Goal: Information Seeking & Learning: Find specific fact

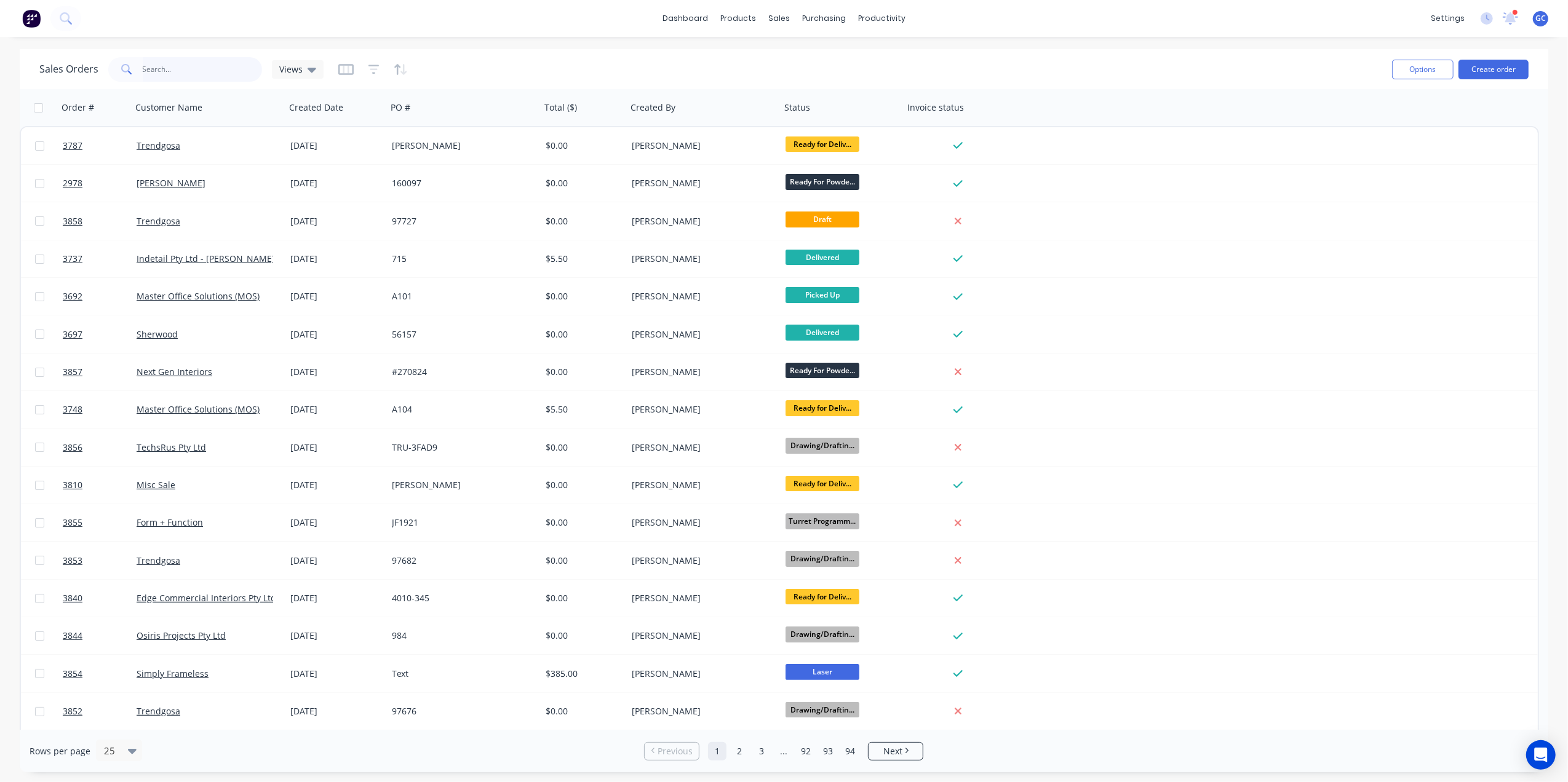
click at [176, 67] on input "text" at bounding box center [203, 70] width 120 height 24
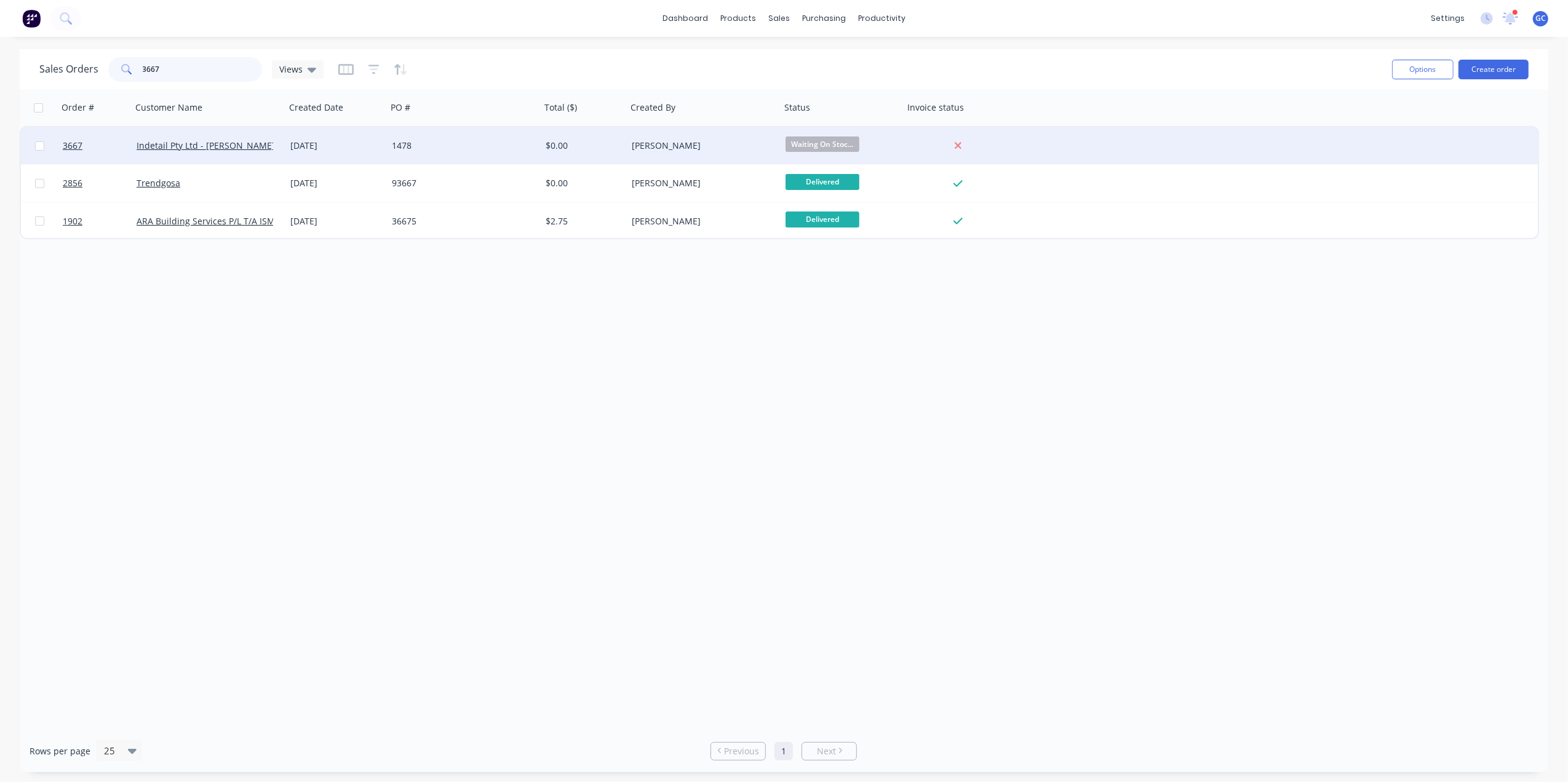
type input "3667"
click at [534, 143] on div "1478" at bounding box center [464, 146] width 144 height 12
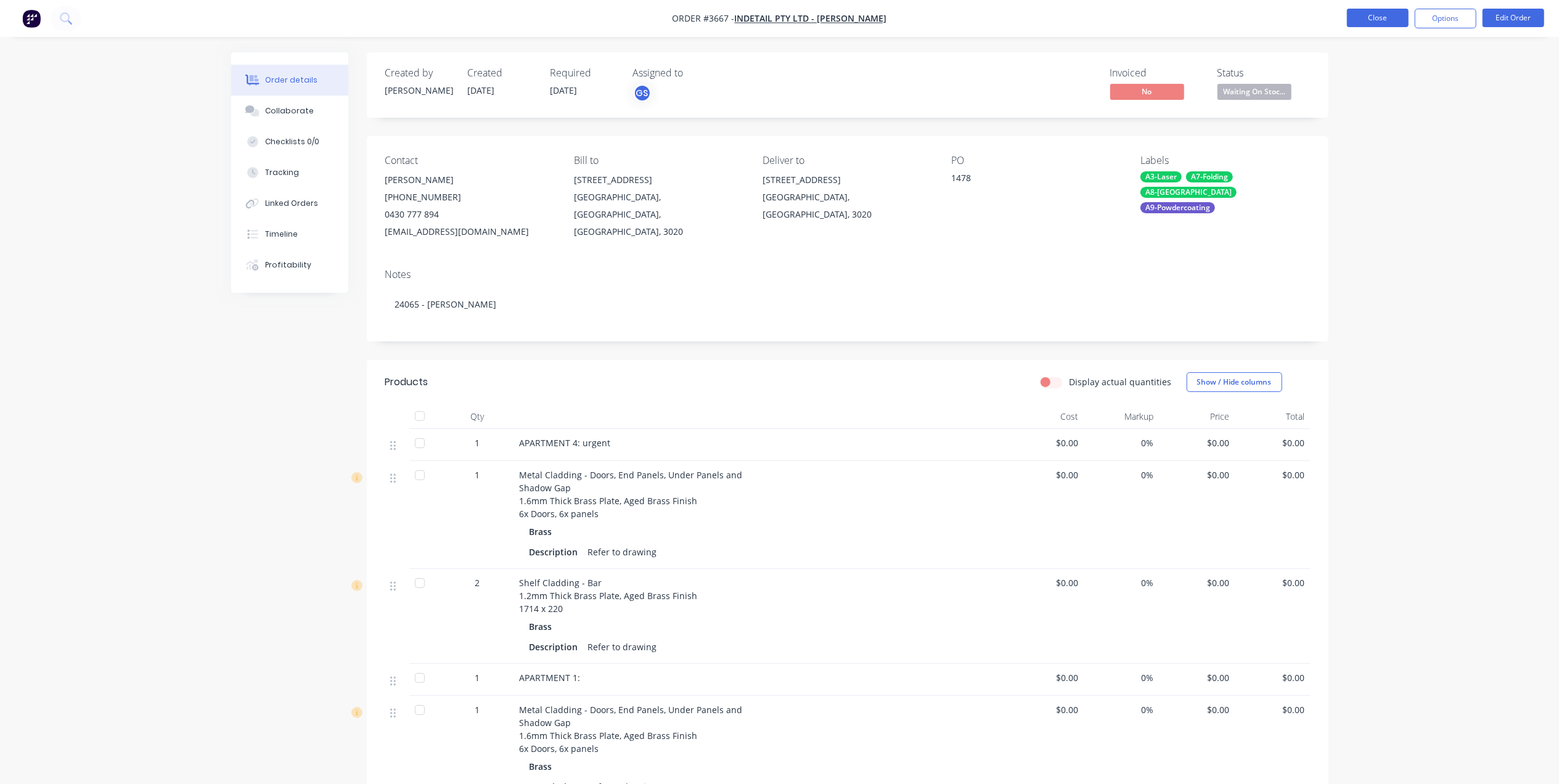
click at [1383, 23] on button "Close" at bounding box center [1378, 18] width 61 height 18
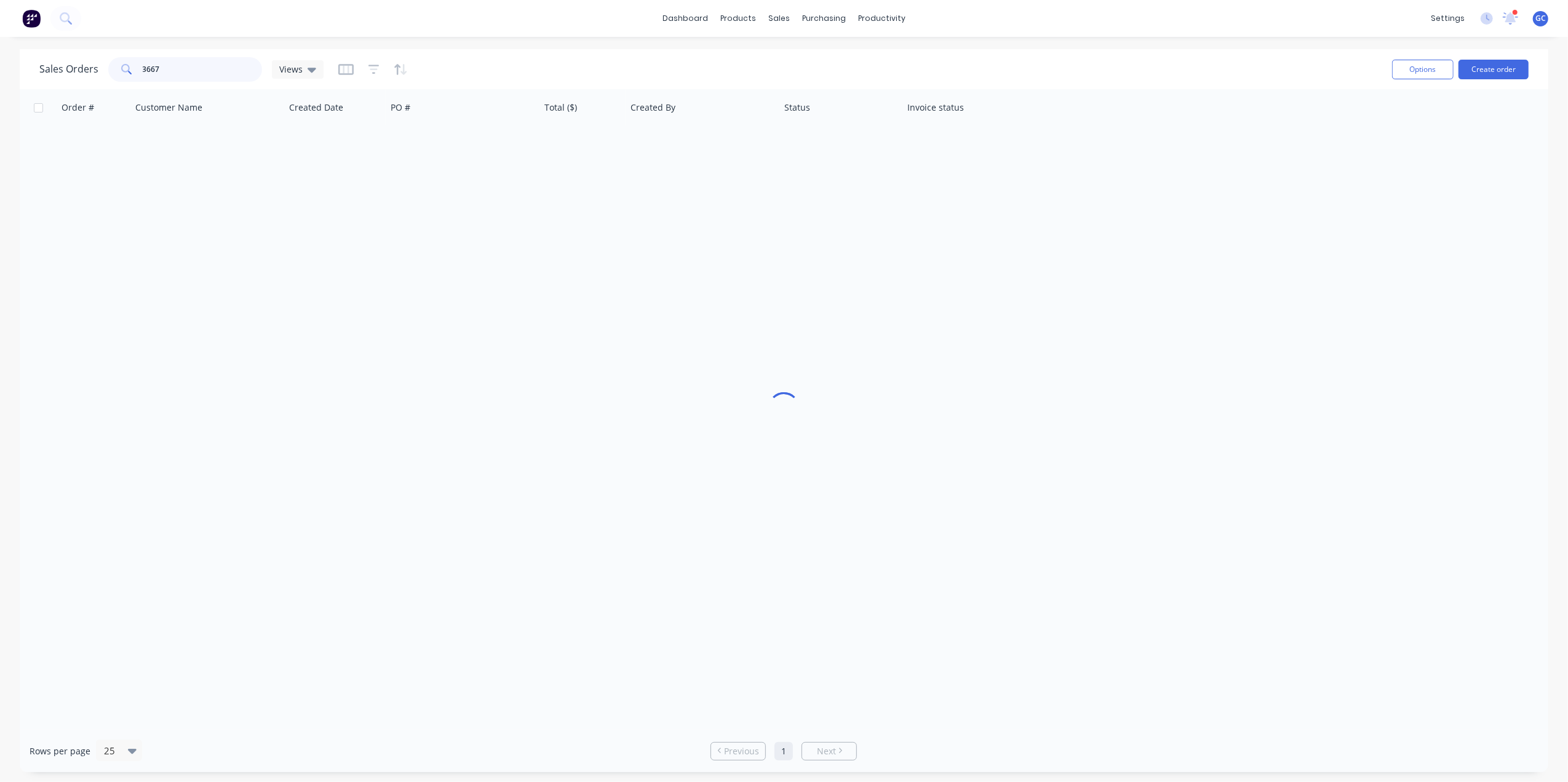
drag, startPoint x: 207, startPoint y: 65, endPoint x: 95, endPoint y: 80, distance: 113.0
click at [95, 80] on div "Sales Orders 3667 Views" at bounding box center [181, 70] width 285 height 24
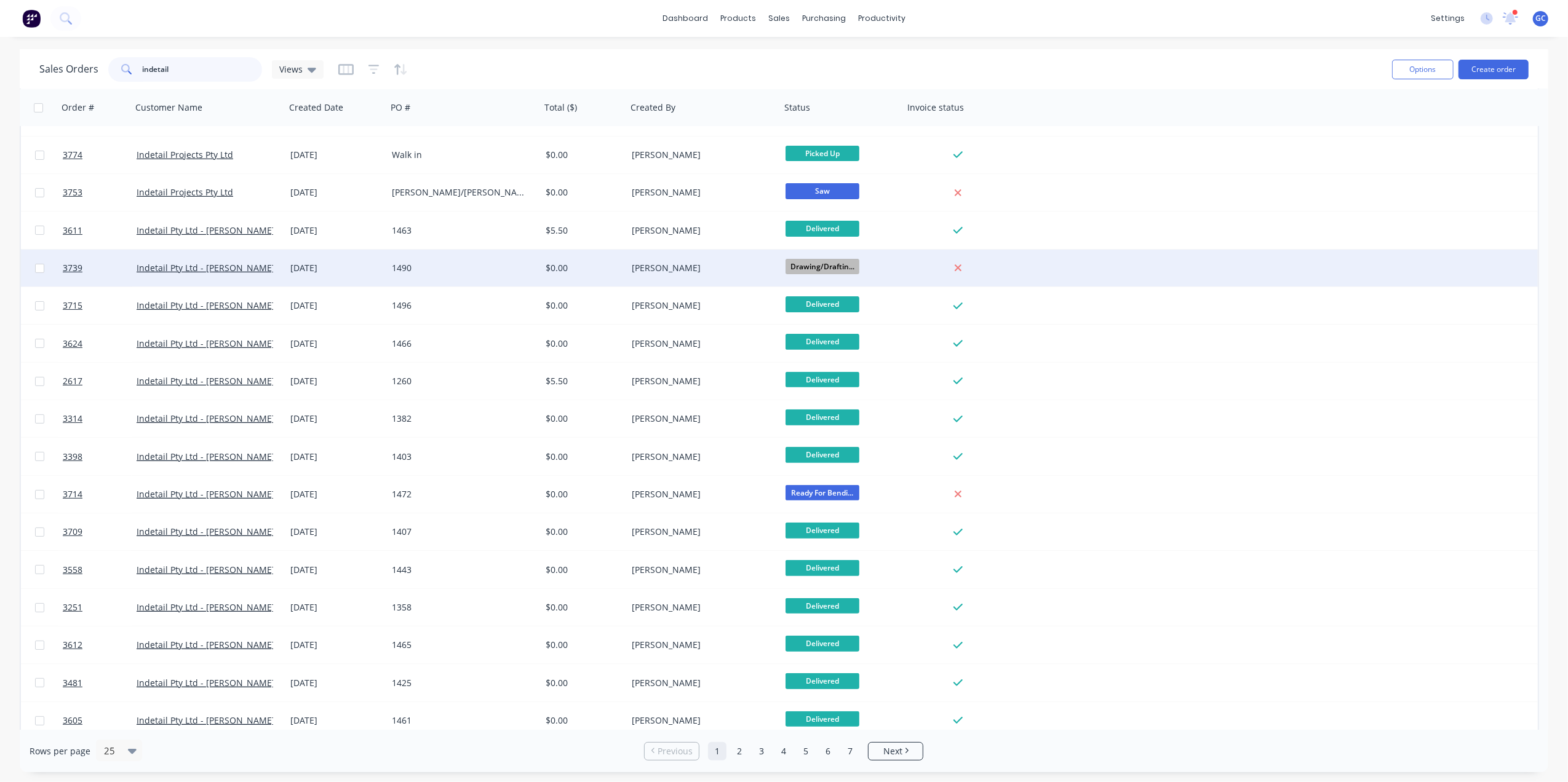
scroll to position [338, 0]
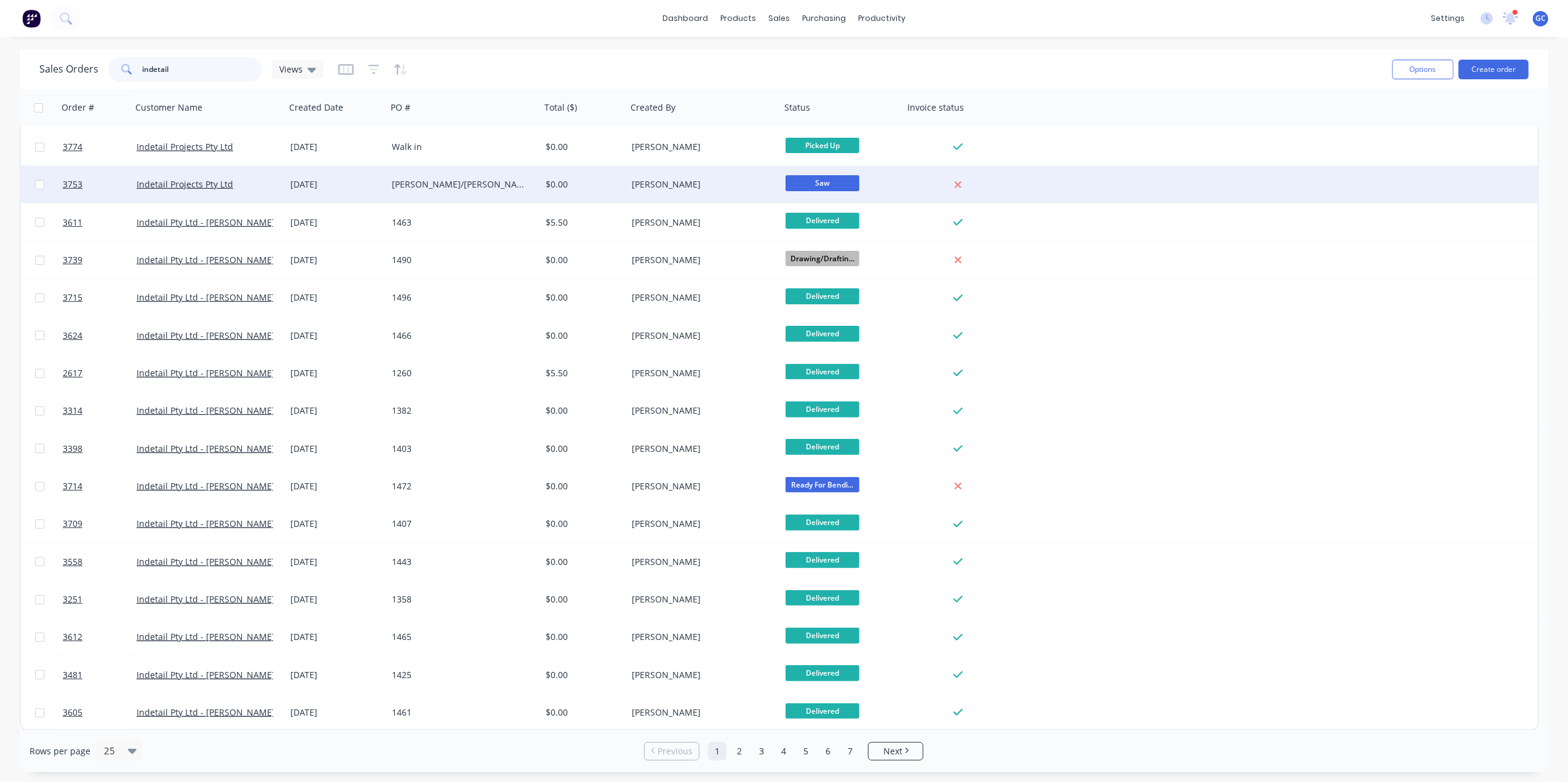
type input "indetail"
click at [675, 187] on div "[PERSON_NAME]" at bounding box center [700, 184] width 137 height 12
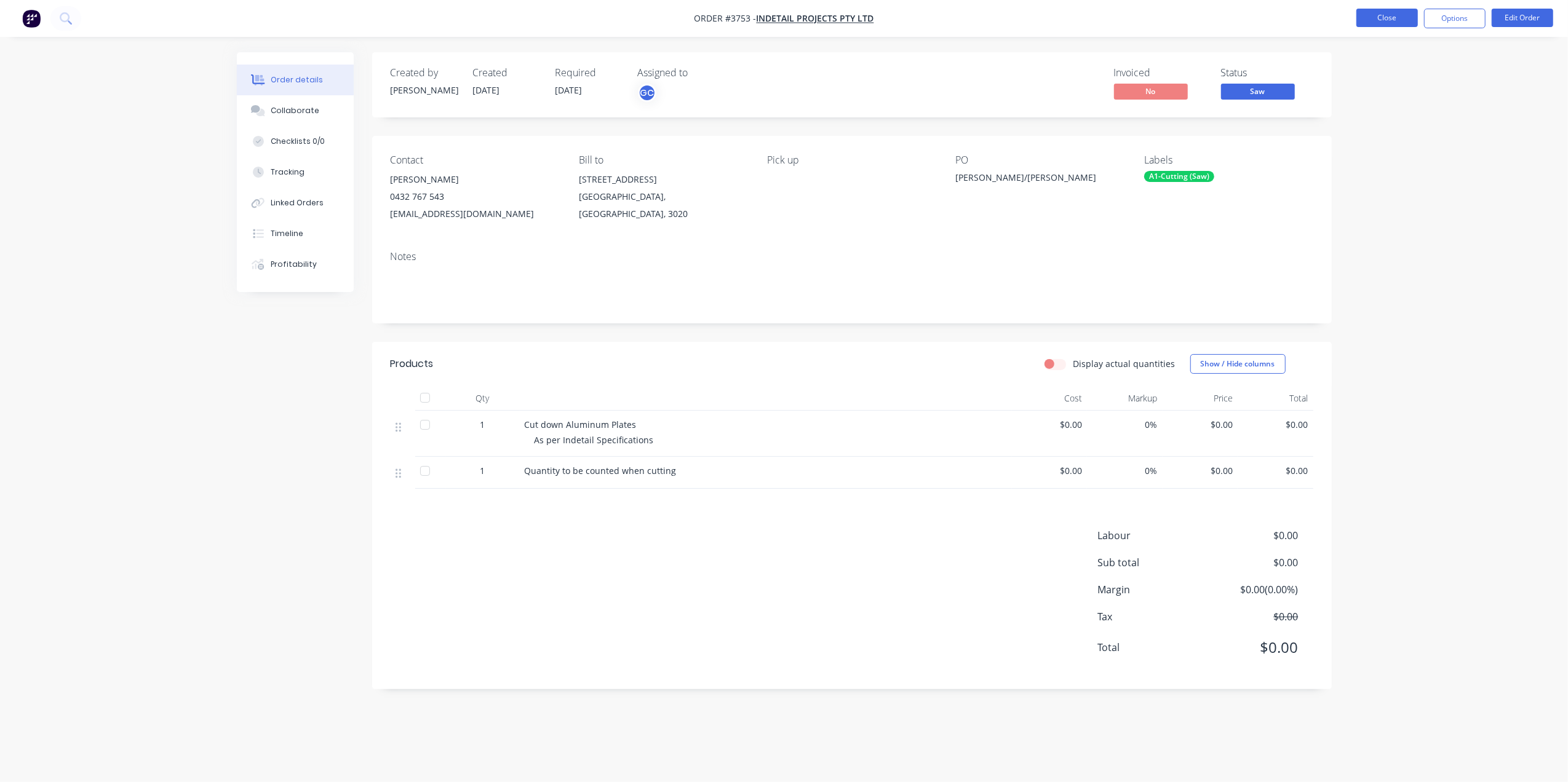
click at [1408, 13] on button "Close" at bounding box center [1387, 18] width 61 height 18
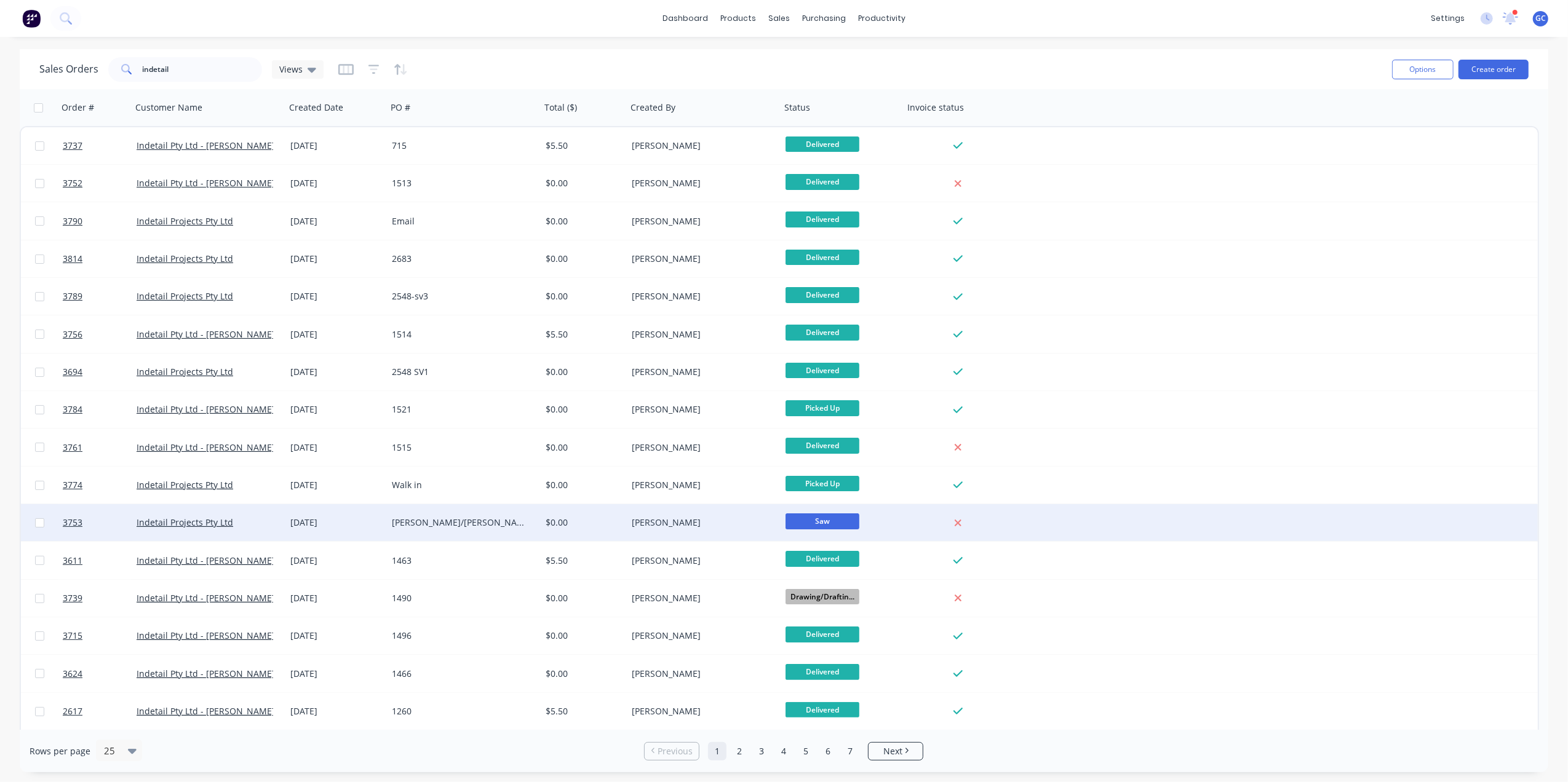
click at [678, 513] on div "[PERSON_NAME]" at bounding box center [704, 523] width 154 height 37
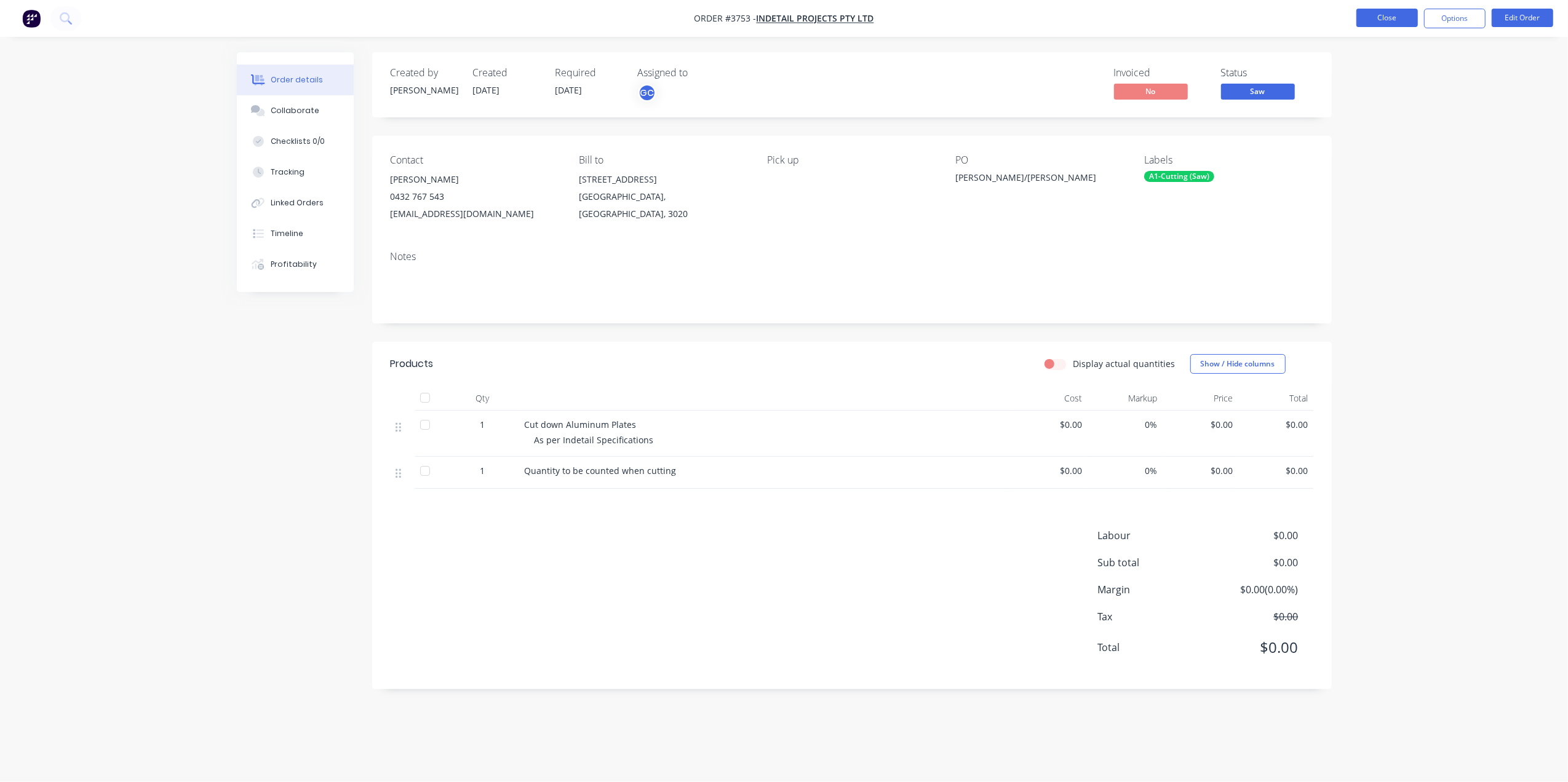
click at [1382, 14] on button "Close" at bounding box center [1387, 18] width 61 height 18
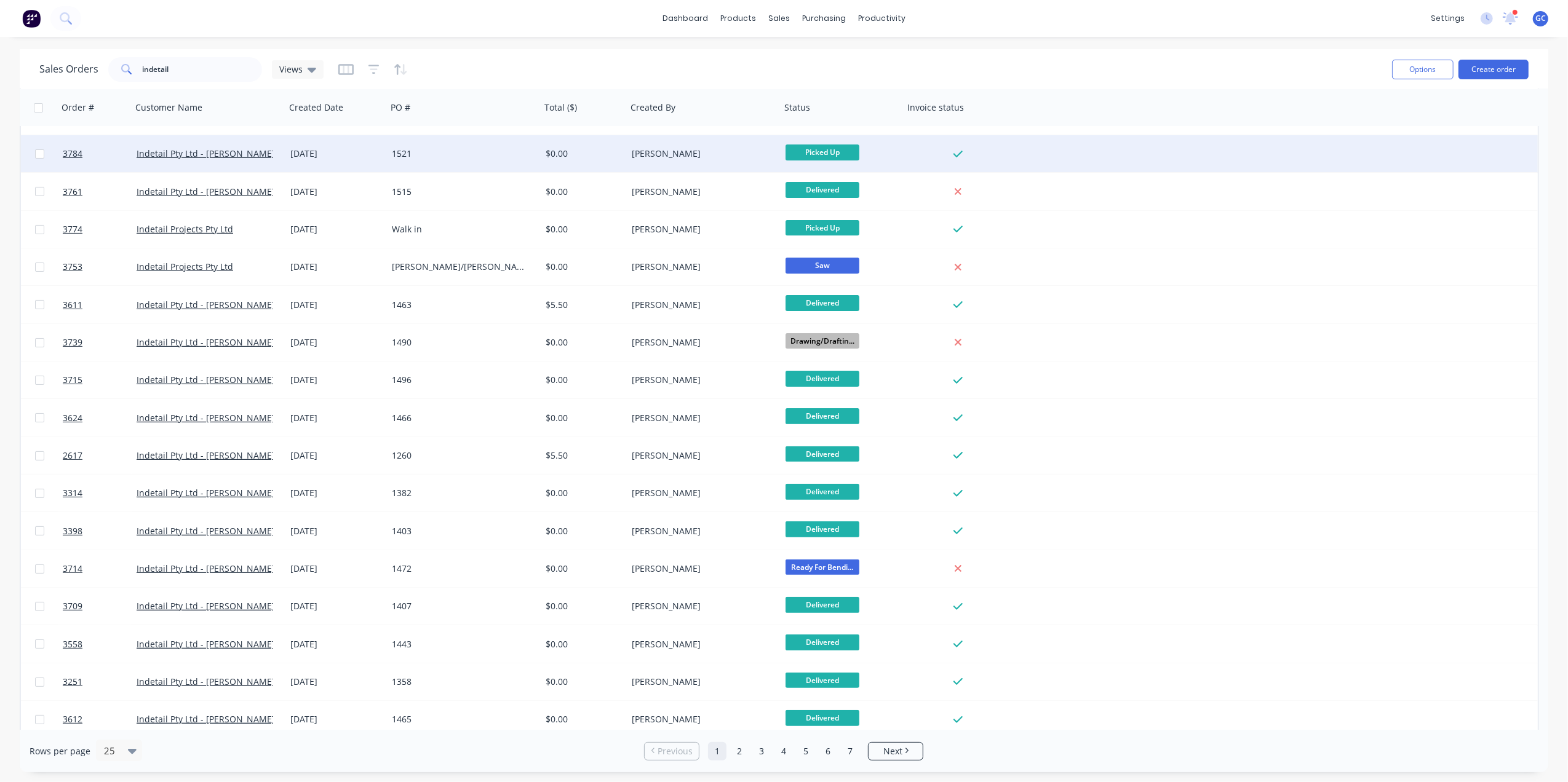
scroll to position [328, 0]
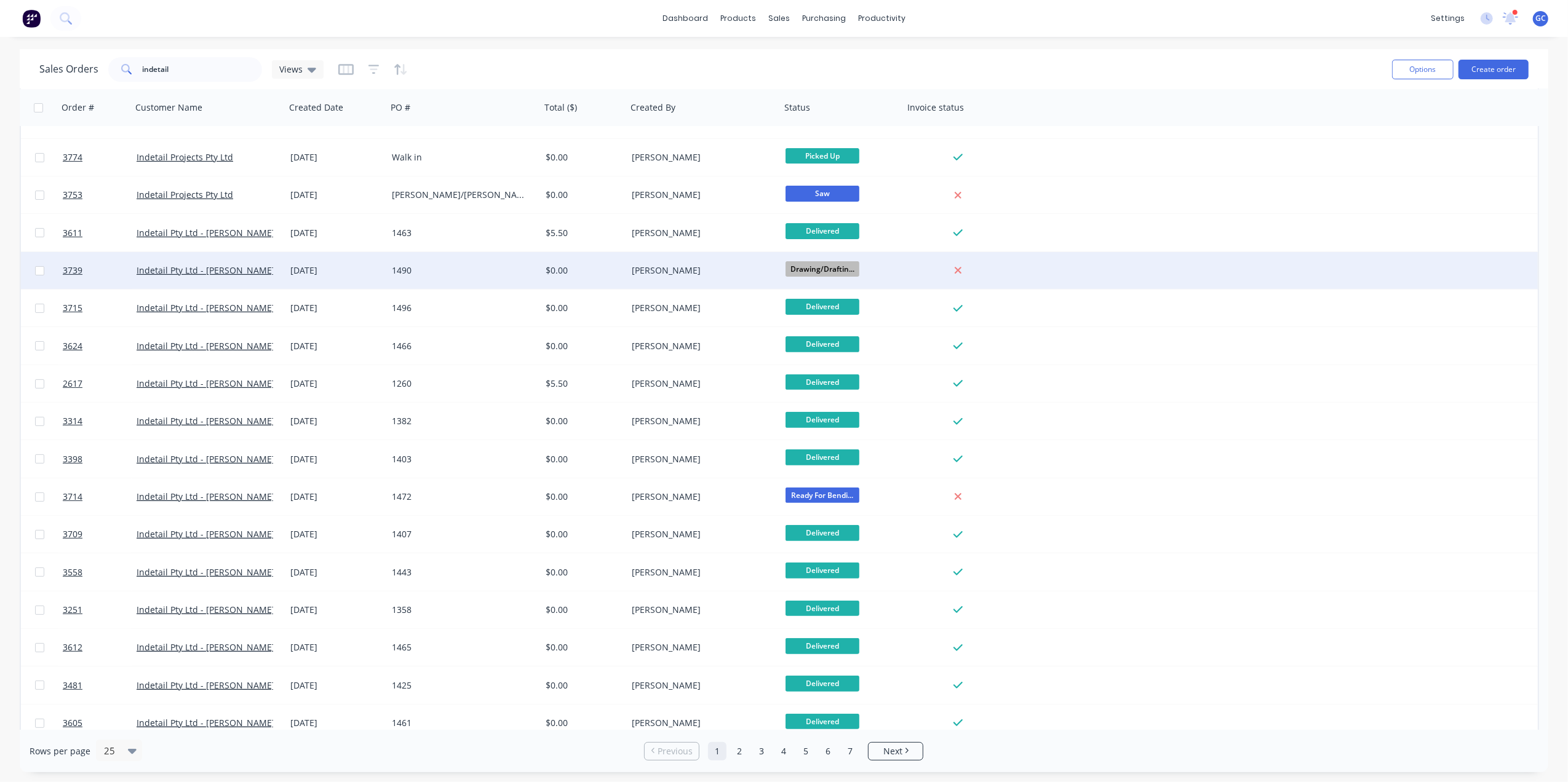
click at [724, 265] on div "[PERSON_NAME]" at bounding box center [700, 271] width 137 height 12
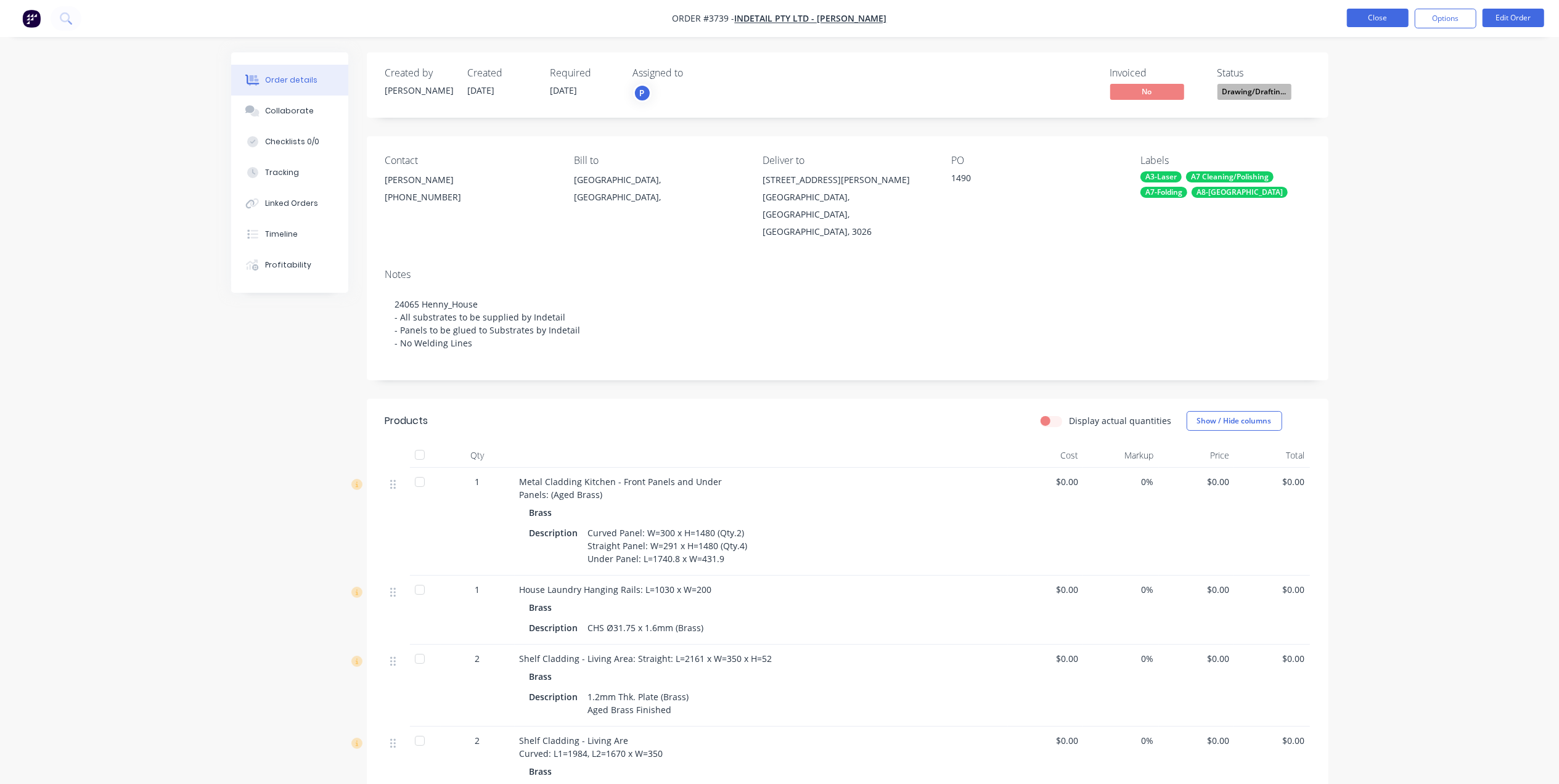
click at [1384, 21] on button "Close" at bounding box center [1378, 18] width 61 height 18
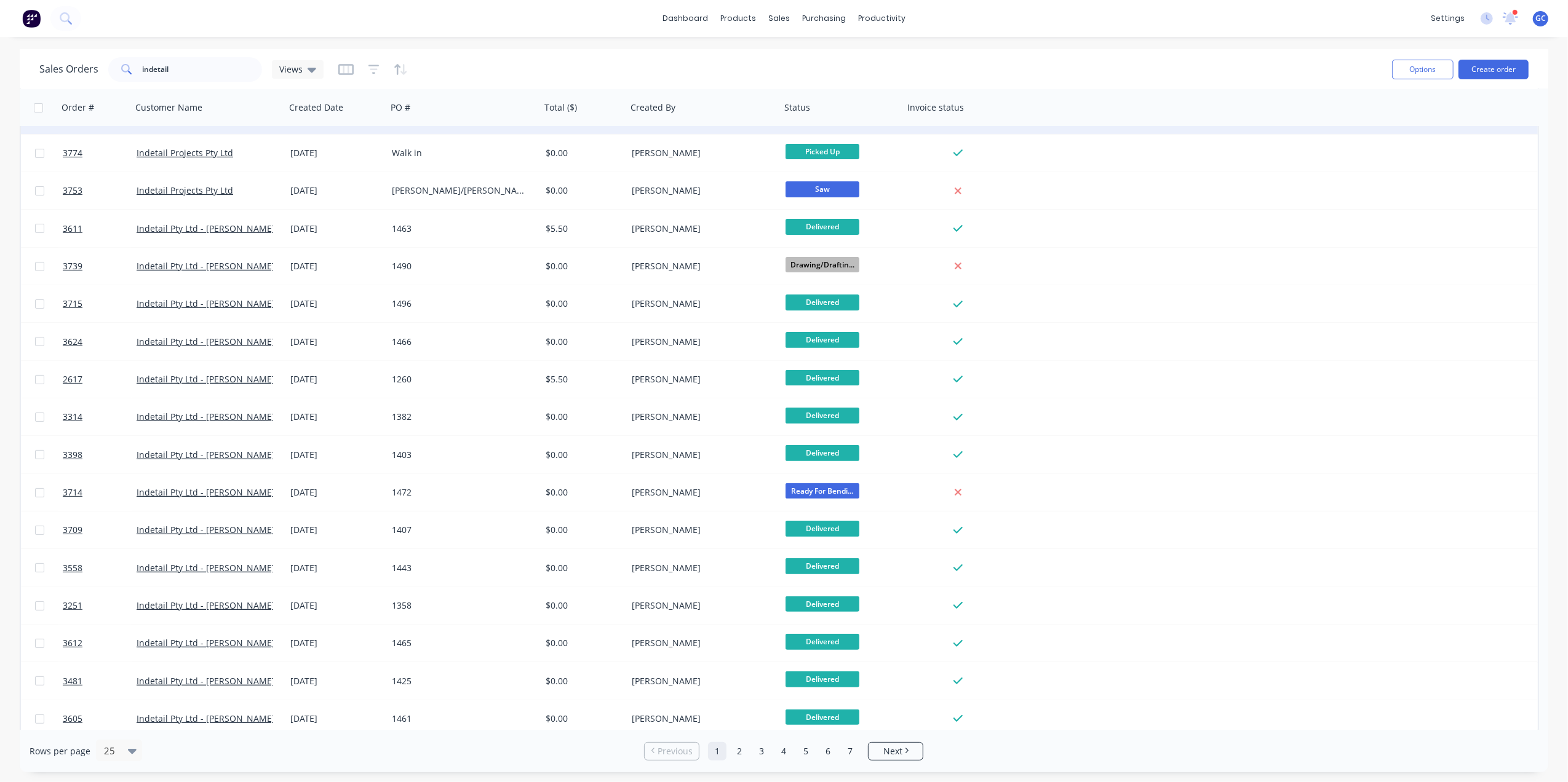
scroll to position [338, 0]
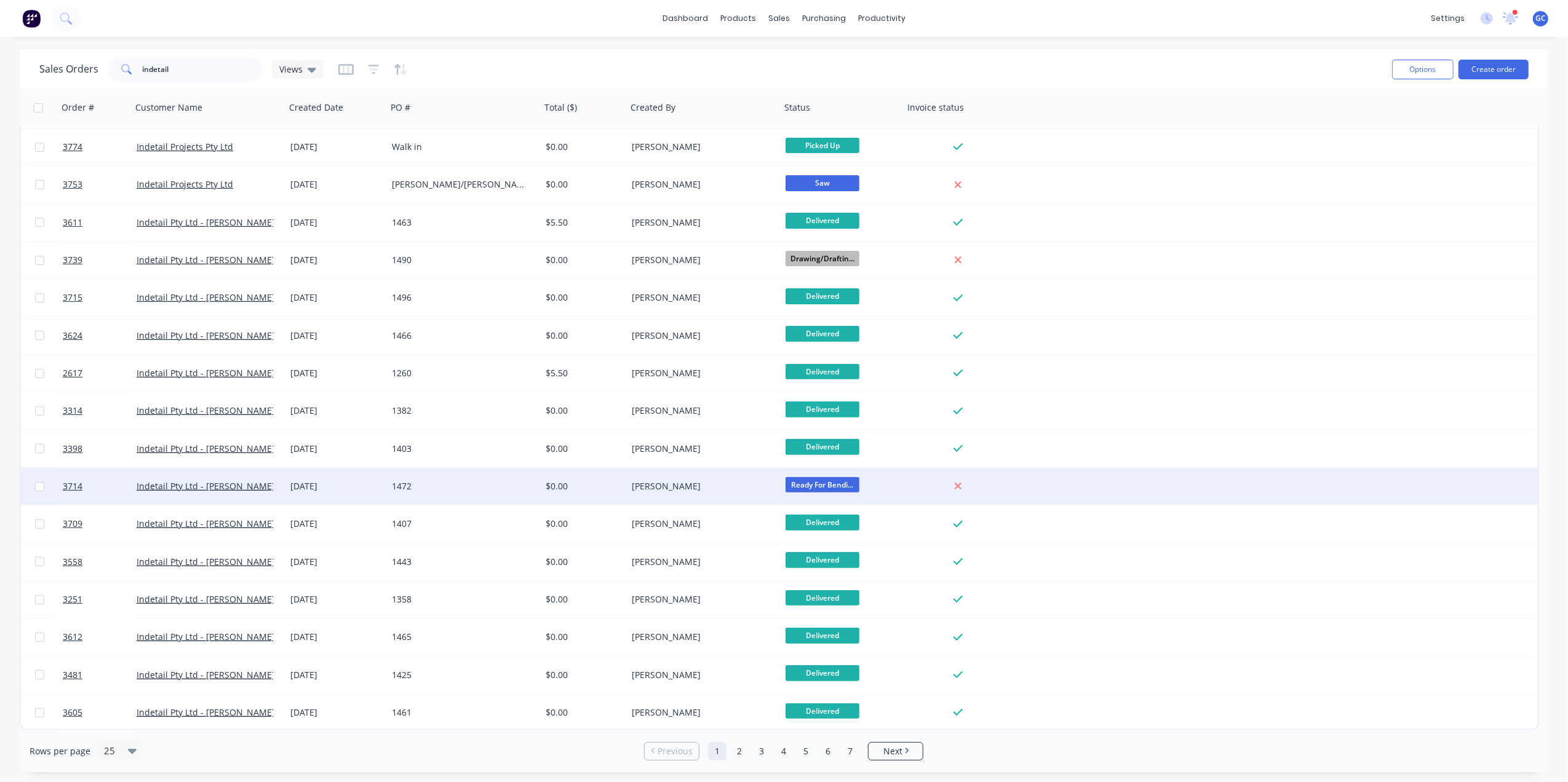
click at [689, 478] on div "[PERSON_NAME]" at bounding box center [704, 486] width 154 height 37
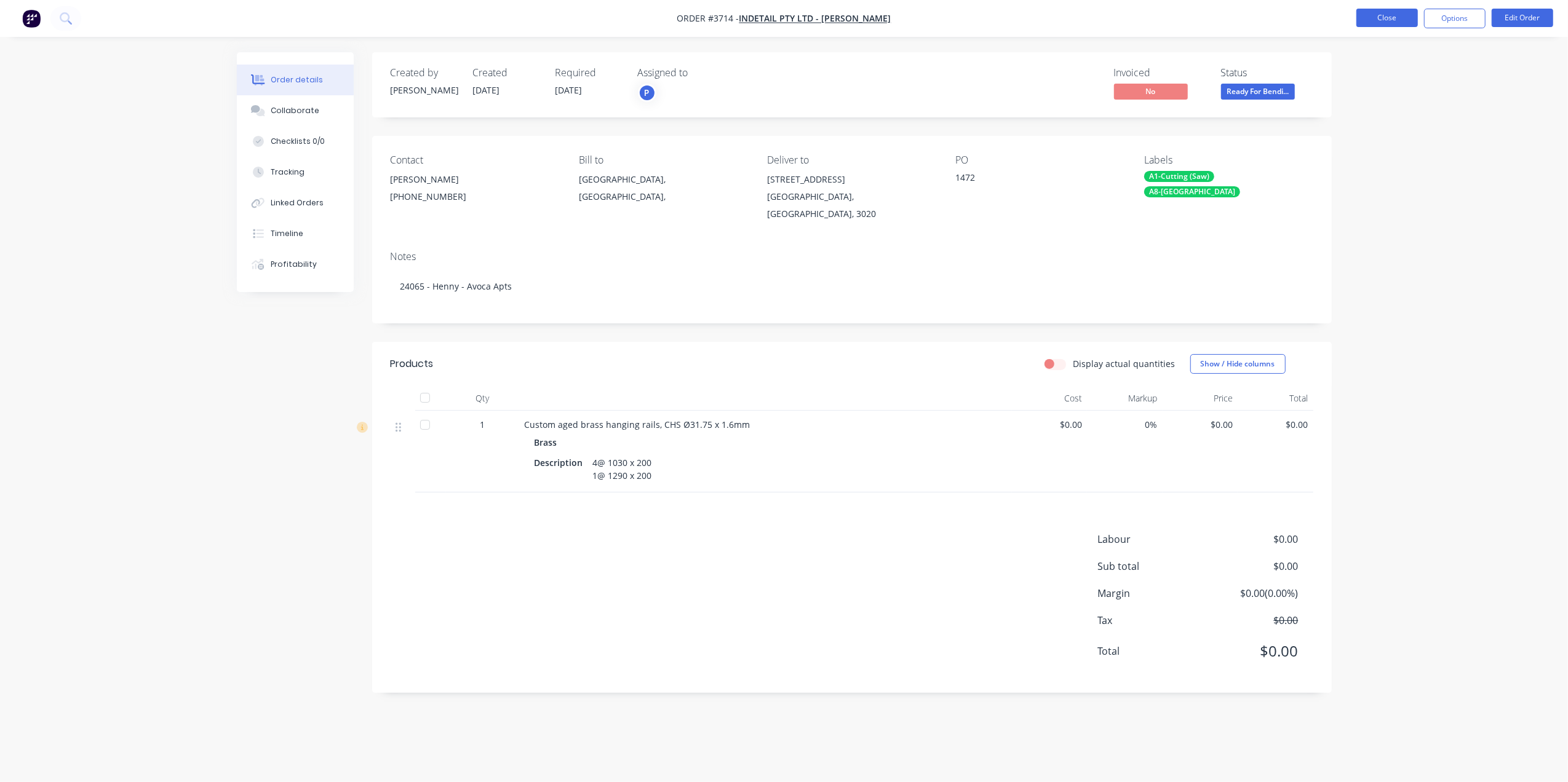
click at [1398, 13] on button "Close" at bounding box center [1387, 18] width 61 height 18
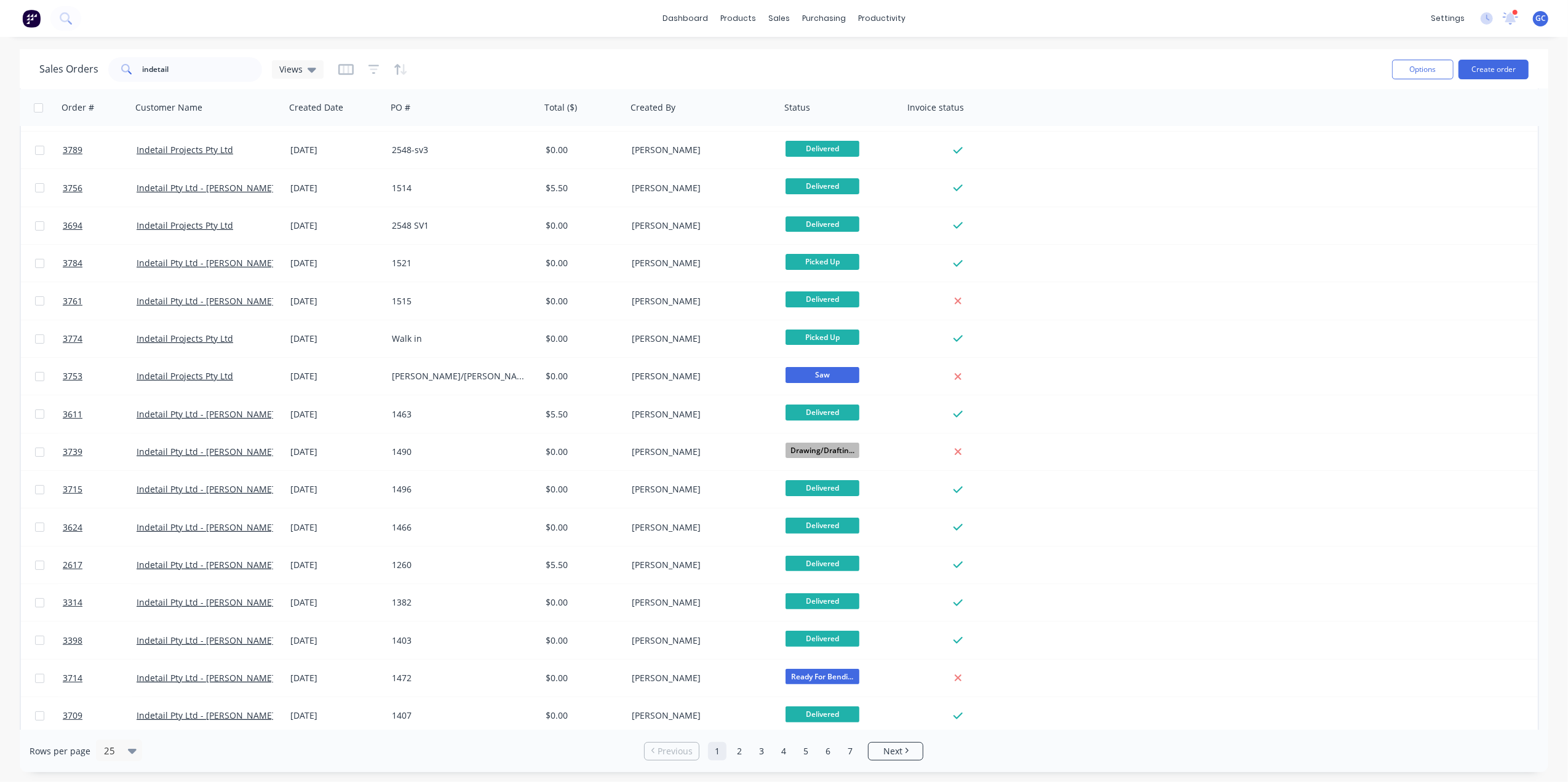
scroll to position [338, 0]
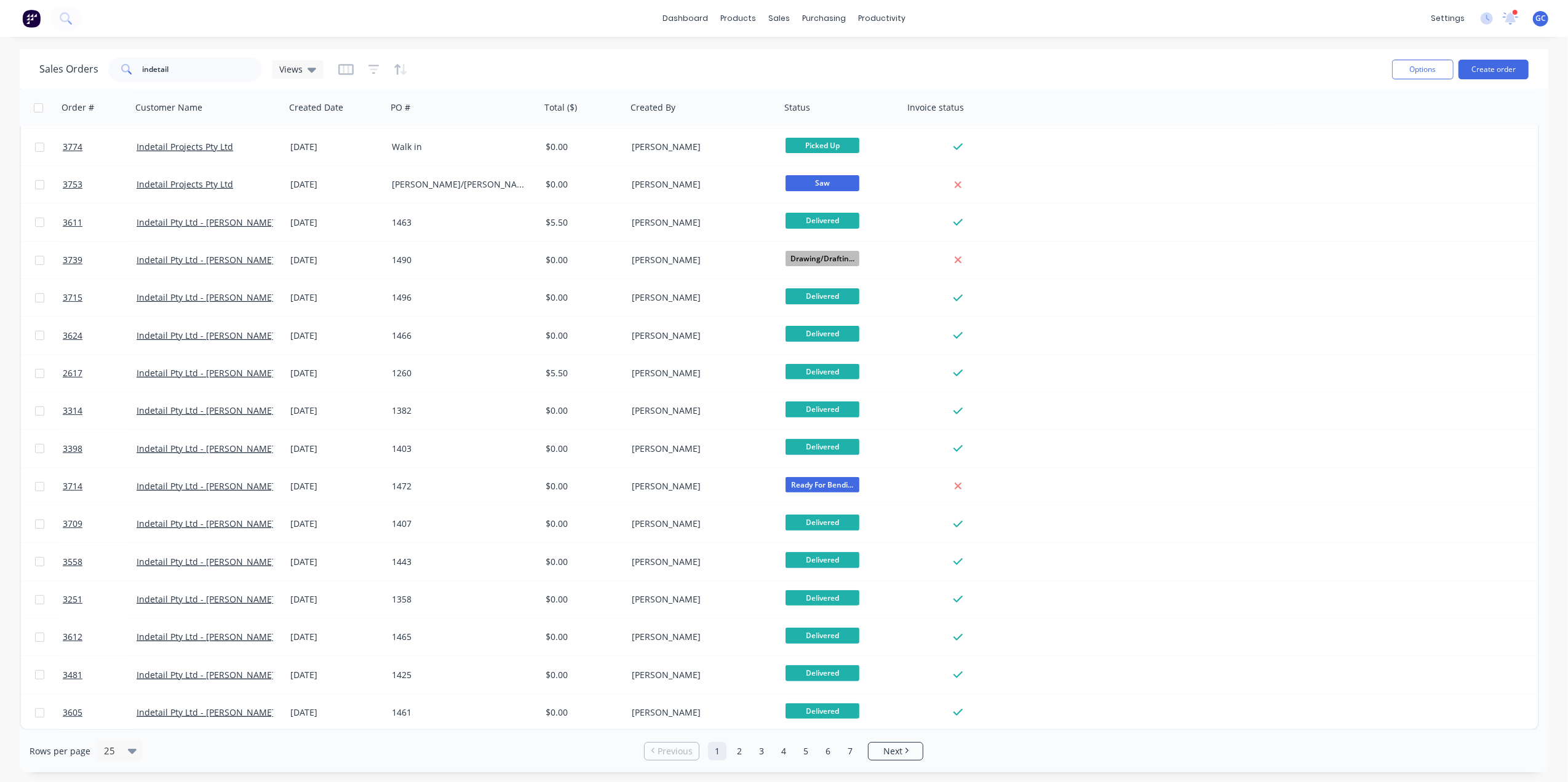
click at [898, 741] on div "Rows per page 25 Previous 1 2 3 4 5 6 7 Next" at bounding box center [784, 751] width 1529 height 43
click at [895, 747] on span "Next" at bounding box center [893, 751] width 19 height 12
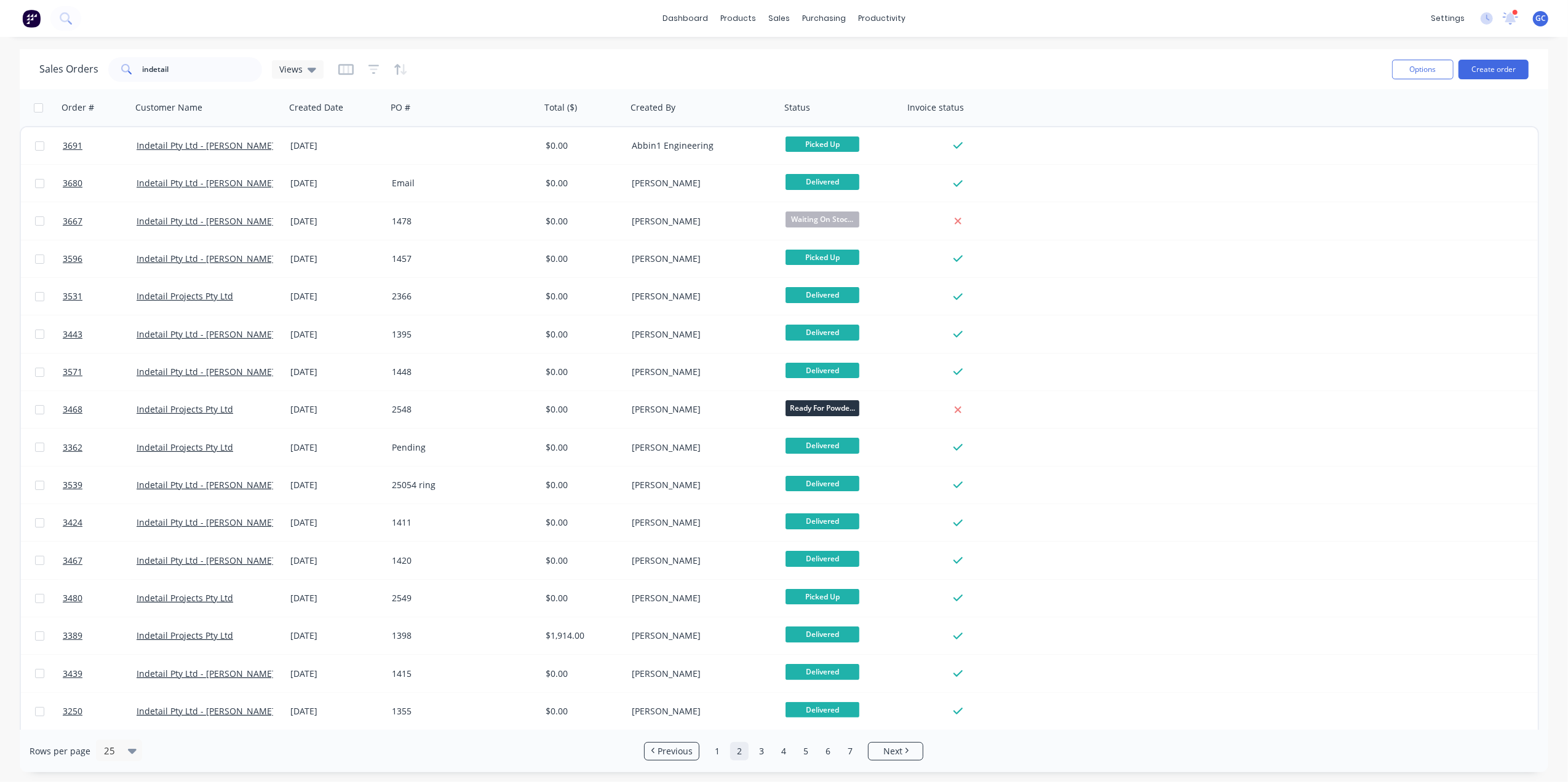
click at [149, 763] on div "Rows per page 25 Previous 1 2 3 4 5 6 7 Next" at bounding box center [784, 751] width 1529 height 43
click at [134, 754] on icon at bounding box center [132, 751] width 8 height 14
click at [126, 721] on div "100" at bounding box center [117, 721] width 46 height 23
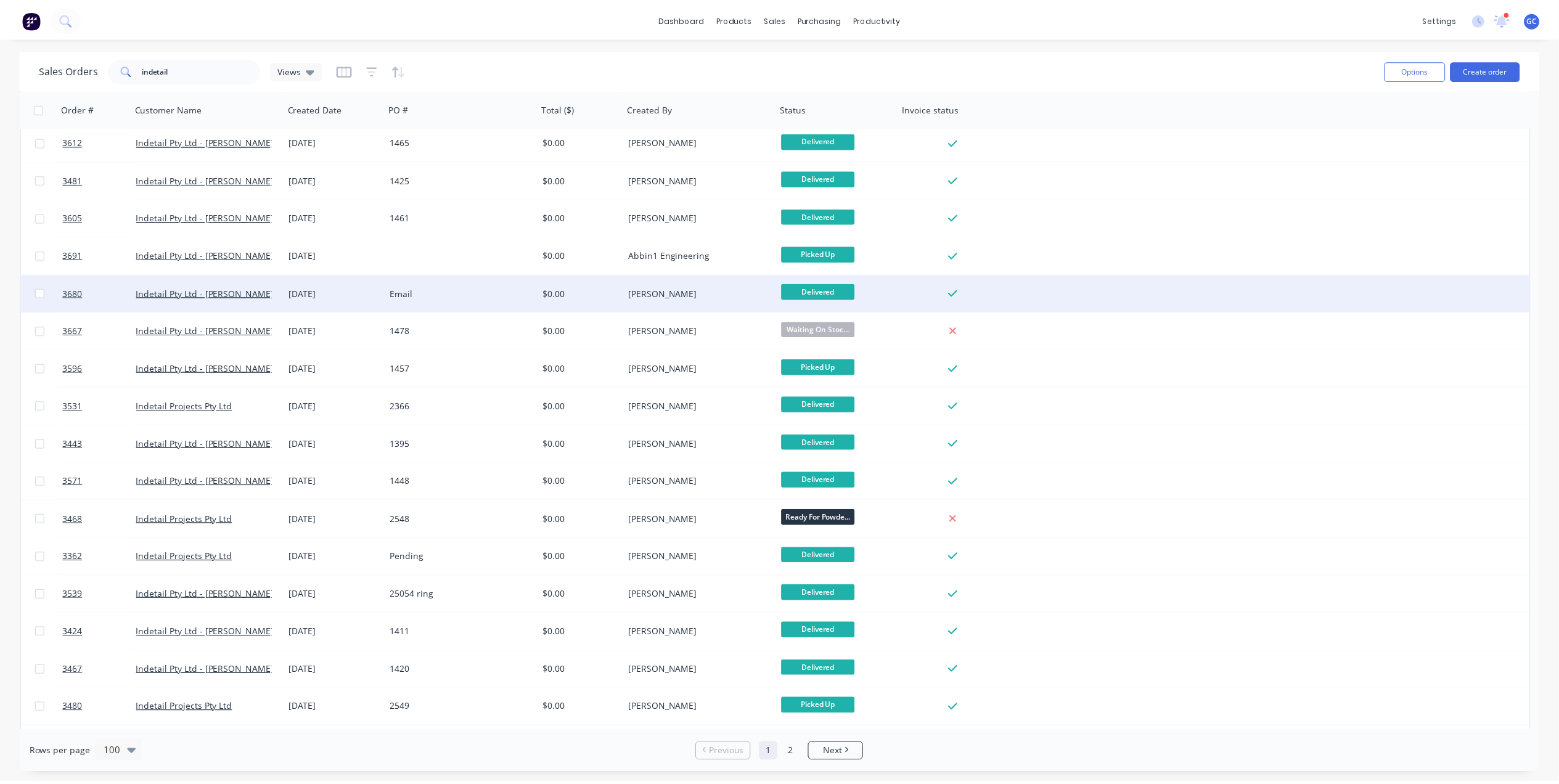
scroll to position [1068, 0]
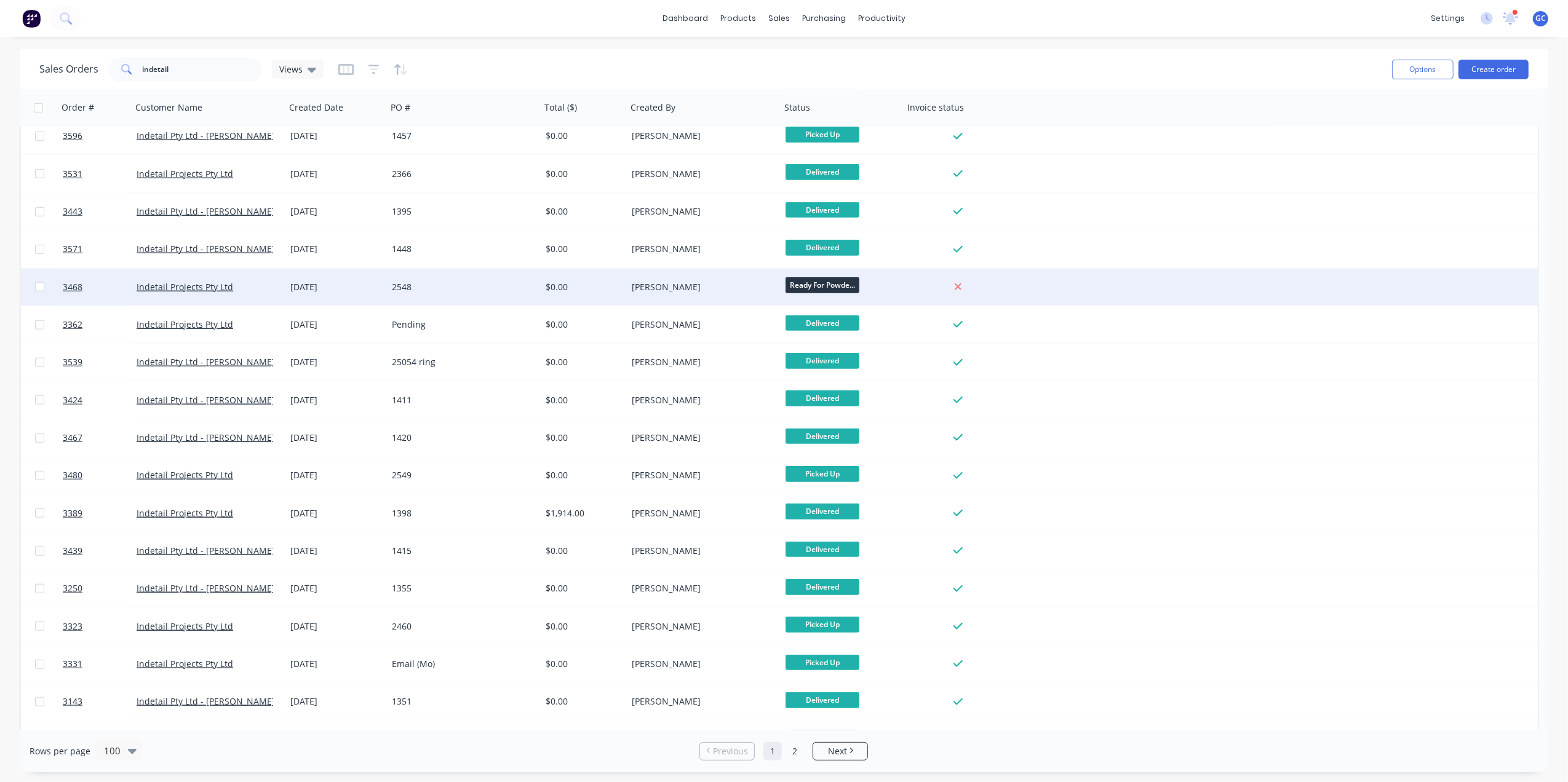
click at [652, 303] on div "[PERSON_NAME]" at bounding box center [704, 287] width 154 height 37
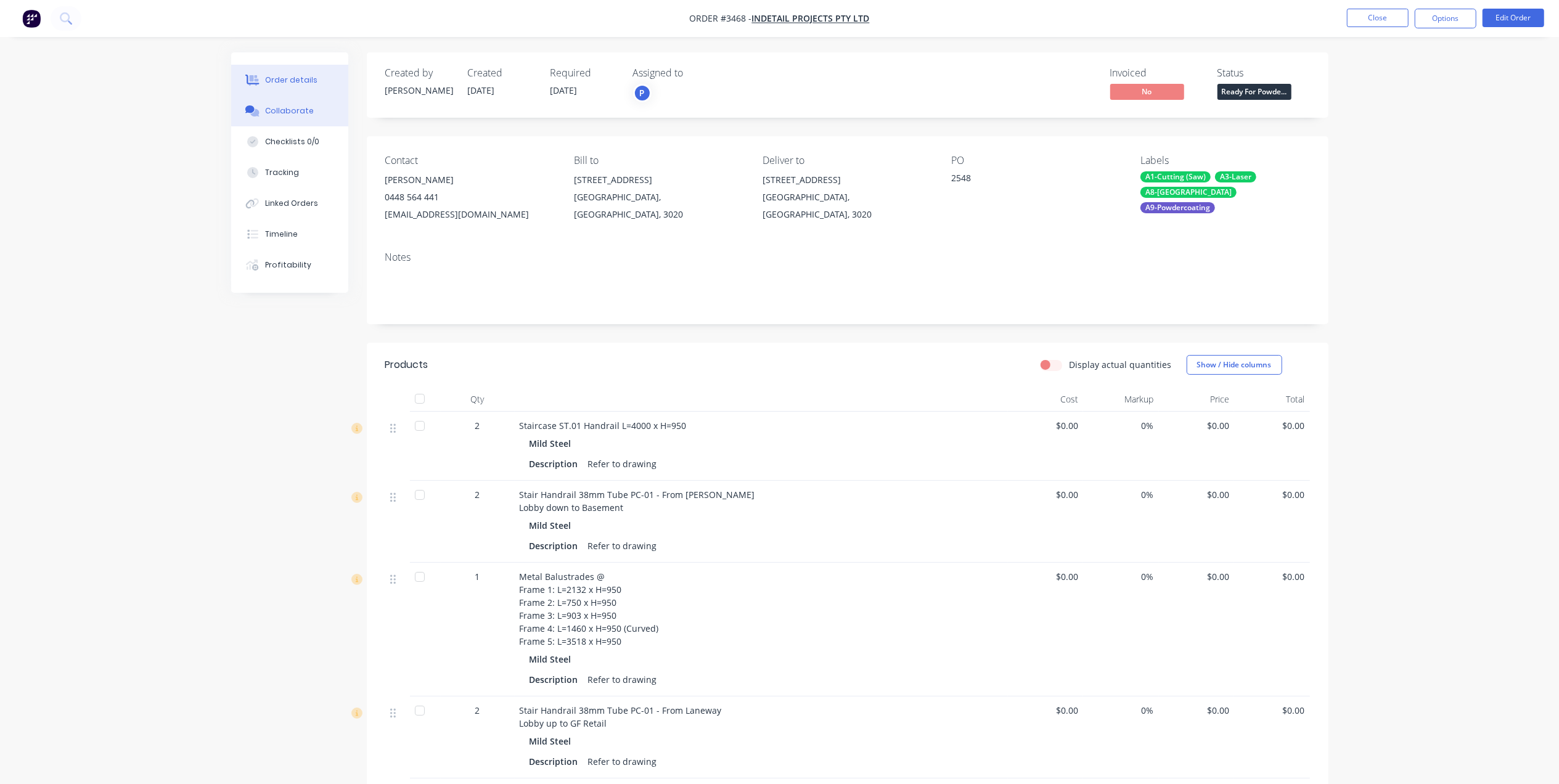
click at [313, 103] on button "Collaborate" at bounding box center [290, 111] width 117 height 31
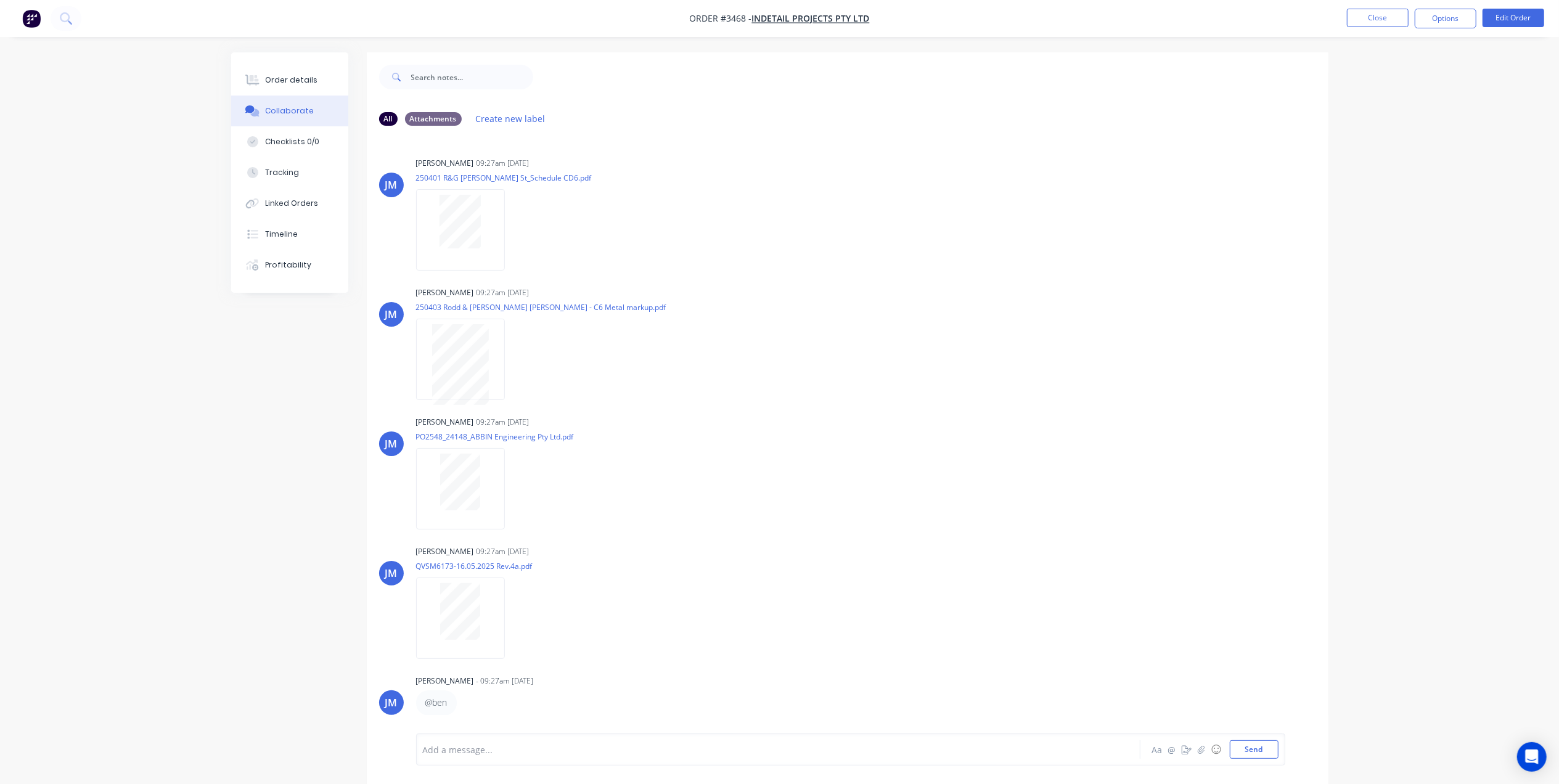
click at [753, 113] on div "All Attachments Create new label" at bounding box center [848, 119] width 937 height 17
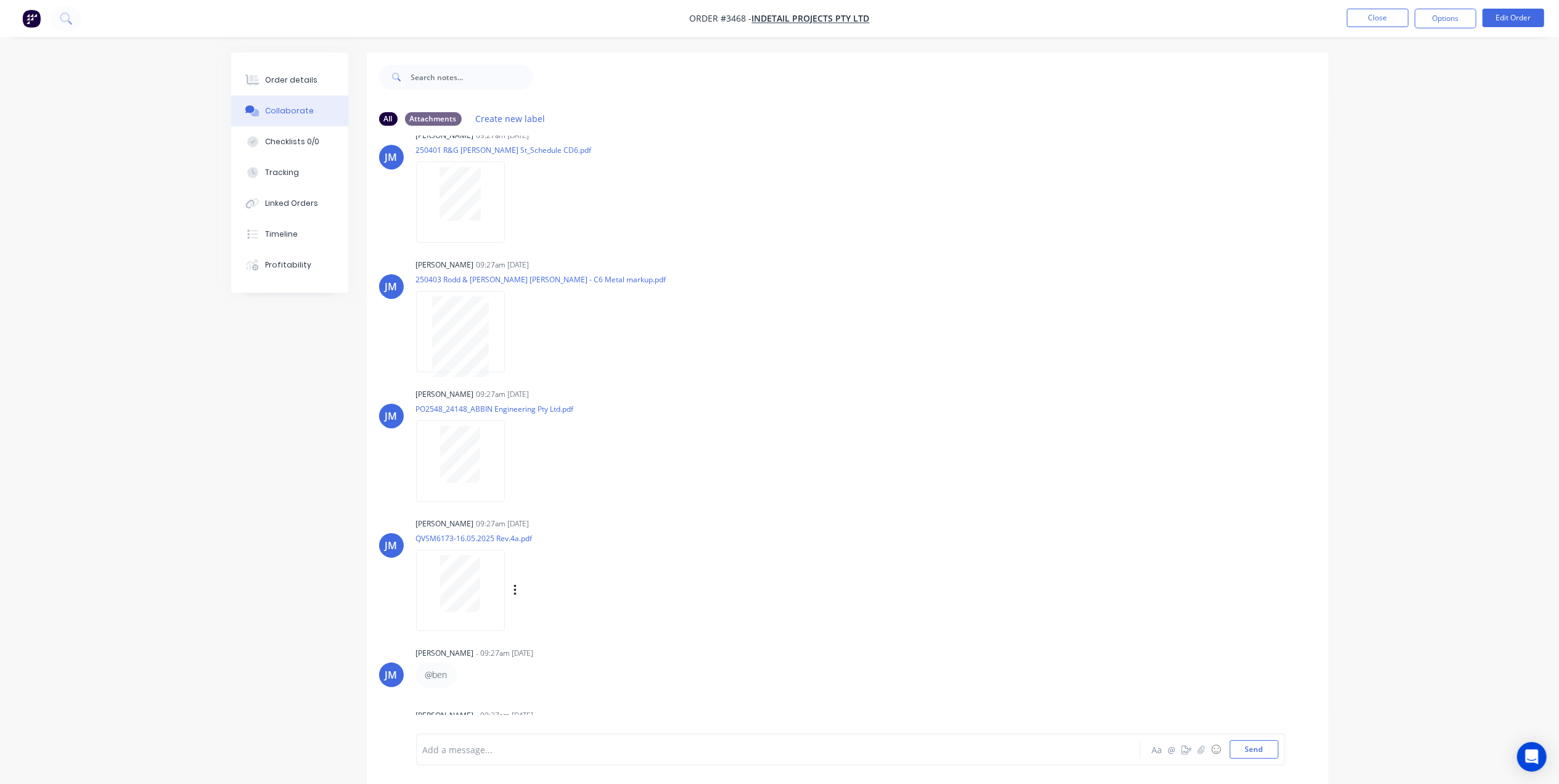
scroll to position [43, 0]
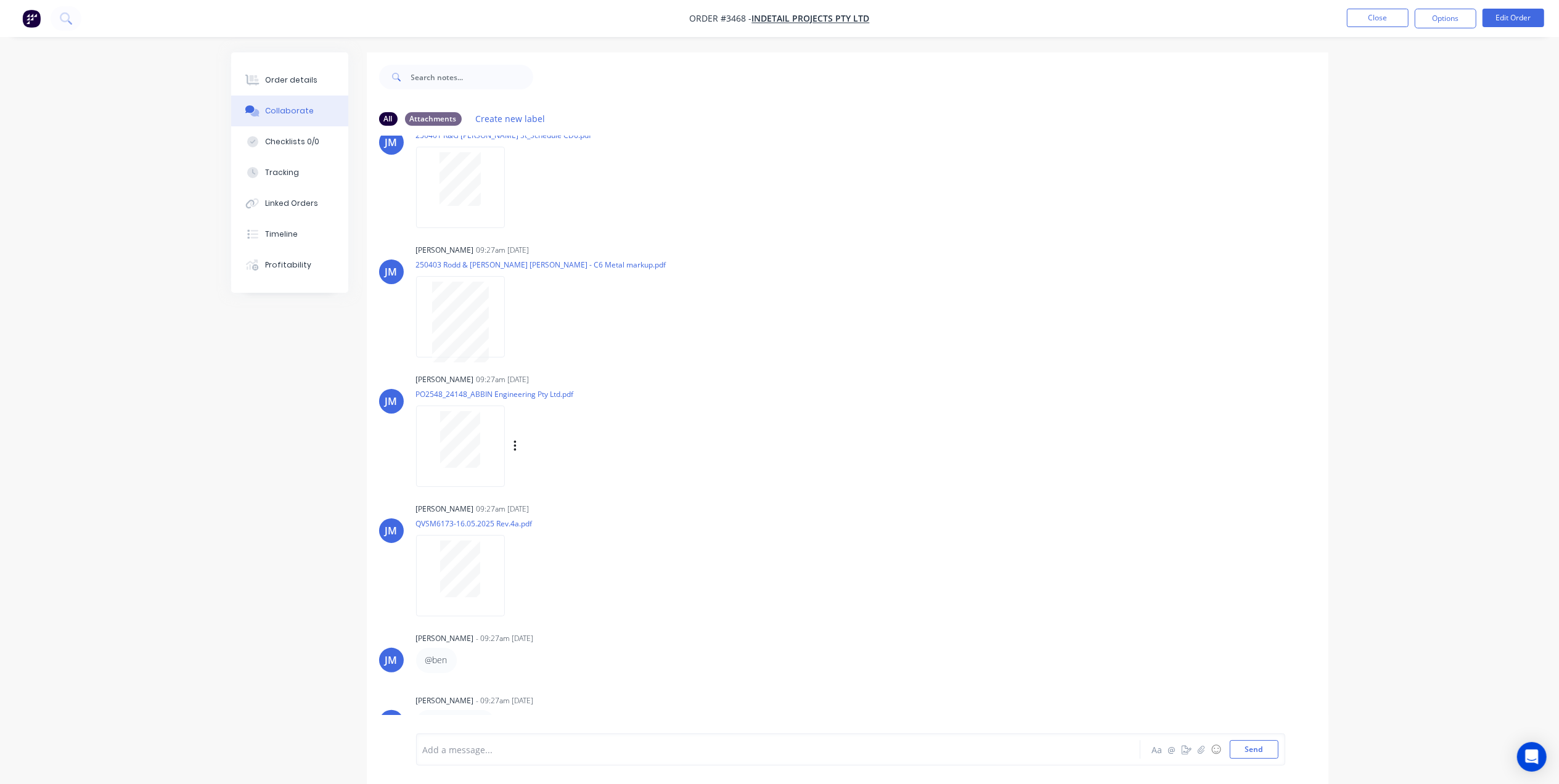
click at [461, 487] on div "Labels Download Delete" at bounding box center [529, 446] width 226 height 93
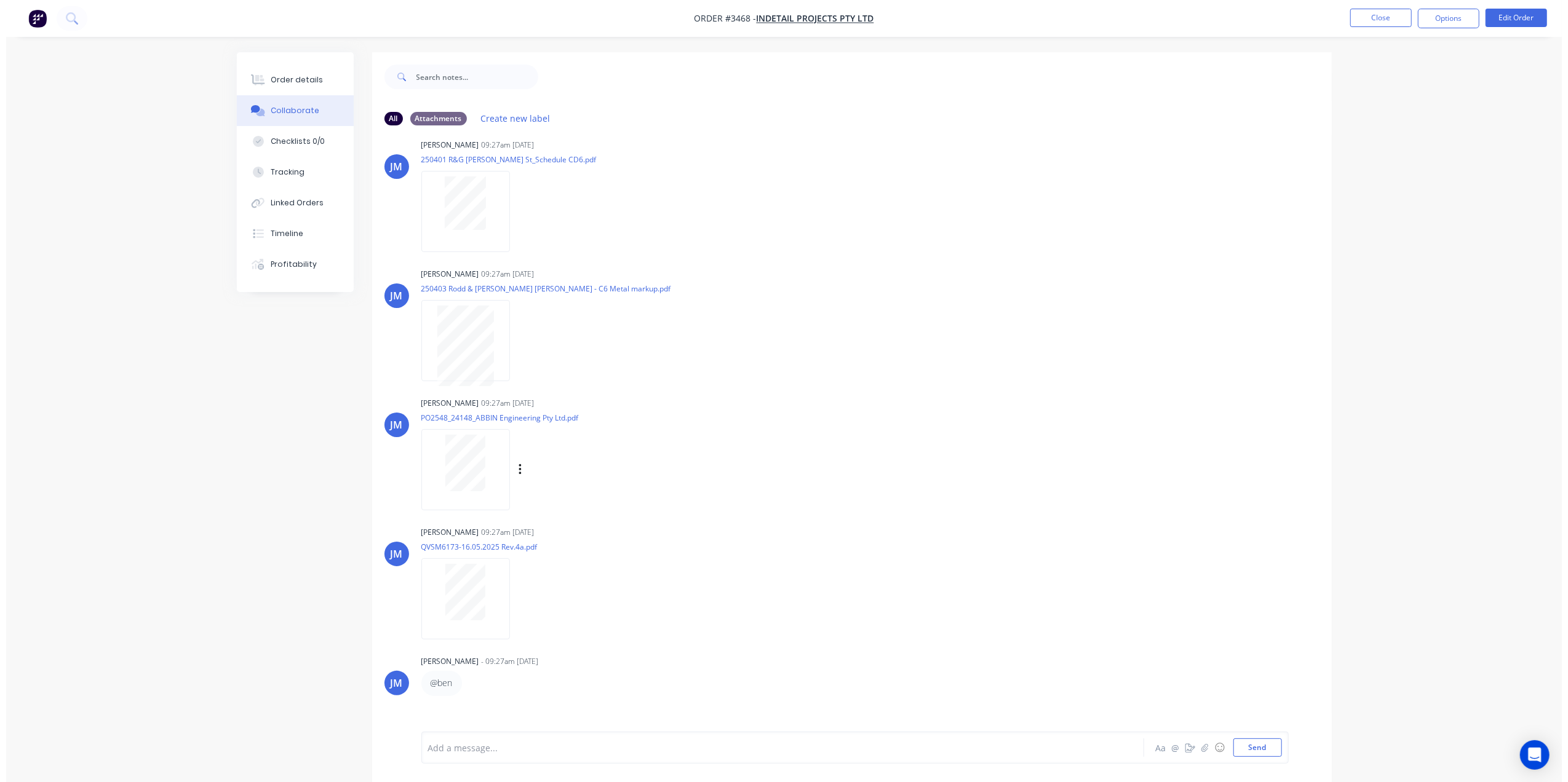
scroll to position [0, 0]
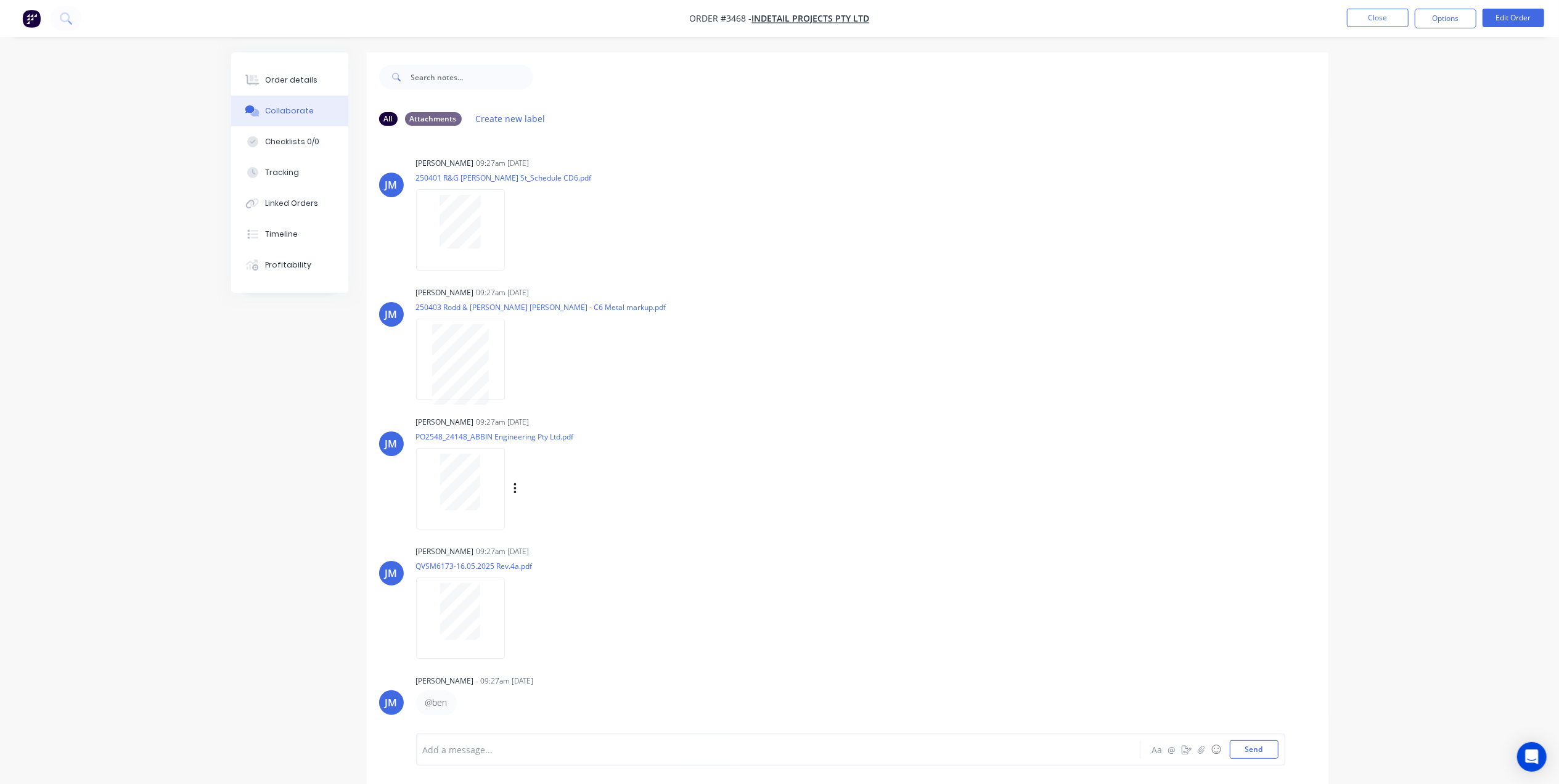
click at [490, 512] on div at bounding box center [461, 488] width 89 height 80
click at [461, 515] on div at bounding box center [461, 488] width 89 height 80
click at [482, 630] on div at bounding box center [460, 612] width 77 height 57
drag, startPoint x: 816, startPoint y: 169, endPoint x: 924, endPoint y: 90, distance: 133.8
click at [829, 154] on div "JM Joe Muscari 09:27am 21/05/25 250401 R&G LT Collins St_Schedule CD6.pdf Label…" at bounding box center [848, 209] width 962 height 111
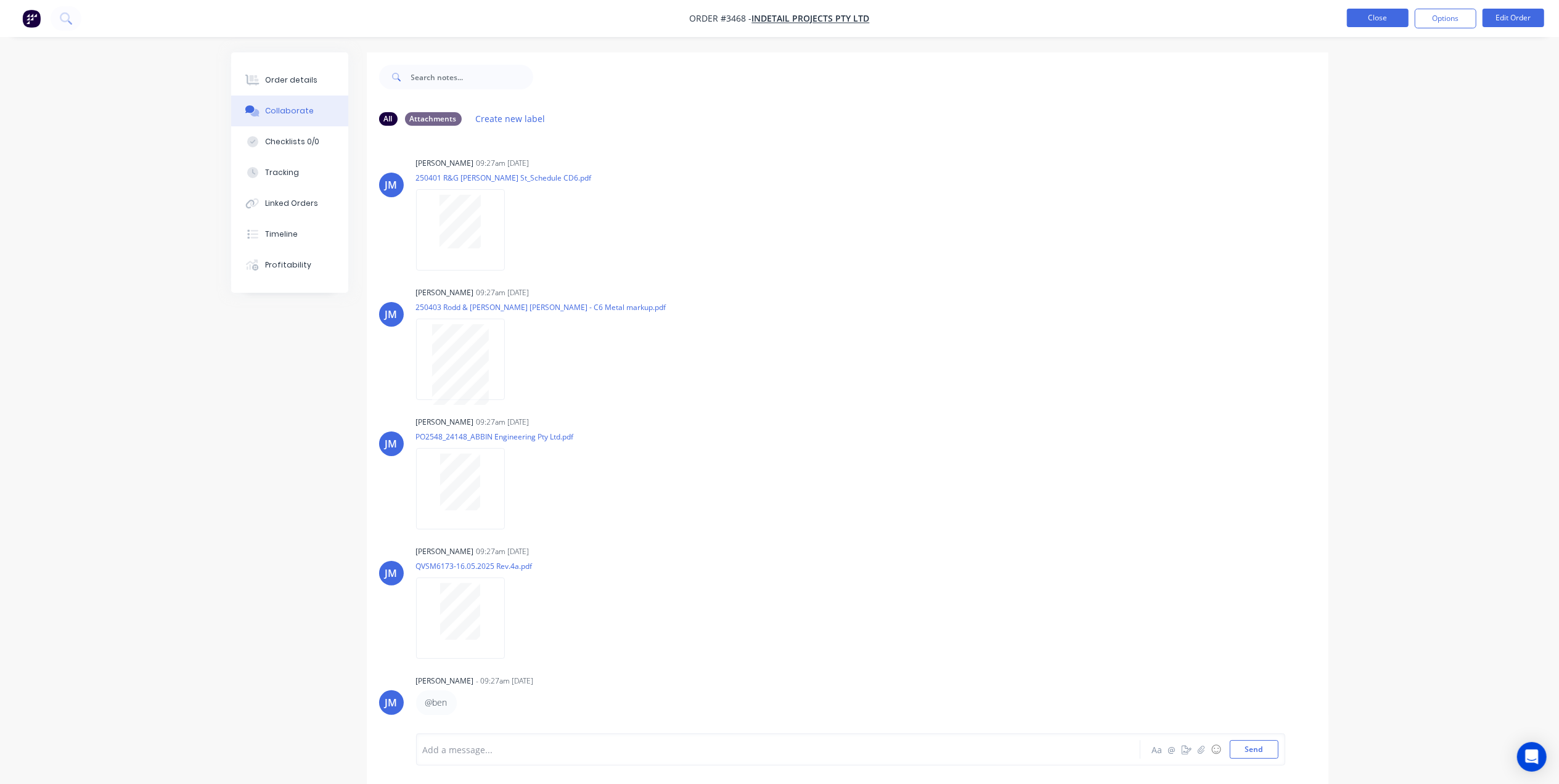
click at [1369, 21] on button "Close" at bounding box center [1378, 18] width 61 height 18
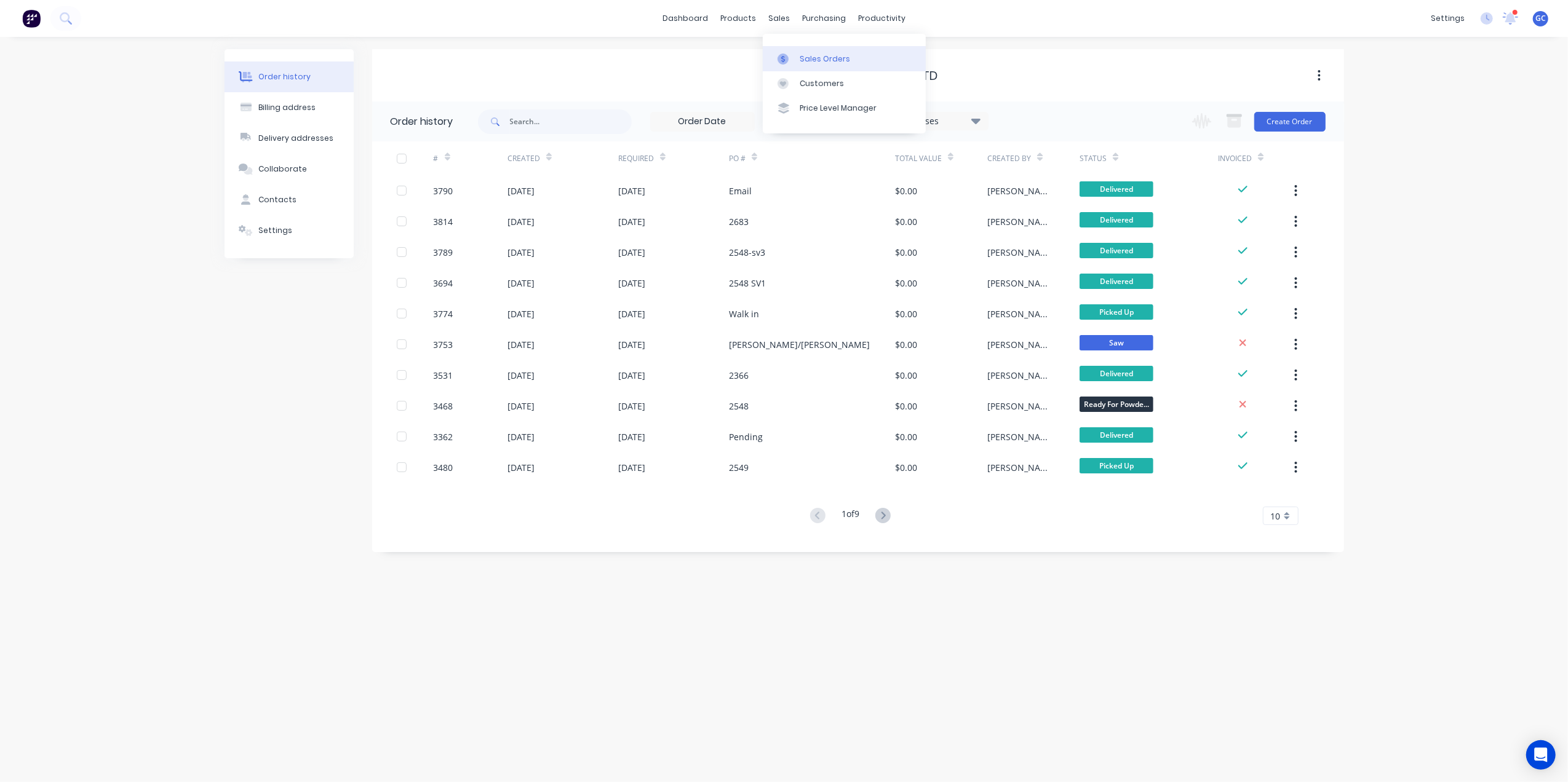
drag, startPoint x: 781, startPoint y: 22, endPoint x: 801, endPoint y: 59, distance: 42.1
click at [781, 22] on div "sales" at bounding box center [779, 18] width 34 height 18
click at [801, 59] on div "Sales Orders" at bounding box center [825, 59] width 50 height 11
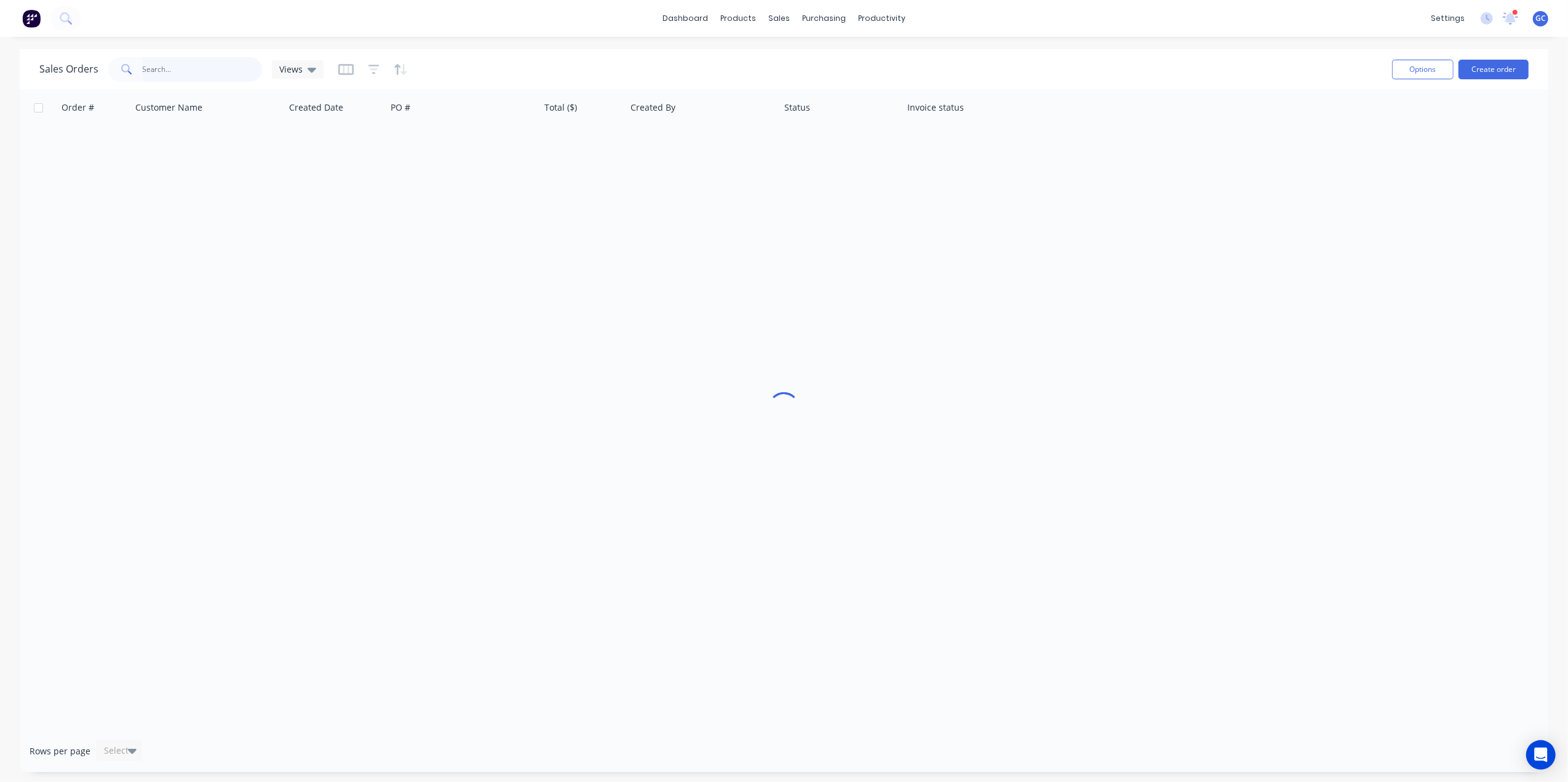
click at [214, 74] on input "text" at bounding box center [203, 70] width 120 height 24
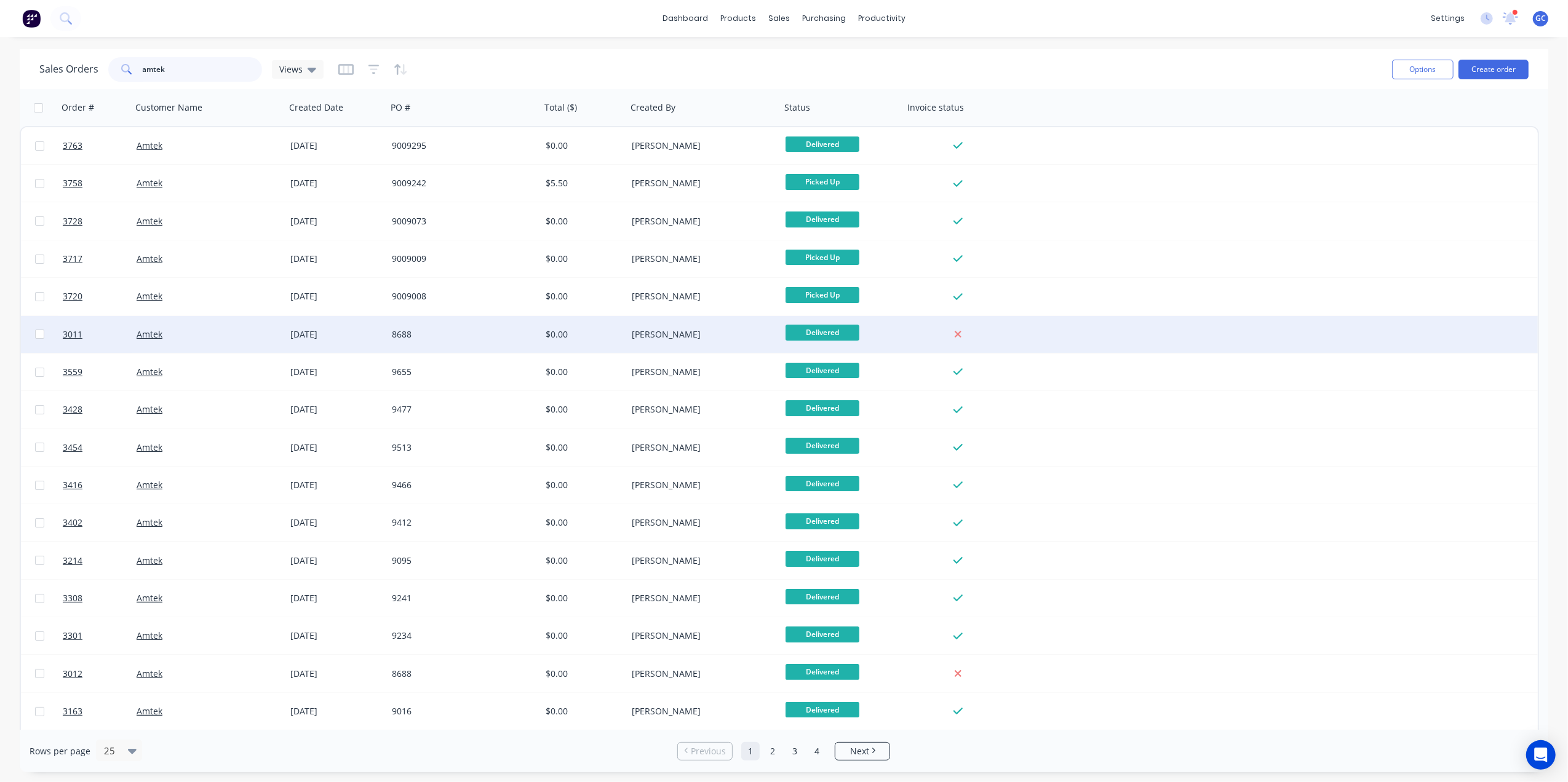
type input "amtek"
click at [490, 331] on div "8688" at bounding box center [460, 335] width 137 height 12
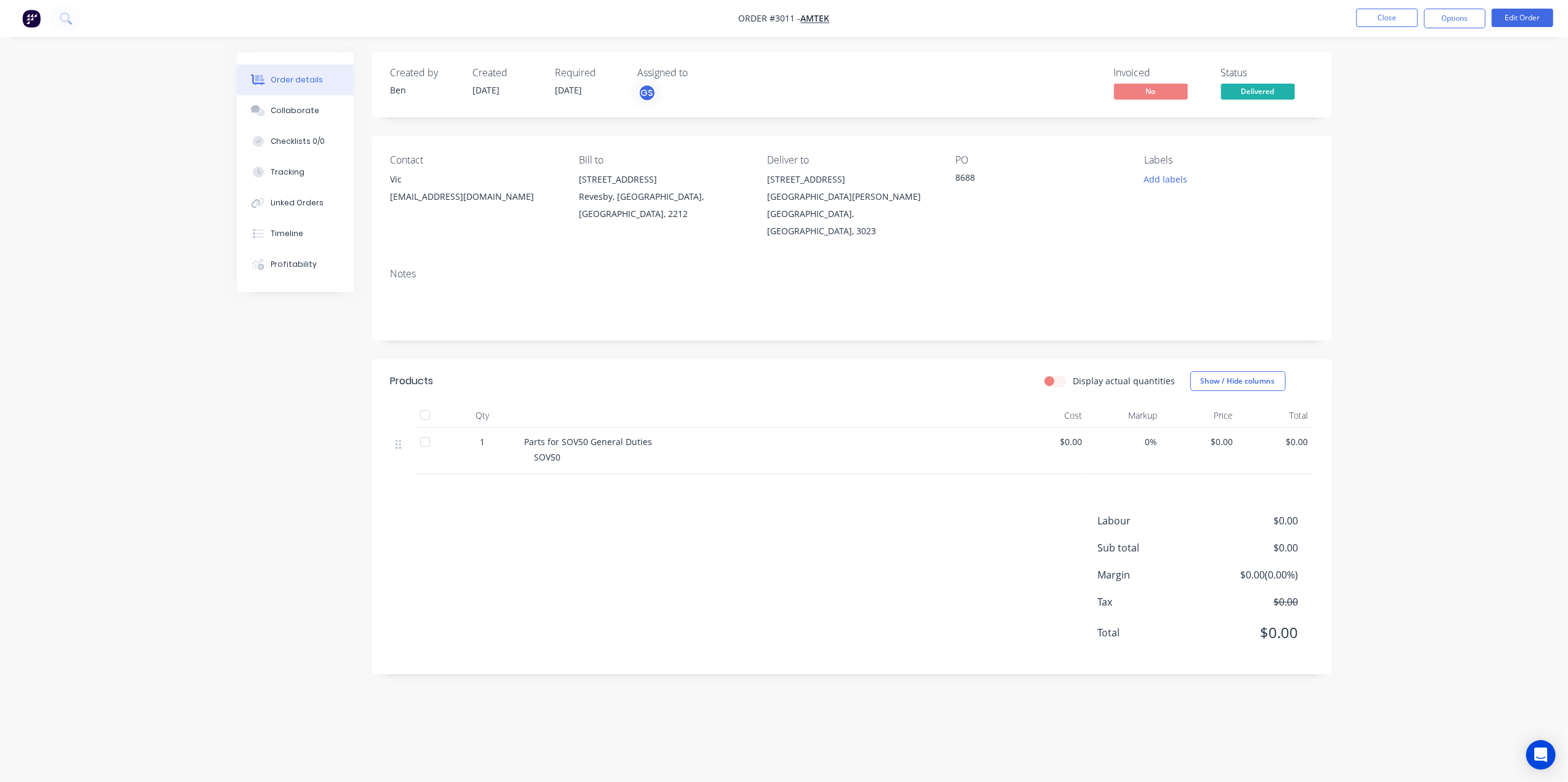
click at [1372, 6] on nav "Order #3011 - Amtek Close Options Edit Order" at bounding box center [784, 18] width 1568 height 37
click at [1385, 18] on button "Close" at bounding box center [1387, 18] width 61 height 18
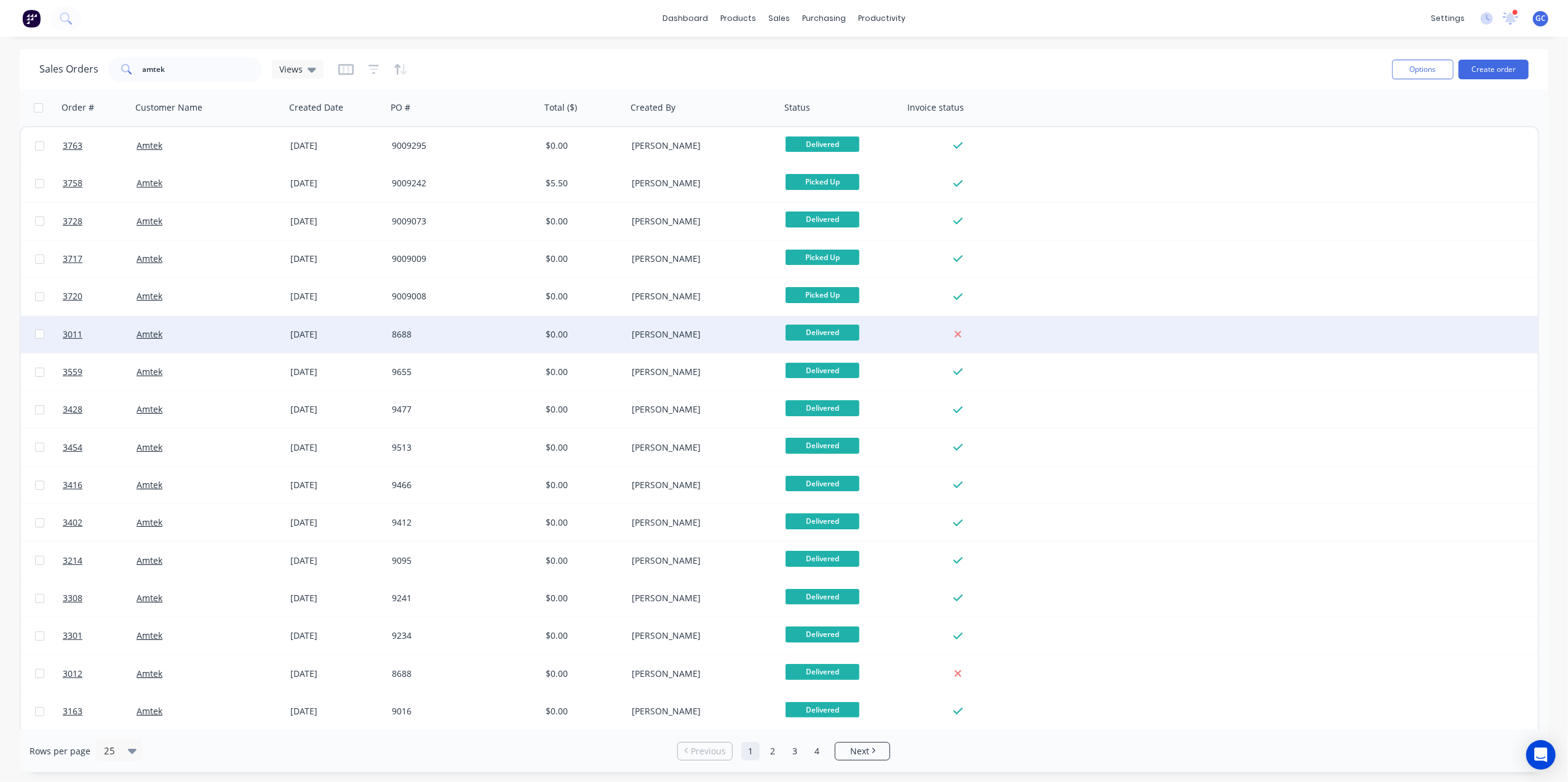
click at [547, 331] on div "$0.00" at bounding box center [581, 335] width 73 height 12
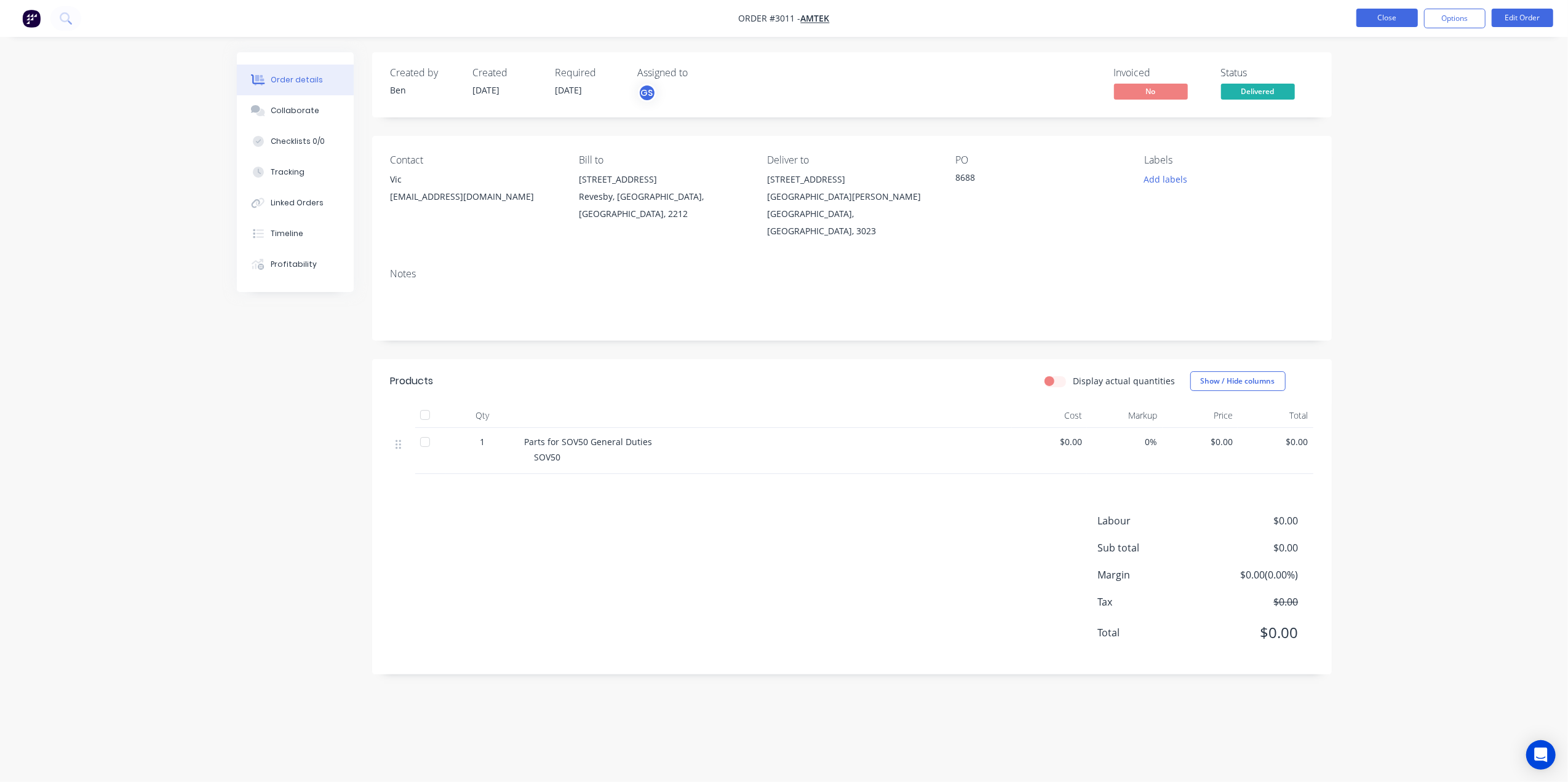
click at [1378, 15] on button "Close" at bounding box center [1387, 18] width 61 height 18
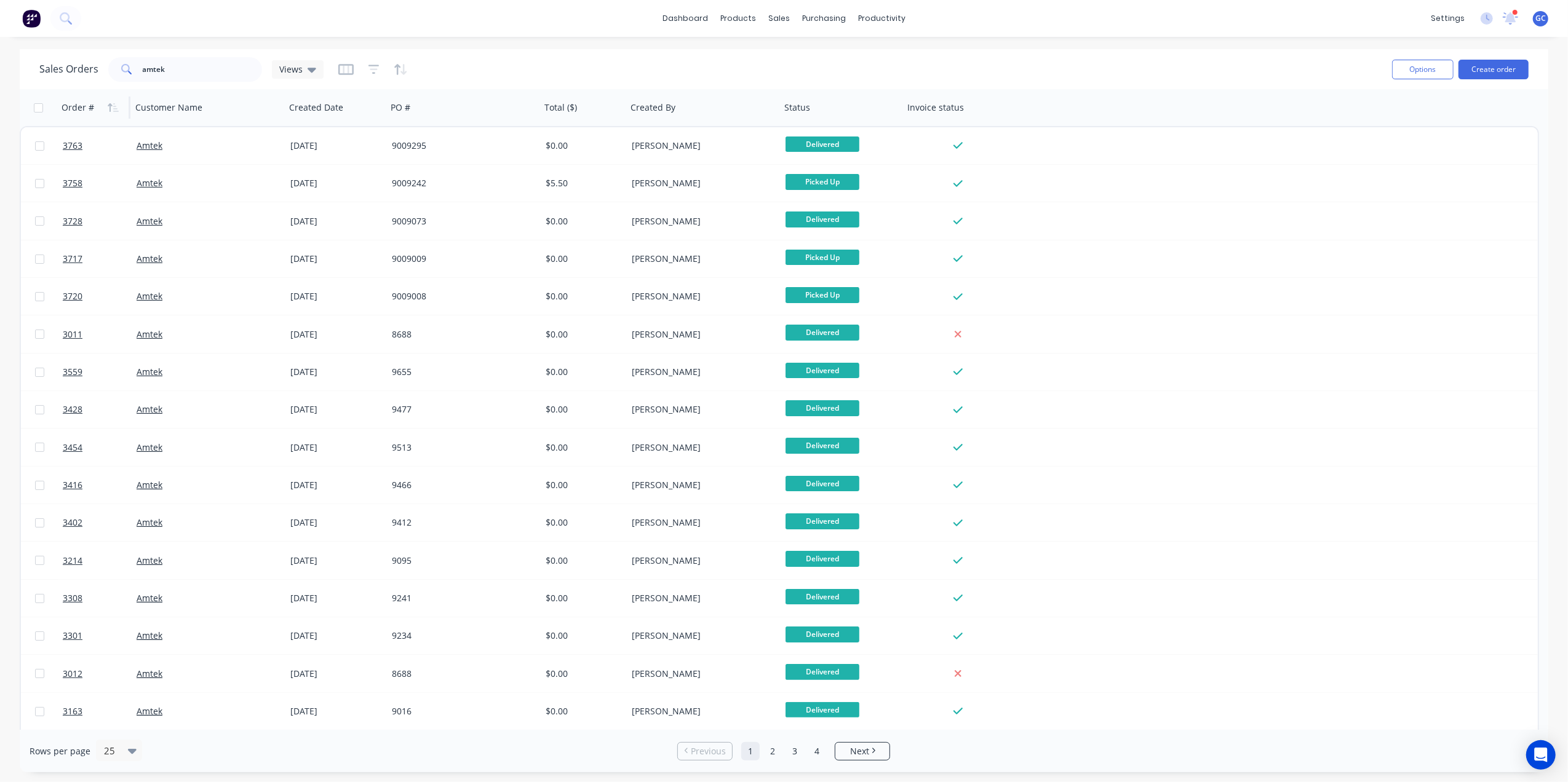
click at [99, 111] on div "Order #" at bounding box center [92, 108] width 61 height 24
click at [112, 105] on icon "button" at bounding box center [110, 107] width 5 height 8
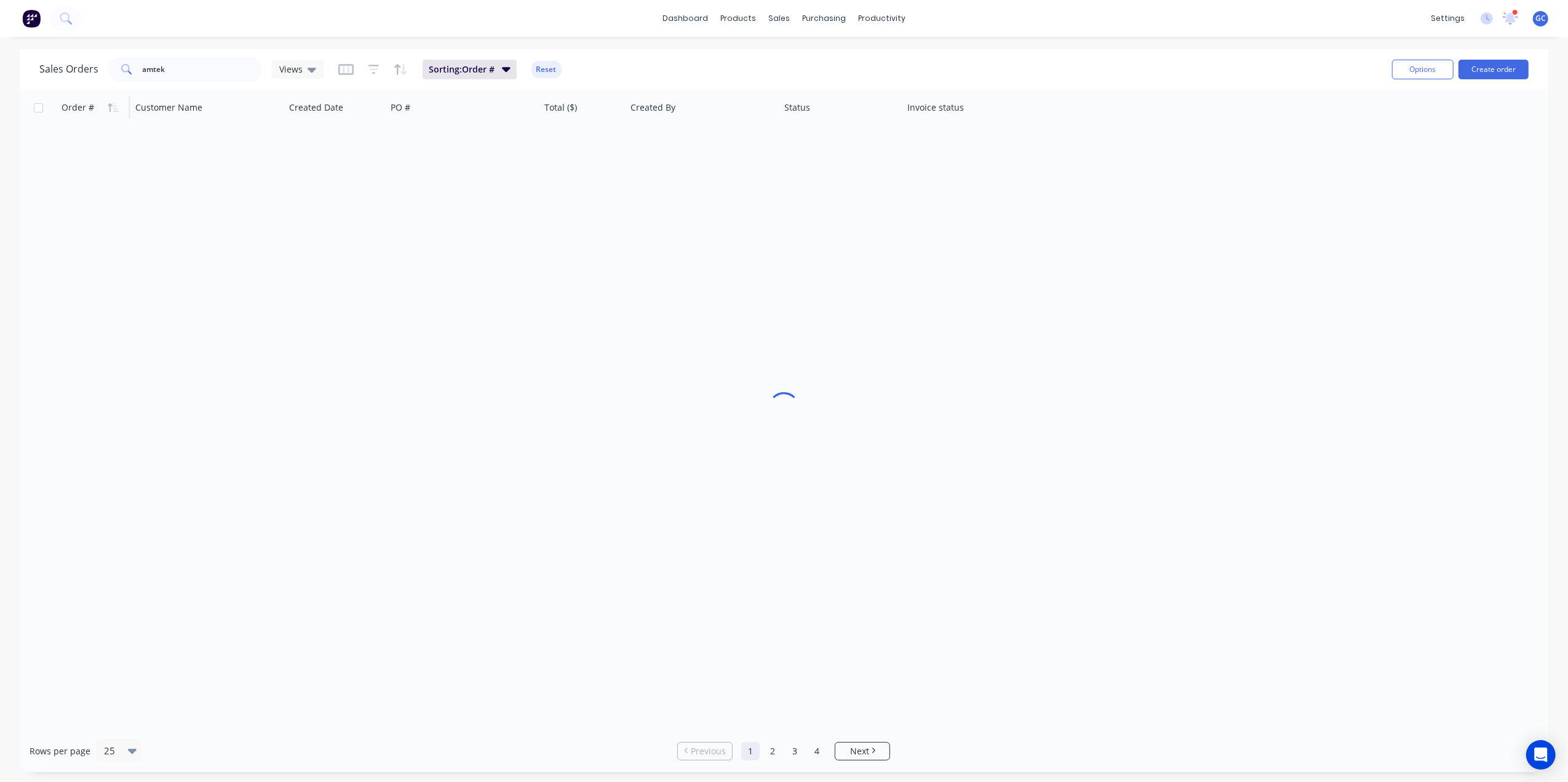
click at [112, 105] on icon "button" at bounding box center [110, 107] width 5 height 8
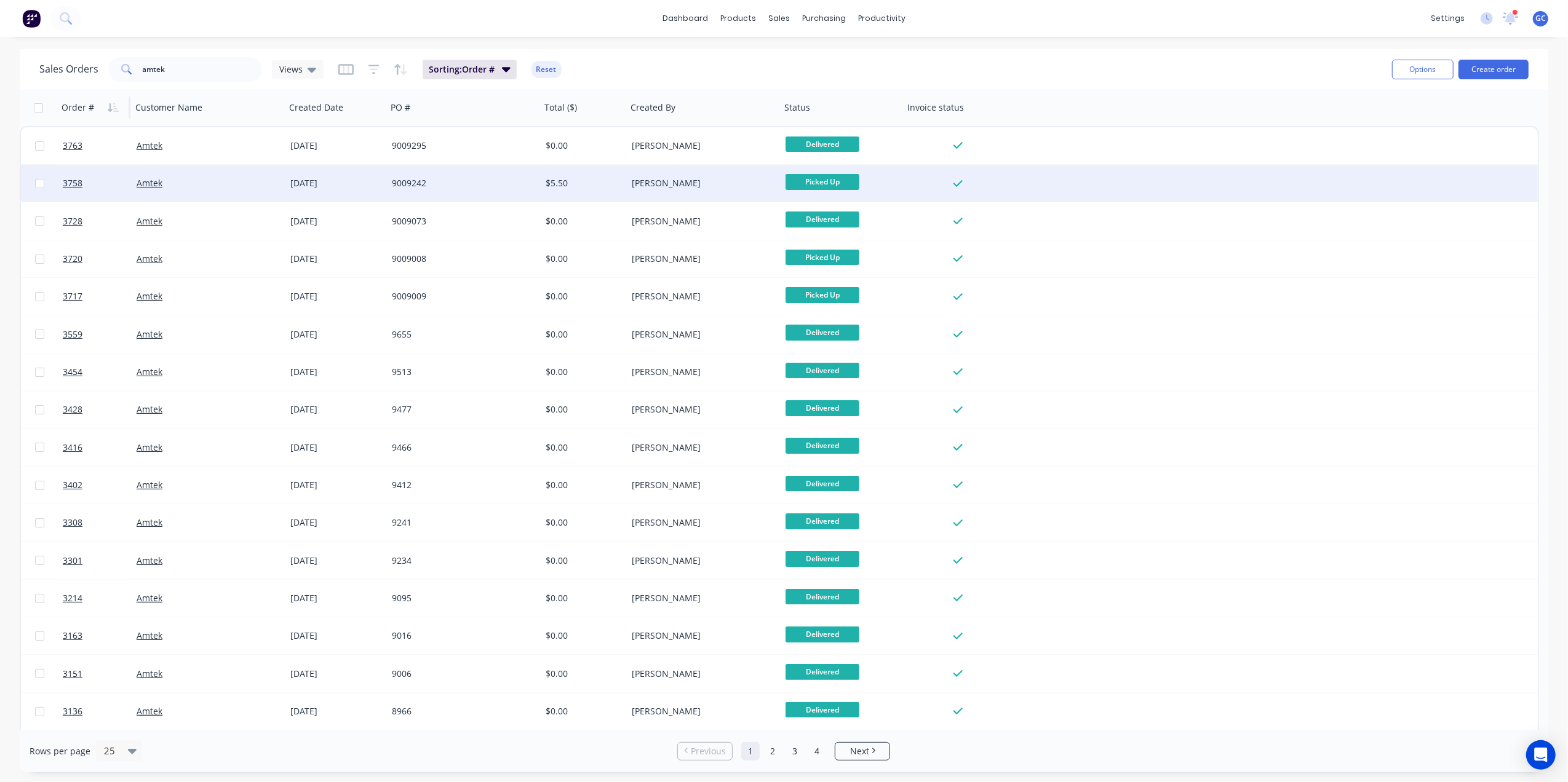
click at [477, 182] on div "9009242" at bounding box center [460, 183] width 137 height 12
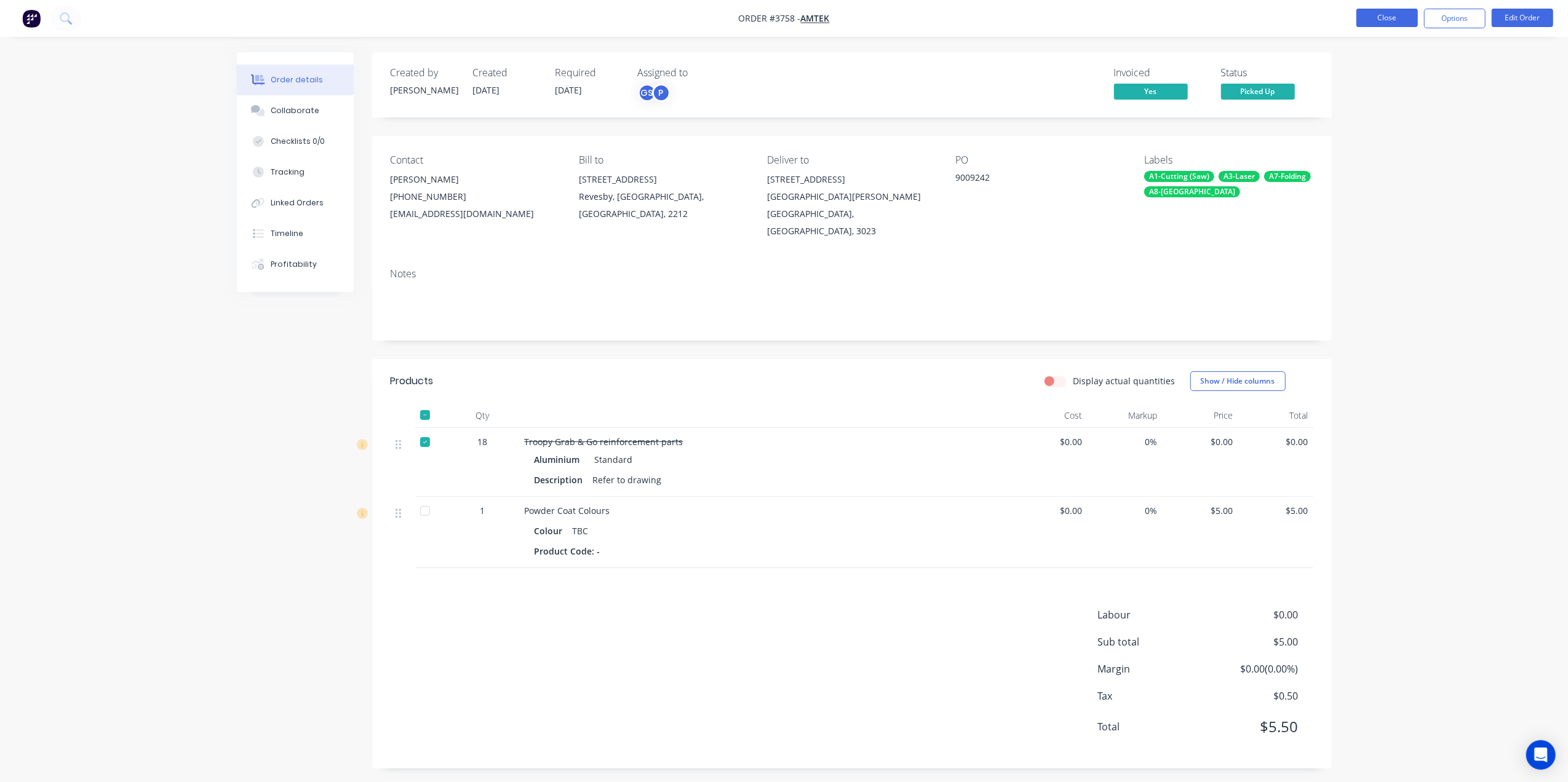
click at [1361, 15] on button "Close" at bounding box center [1387, 18] width 61 height 18
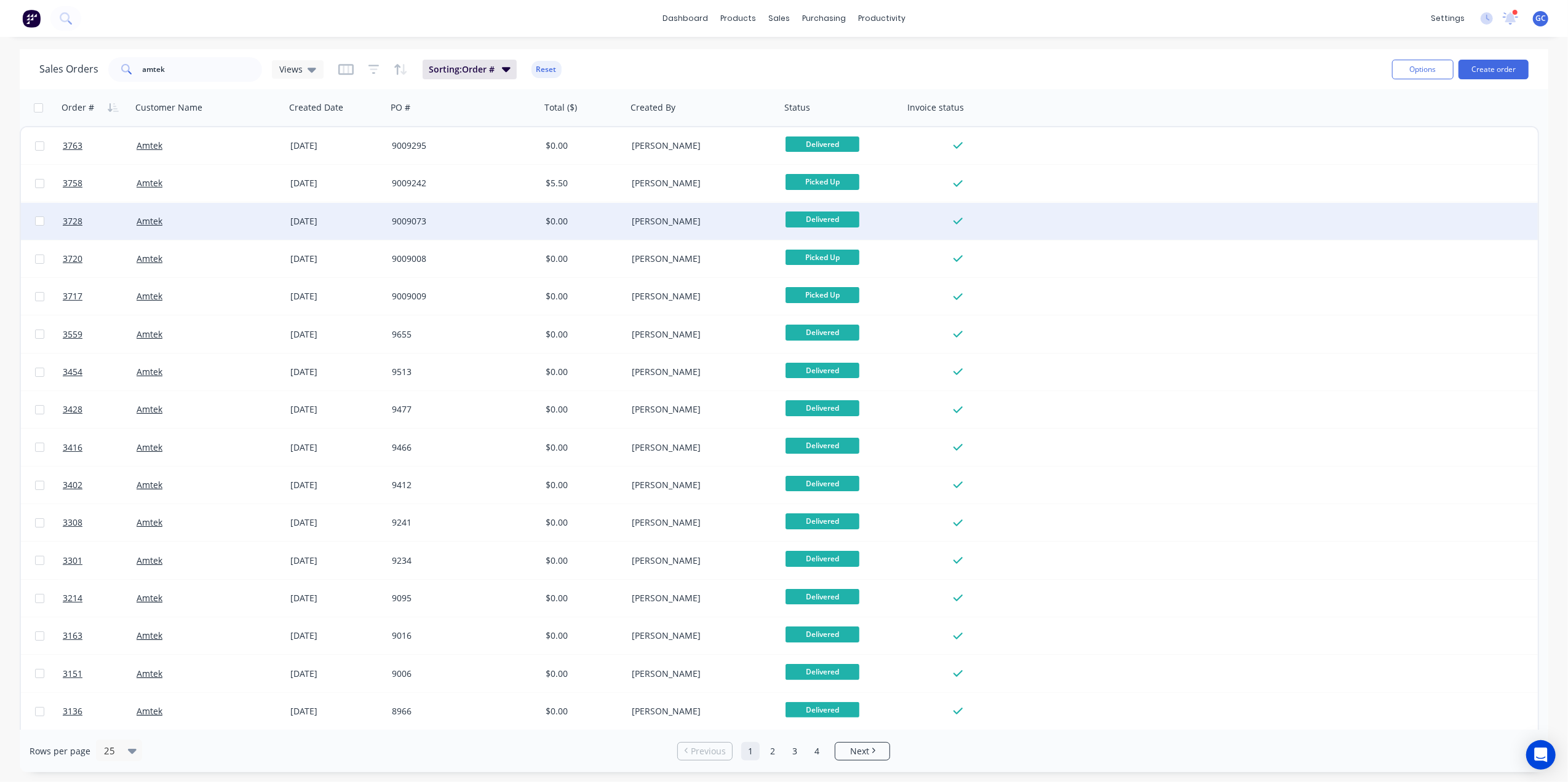
click at [454, 222] on div "9009073" at bounding box center [460, 222] width 137 height 12
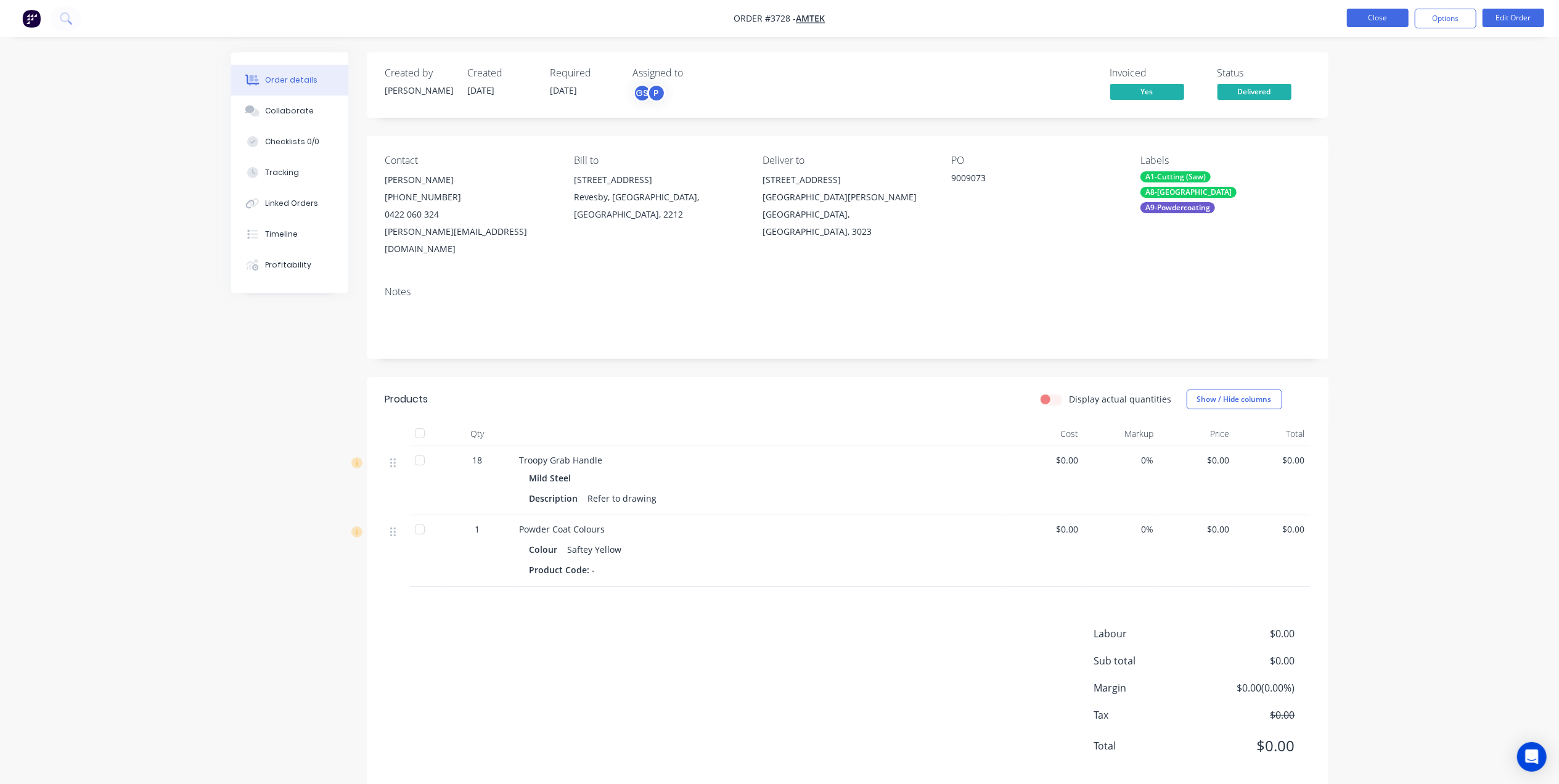
click at [1351, 15] on button "Close" at bounding box center [1378, 18] width 61 height 18
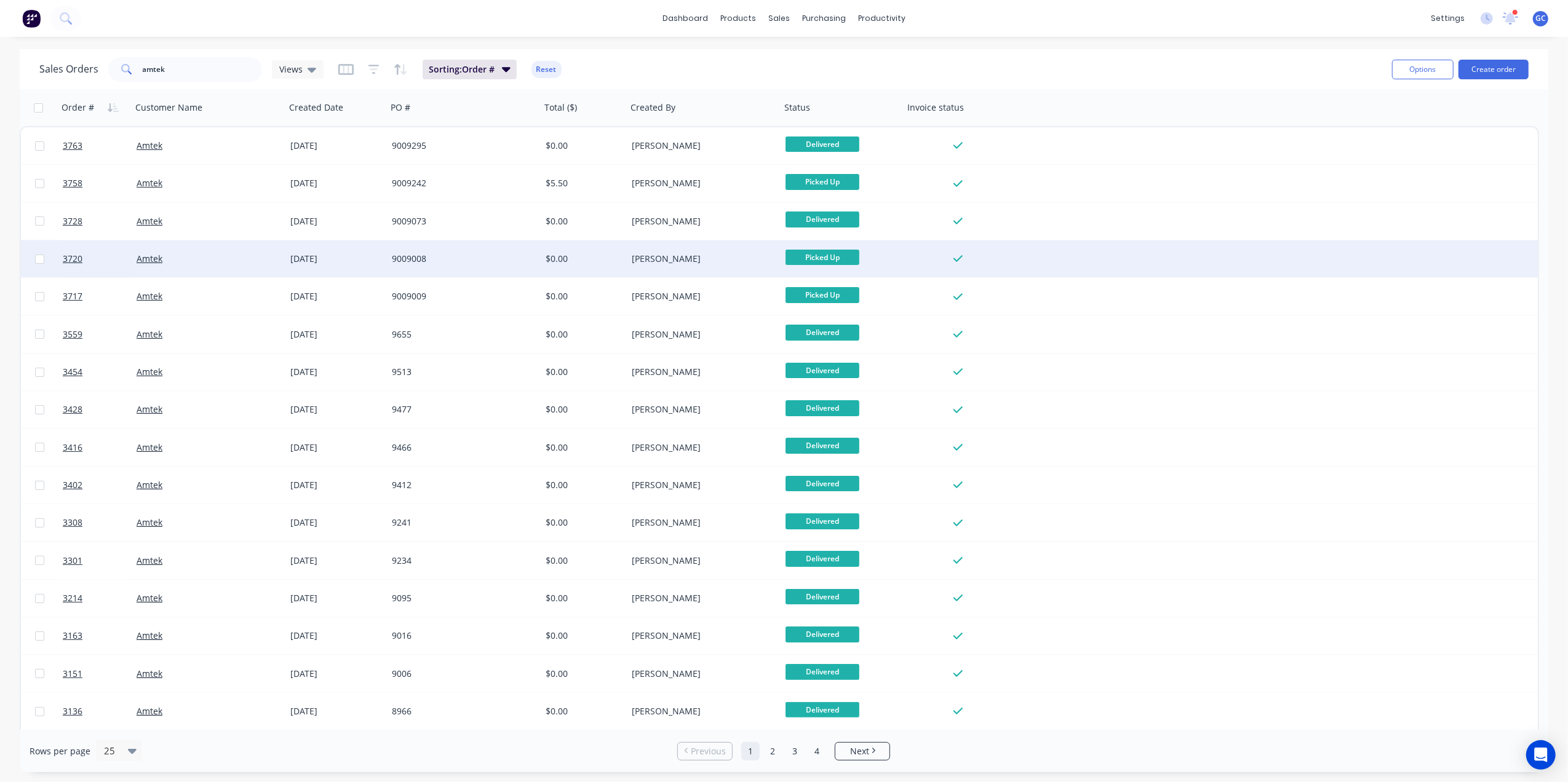
click at [475, 264] on div "9009008" at bounding box center [464, 259] width 154 height 37
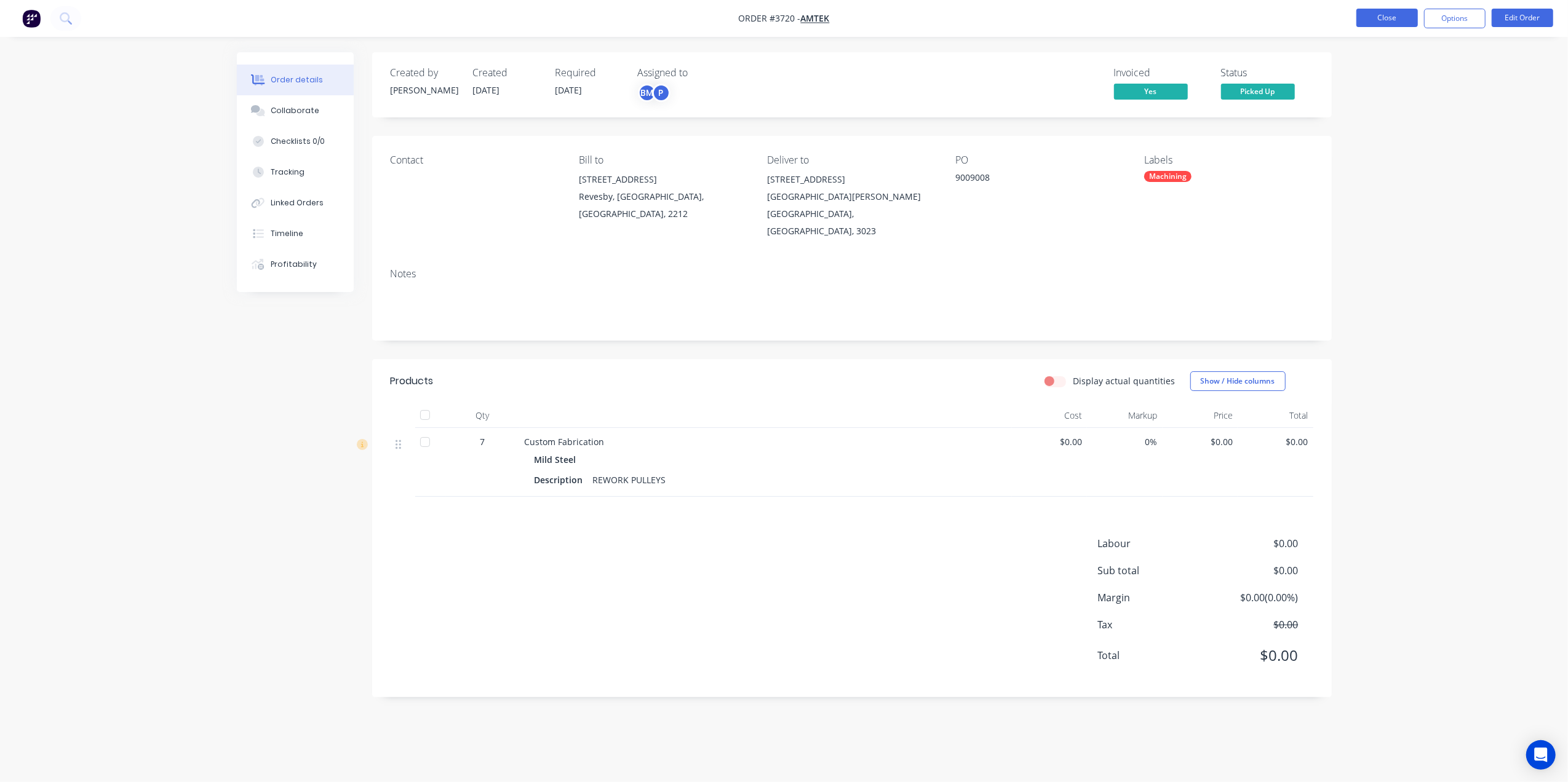
click at [1367, 18] on button "Close" at bounding box center [1387, 18] width 61 height 18
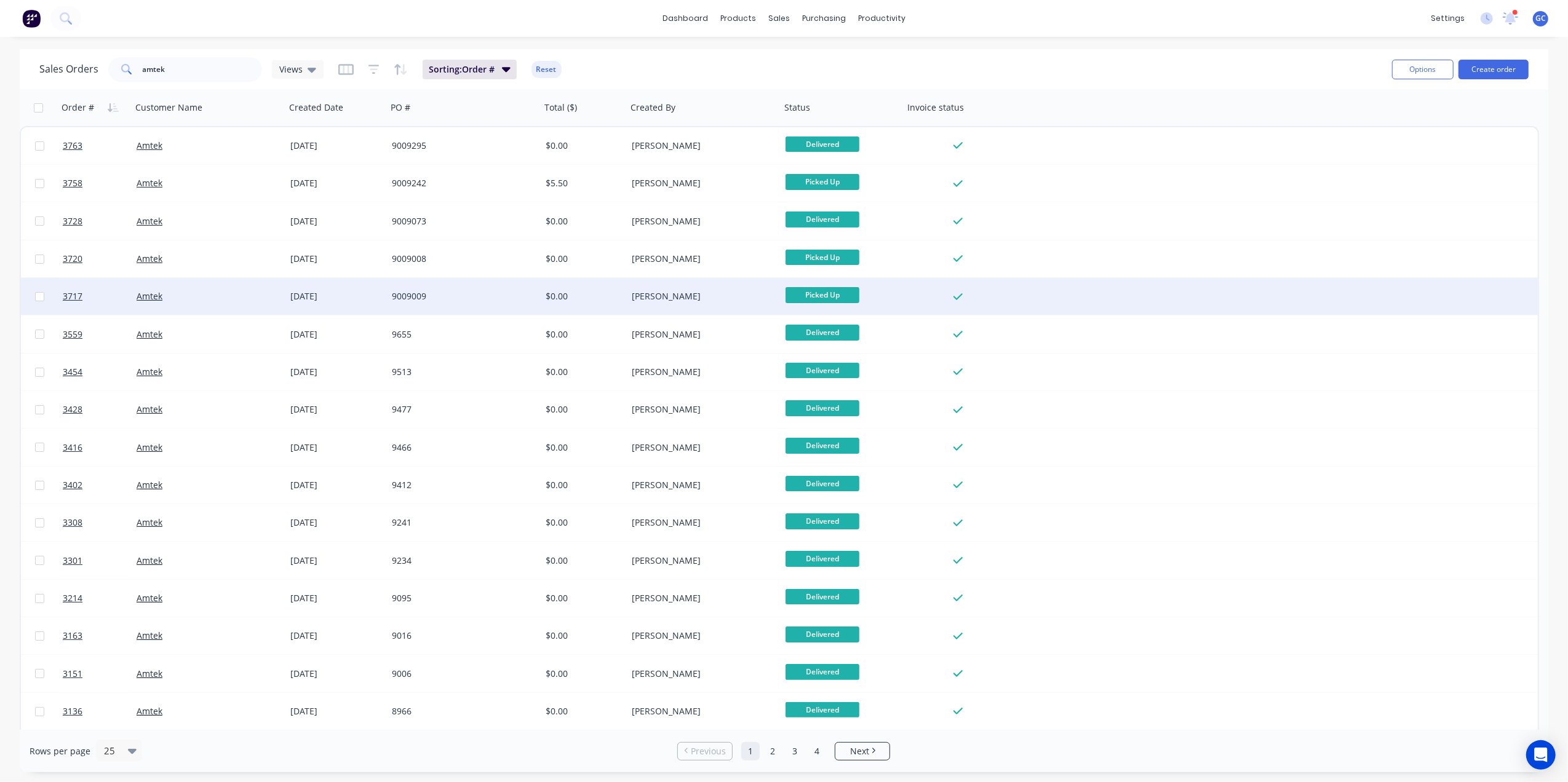
click at [473, 297] on div "9009009" at bounding box center [460, 297] width 137 height 12
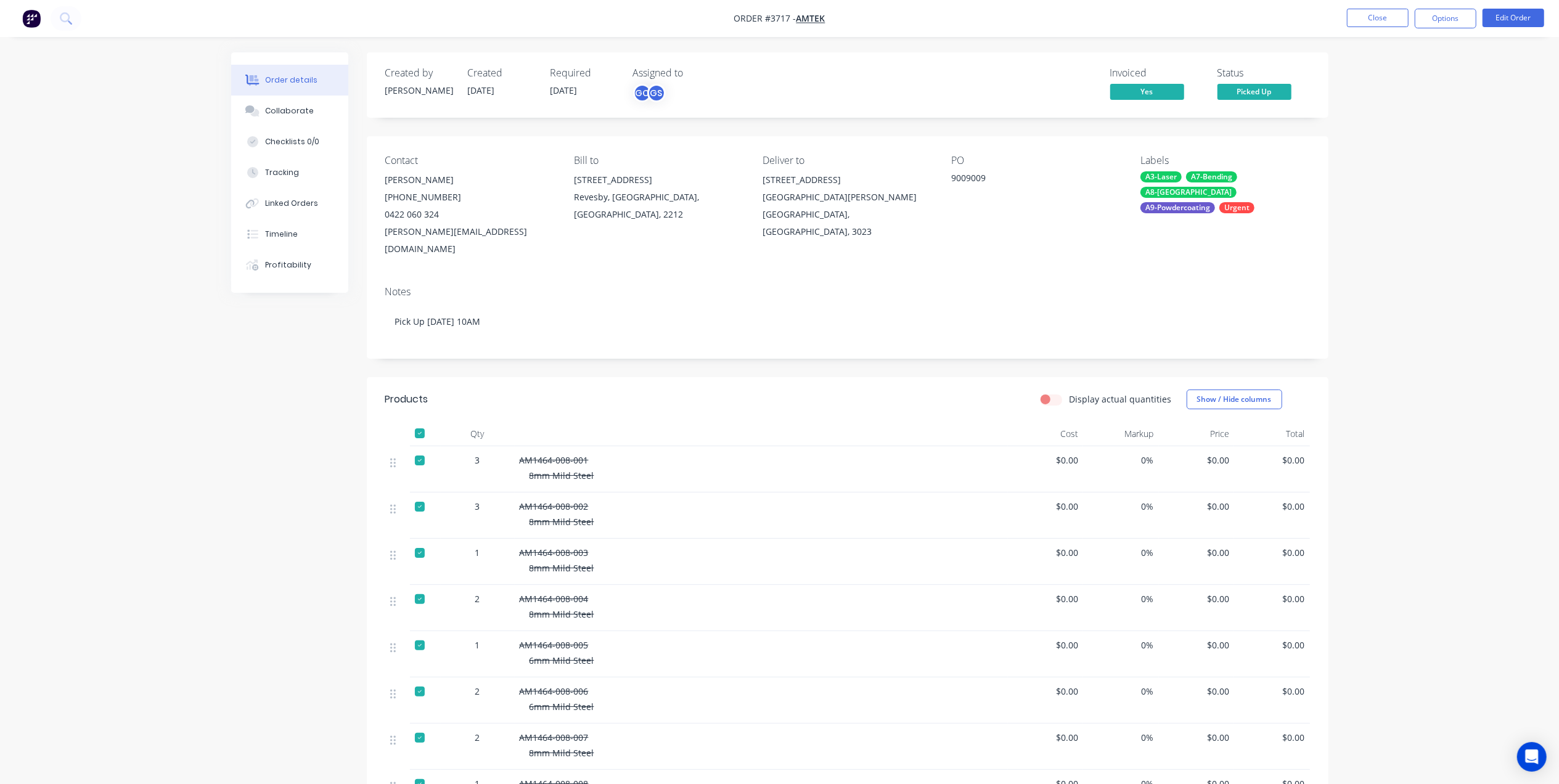
click at [1365, 28] on nav "Order #3717 - Amtek Close Options Edit Order" at bounding box center [780, 18] width 1559 height 37
click at [1382, 21] on button "Close" at bounding box center [1378, 18] width 61 height 18
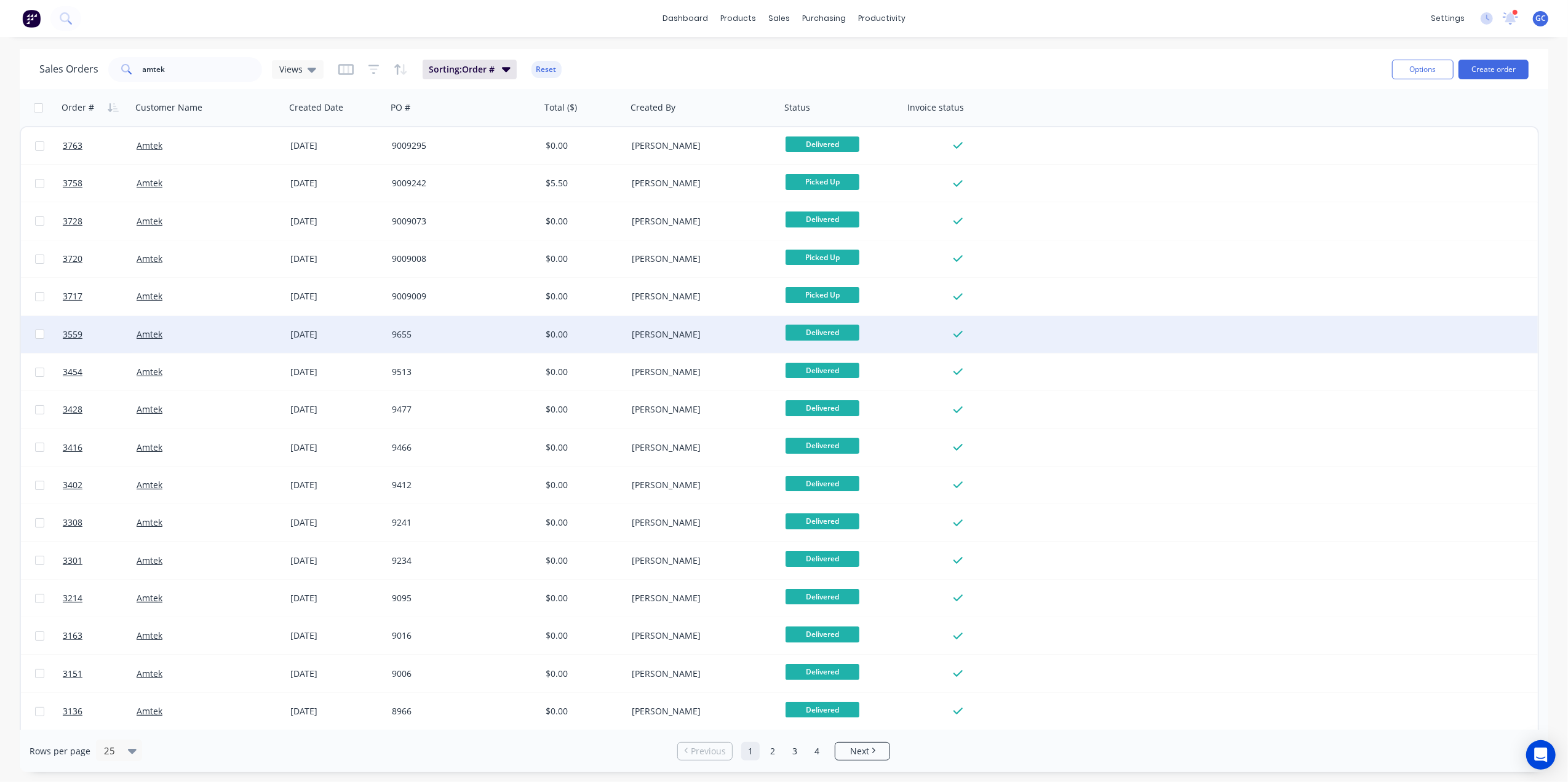
click at [465, 333] on div "9655" at bounding box center [460, 335] width 137 height 12
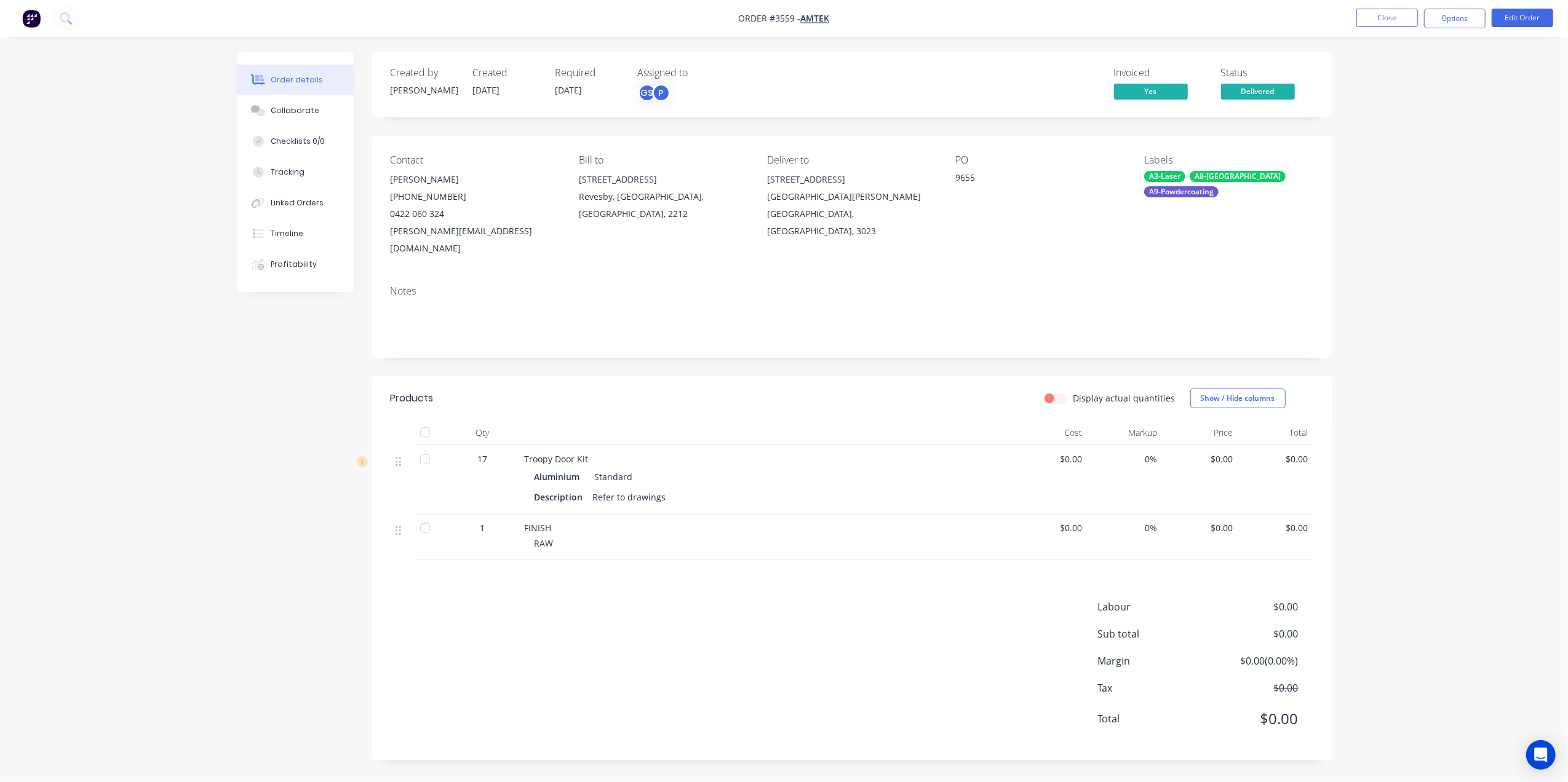
click at [1379, 6] on nav "Order #3559 - Amtek Close Options Edit Order" at bounding box center [784, 18] width 1568 height 37
click at [1381, 18] on button "Close" at bounding box center [1387, 18] width 61 height 18
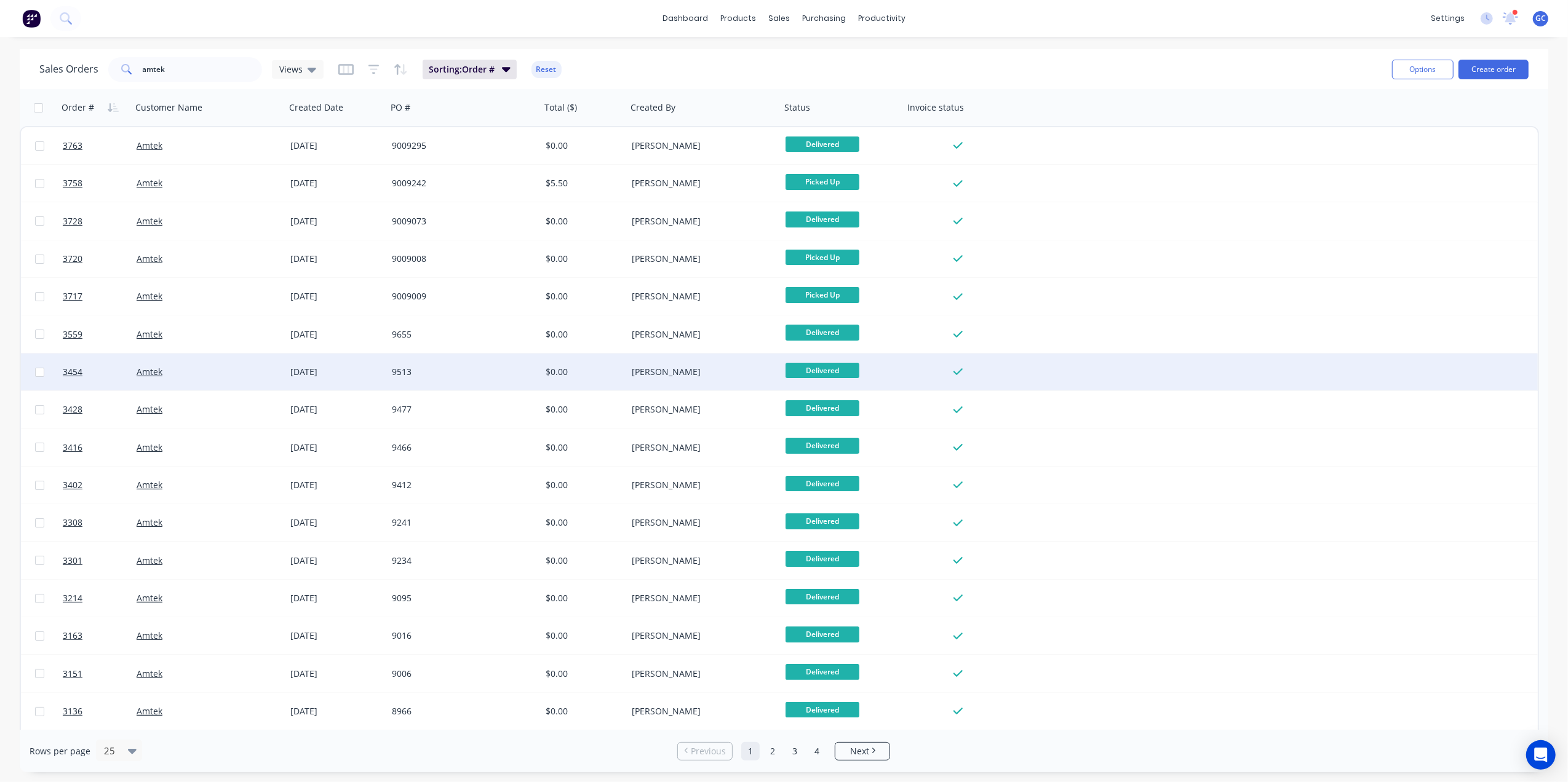
click at [481, 375] on div "9513" at bounding box center [460, 372] width 137 height 12
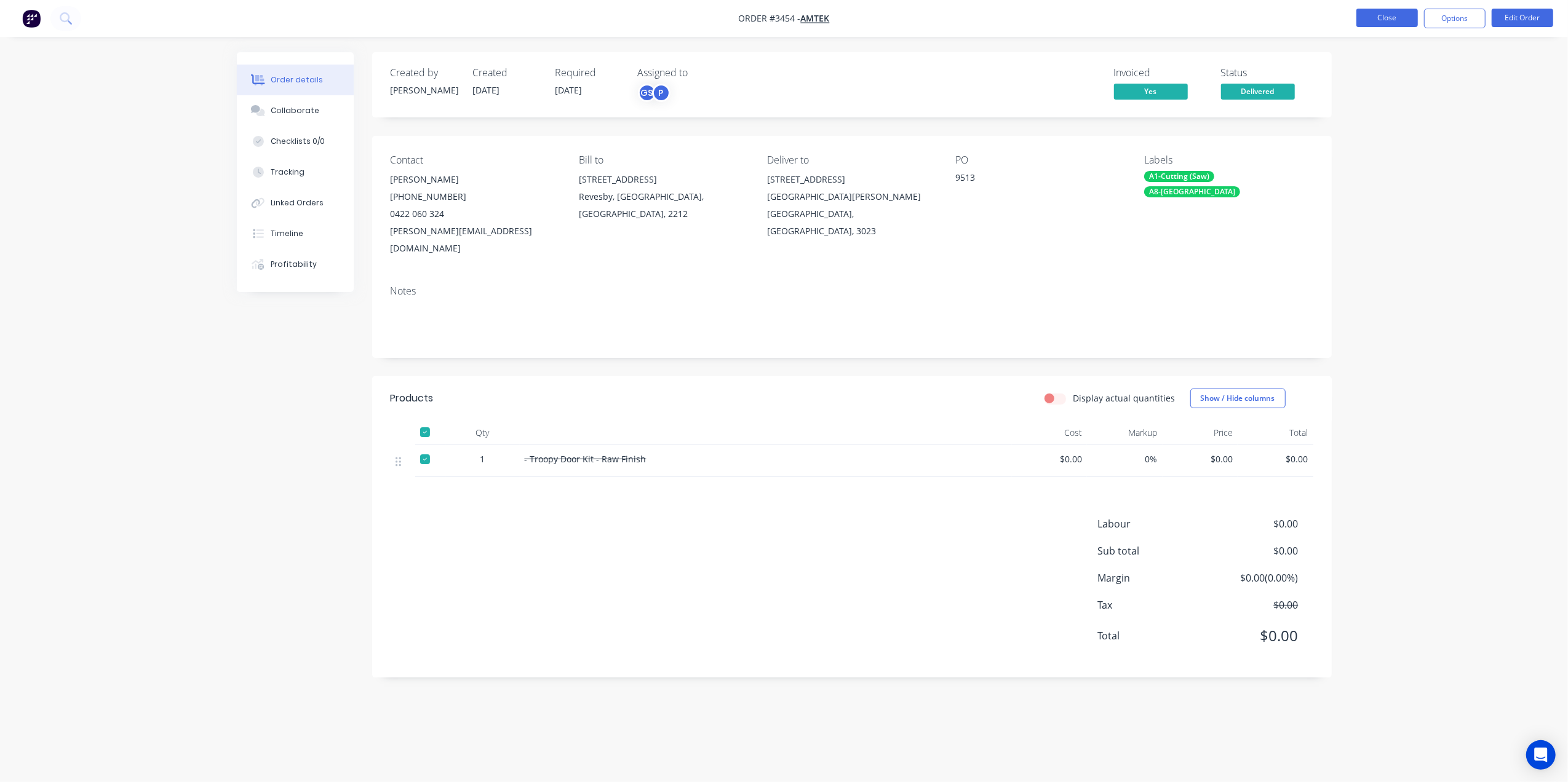
click at [1388, 15] on button "Close" at bounding box center [1387, 18] width 61 height 18
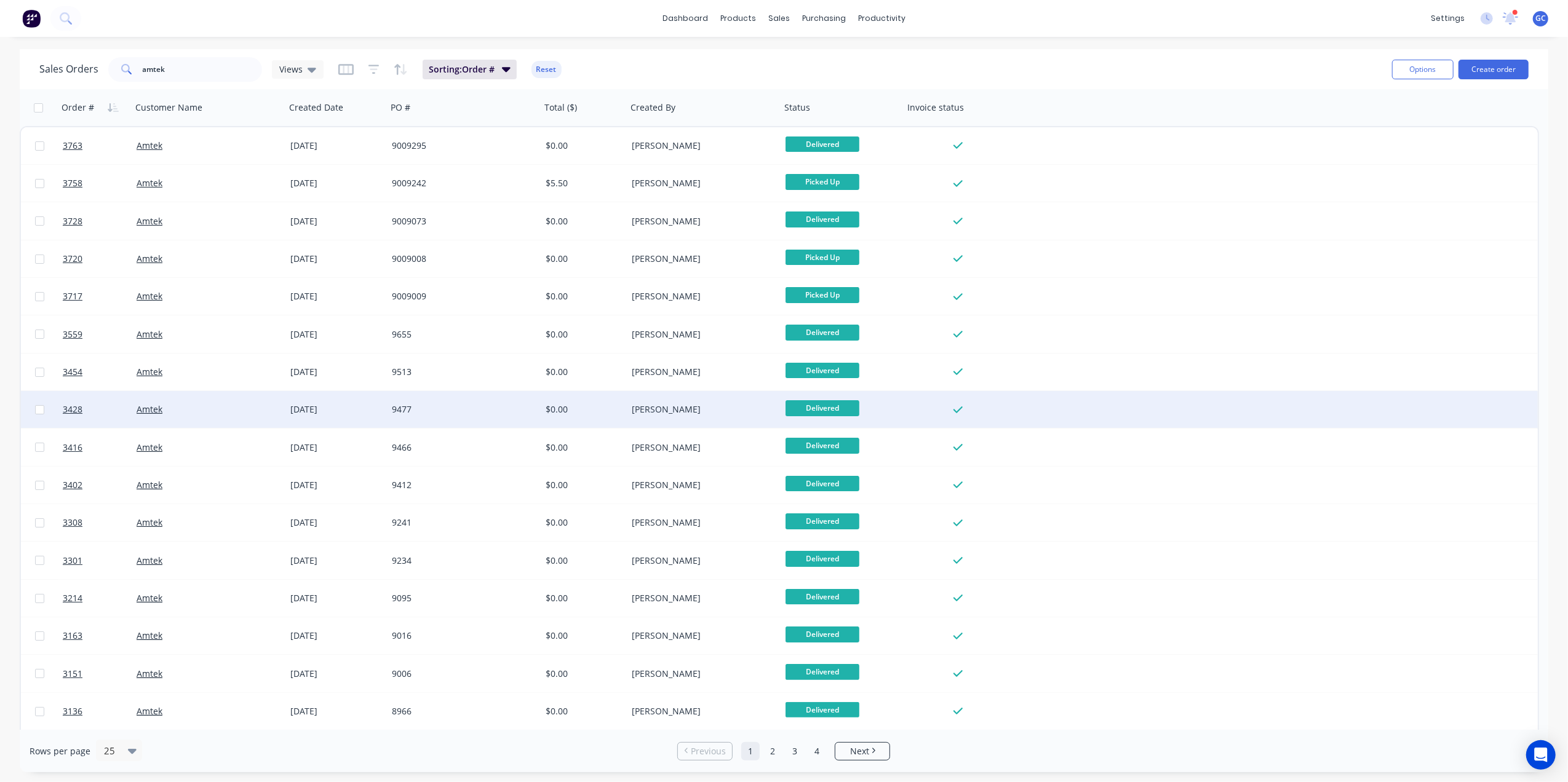
click at [467, 418] on div "9477" at bounding box center [464, 410] width 154 height 37
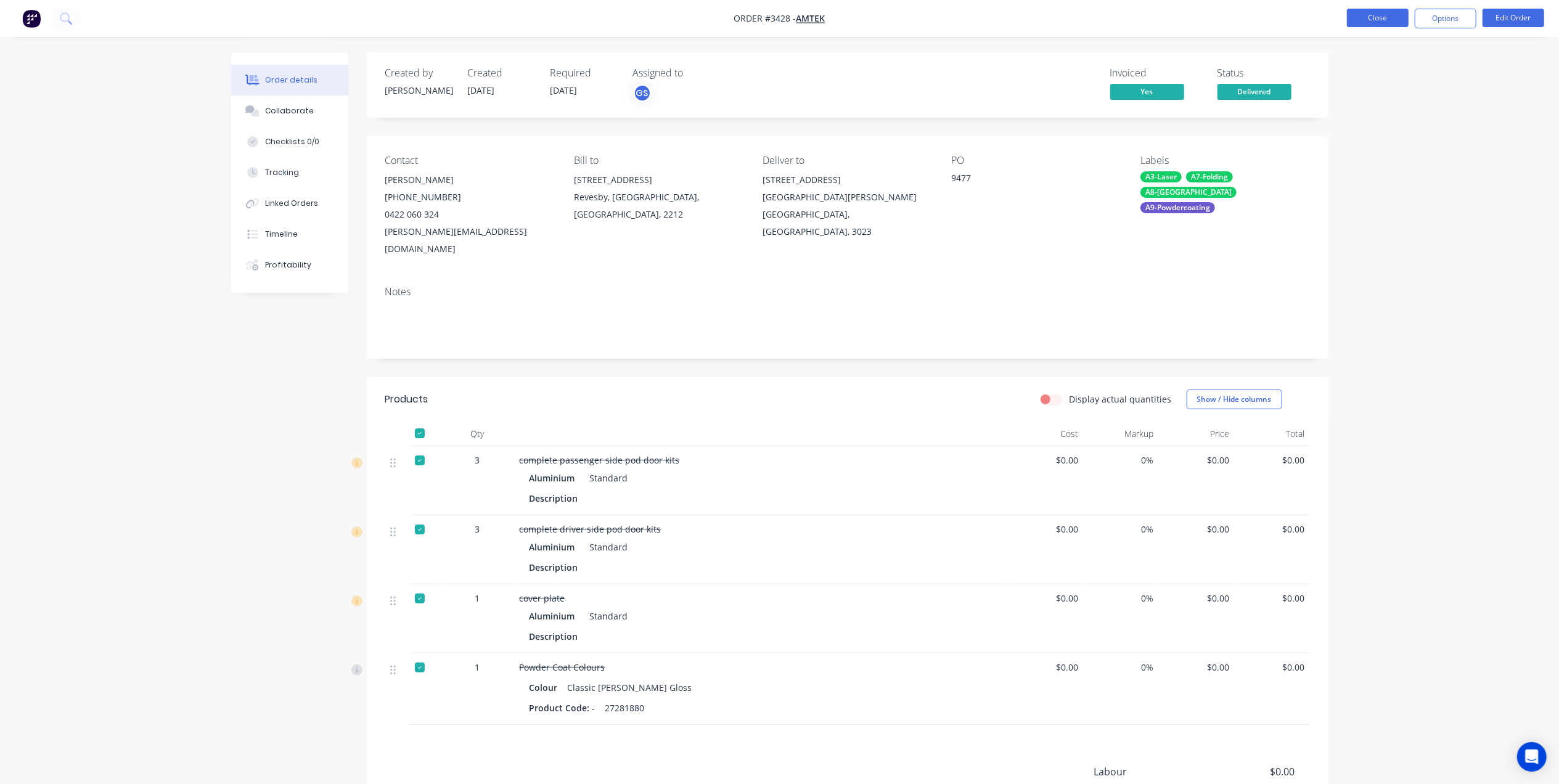
click at [1377, 15] on button "Close" at bounding box center [1378, 18] width 61 height 18
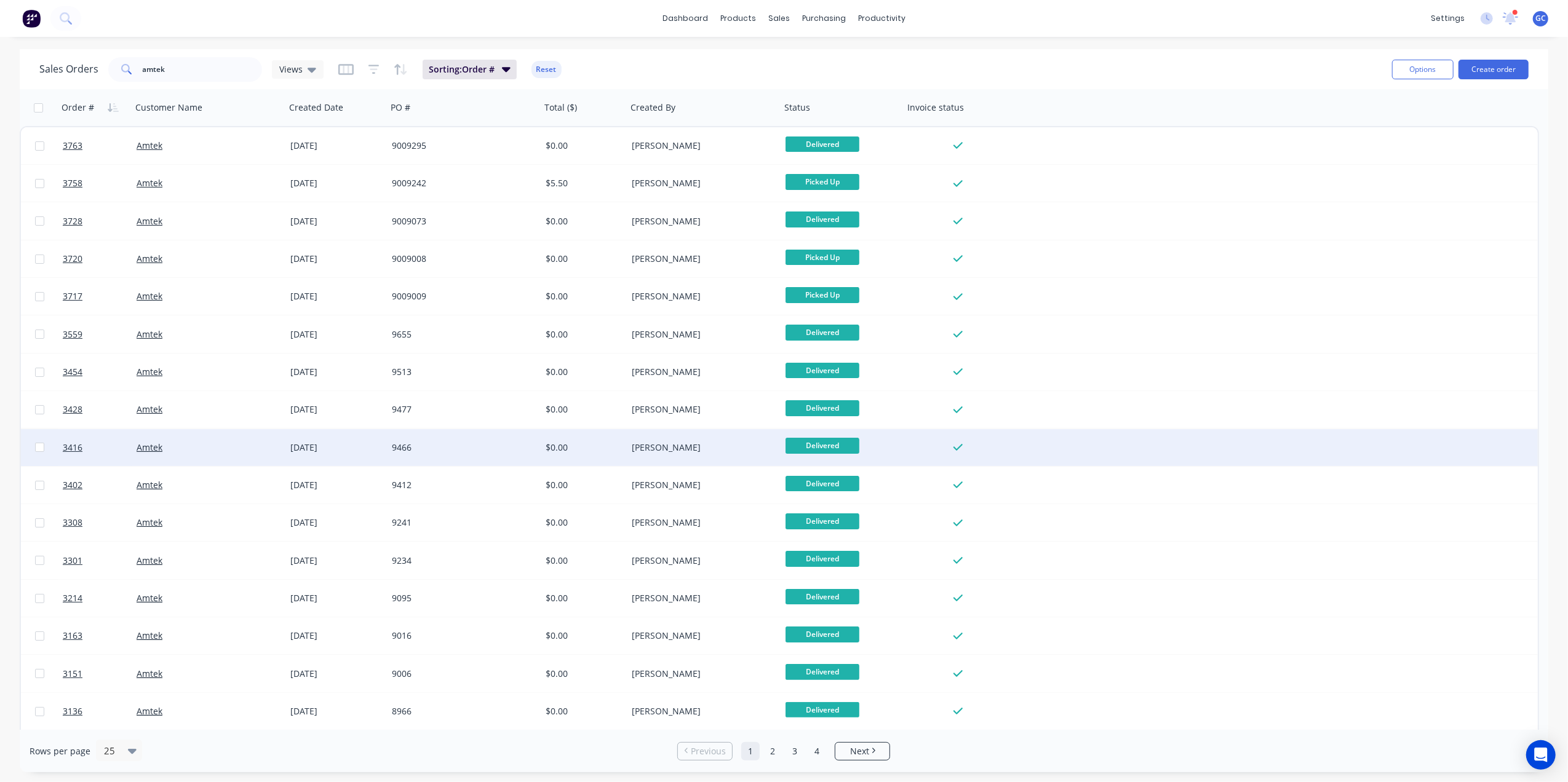
click at [454, 456] on div "9466" at bounding box center [464, 447] width 154 height 37
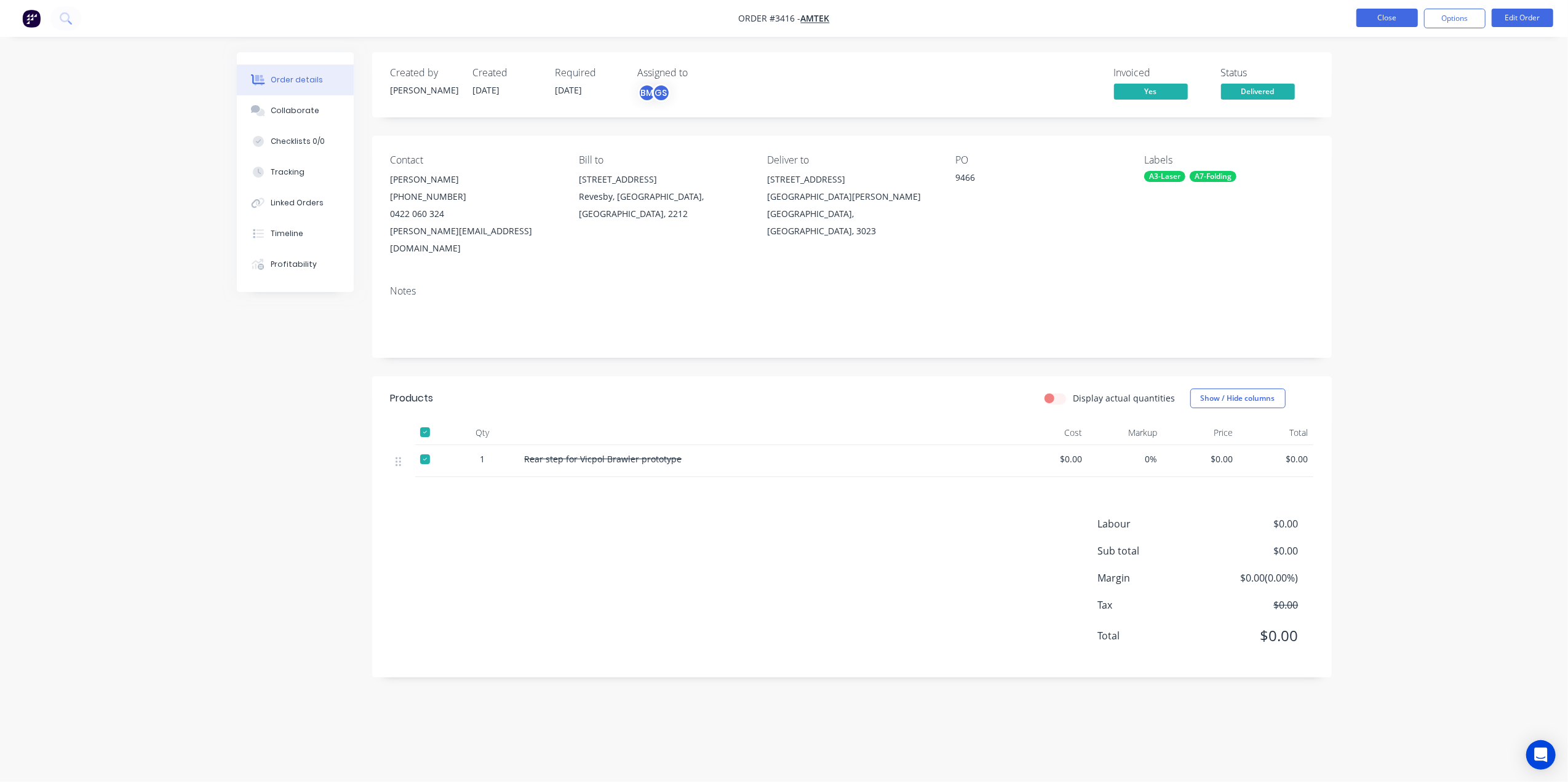
click at [1384, 16] on button "Close" at bounding box center [1387, 18] width 61 height 18
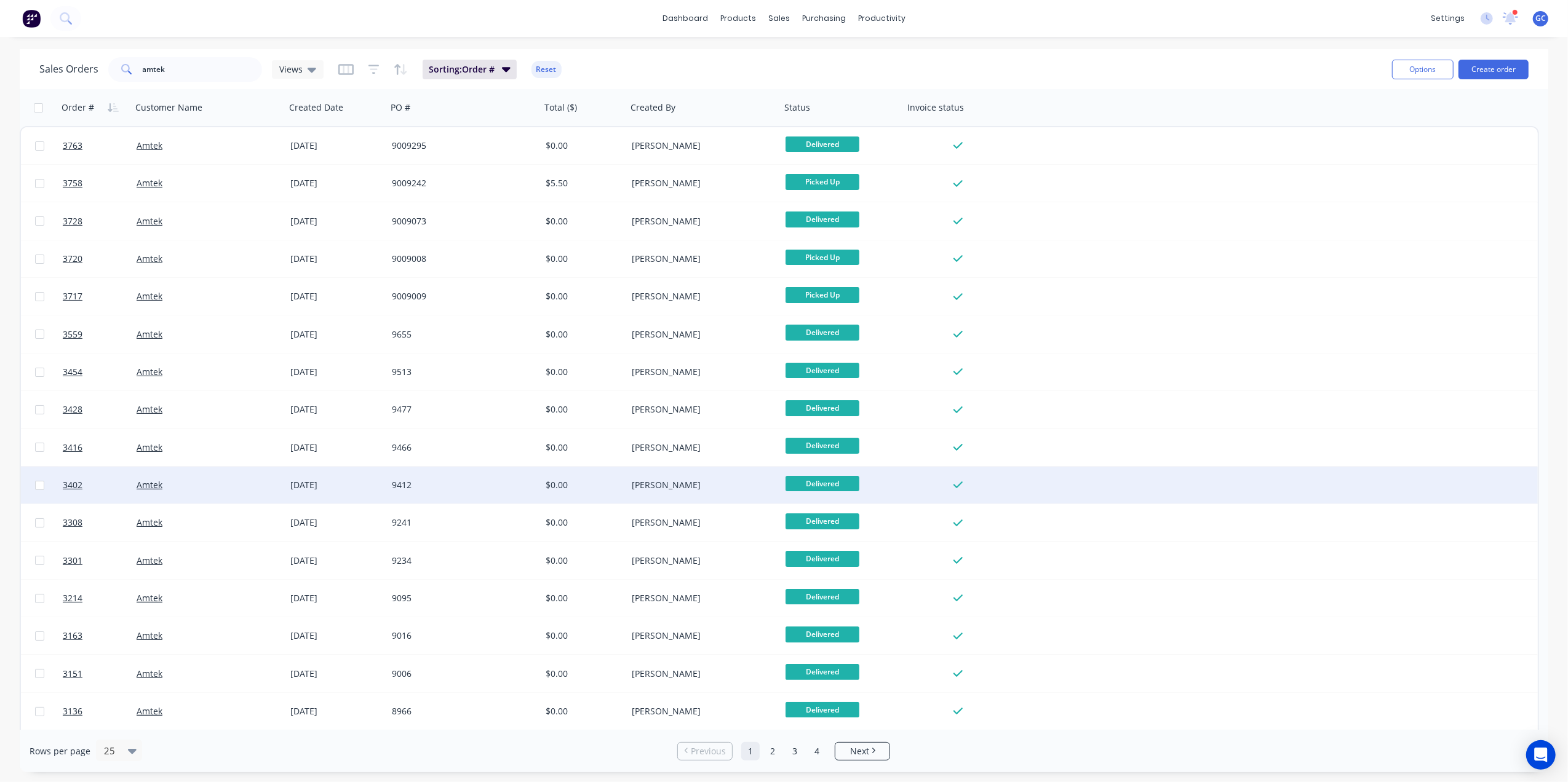
click at [492, 478] on div "9412" at bounding box center [464, 485] width 154 height 37
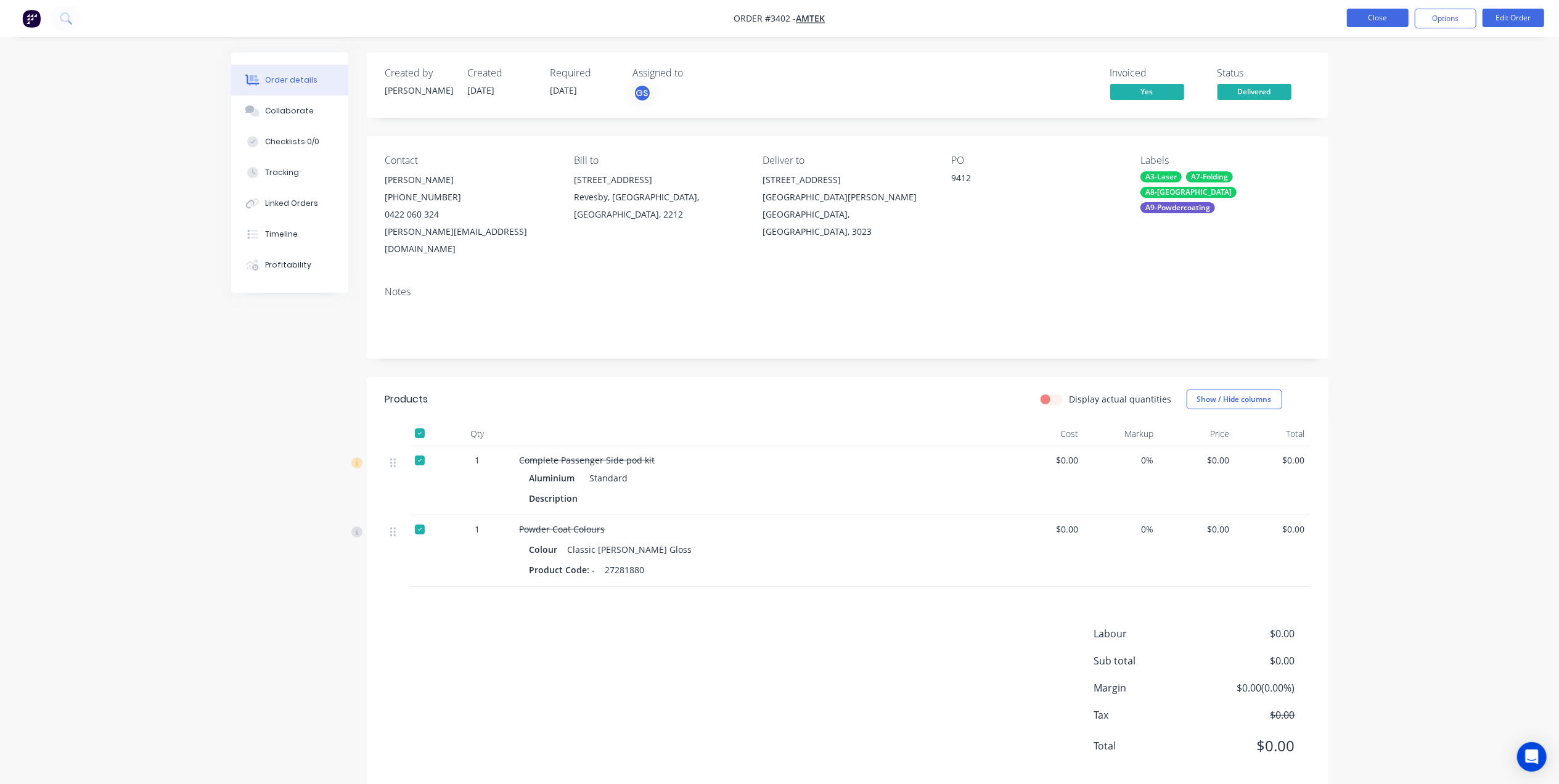
click at [1377, 15] on button "Close" at bounding box center [1378, 18] width 61 height 18
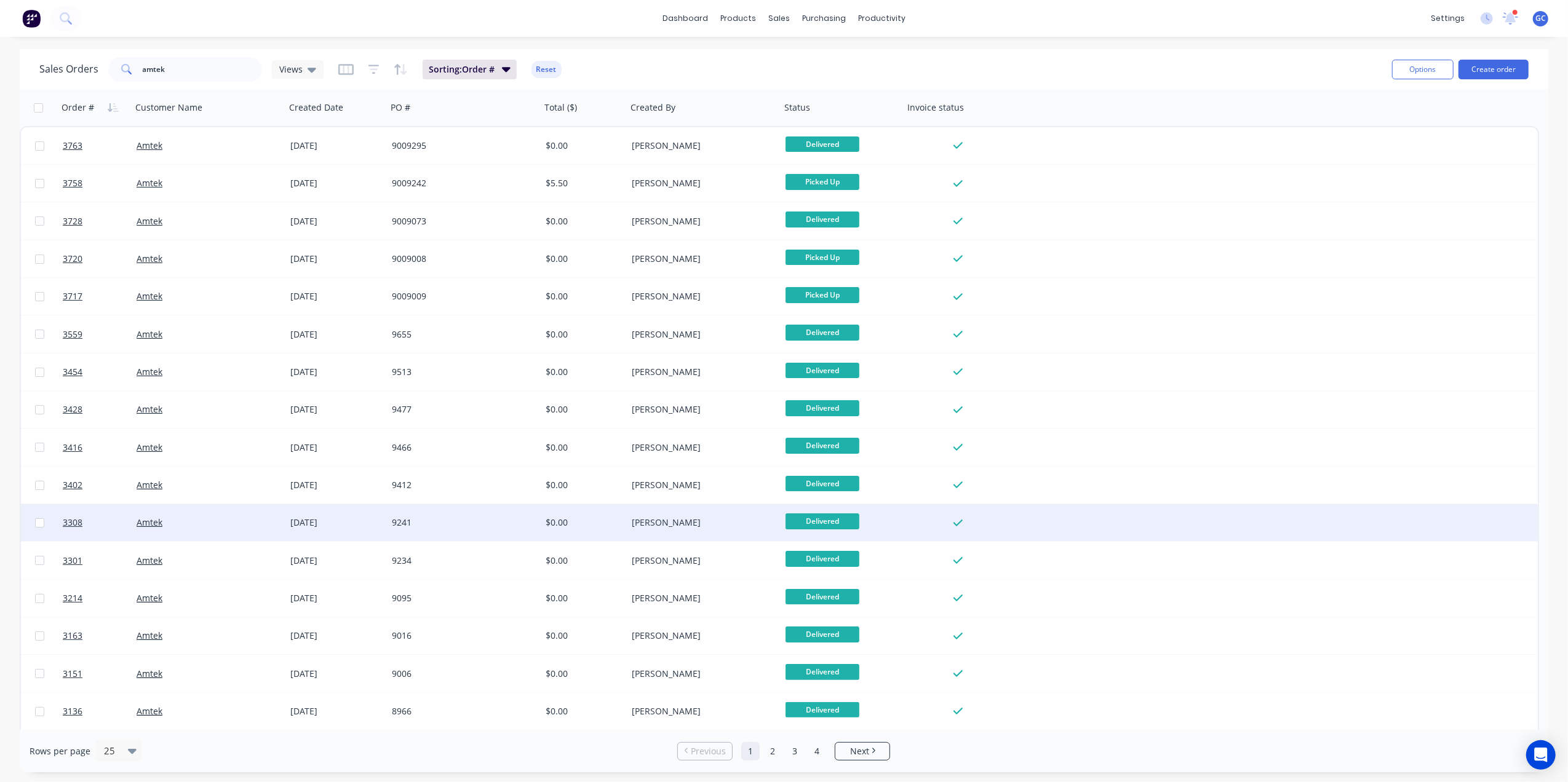
click at [460, 527] on div "9241" at bounding box center [460, 523] width 137 height 12
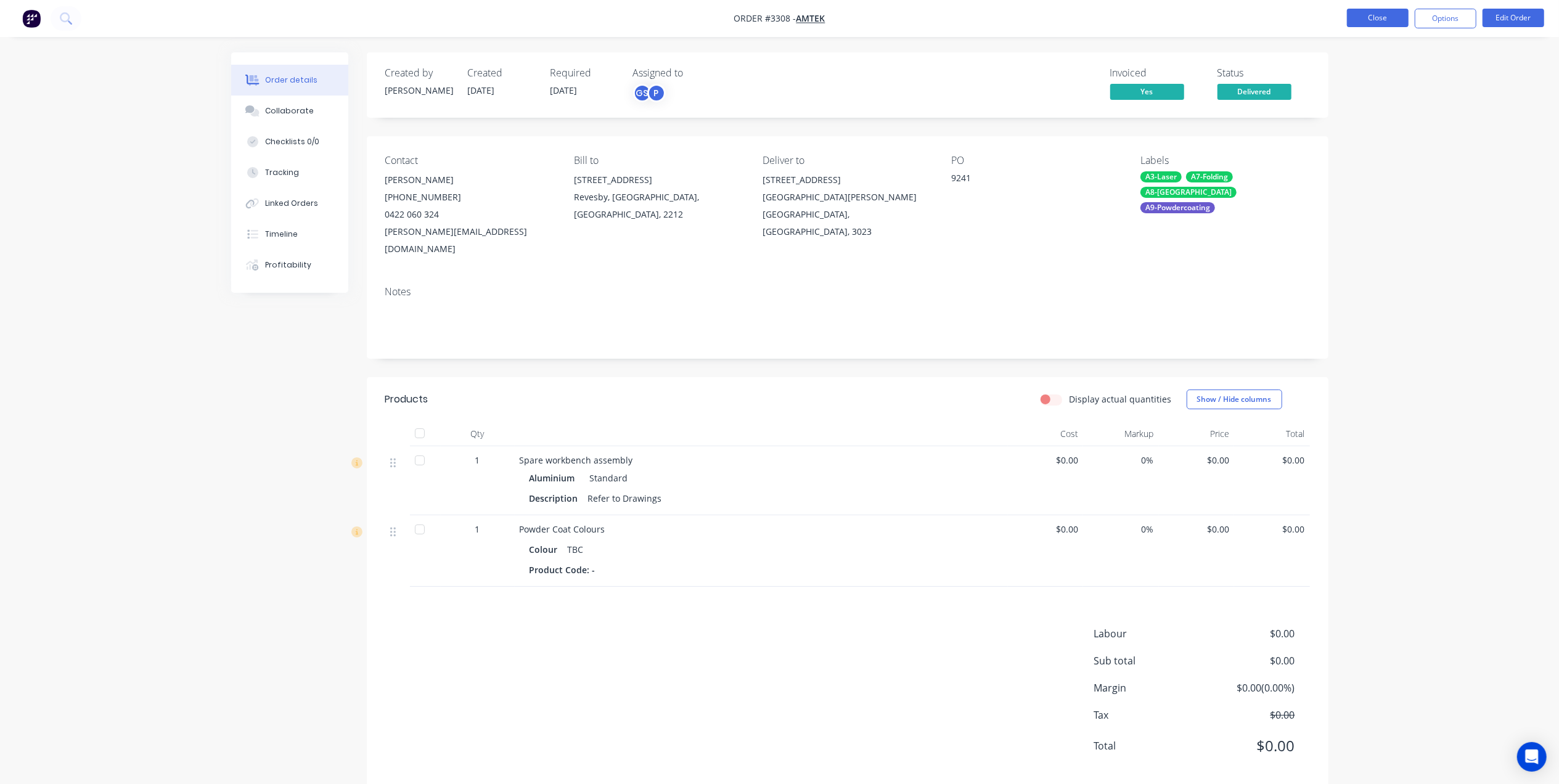
click at [1380, 20] on button "Close" at bounding box center [1378, 18] width 61 height 18
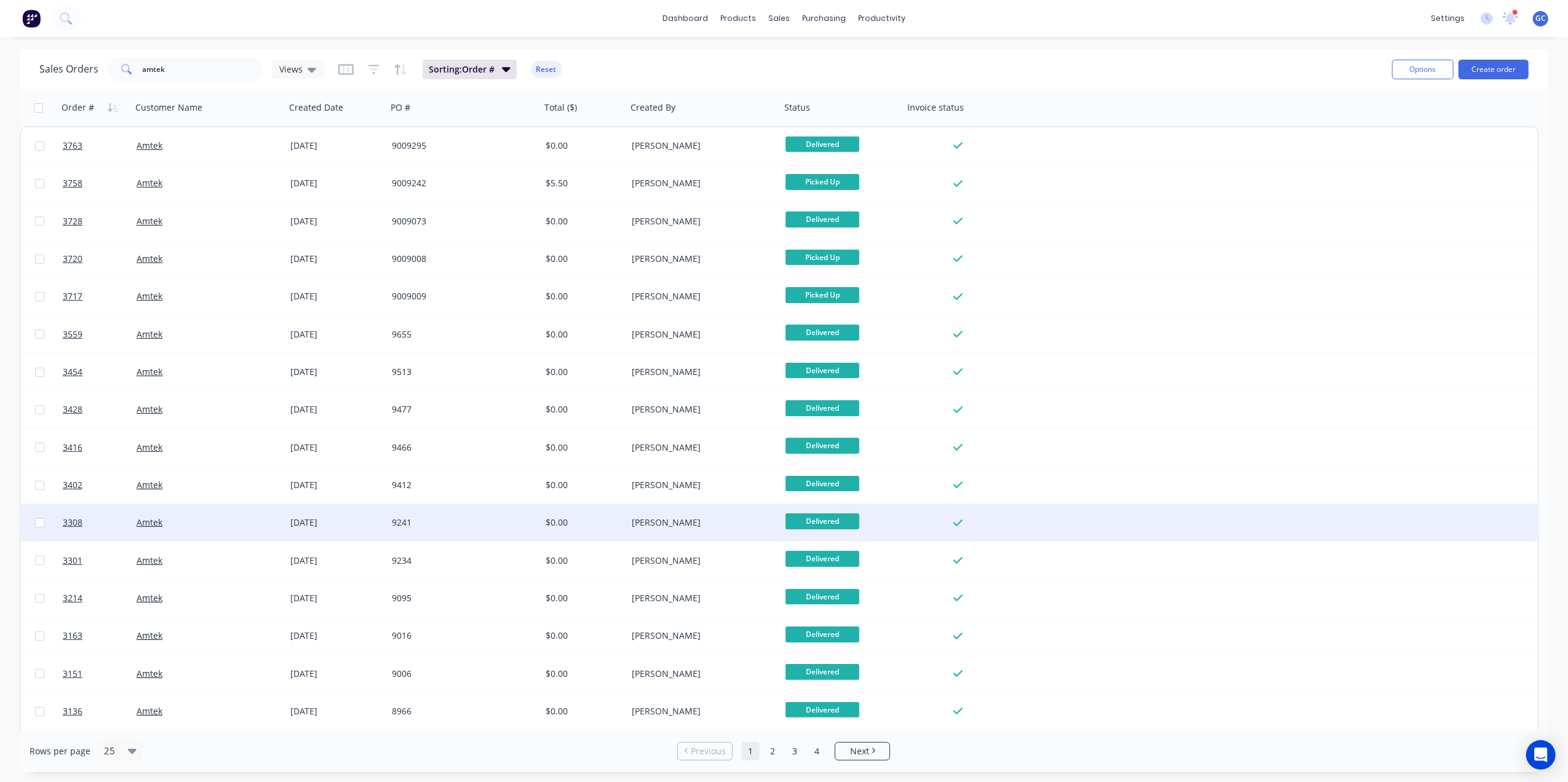
click at [441, 520] on div "9241" at bounding box center [460, 523] width 137 height 12
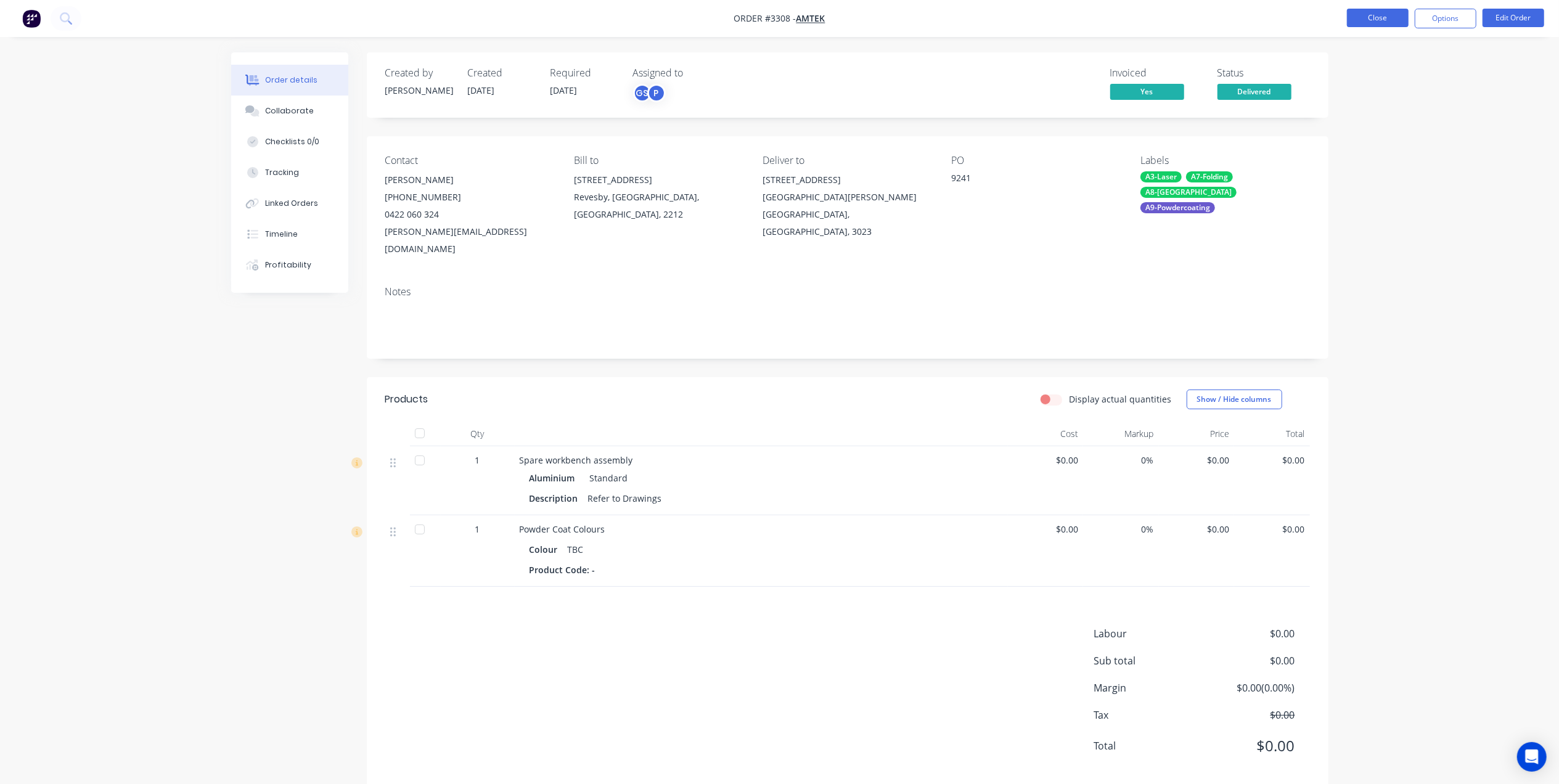
click at [1389, 12] on button "Close" at bounding box center [1378, 18] width 61 height 18
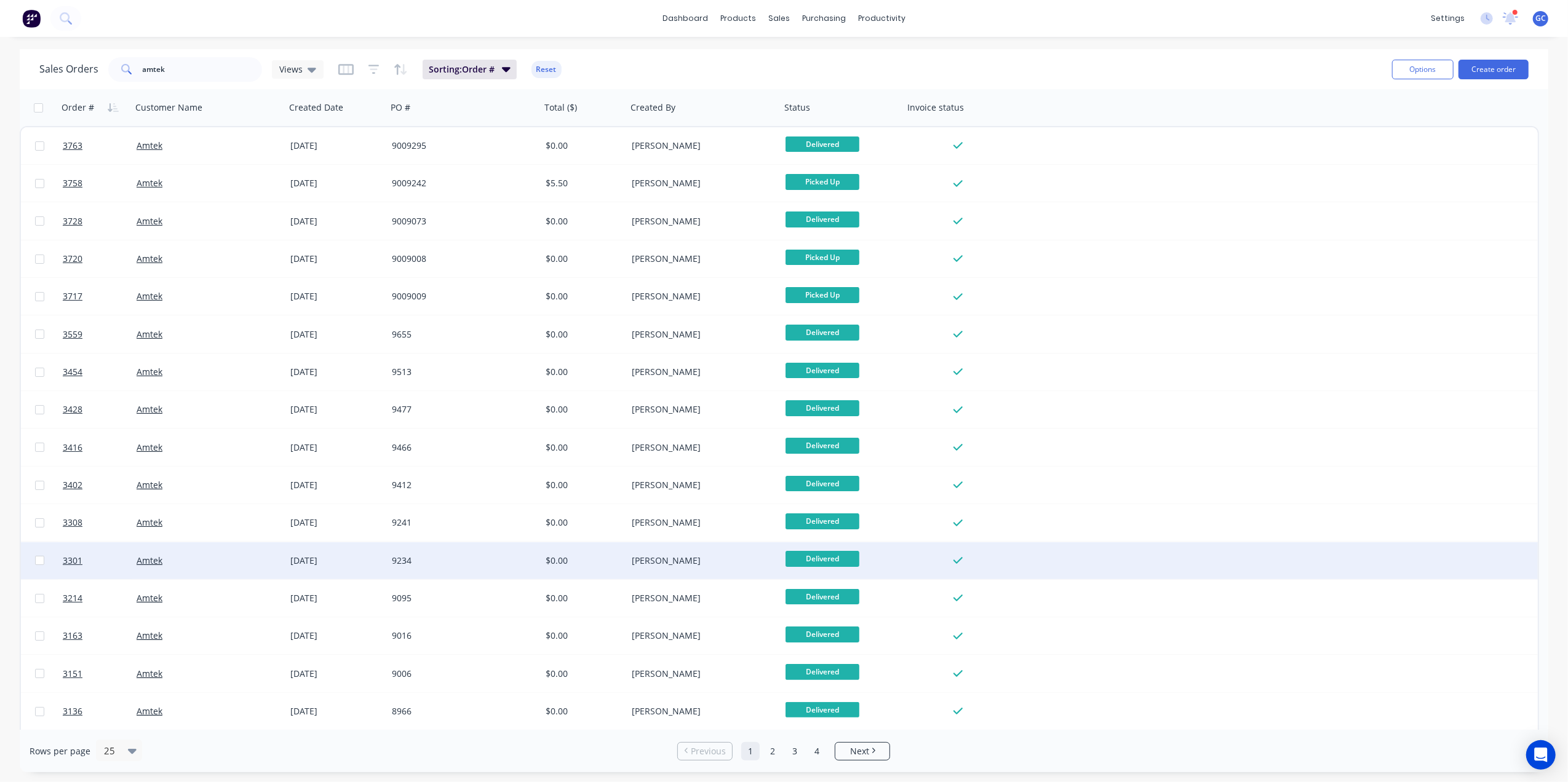
click at [470, 564] on div "9234" at bounding box center [460, 561] width 137 height 12
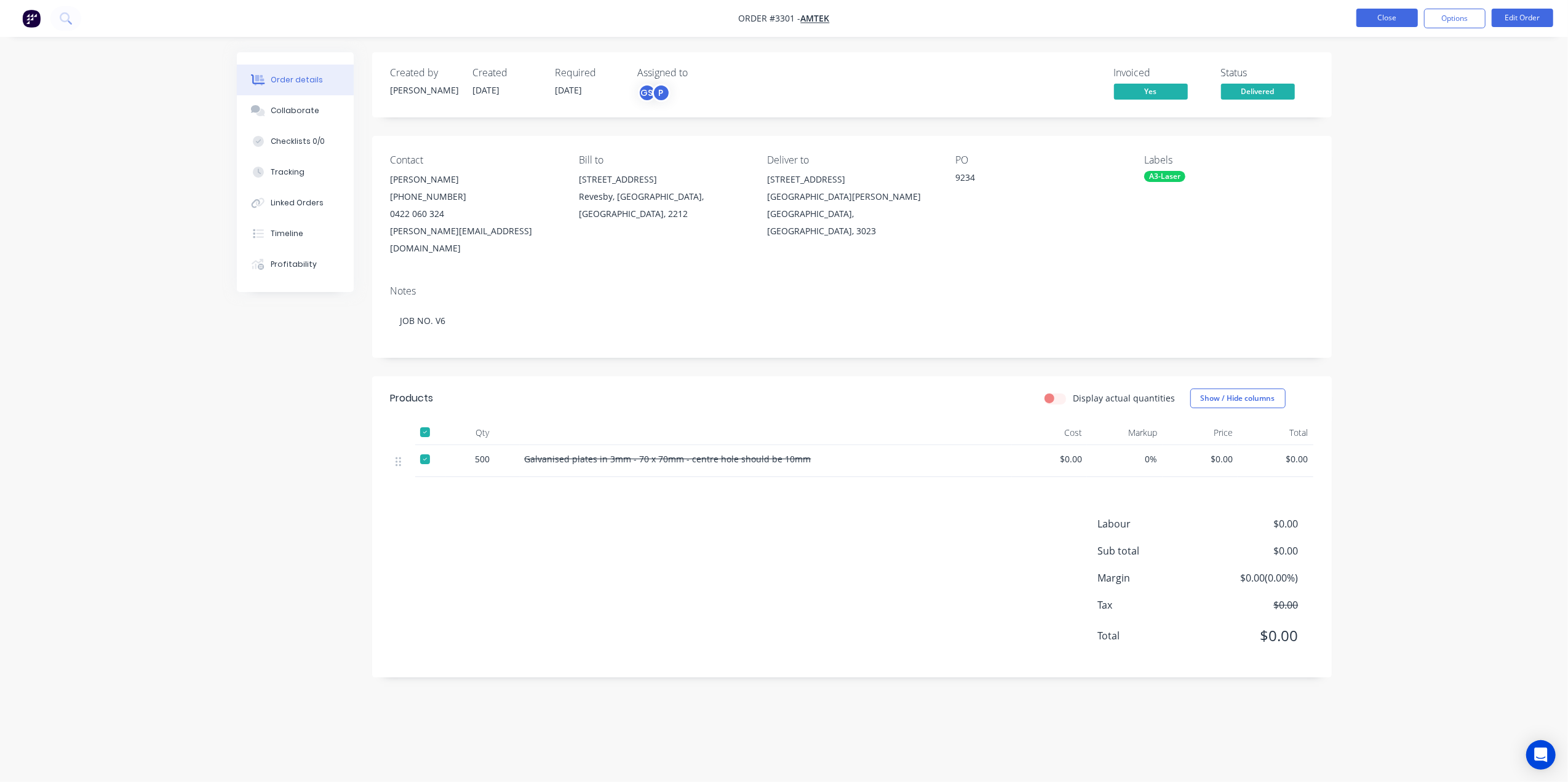
click at [1381, 14] on button "Close" at bounding box center [1387, 18] width 61 height 18
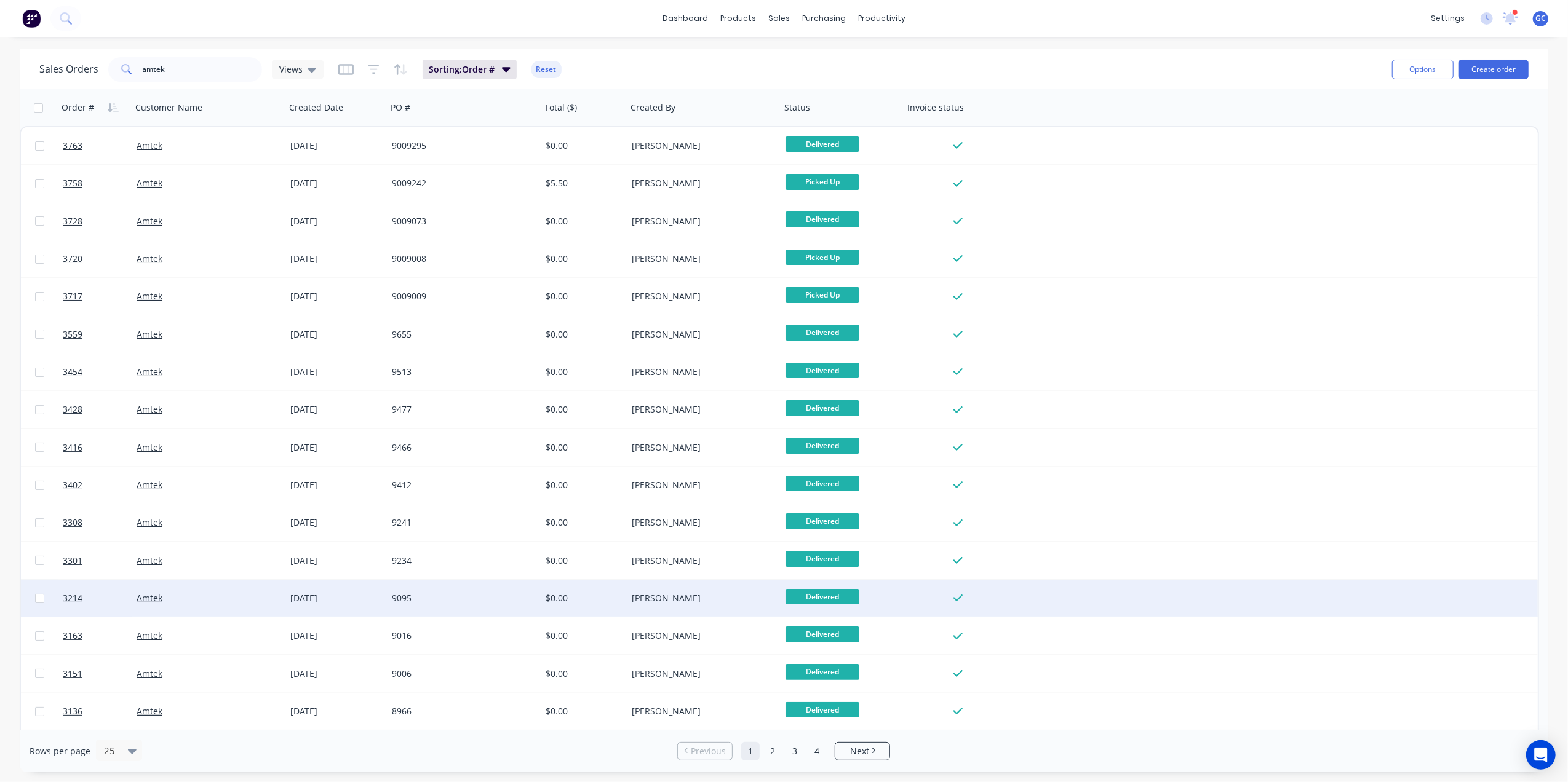
click at [477, 601] on div "9095" at bounding box center [460, 599] width 137 height 12
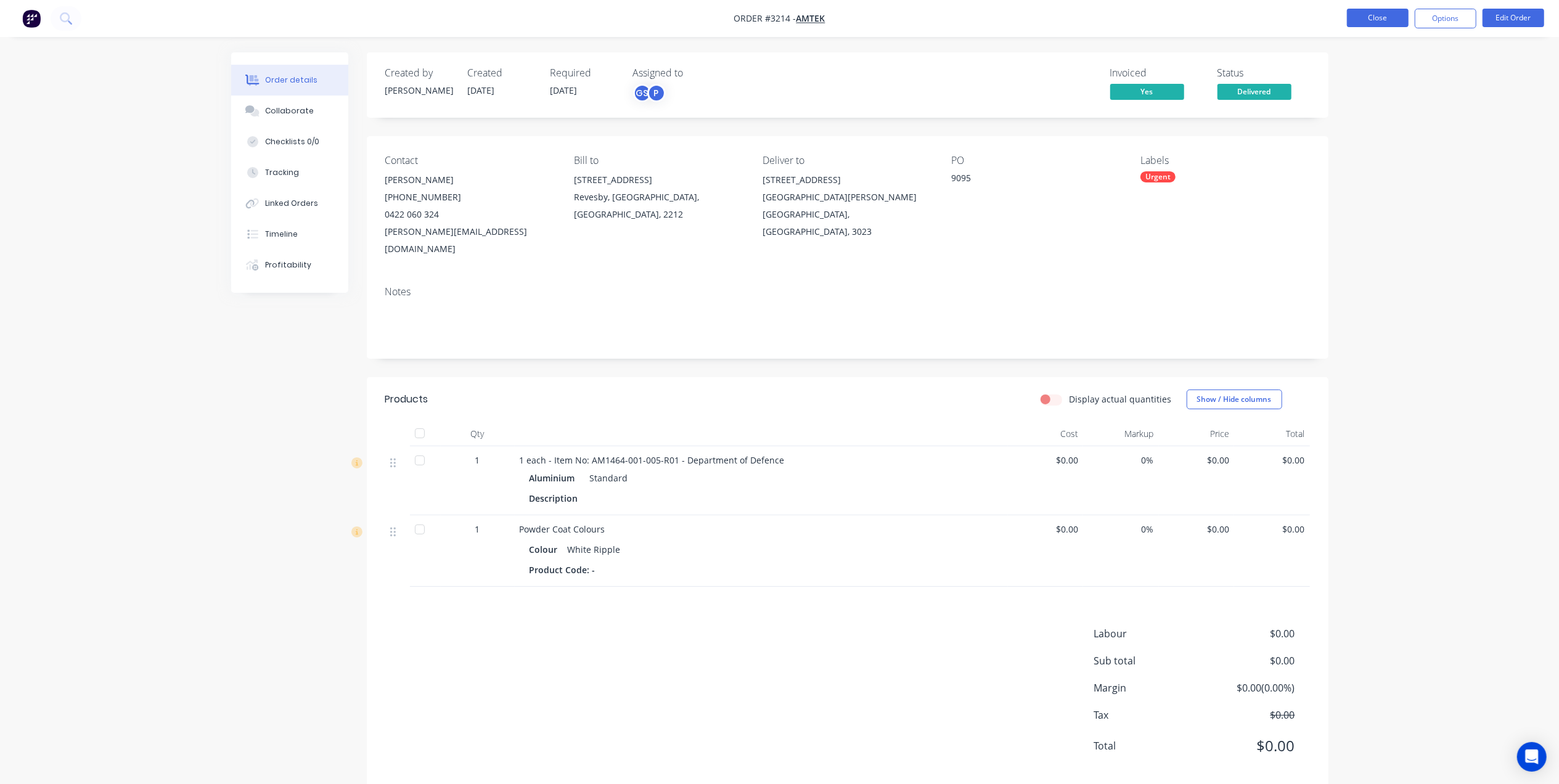
click at [1376, 18] on button "Close" at bounding box center [1378, 18] width 61 height 18
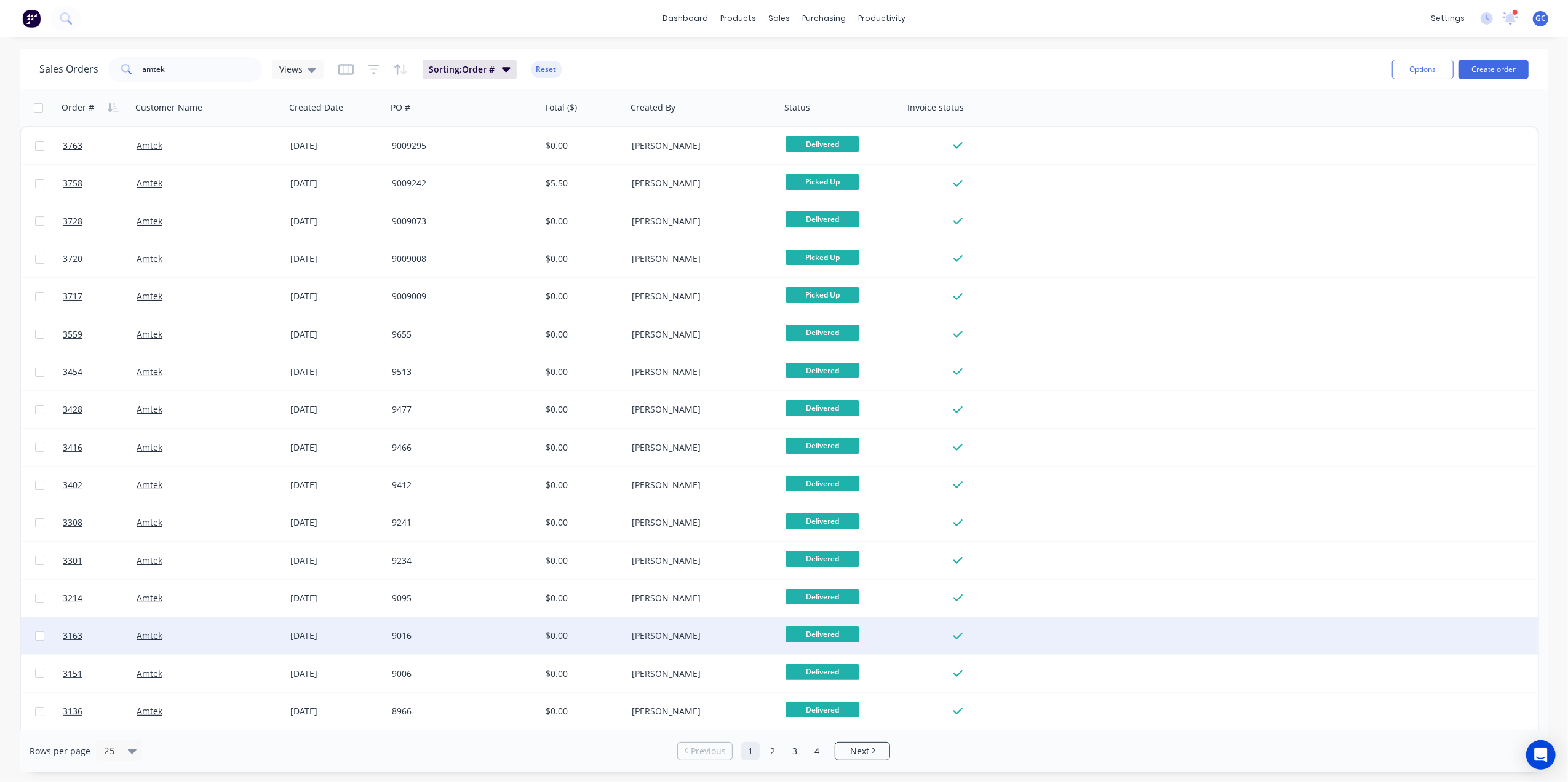
click at [512, 644] on div "9016" at bounding box center [464, 636] width 154 height 37
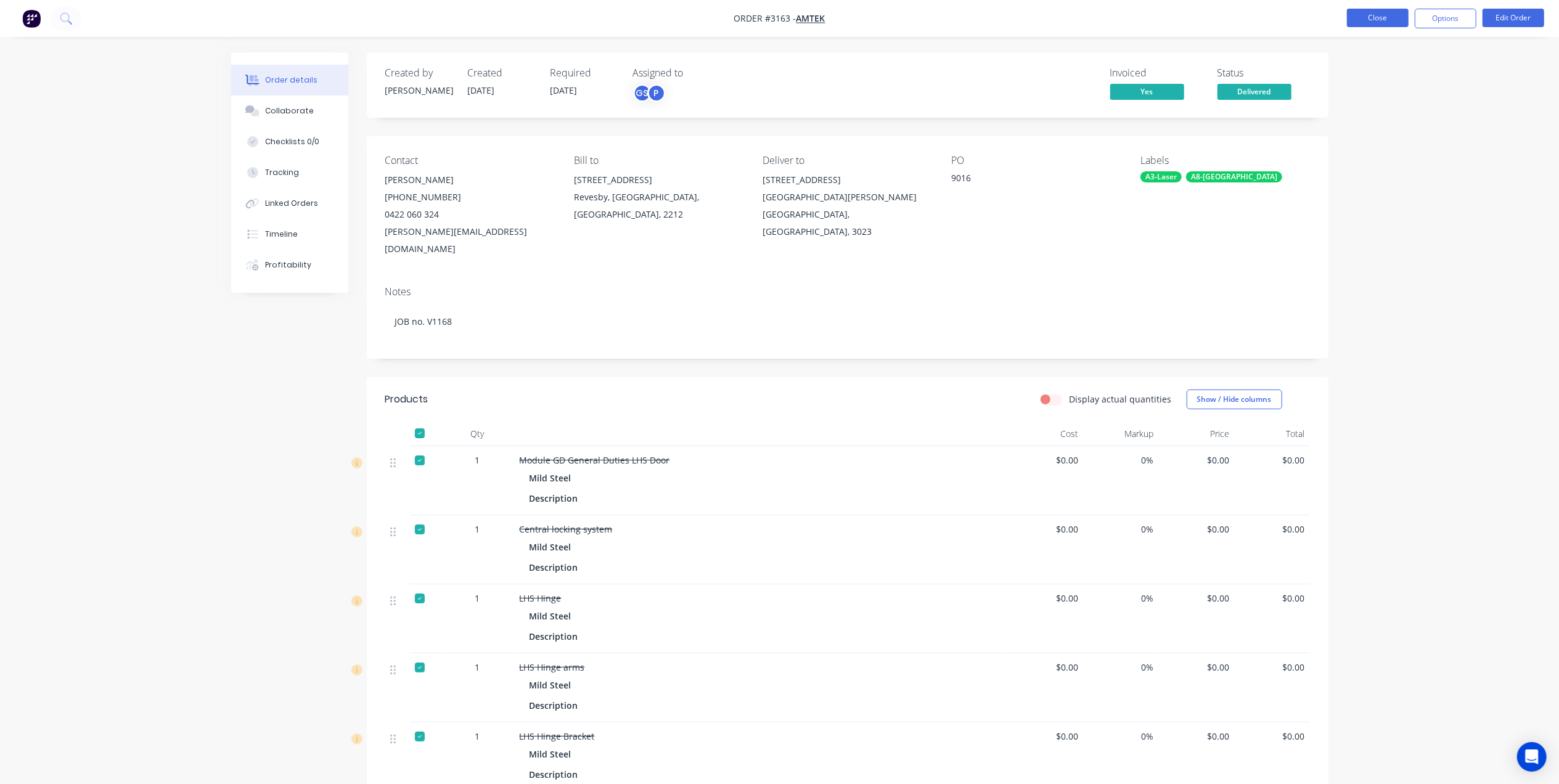
click at [1389, 13] on button "Close" at bounding box center [1378, 18] width 61 height 18
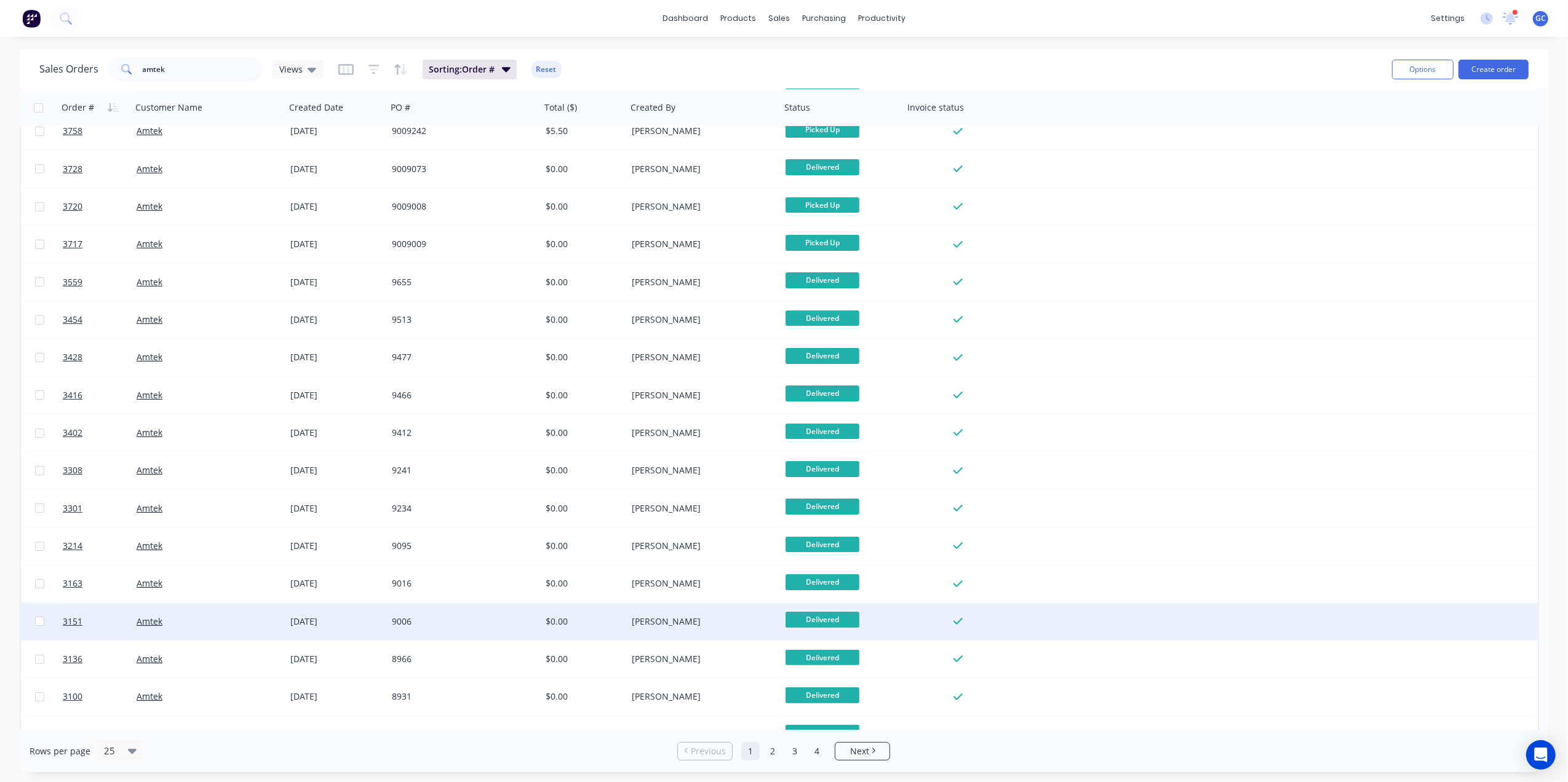
scroll to position [82, 0]
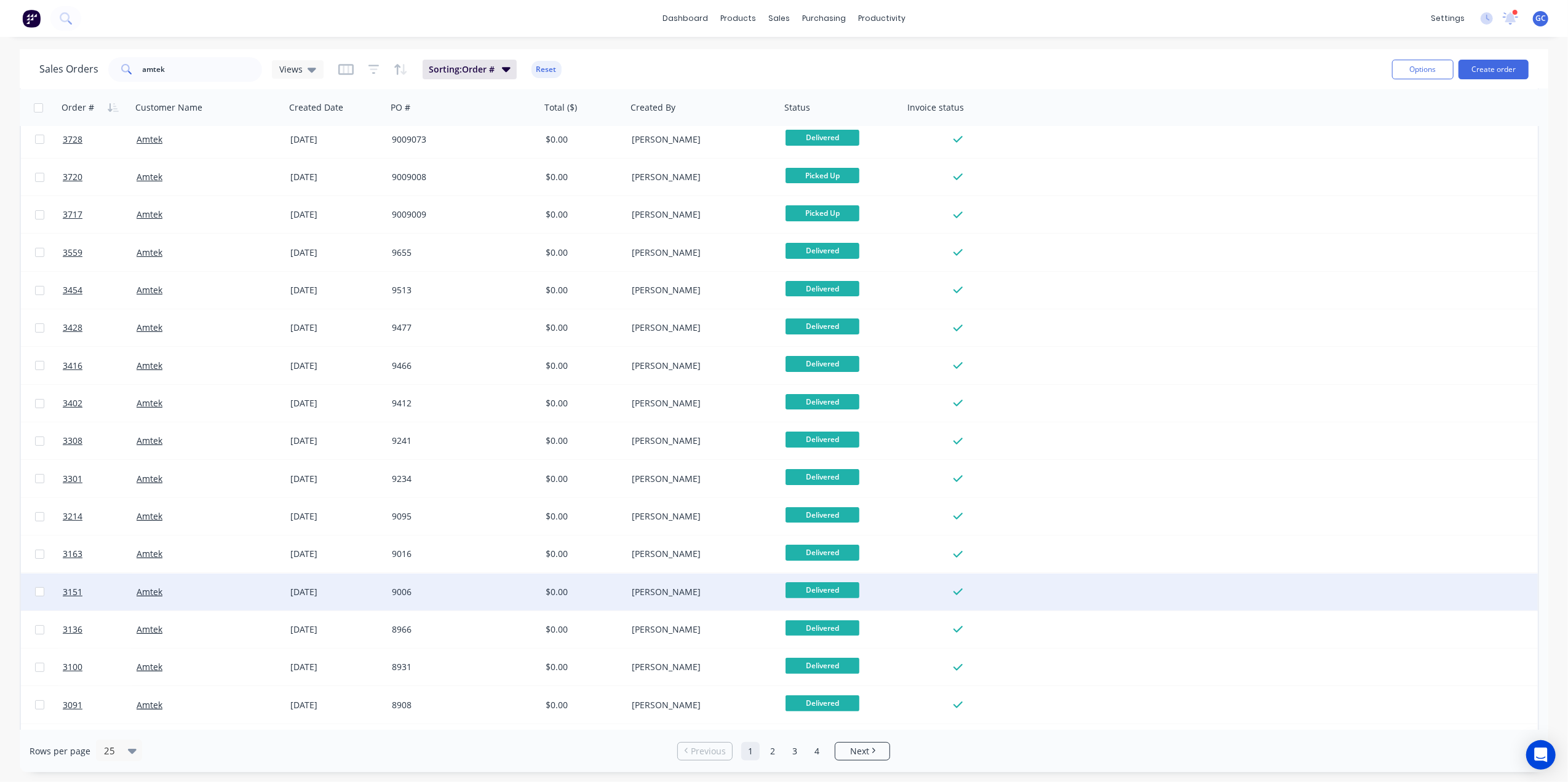
click at [479, 608] on div "9006" at bounding box center [464, 592] width 154 height 37
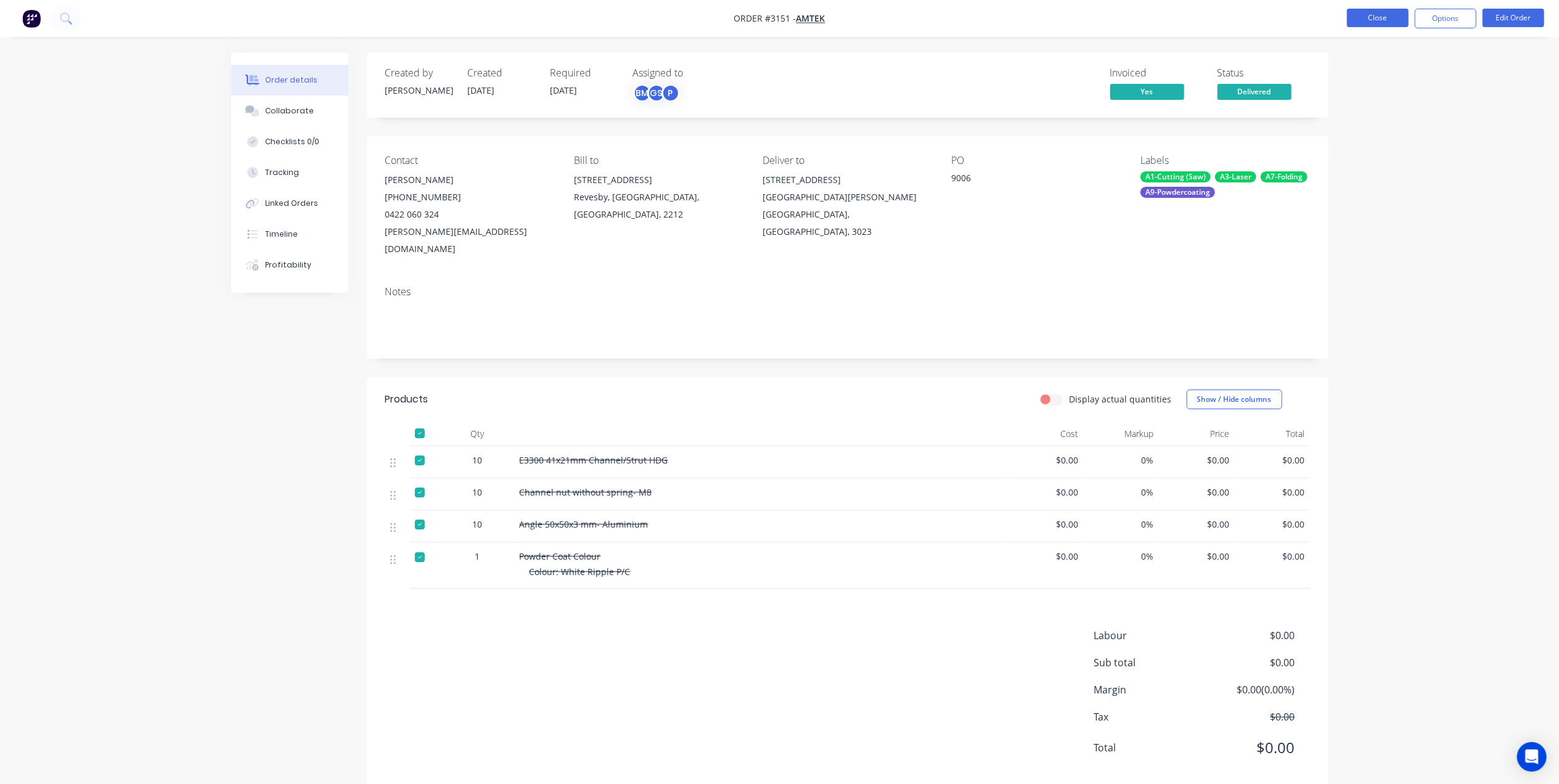
click at [1382, 13] on button "Close" at bounding box center [1378, 18] width 61 height 18
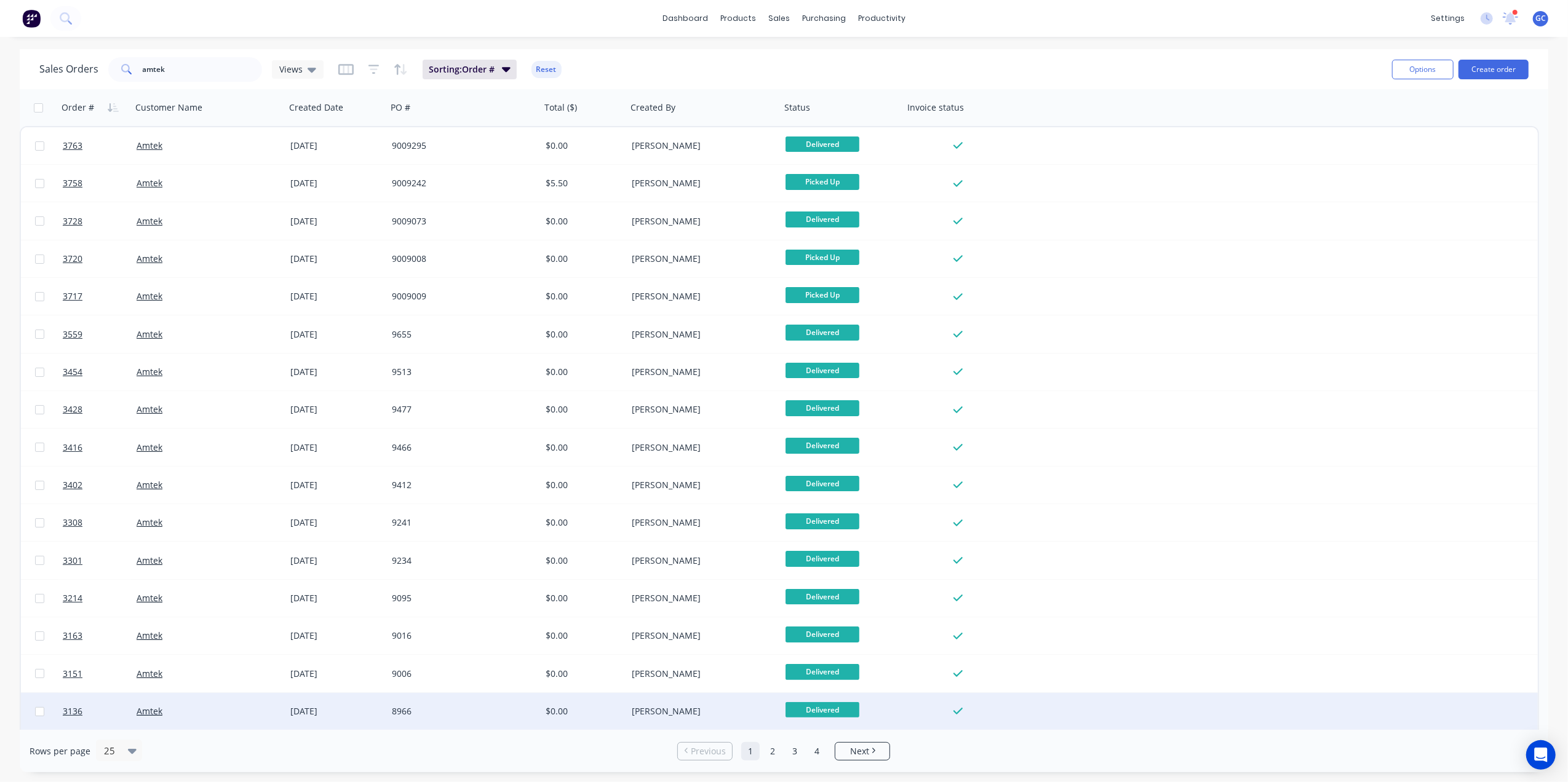
click at [499, 711] on div "8966" at bounding box center [460, 712] width 137 height 12
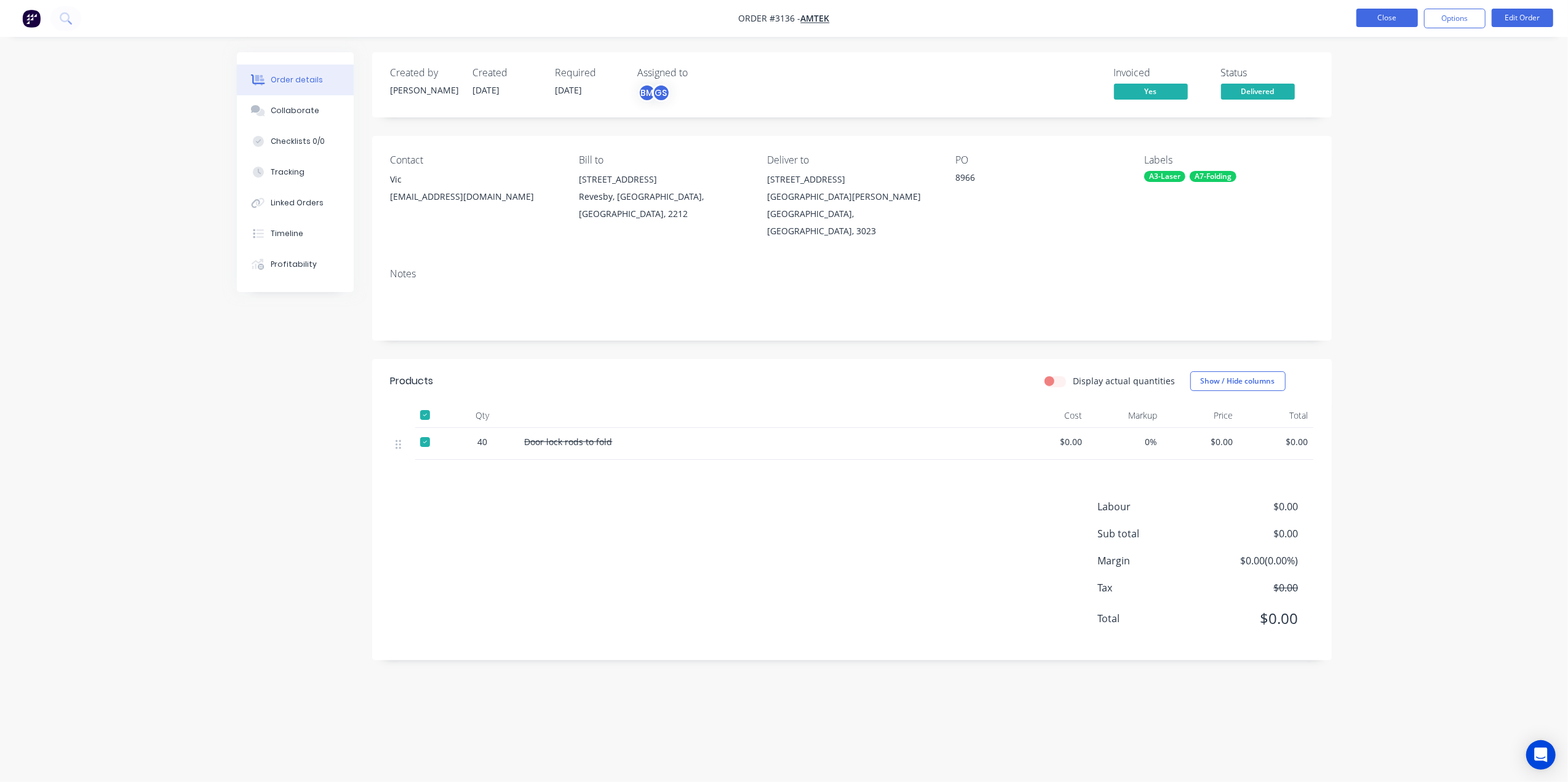
click at [1391, 12] on button "Close" at bounding box center [1387, 18] width 61 height 18
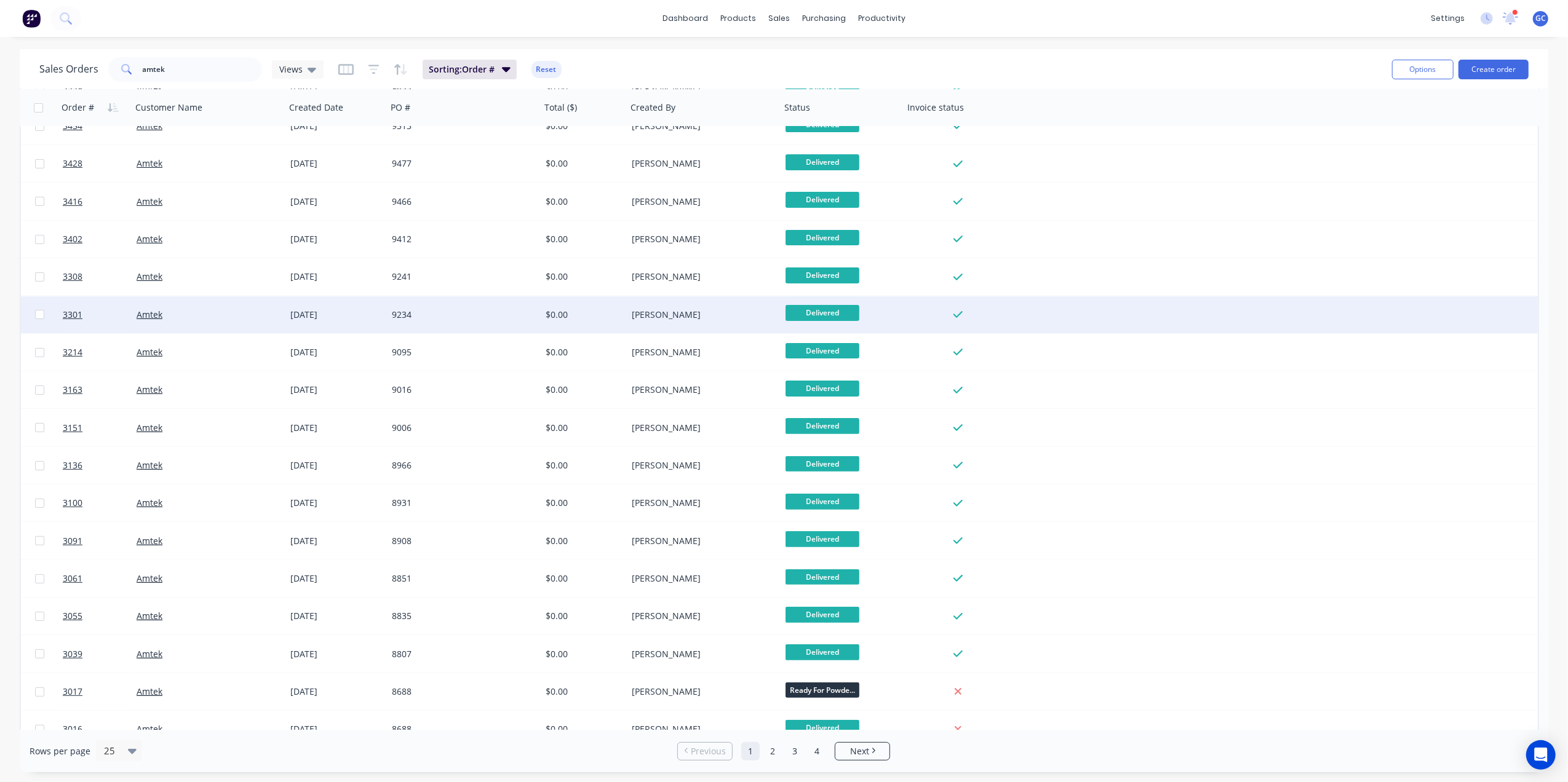
scroll to position [328, 0]
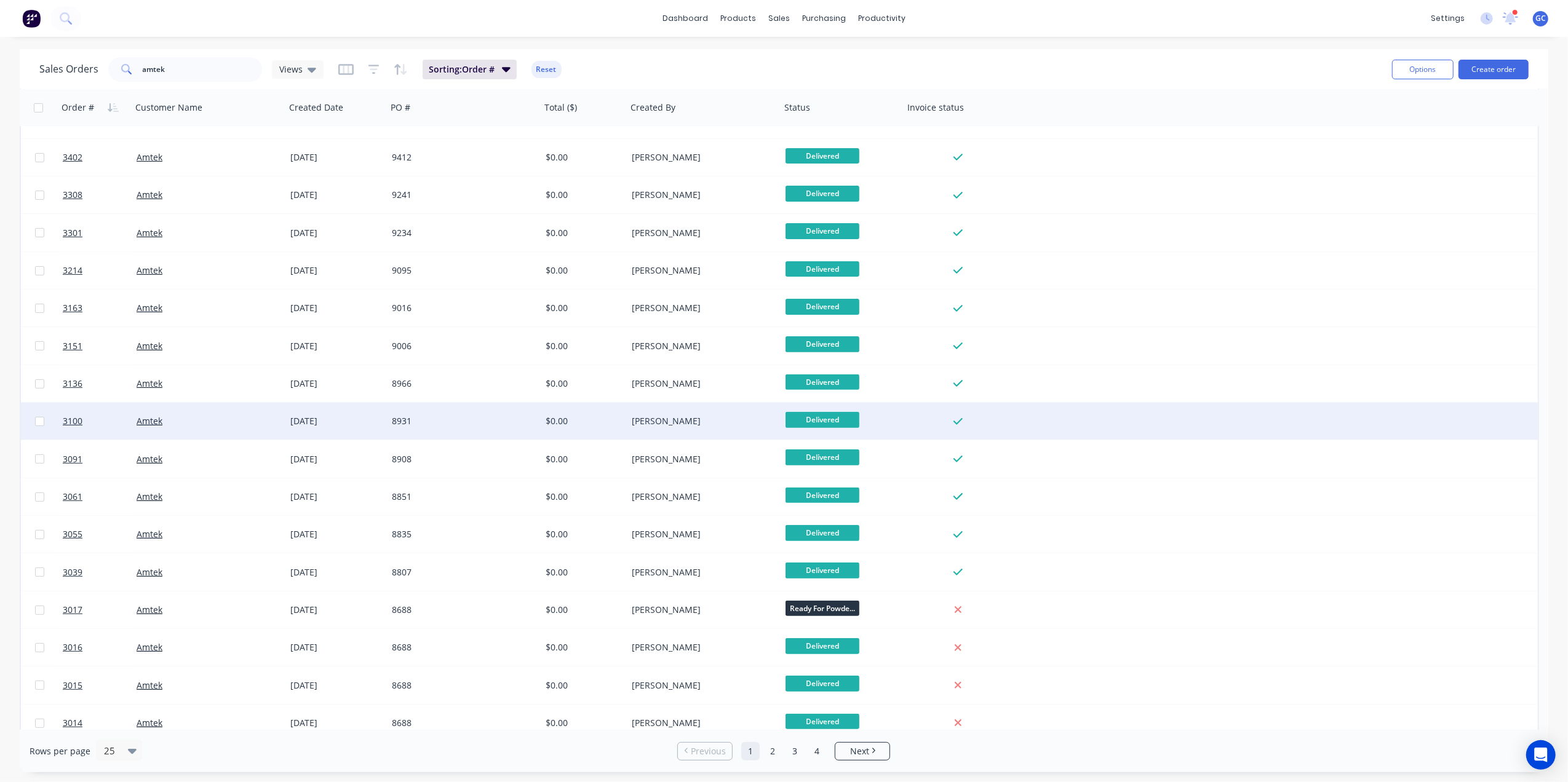
click at [516, 427] on div "8931" at bounding box center [464, 421] width 154 height 37
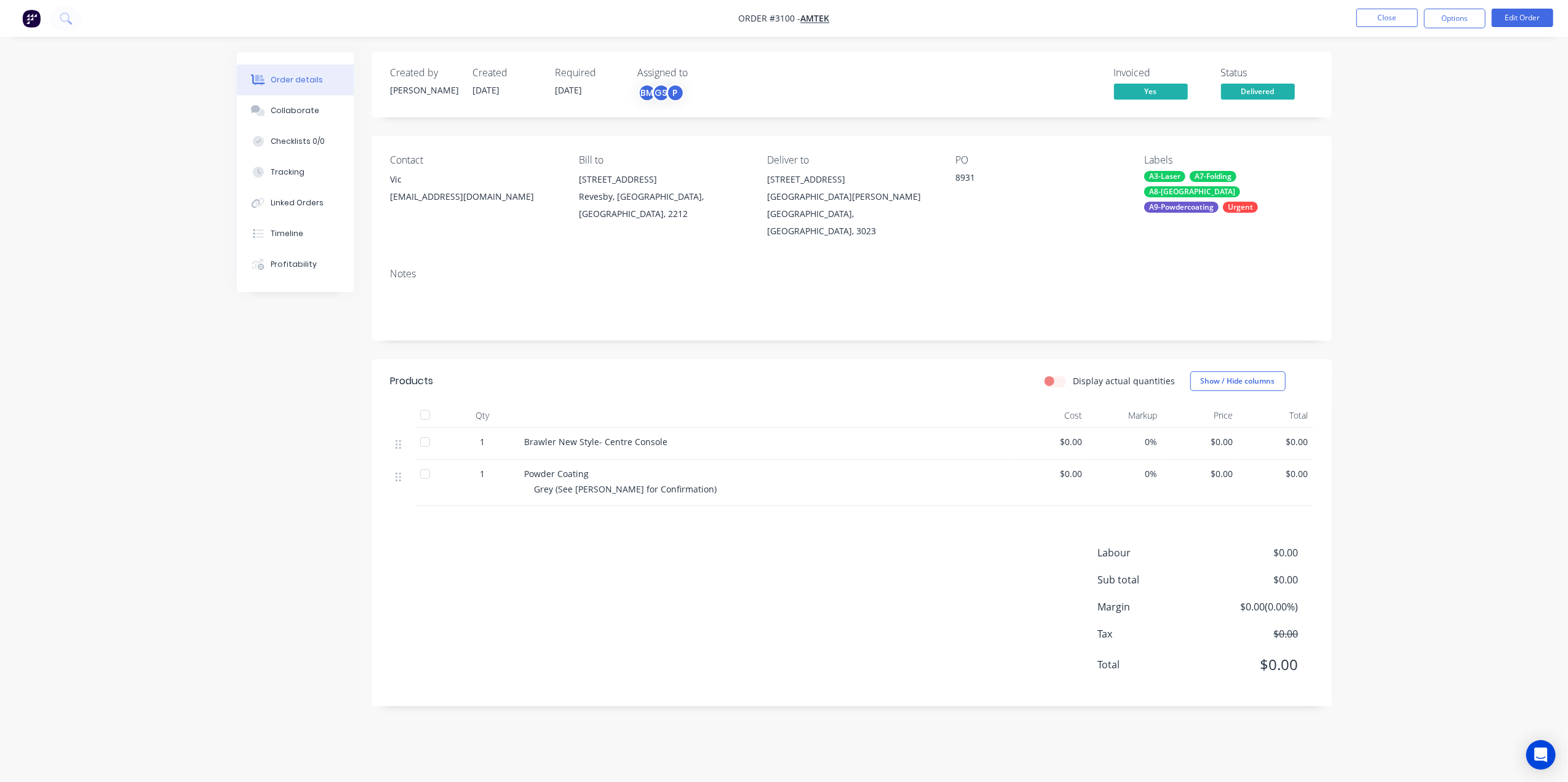
click at [1386, 8] on nav "Order #3100 - Amtek Close Options Edit Order" at bounding box center [784, 18] width 1568 height 37
click at [1360, 18] on button "Close" at bounding box center [1387, 18] width 61 height 18
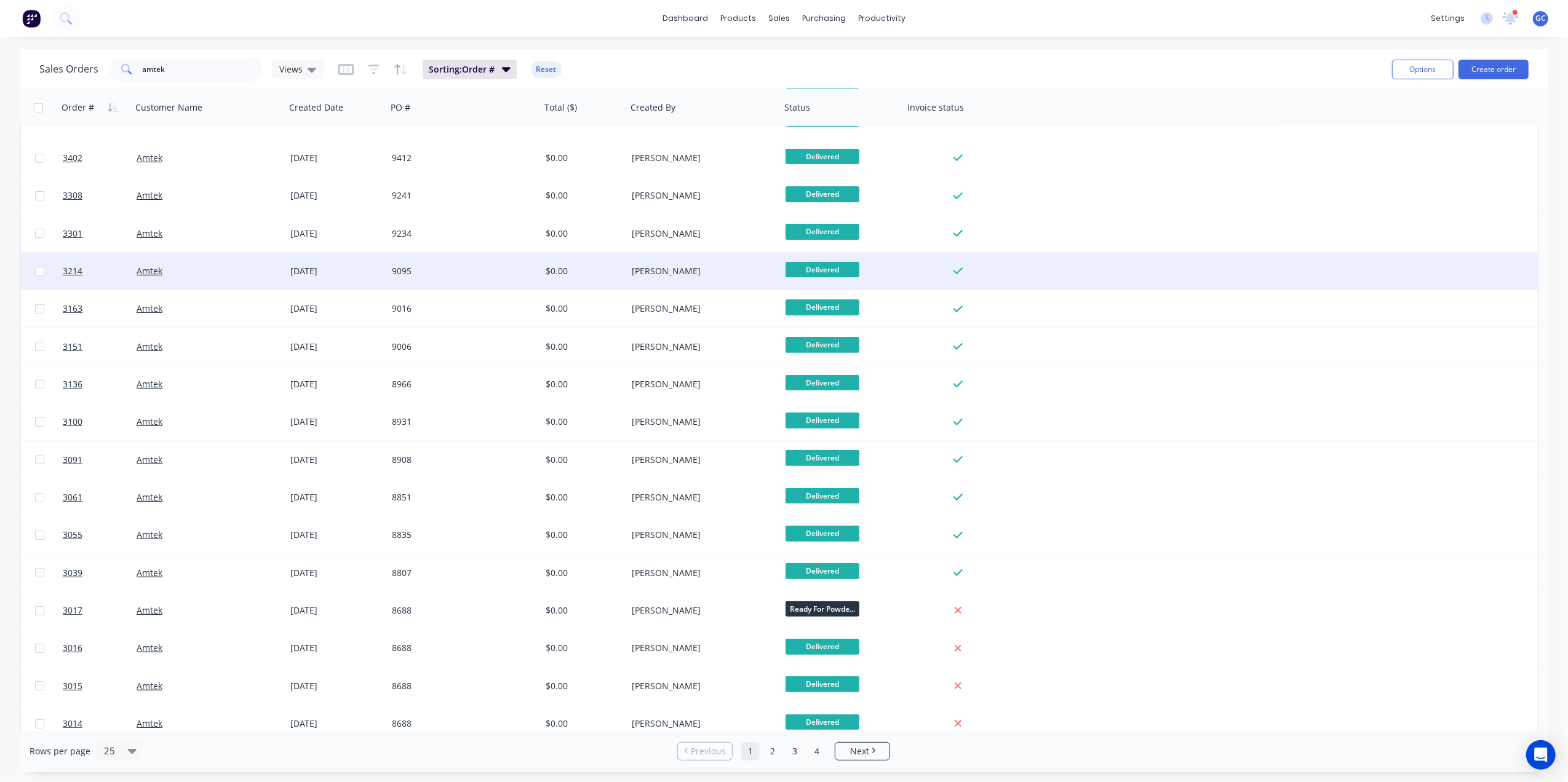
scroll to position [328, 0]
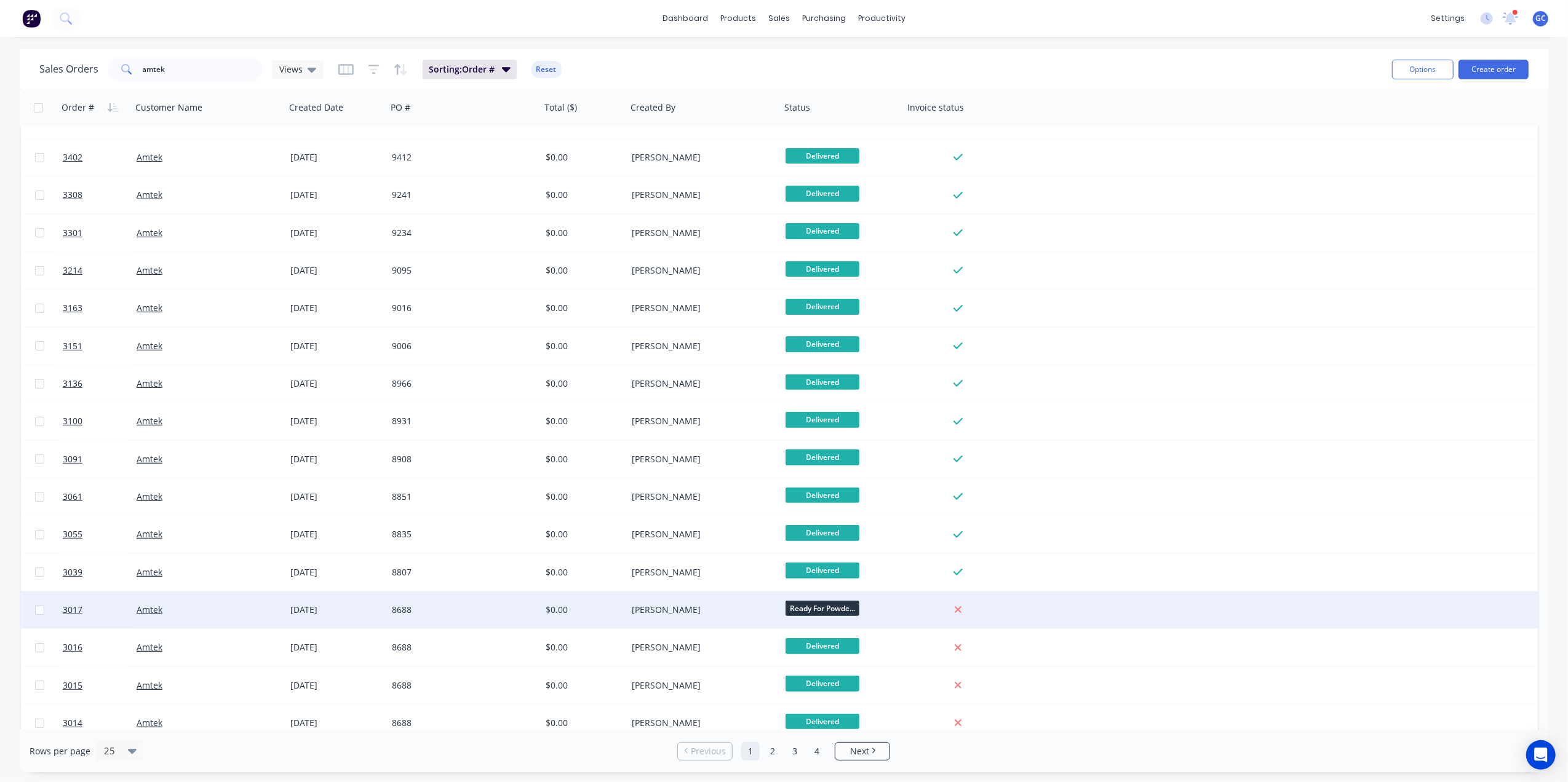
click at [499, 608] on div "8688" at bounding box center [460, 610] width 137 height 12
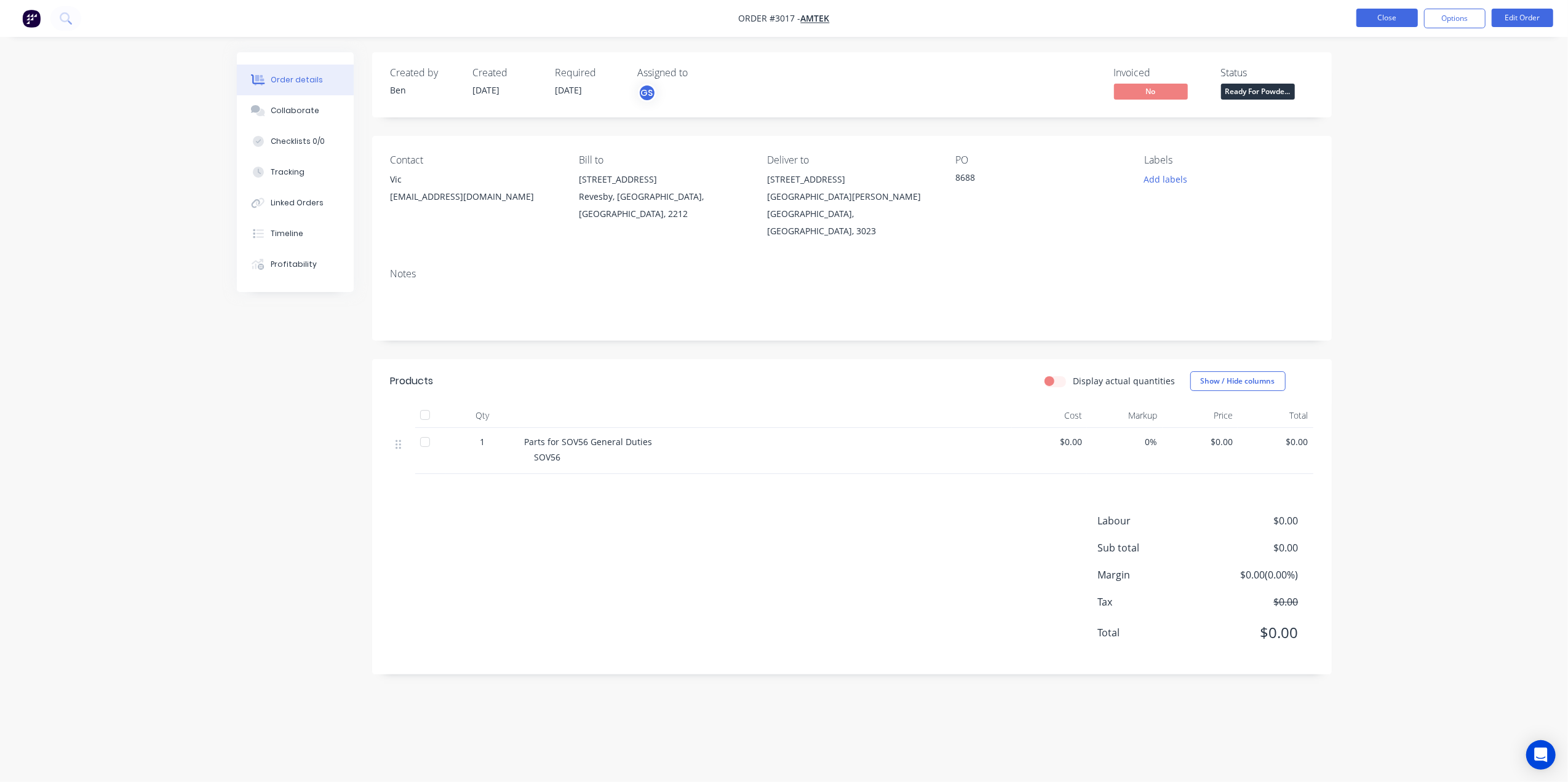
click at [1379, 10] on button "Close" at bounding box center [1387, 18] width 61 height 18
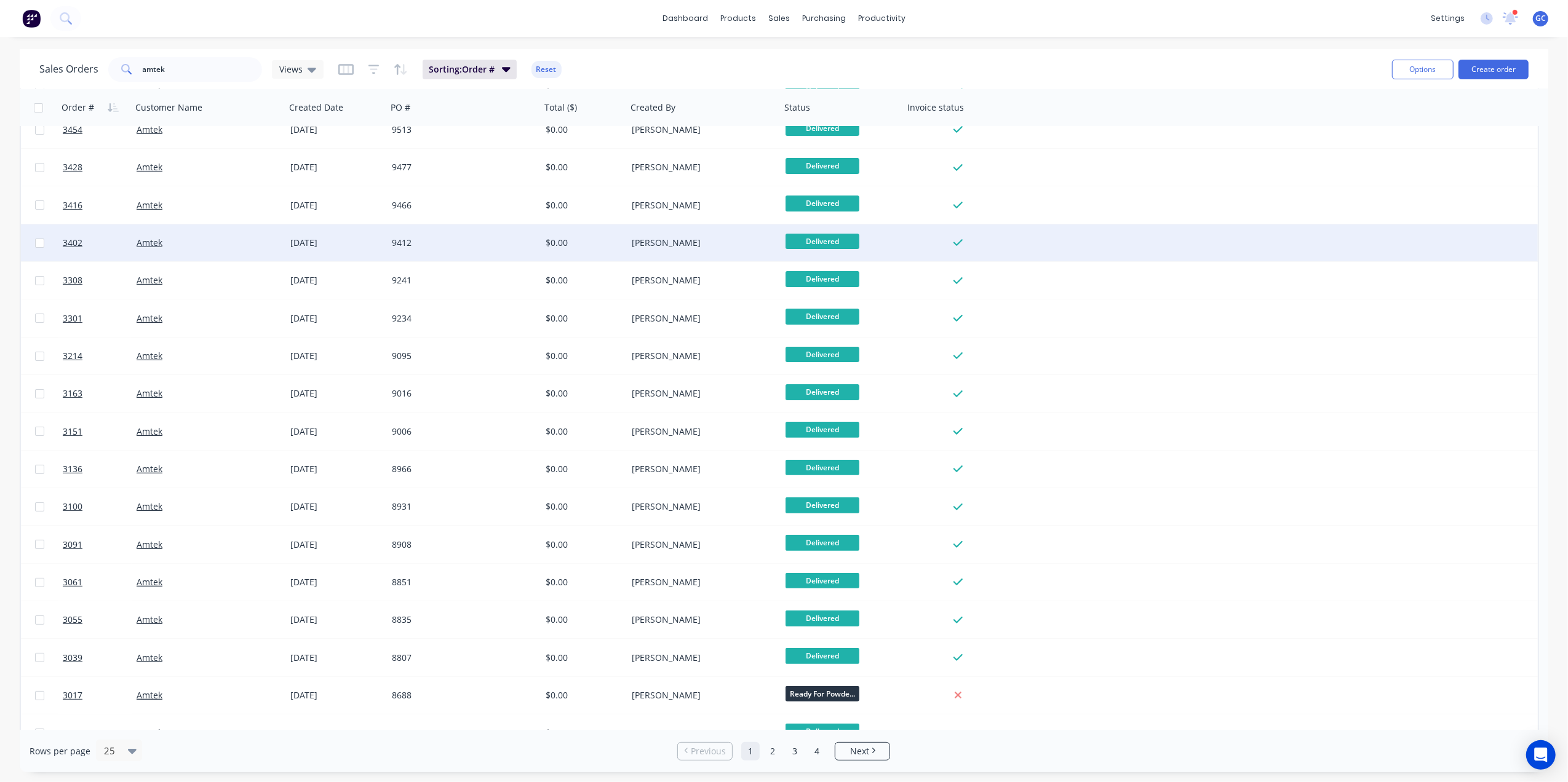
scroll to position [338, 0]
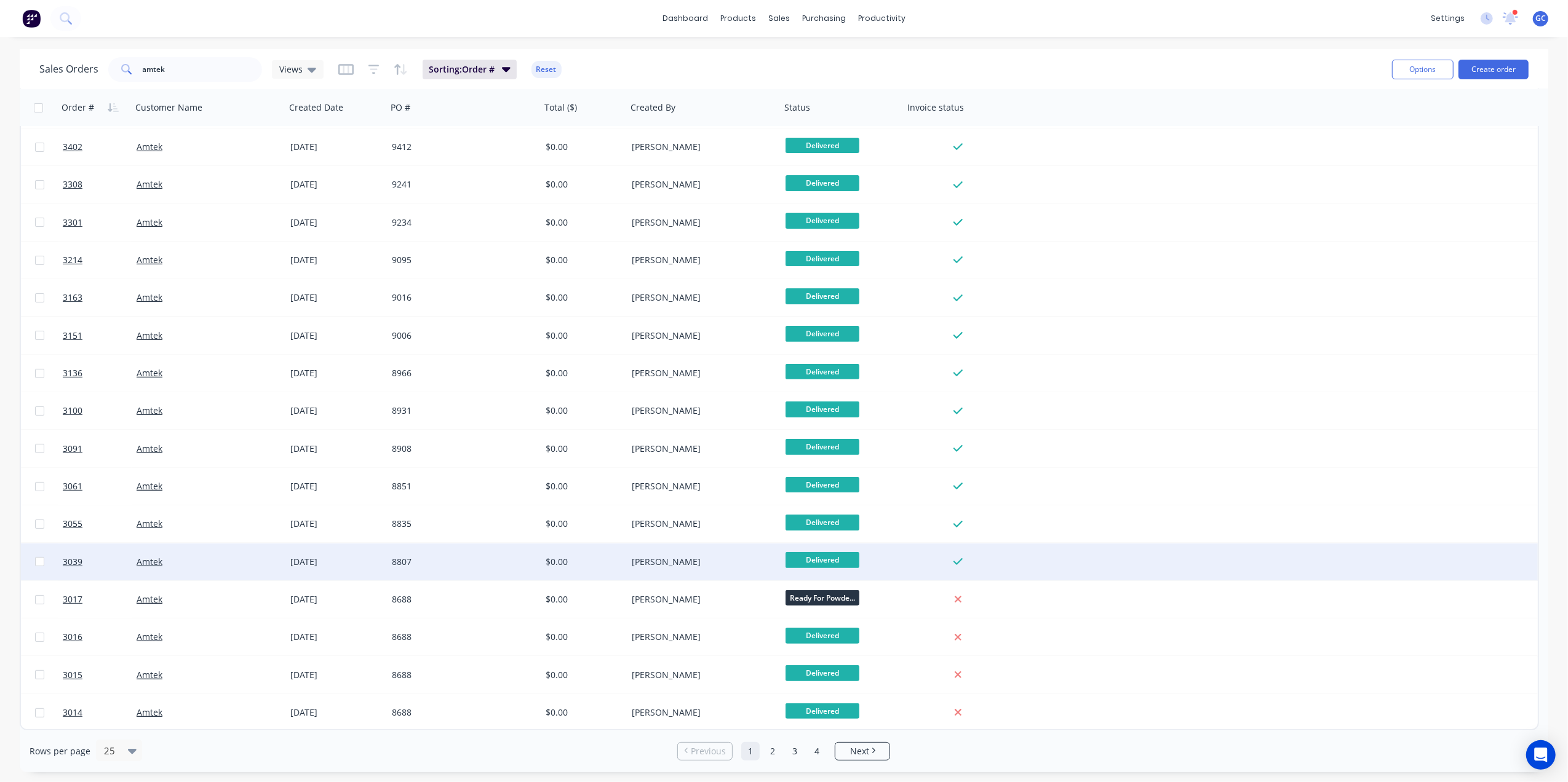
click at [498, 572] on div "8807" at bounding box center [464, 562] width 154 height 37
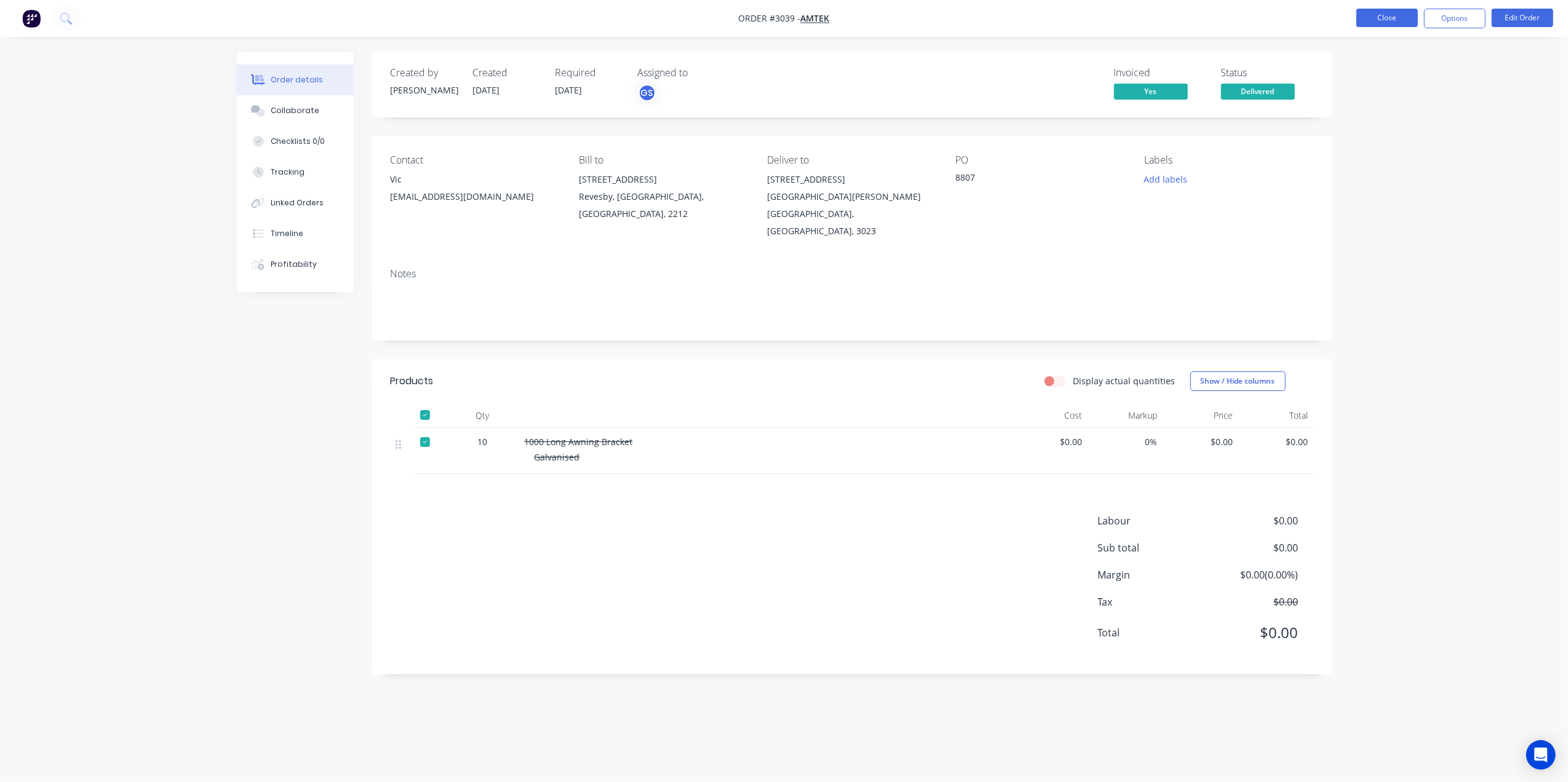
click at [1385, 24] on button "Close" at bounding box center [1387, 18] width 61 height 18
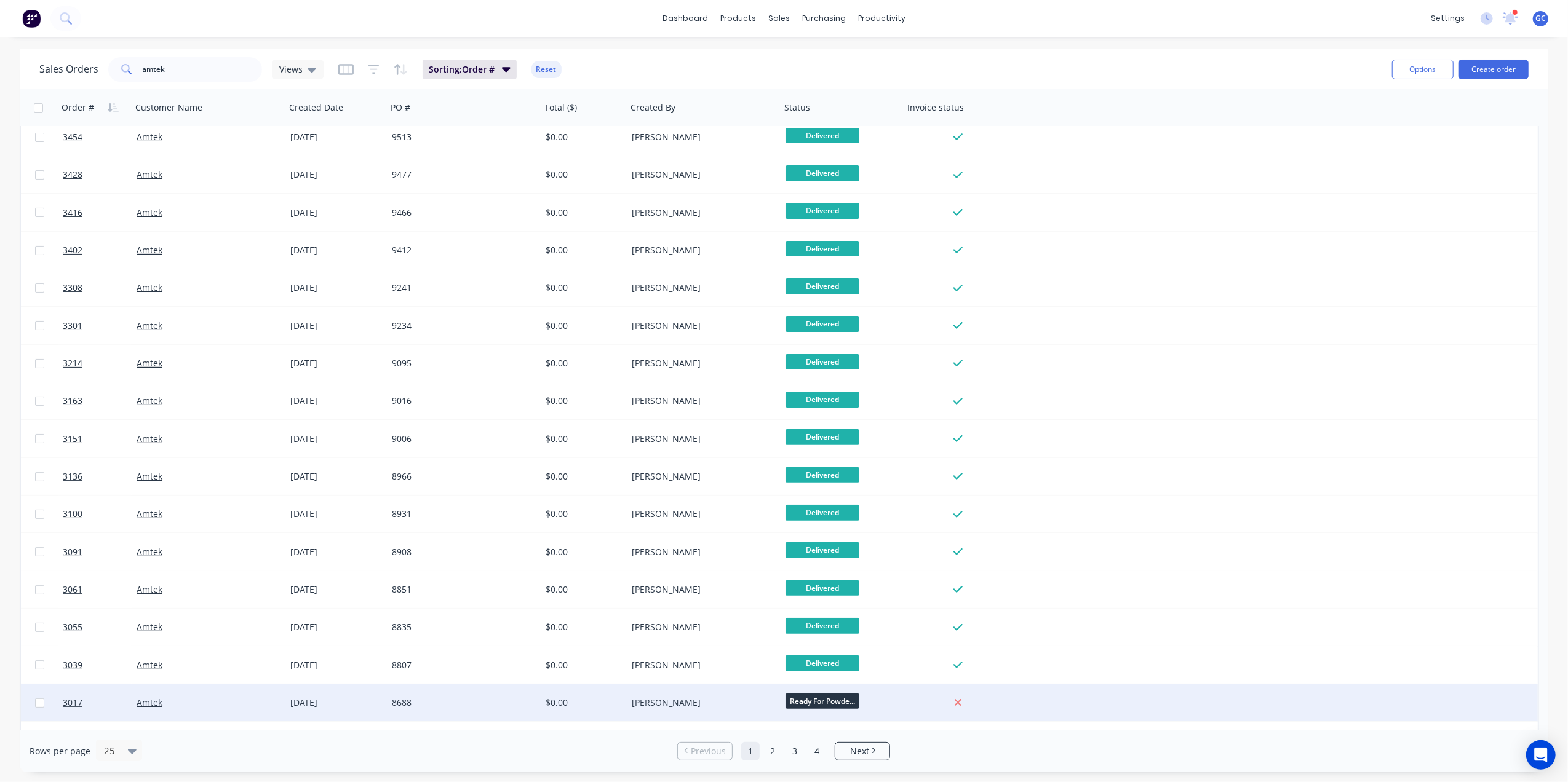
scroll to position [338, 0]
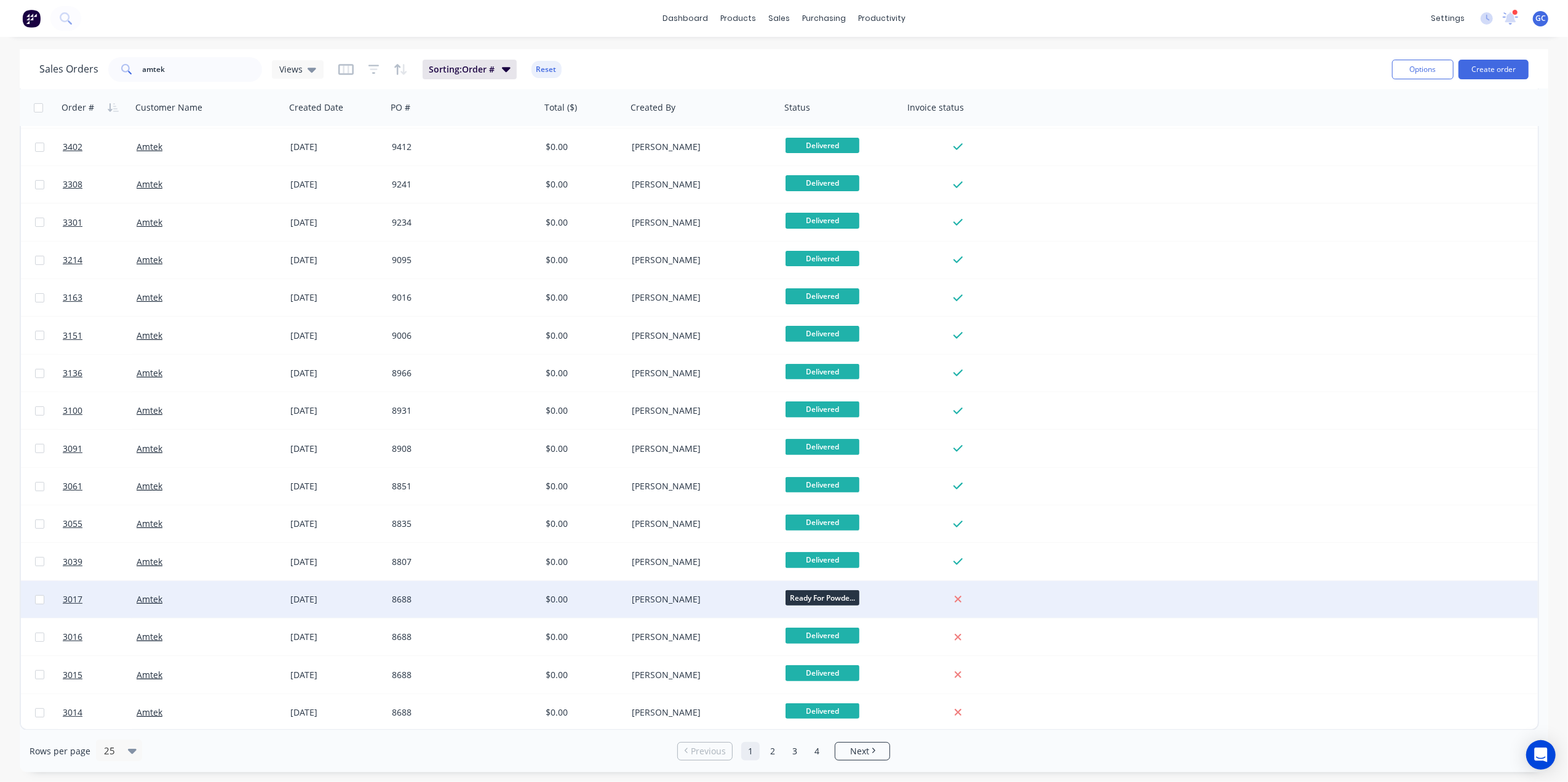
click at [460, 602] on div "8688" at bounding box center [460, 599] width 137 height 12
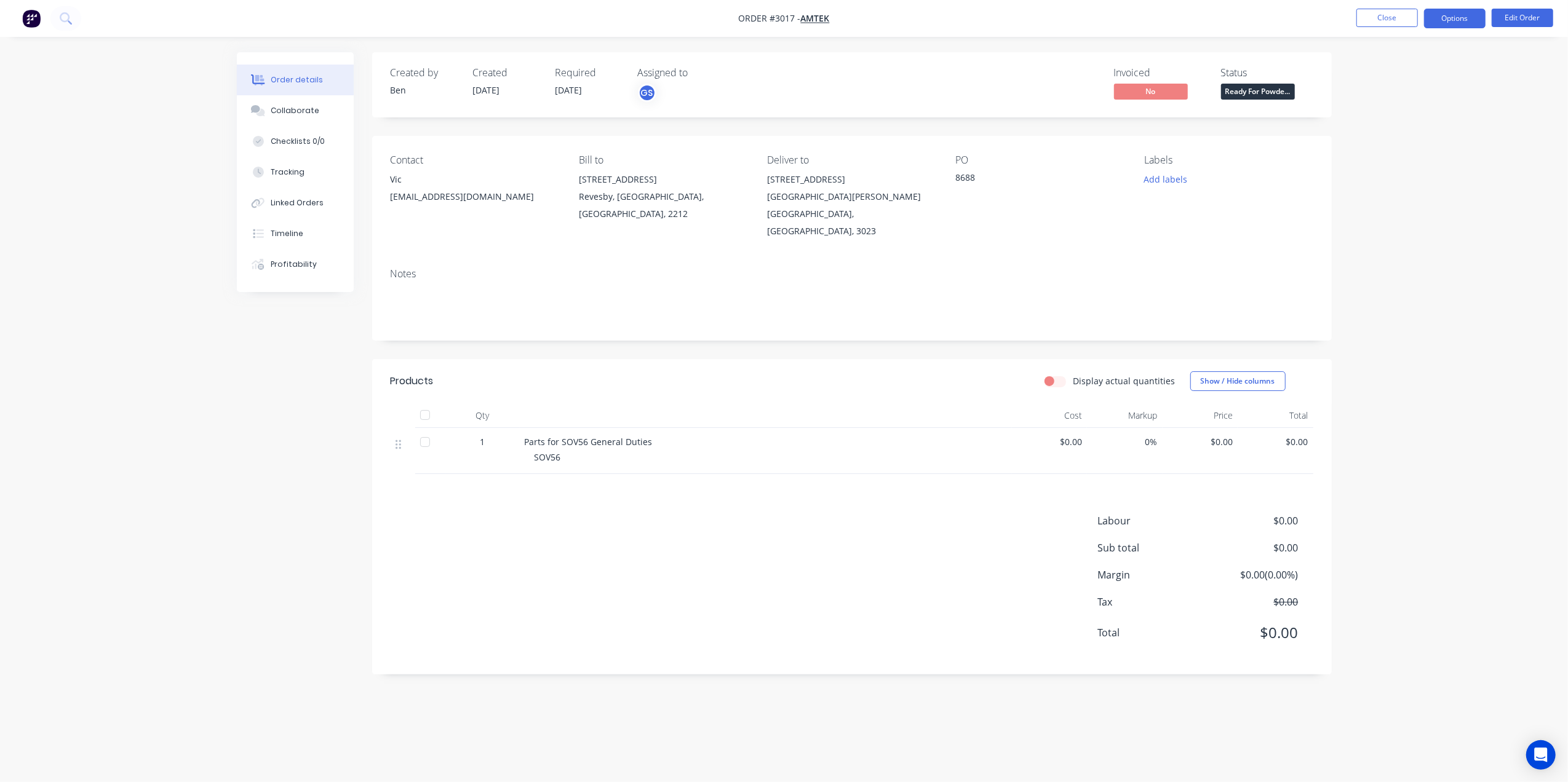
click at [1453, 14] on button "Options" at bounding box center [1455, 18] width 61 height 20
click at [1394, 165] on div "Delivery Docket" at bounding box center [1418, 173] width 113 height 18
click at [1391, 129] on div "Without pricing" at bounding box center [1418, 123] width 113 height 18
click at [1379, 24] on button "Close" at bounding box center [1387, 18] width 61 height 18
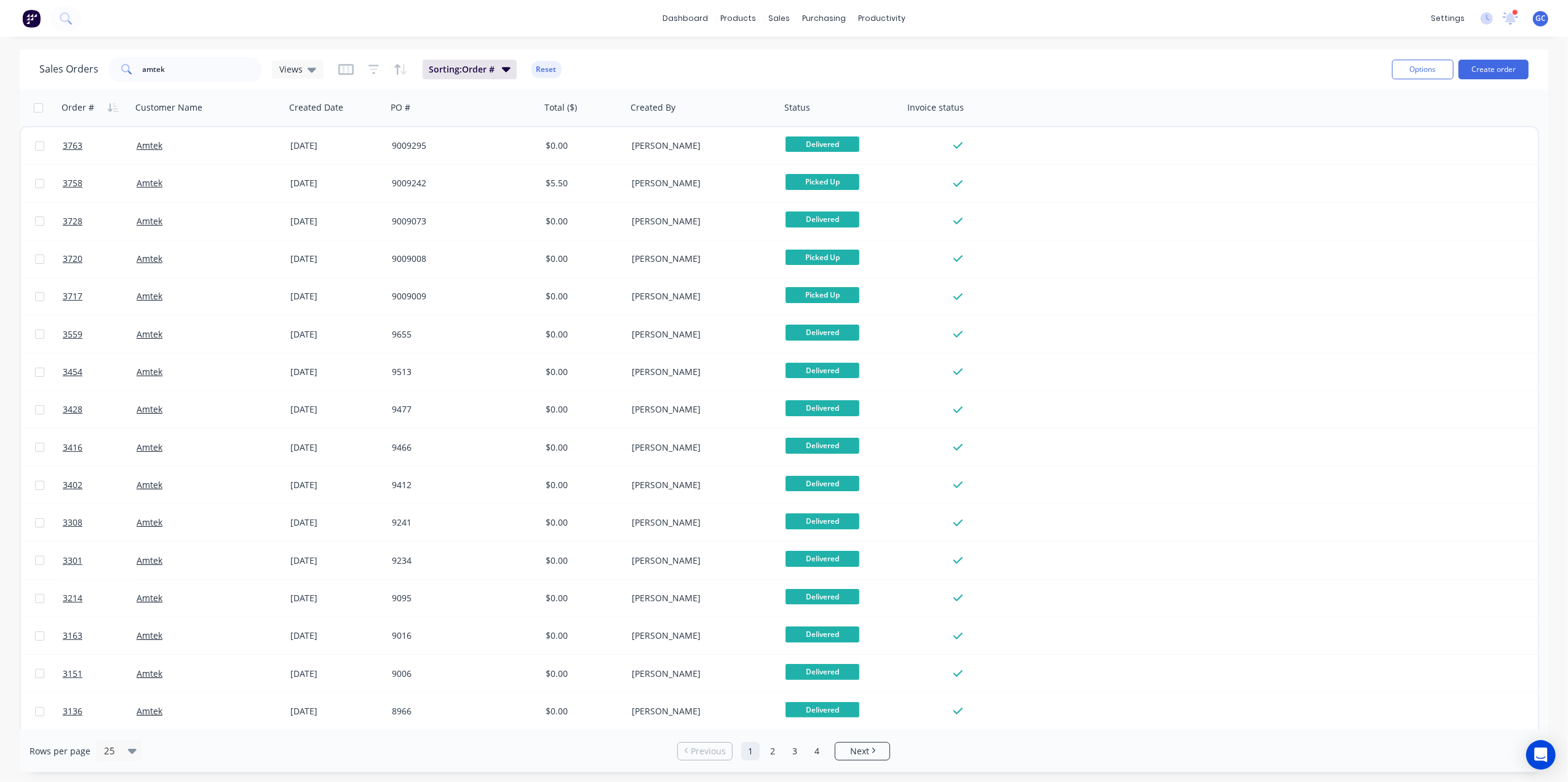
scroll to position [338, 0]
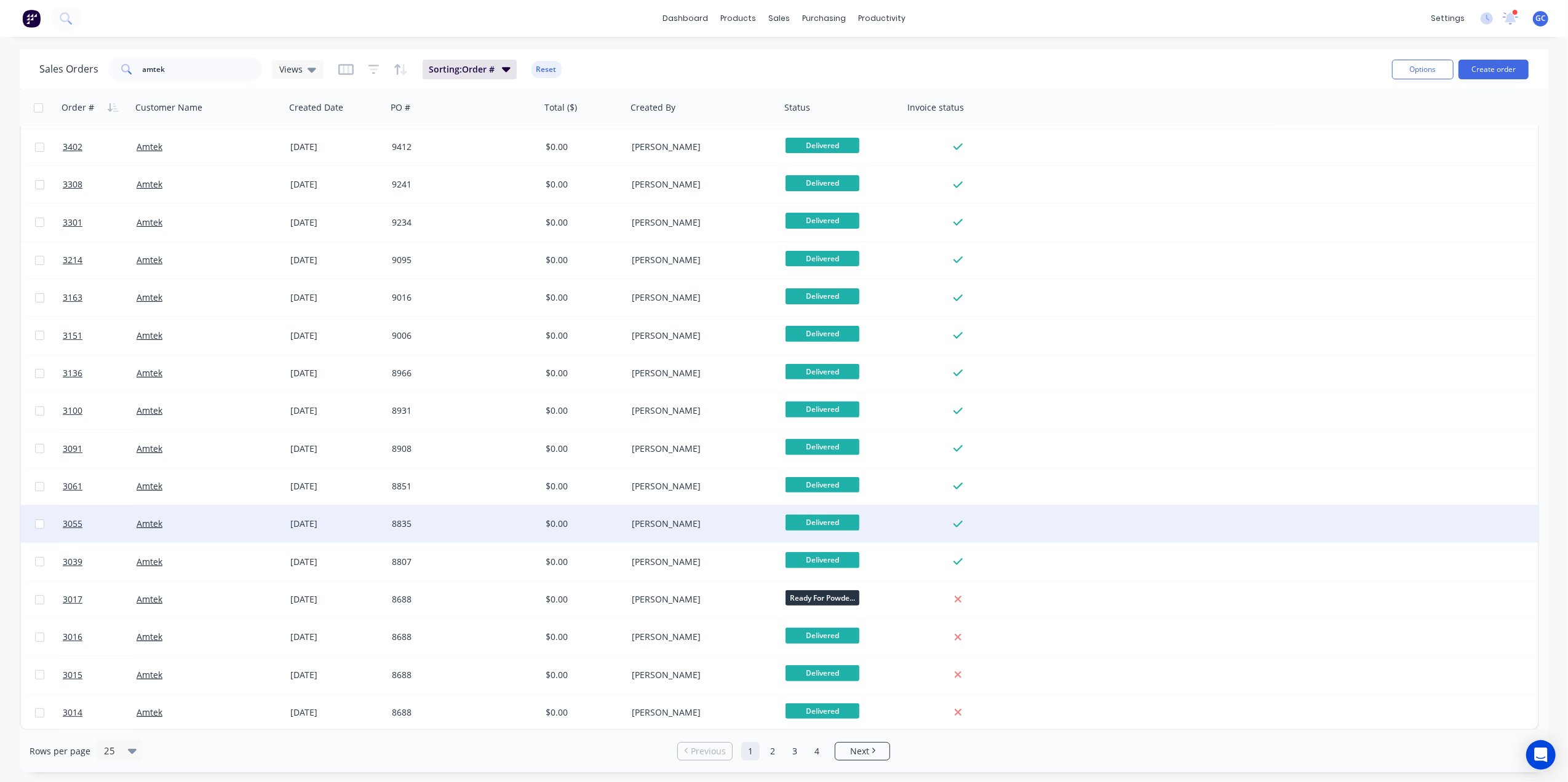
click at [498, 518] on div "8835" at bounding box center [460, 524] width 137 height 12
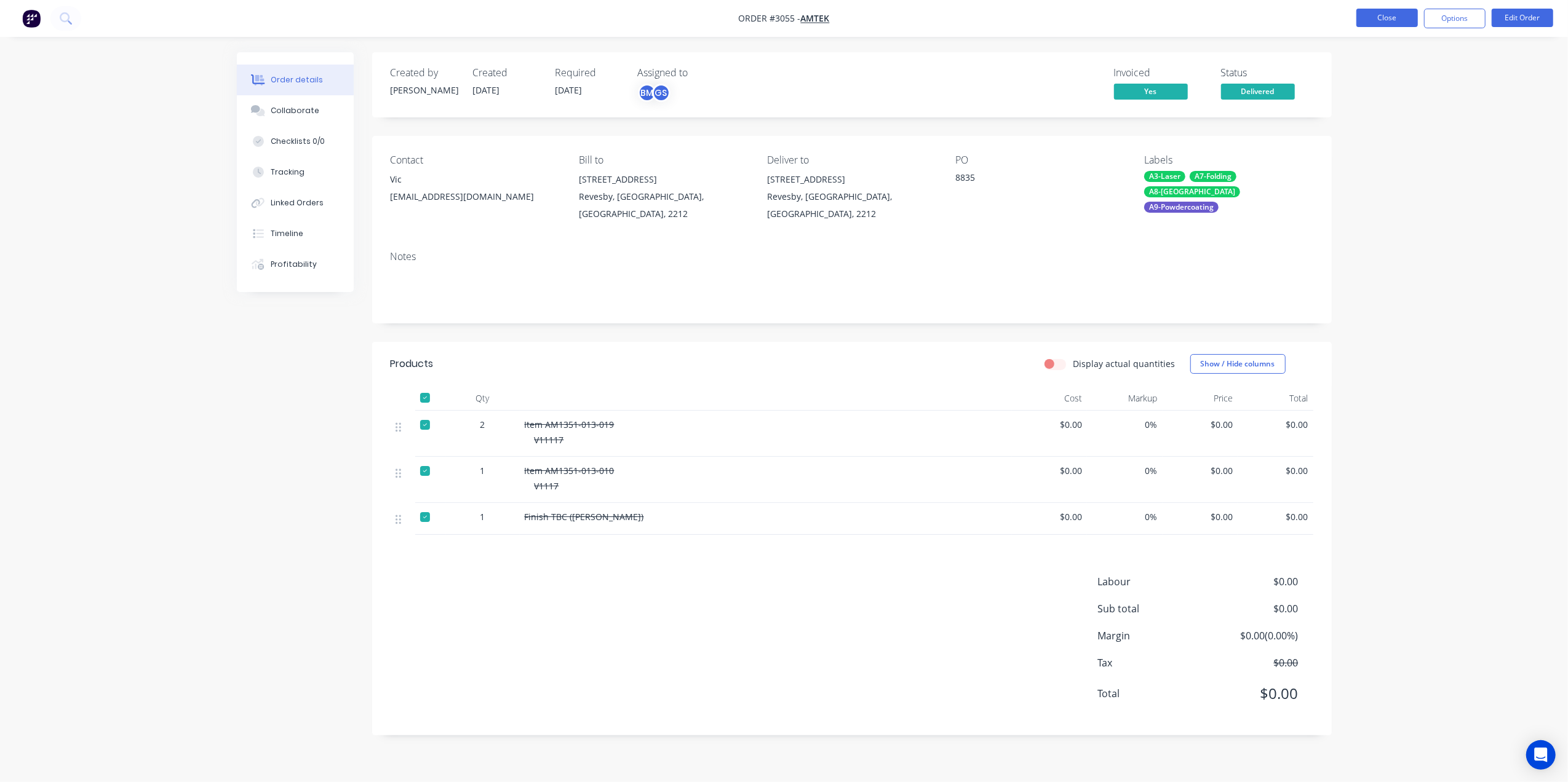
click at [1404, 18] on button "Close" at bounding box center [1387, 18] width 61 height 18
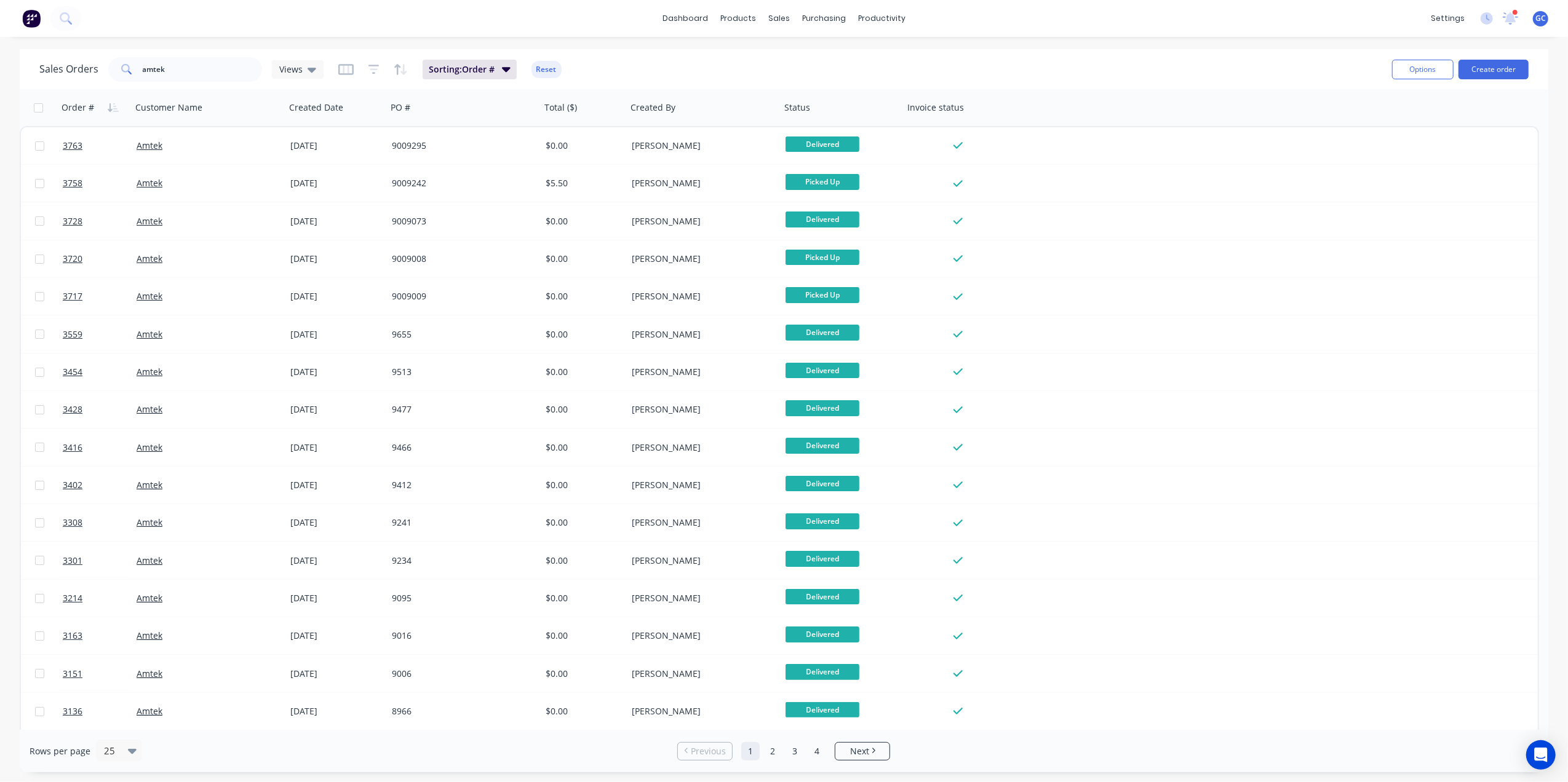
scroll to position [338, 0]
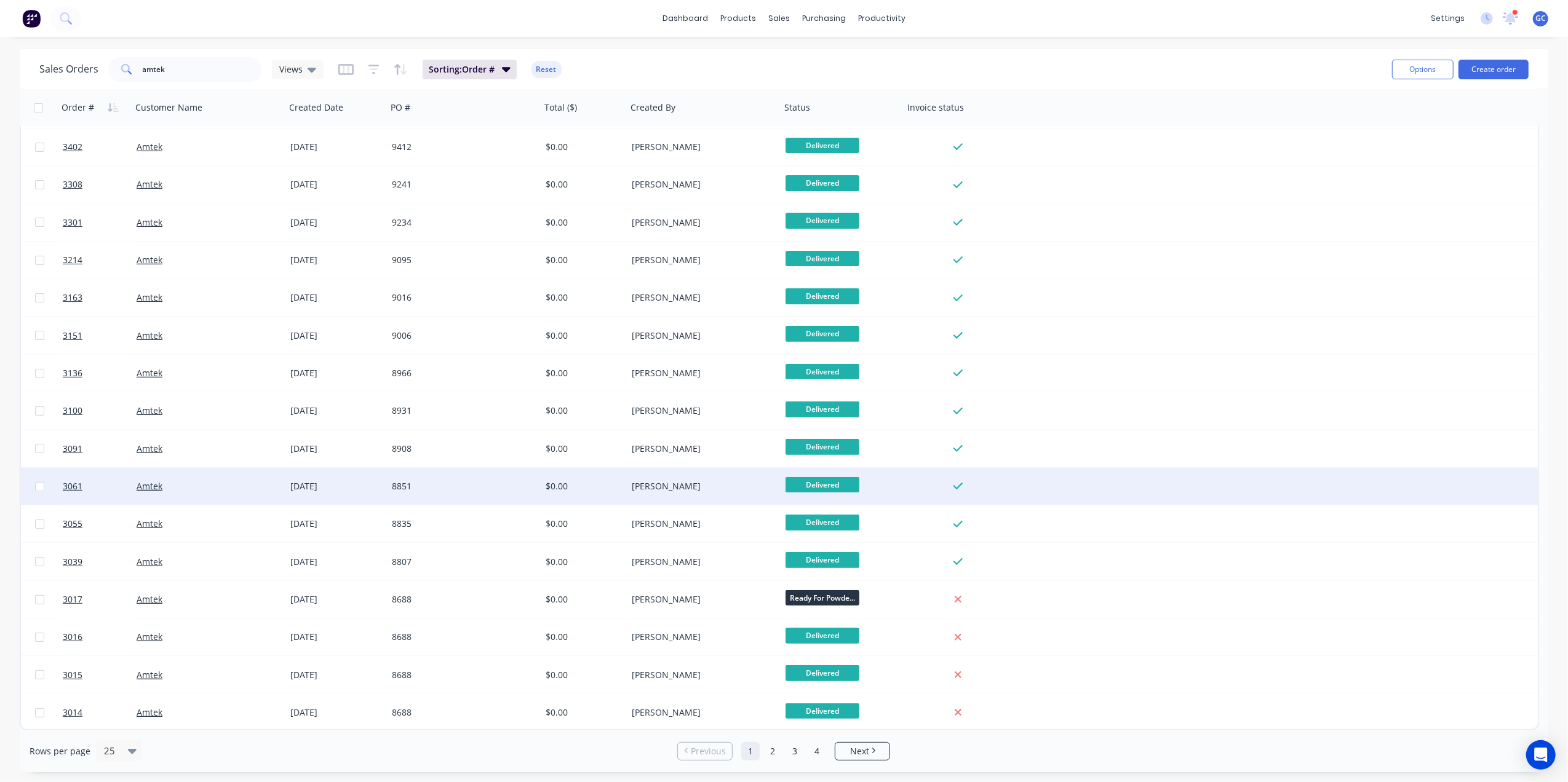
click at [577, 475] on div "$0.00" at bounding box center [584, 486] width 86 height 37
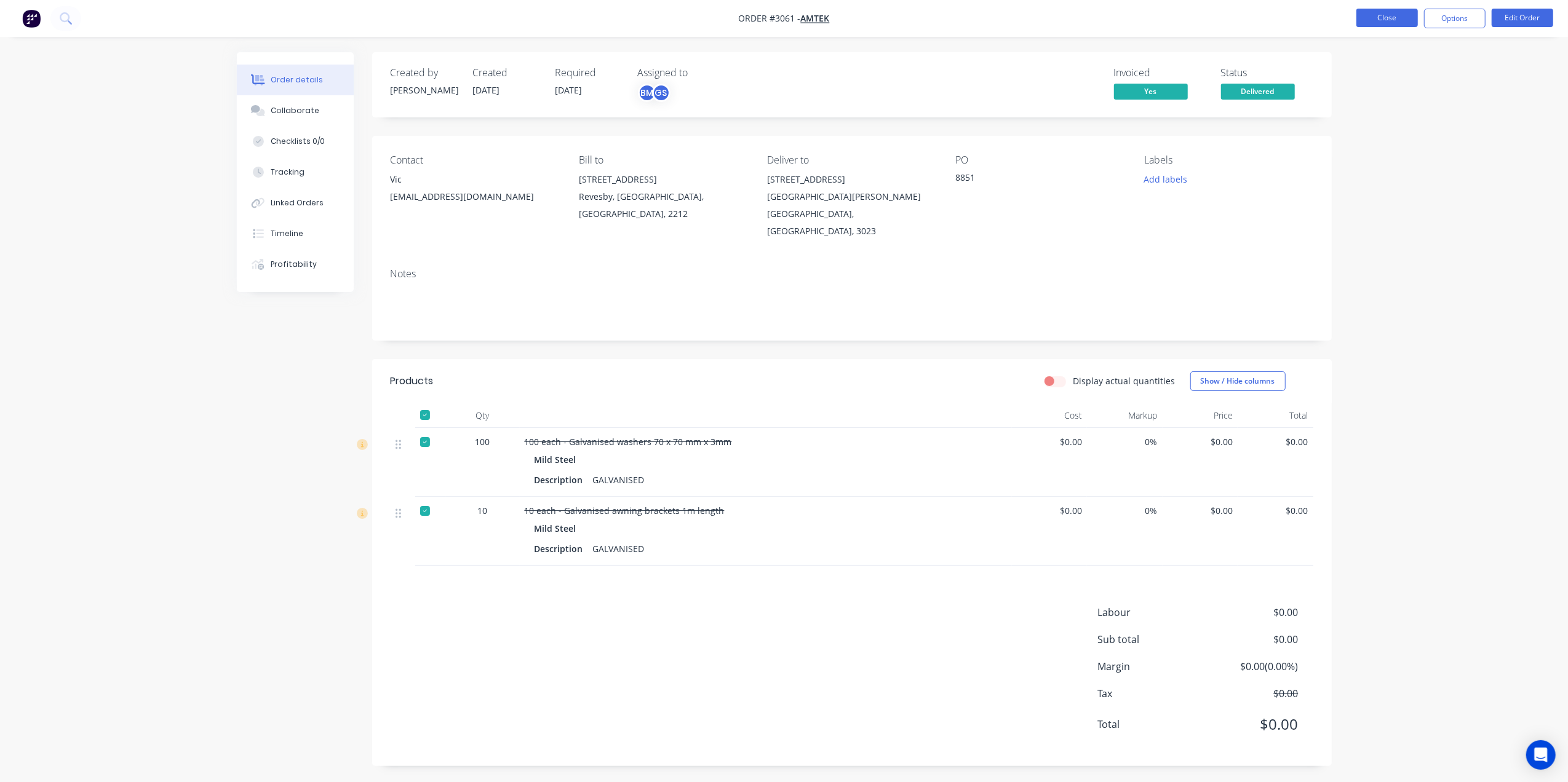
click at [1413, 15] on button "Close" at bounding box center [1387, 18] width 61 height 18
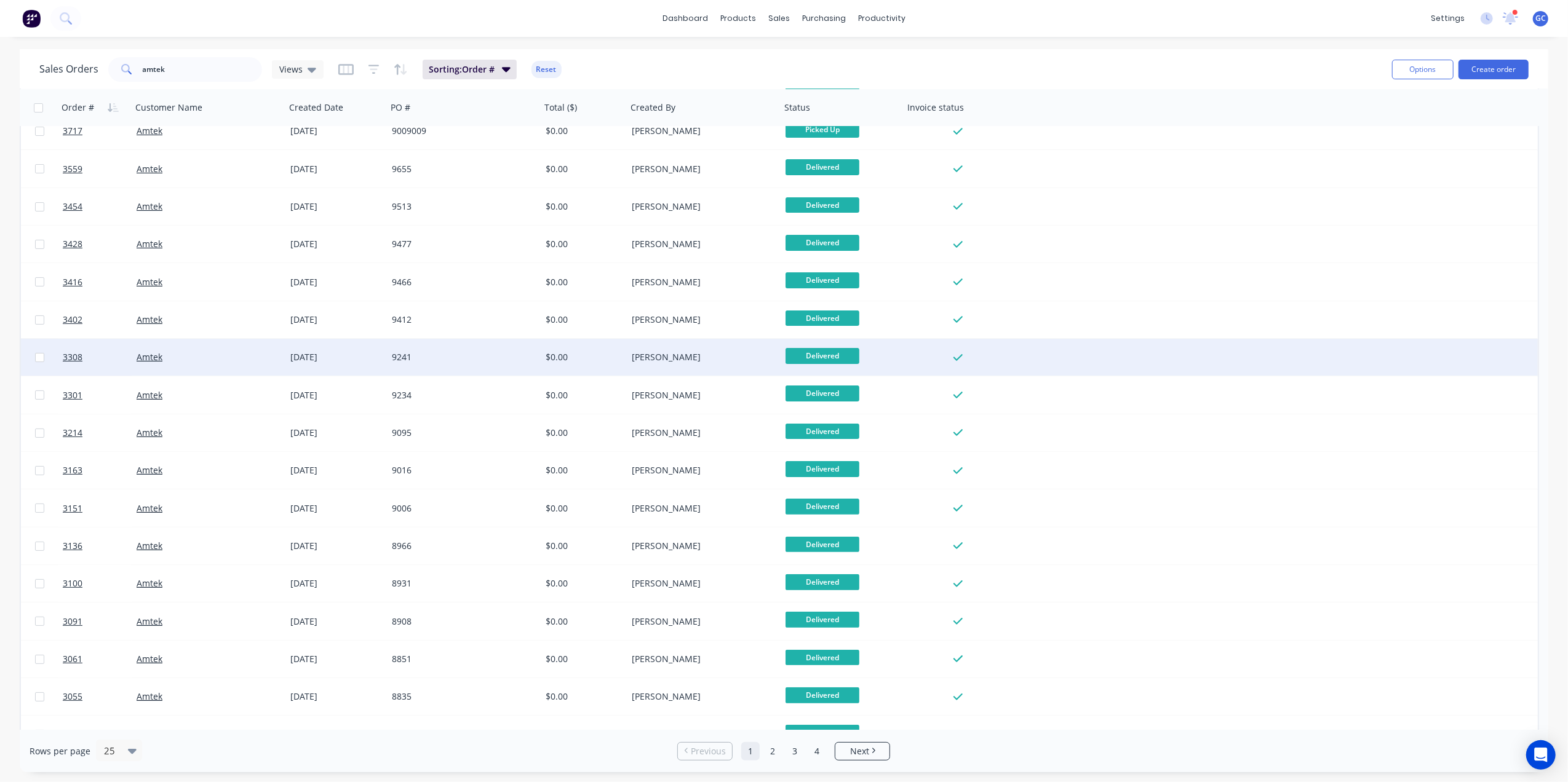
scroll to position [338, 0]
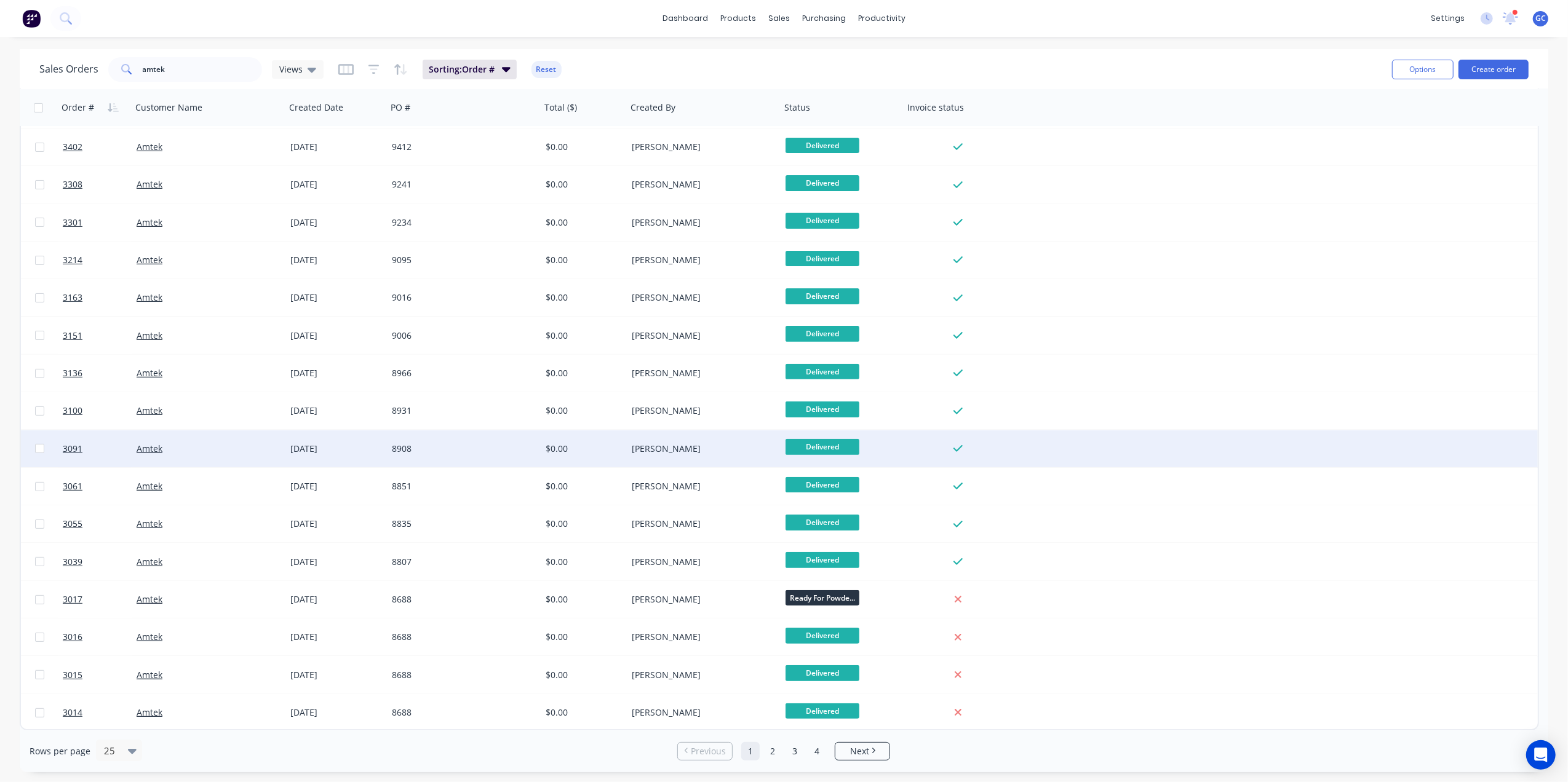
click at [537, 448] on div "8908" at bounding box center [464, 449] width 154 height 37
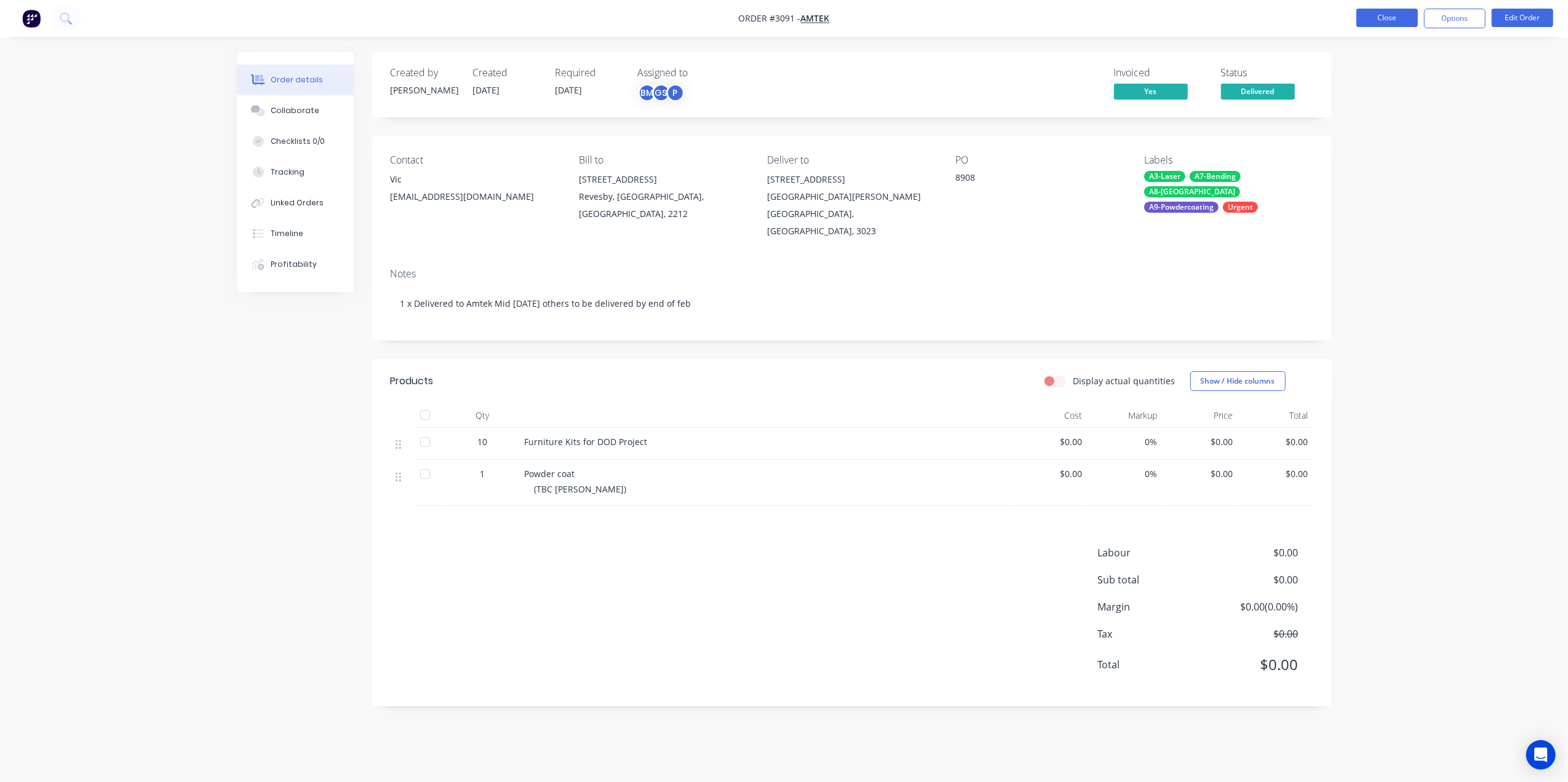
click at [1387, 21] on button "Close" at bounding box center [1387, 18] width 61 height 18
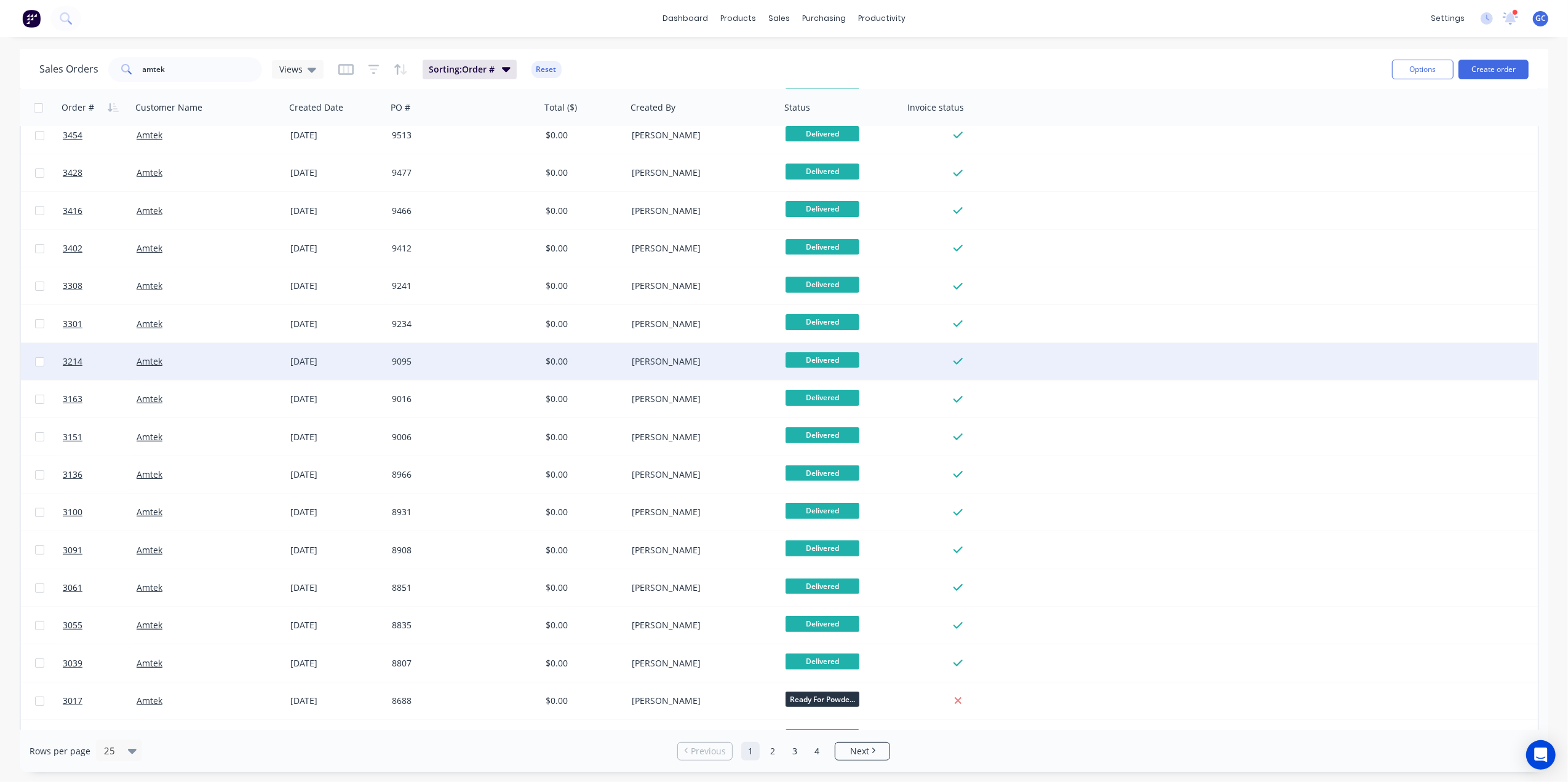
scroll to position [246, 0]
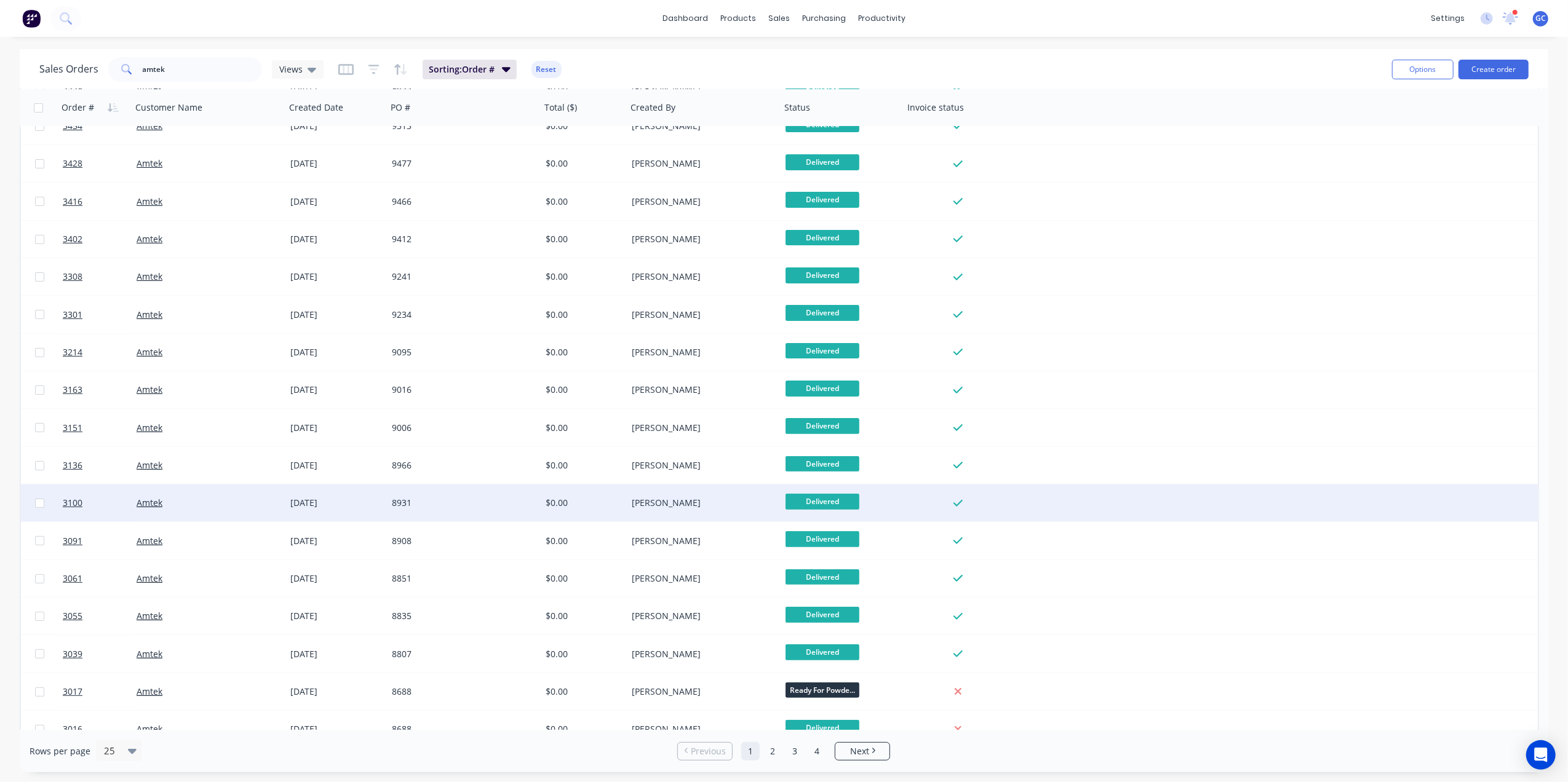
click at [564, 498] on div "$0.00" at bounding box center [581, 503] width 73 height 12
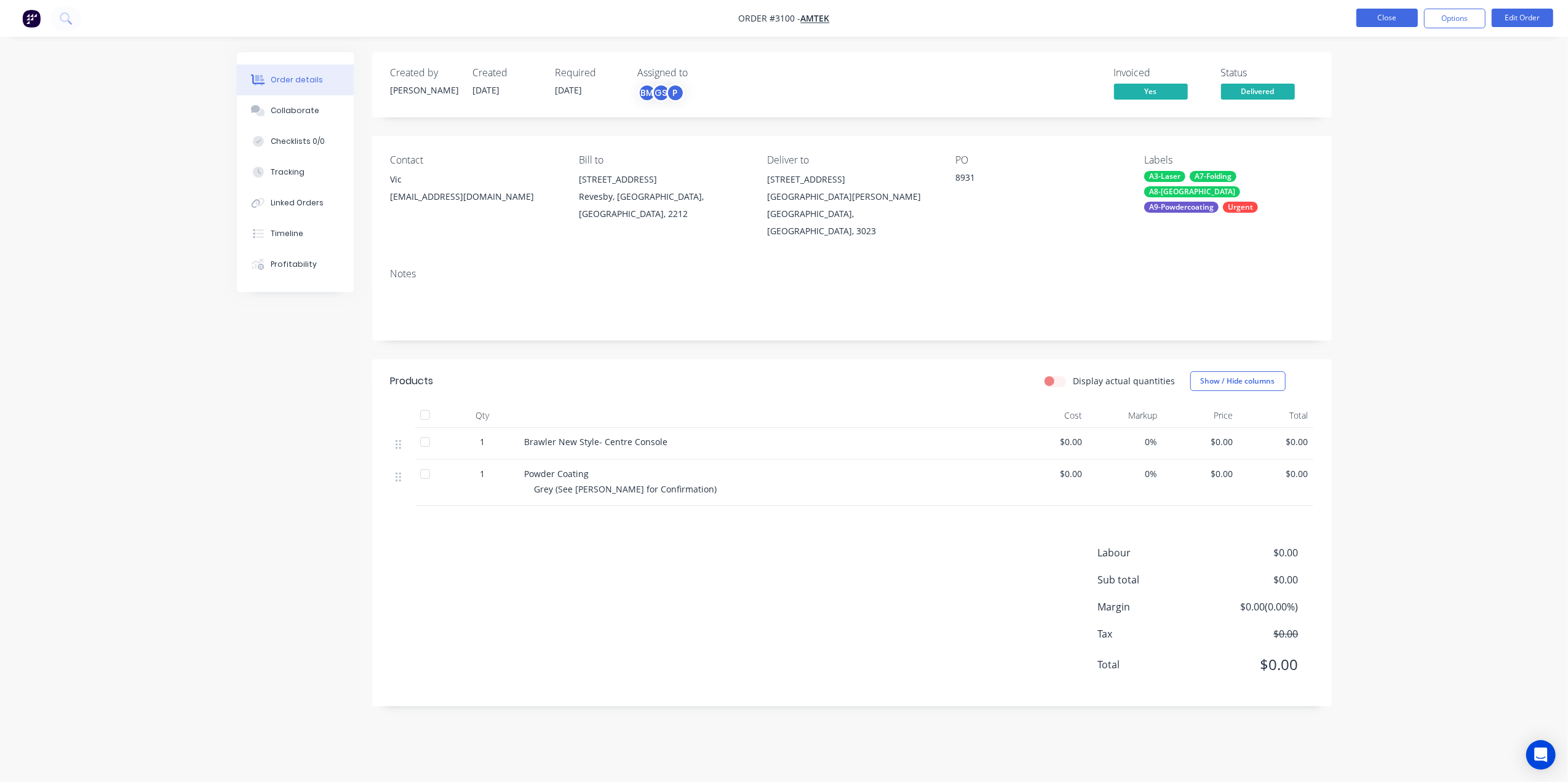
click at [1374, 21] on button "Close" at bounding box center [1387, 18] width 61 height 18
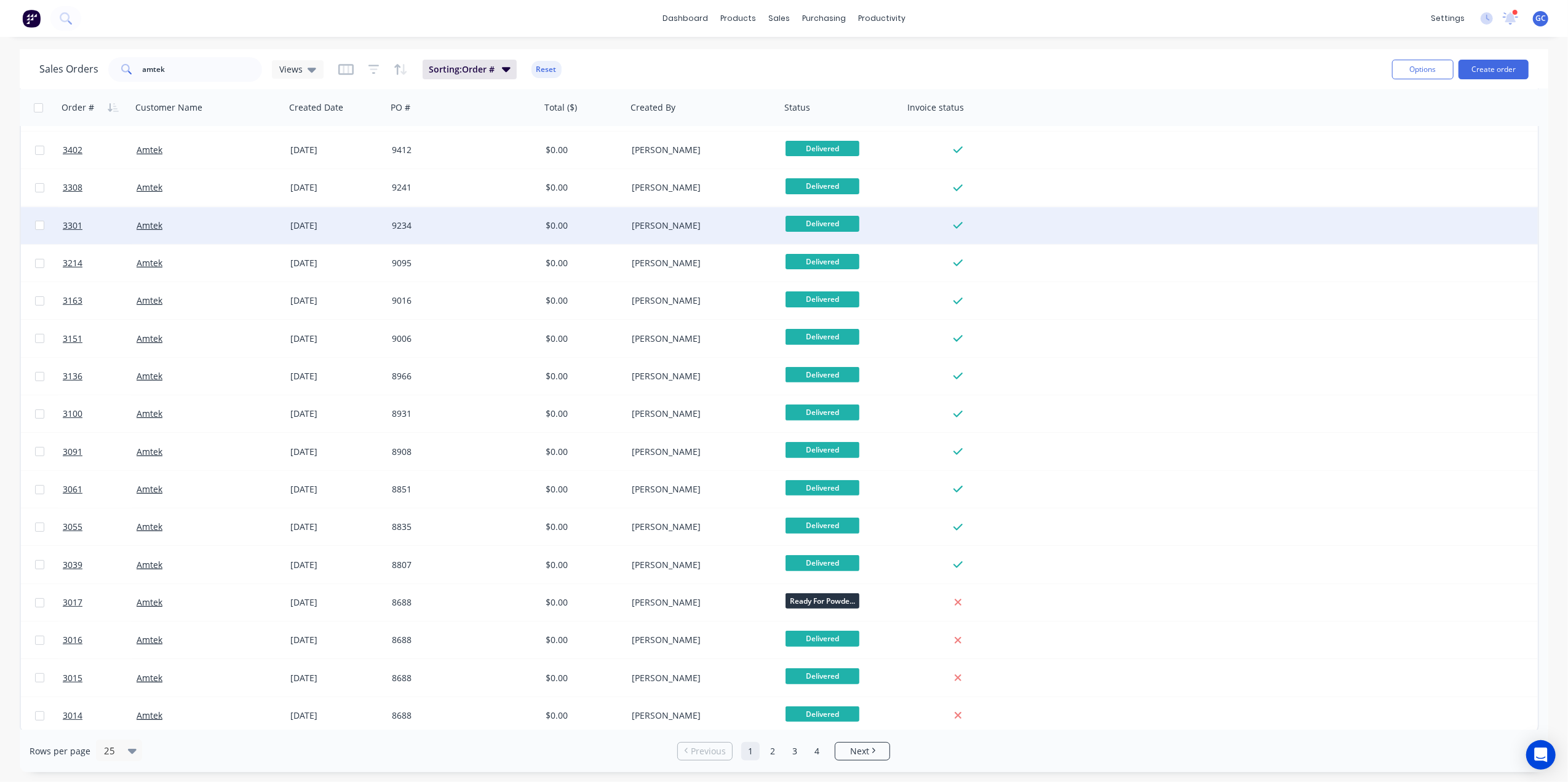
scroll to position [338, 0]
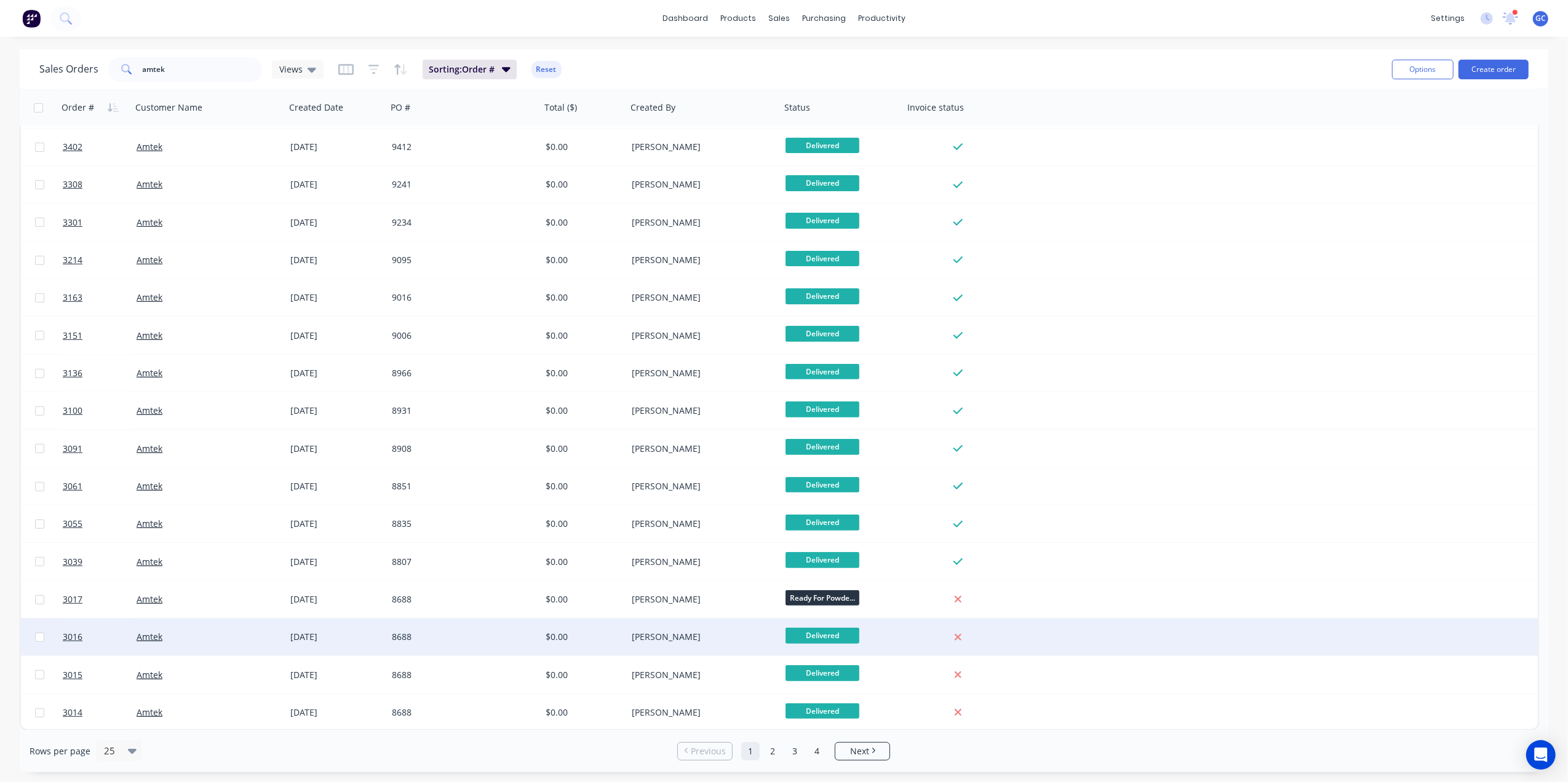
click at [557, 640] on div "$0.00" at bounding box center [581, 637] width 73 height 12
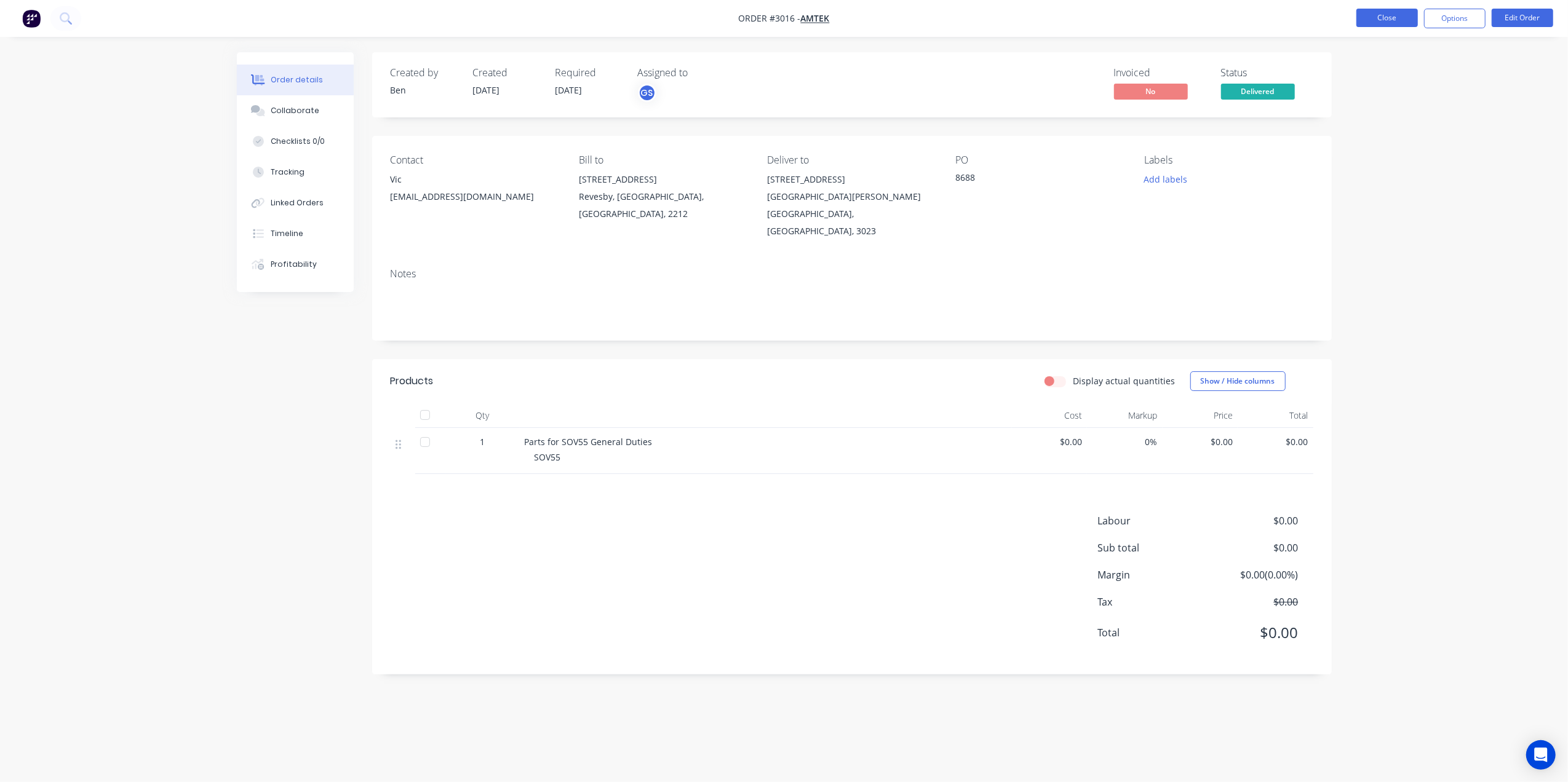
click at [1376, 18] on button "Close" at bounding box center [1387, 18] width 61 height 18
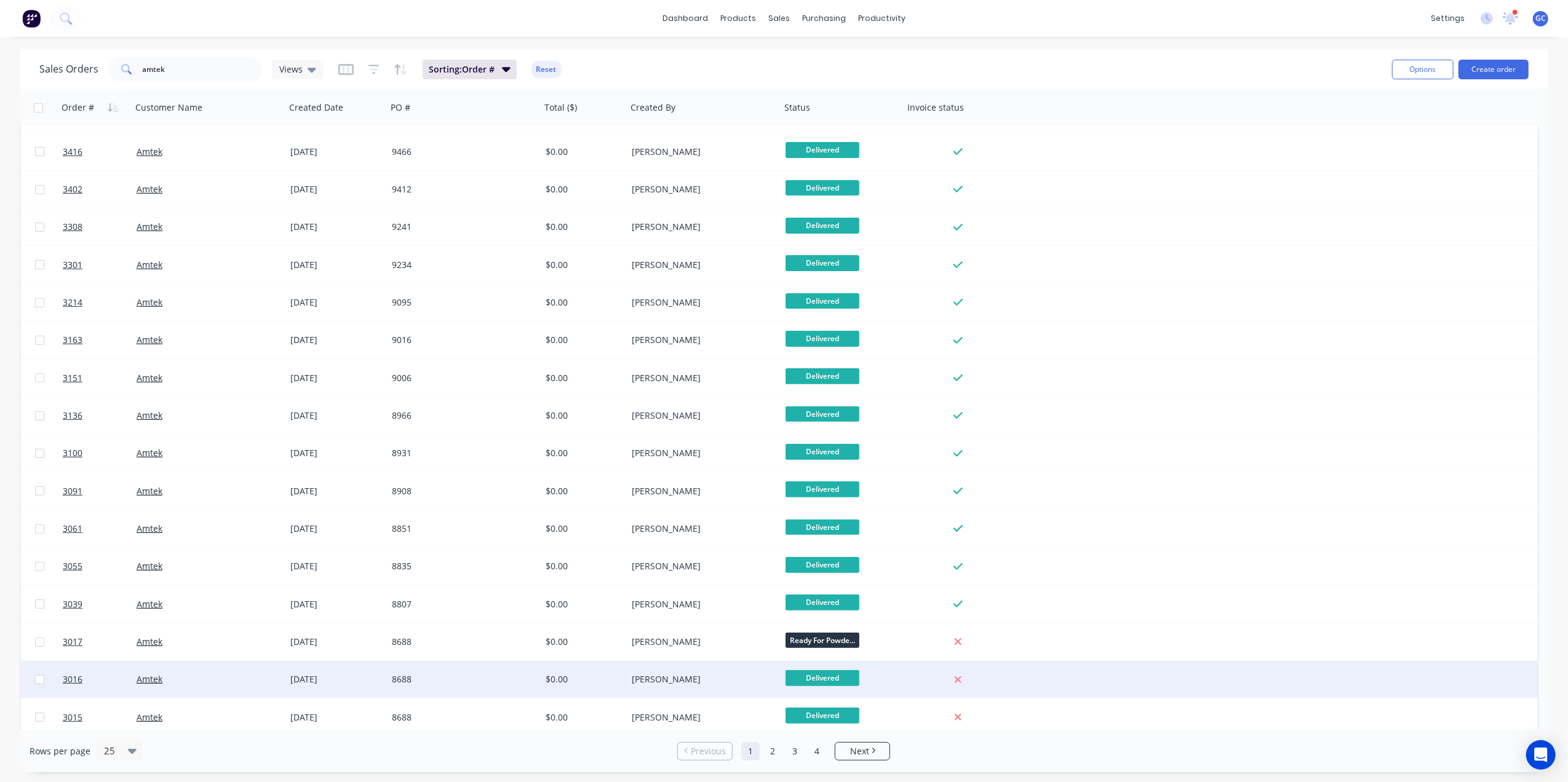
scroll to position [338, 0]
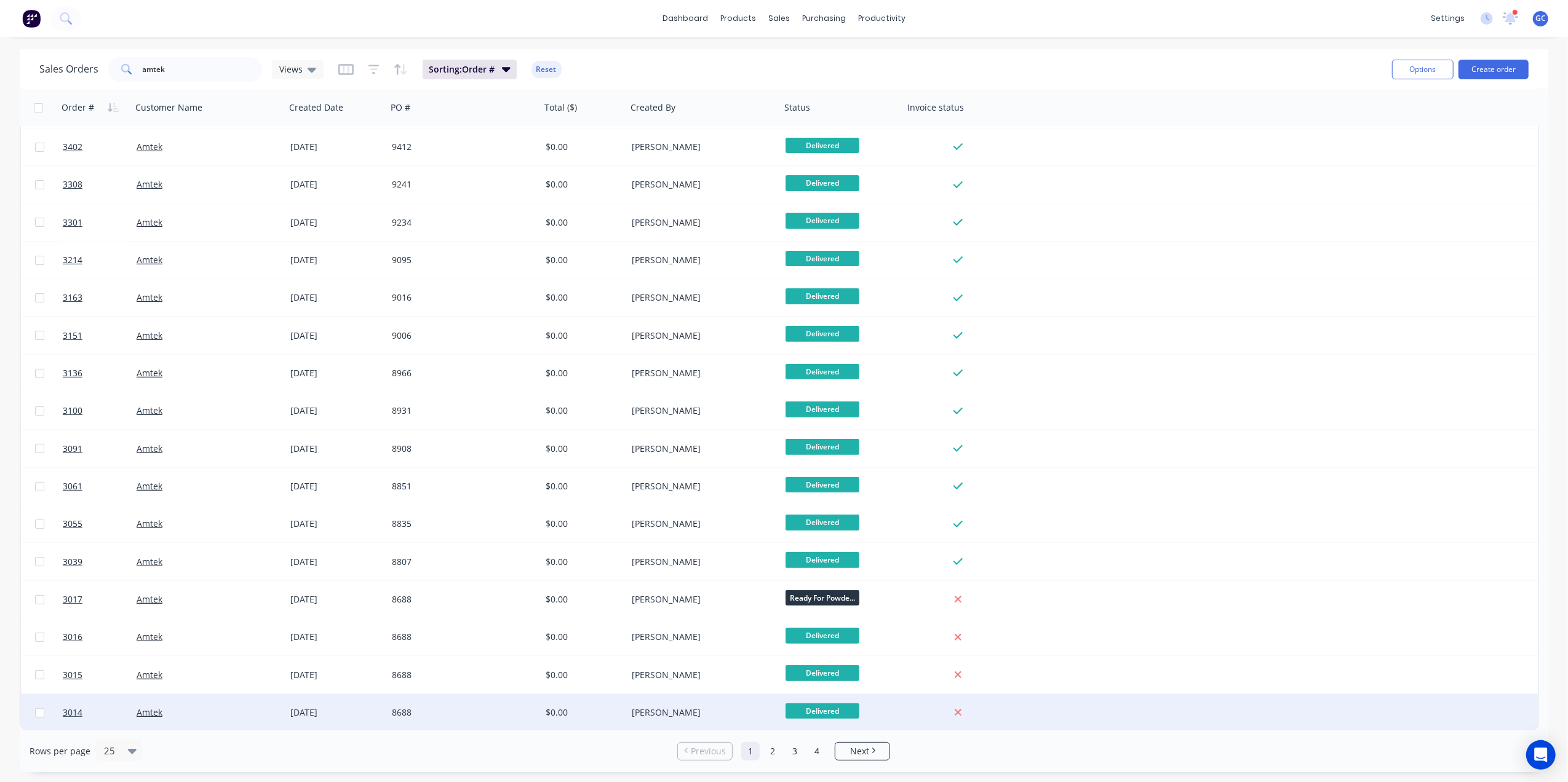
click at [568, 712] on div "$0.00" at bounding box center [581, 712] width 73 height 12
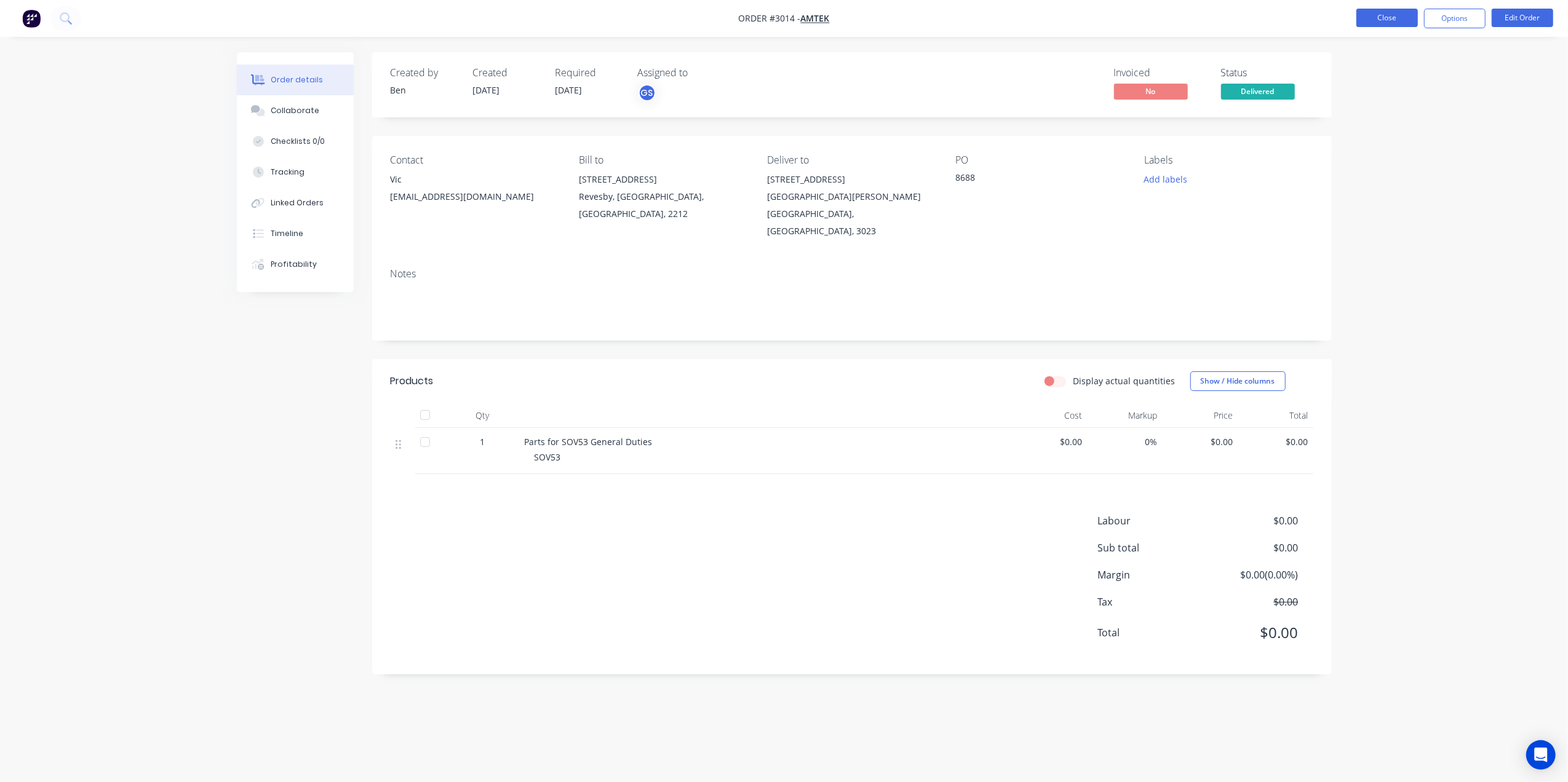
click at [1410, 18] on button "Close" at bounding box center [1387, 18] width 61 height 18
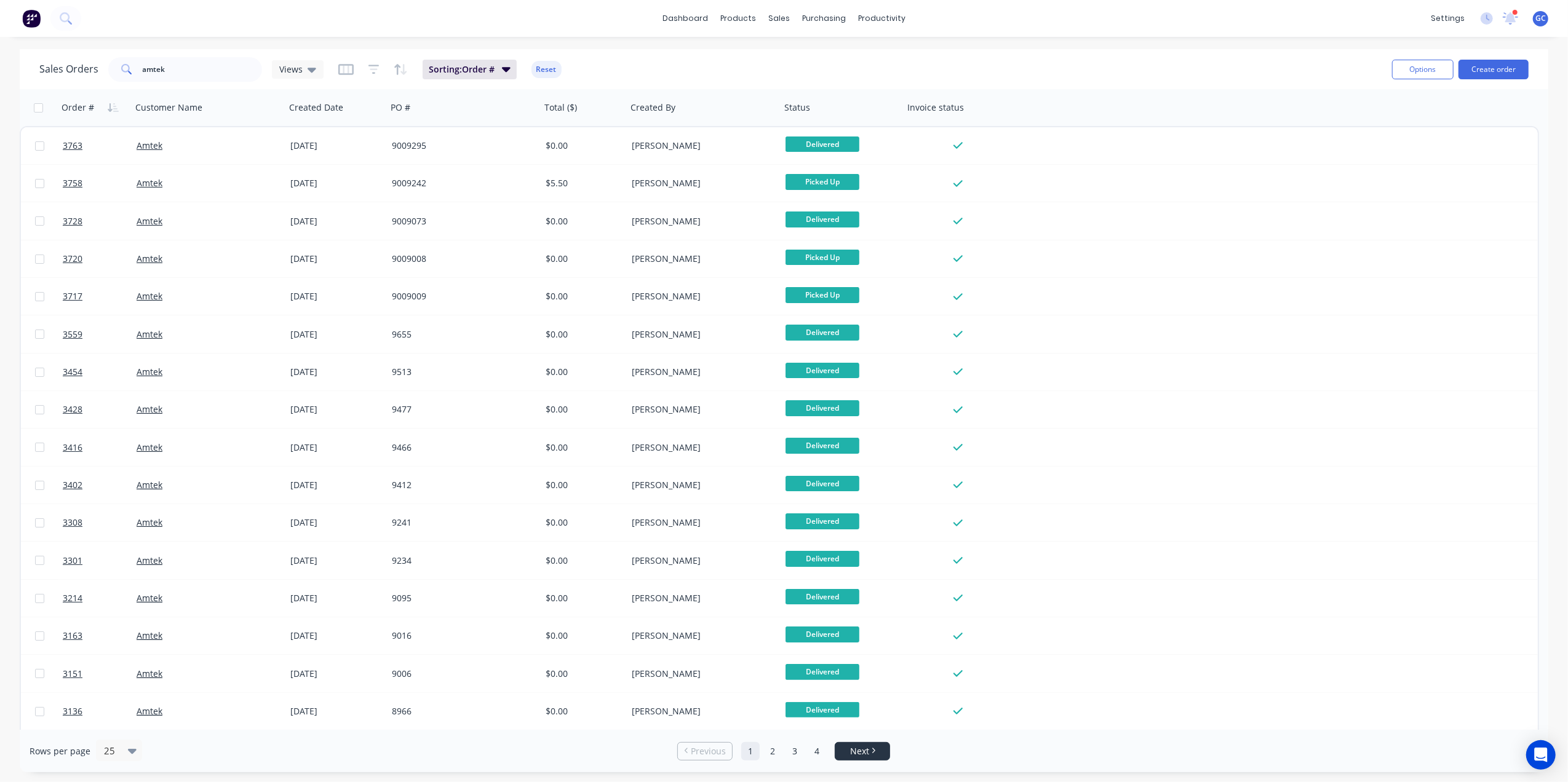
click at [867, 753] on span "Next" at bounding box center [860, 751] width 19 height 12
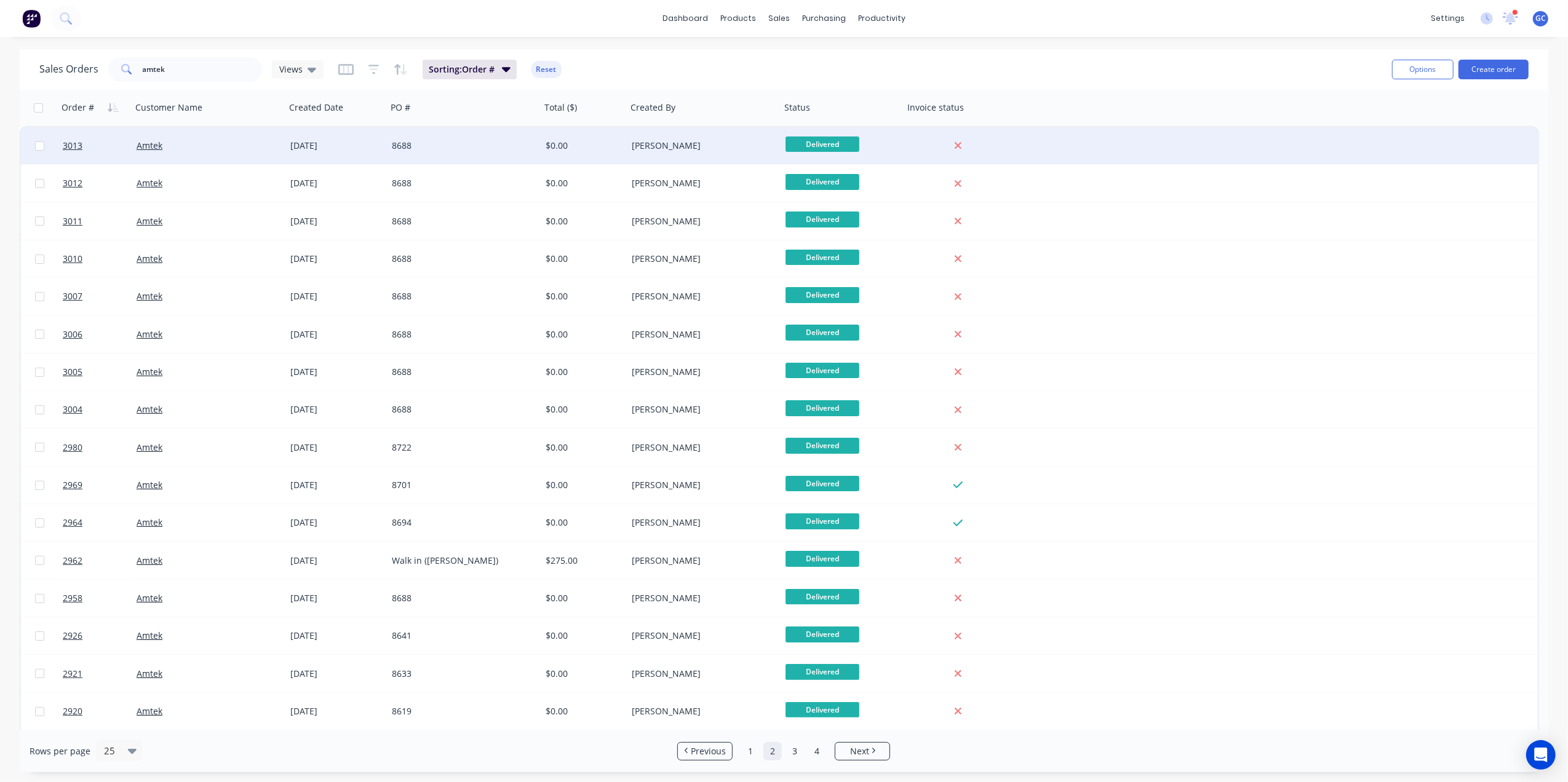
click at [589, 143] on div "$0.00" at bounding box center [581, 146] width 73 height 12
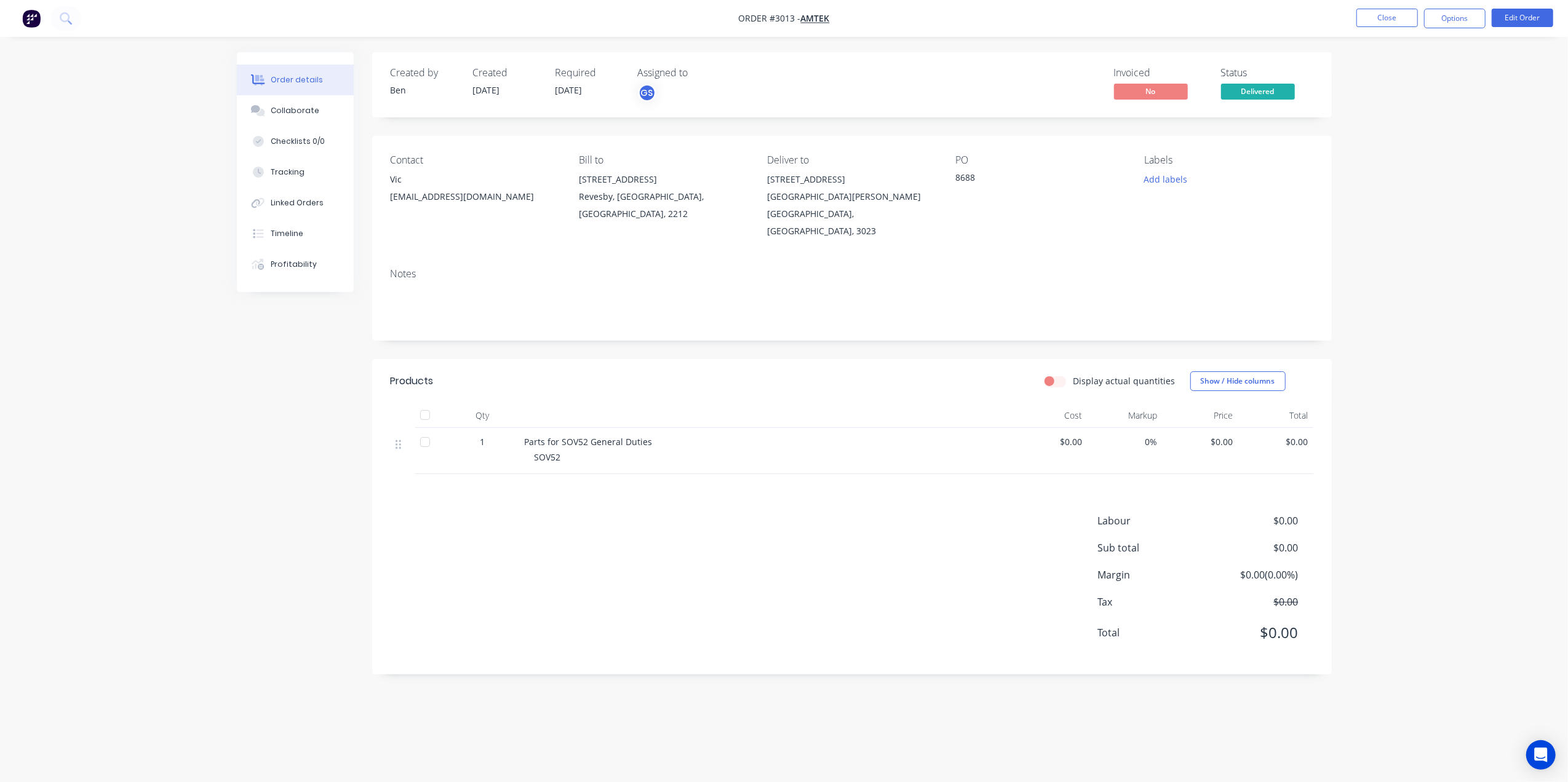
click at [1396, 4] on nav "Order #3013 - Amtek Close Options Edit Order" at bounding box center [784, 18] width 1568 height 37
click at [1388, 15] on button "Close" at bounding box center [1387, 18] width 61 height 18
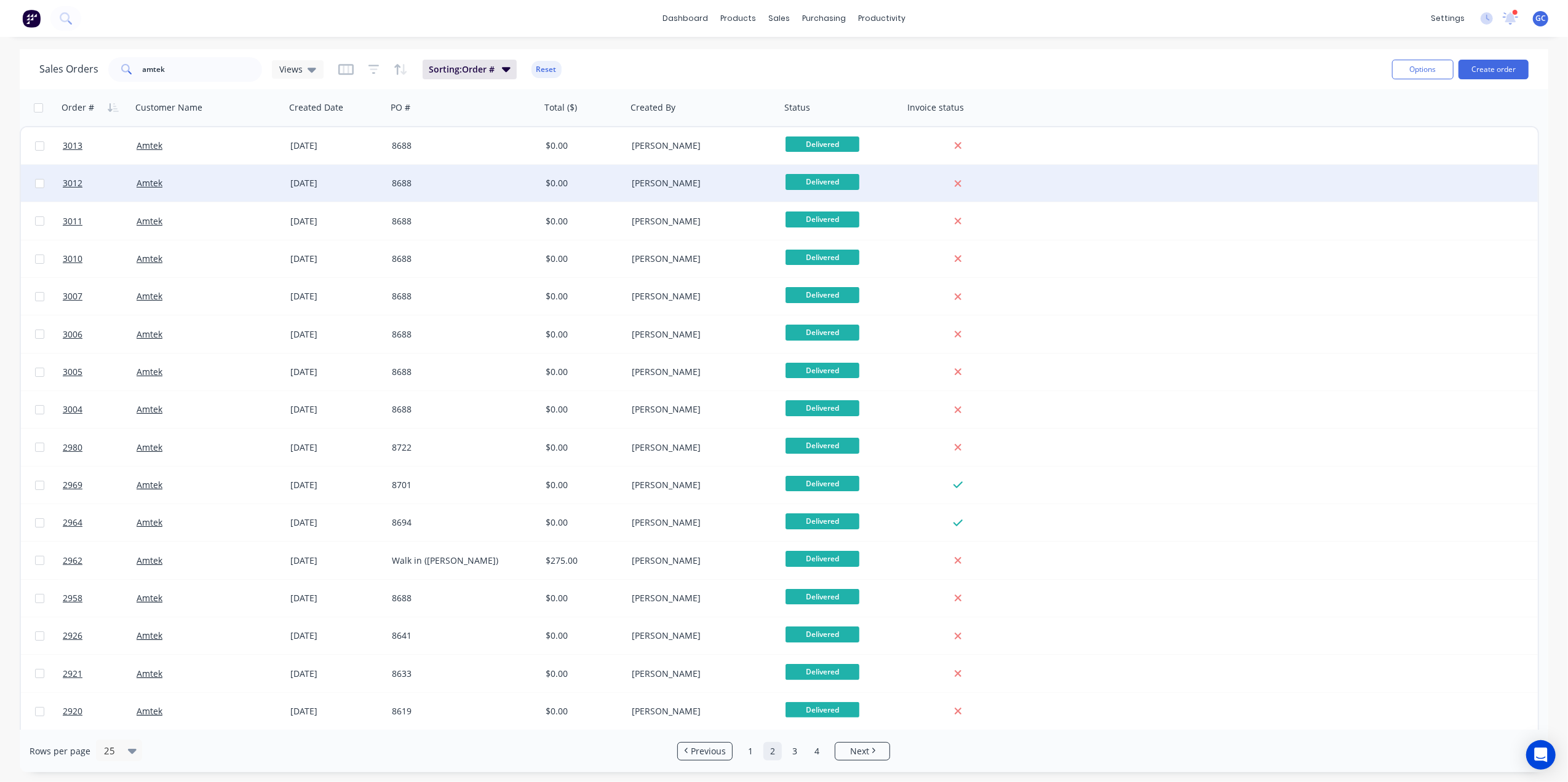
click at [632, 182] on div "Ben Muscari" at bounding box center [700, 183] width 137 height 12
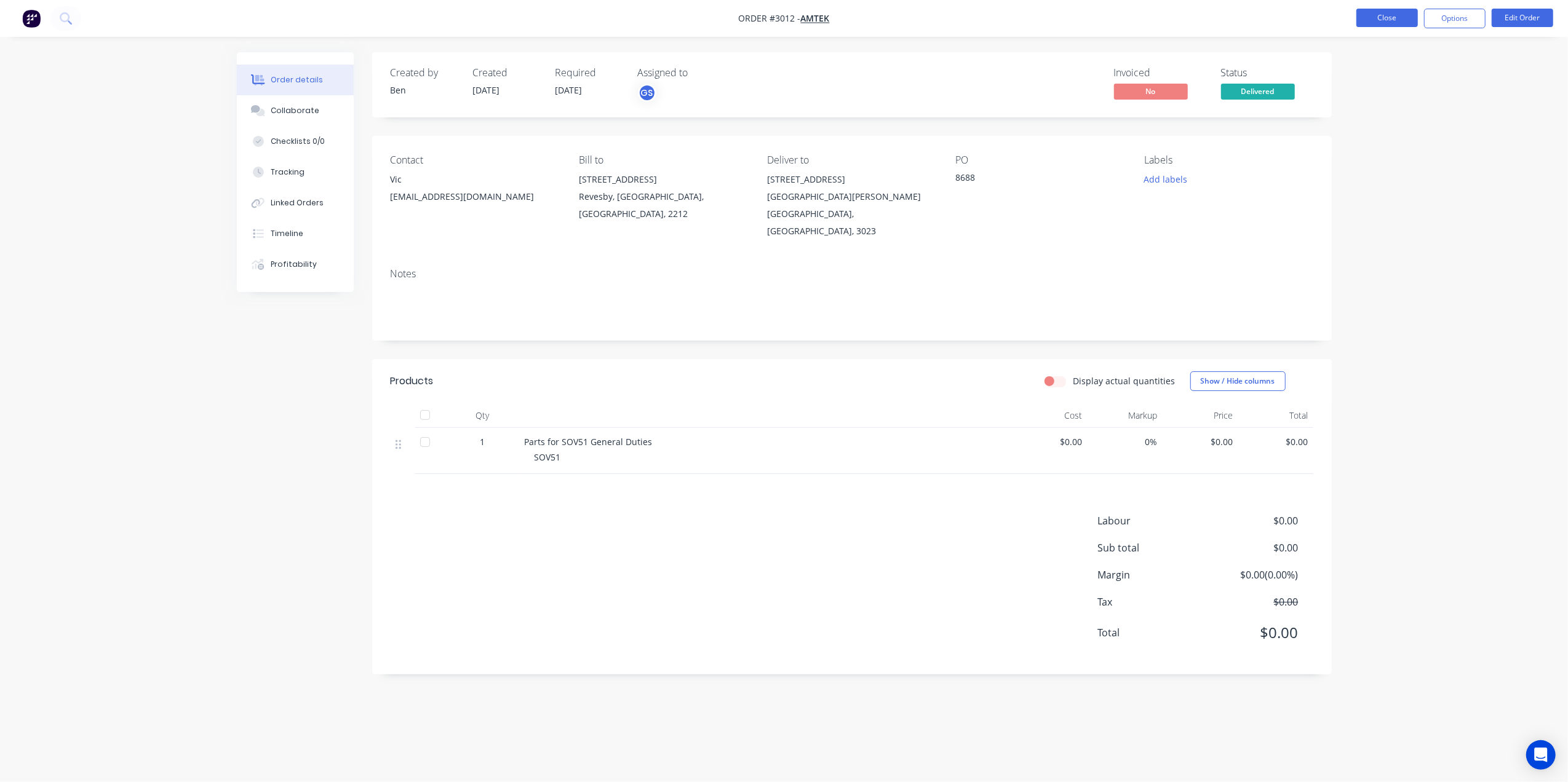
click at [1362, 20] on button "Close" at bounding box center [1387, 18] width 61 height 18
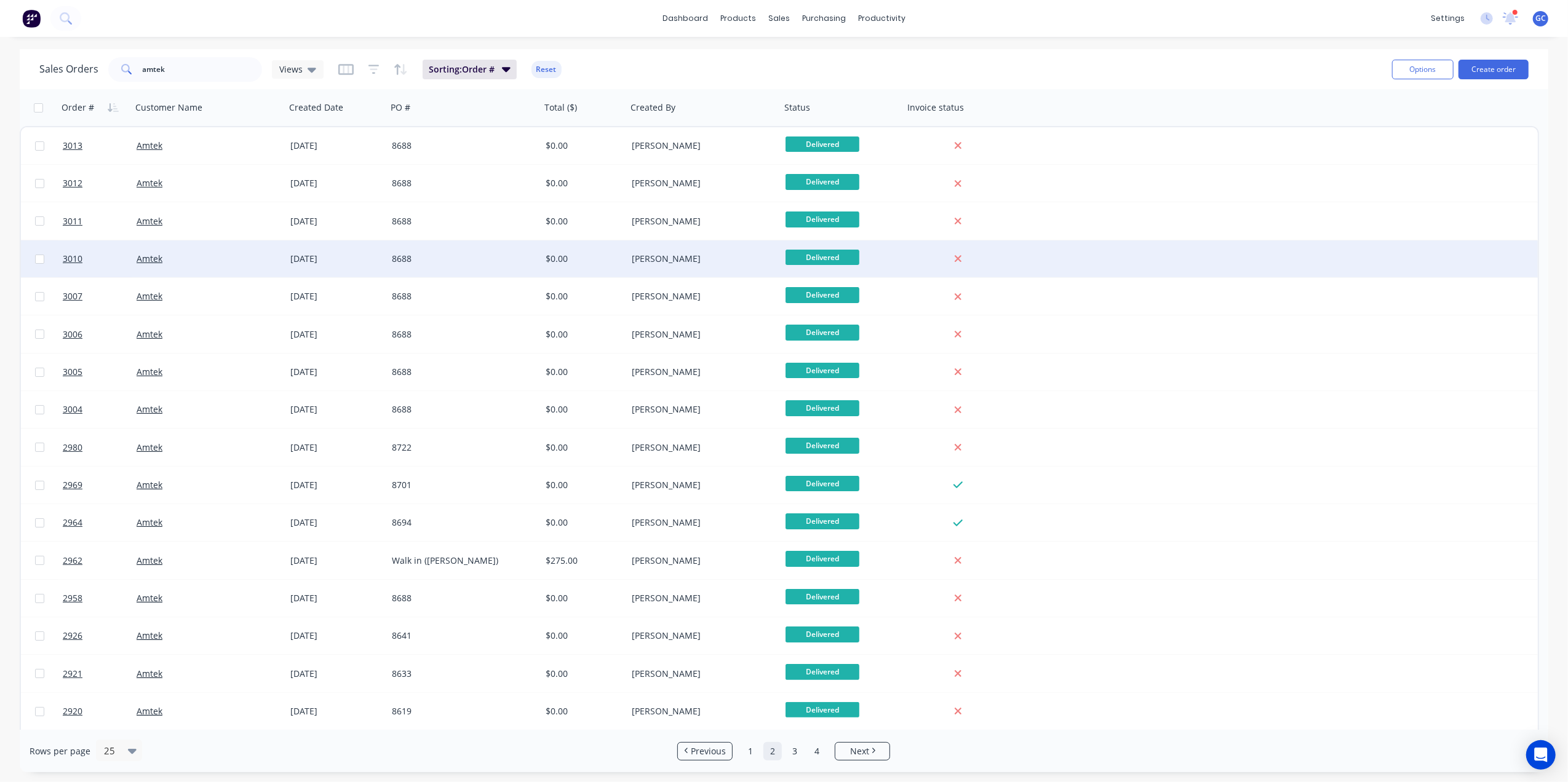
click at [497, 258] on div "8688" at bounding box center [460, 259] width 137 height 12
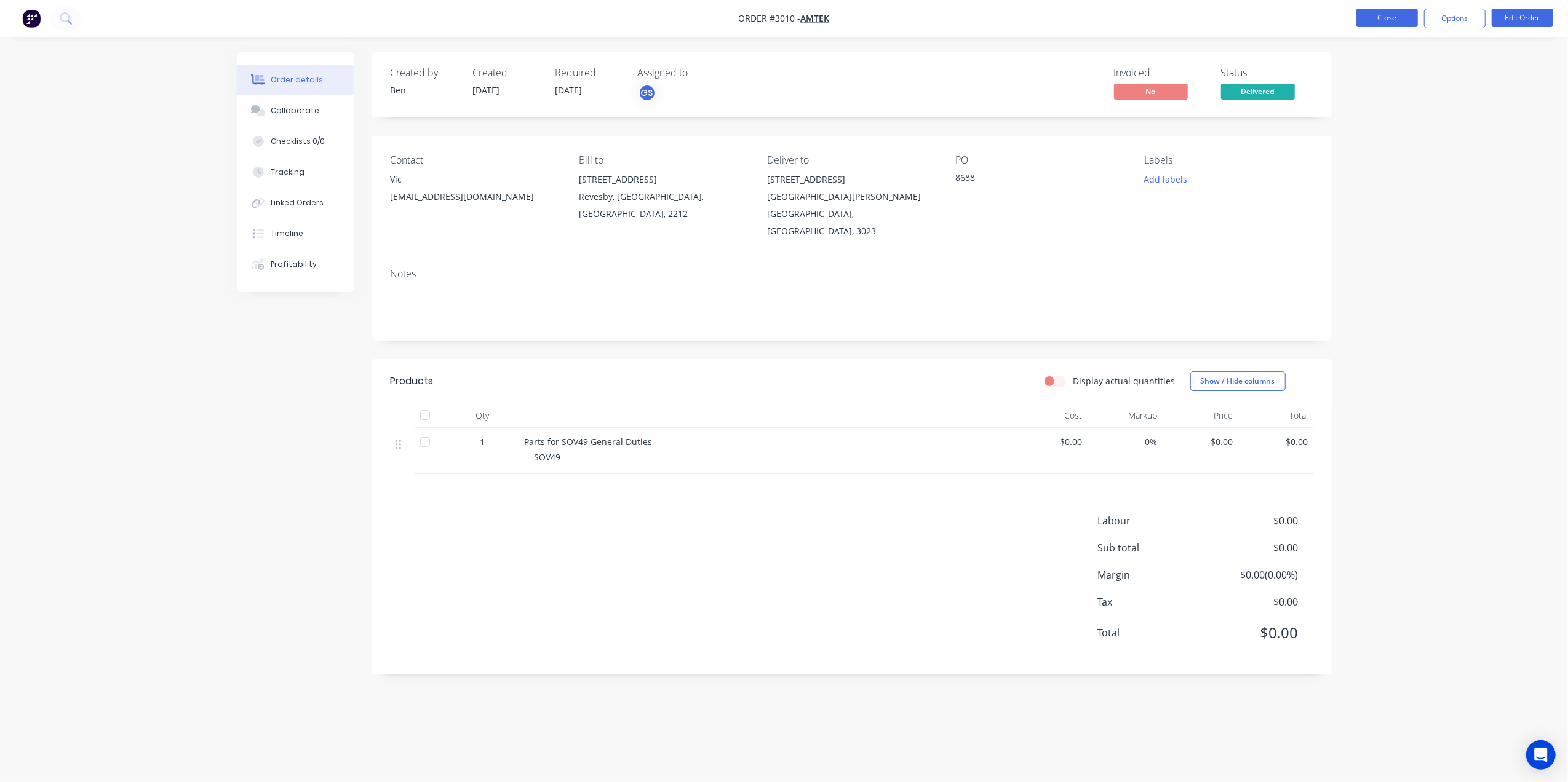
click at [1391, 18] on button "Close" at bounding box center [1387, 18] width 61 height 18
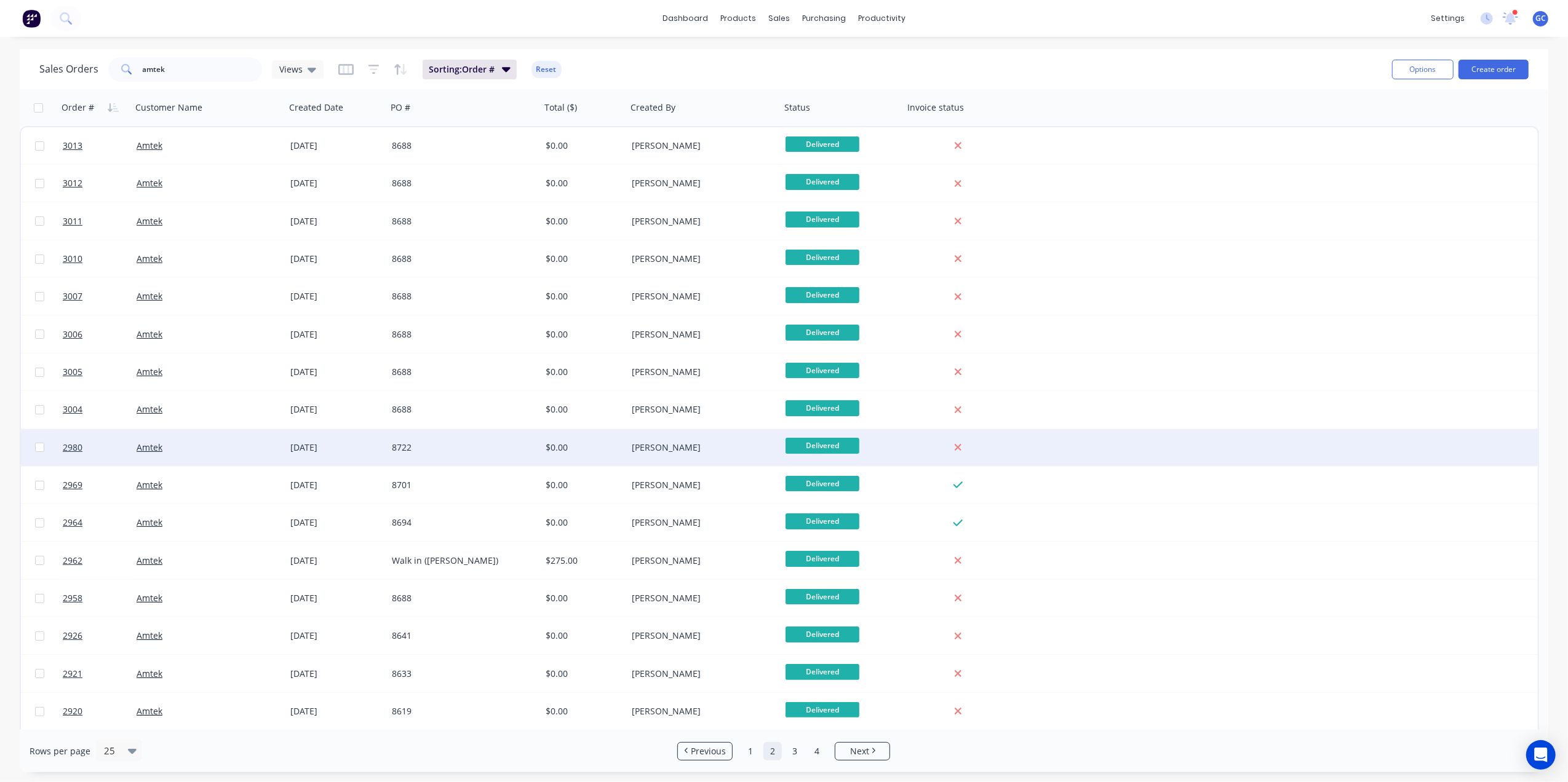
click at [445, 448] on div "8722" at bounding box center [460, 448] width 137 height 12
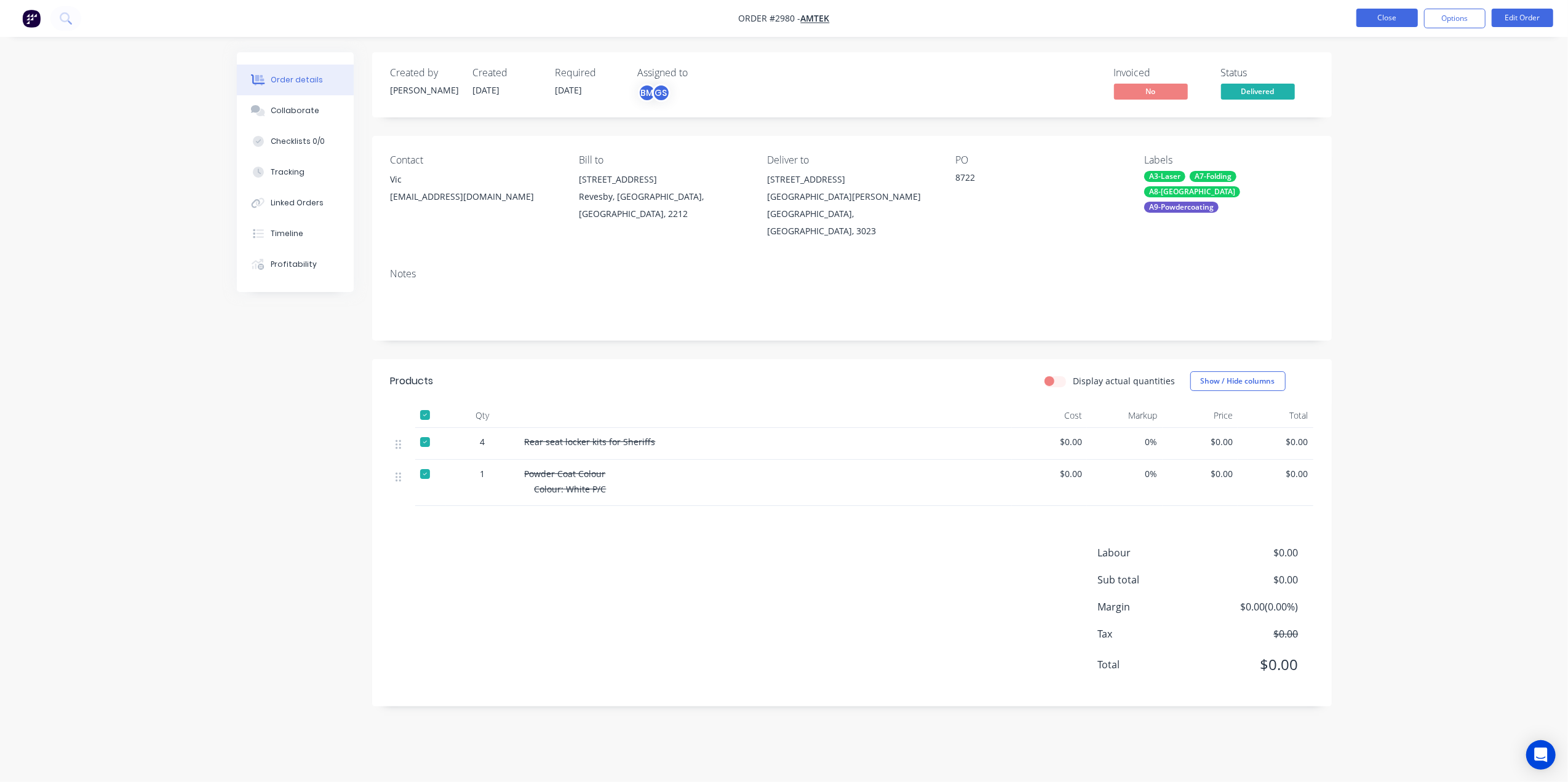
click at [1394, 14] on button "Close" at bounding box center [1387, 18] width 61 height 18
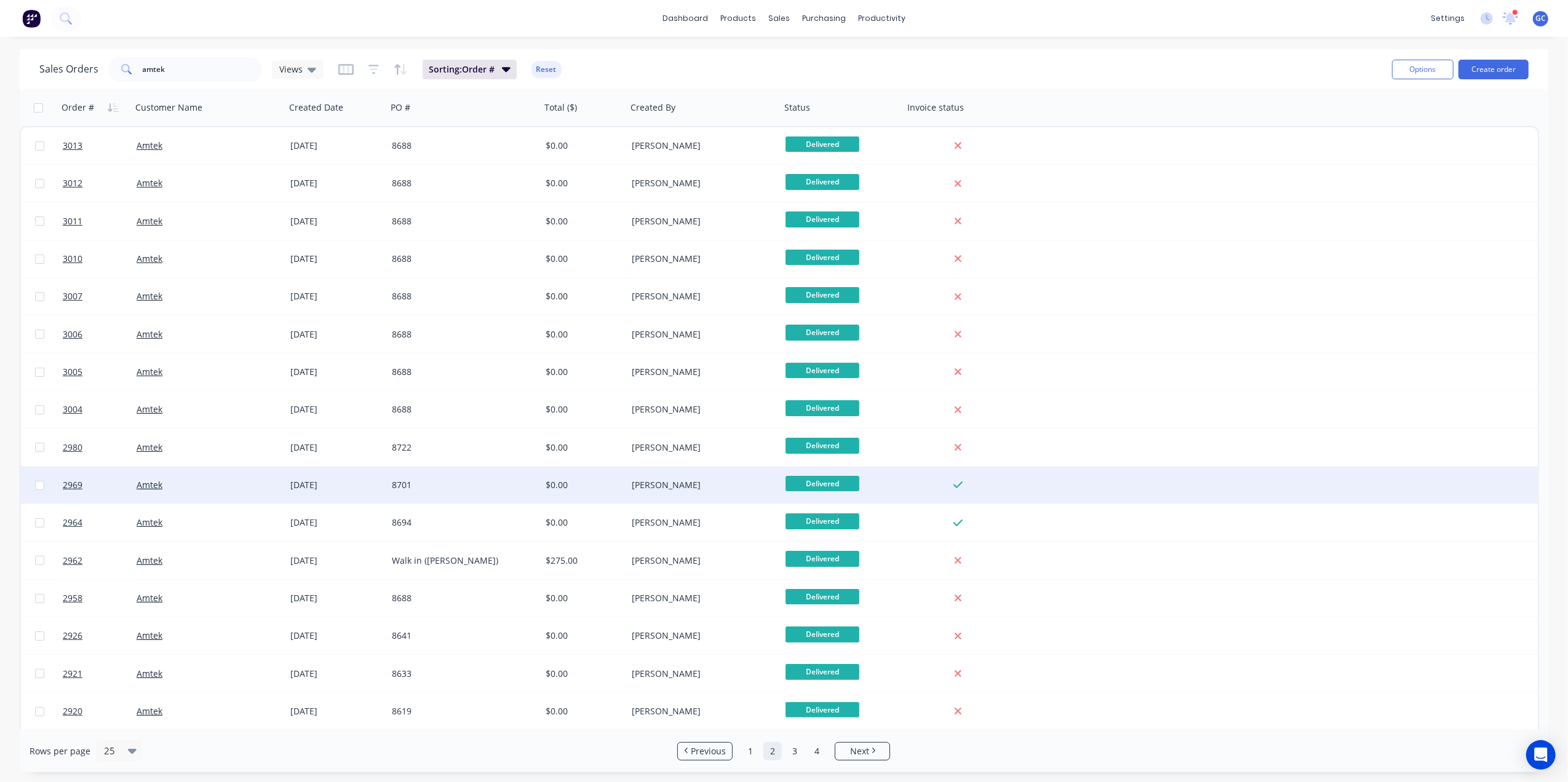
click at [456, 471] on div "8701" at bounding box center [464, 485] width 154 height 37
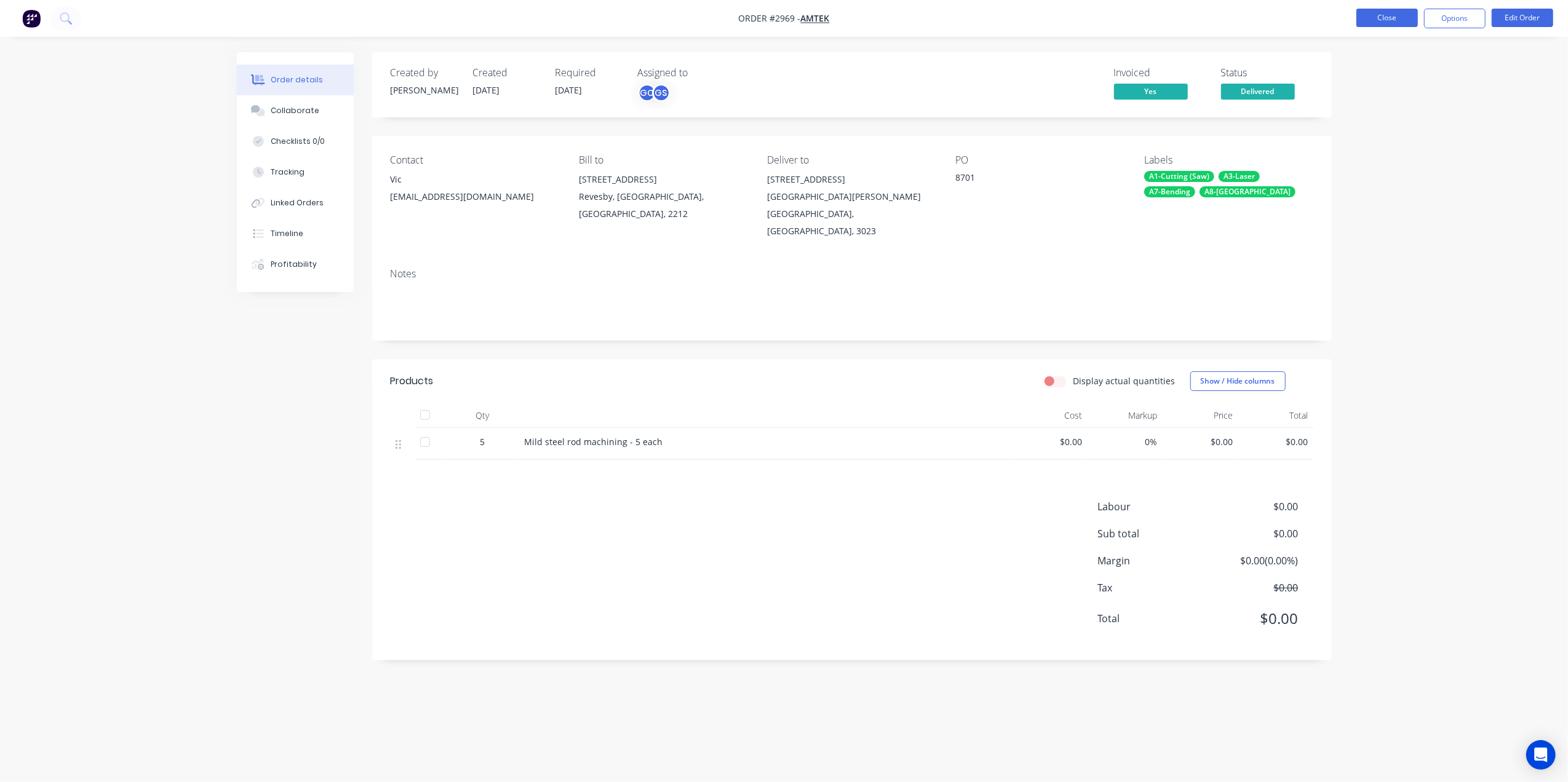
click at [1381, 21] on button "Close" at bounding box center [1387, 18] width 61 height 18
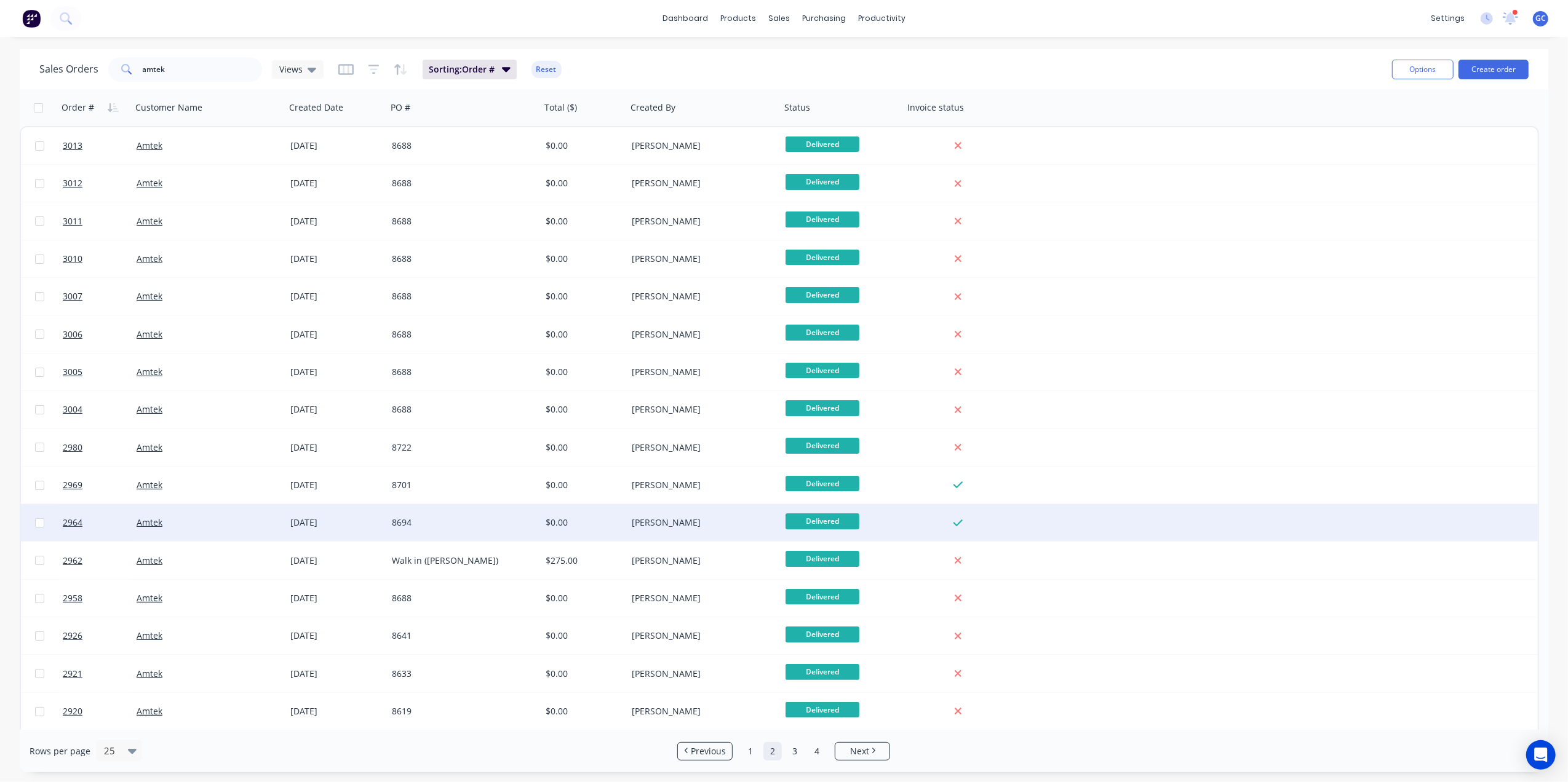
click at [475, 523] on div "8694" at bounding box center [460, 523] width 137 height 12
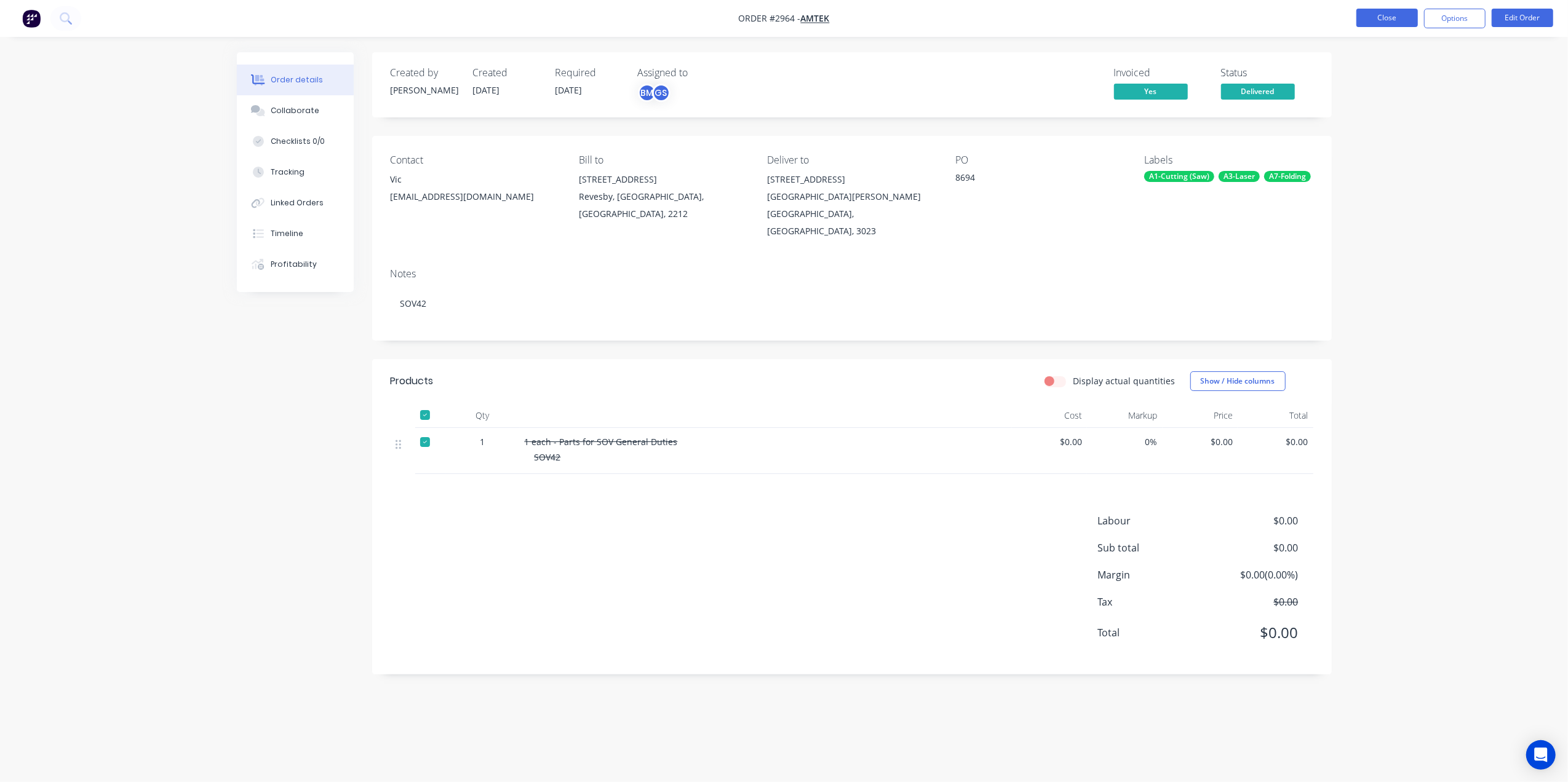
click at [1388, 18] on button "Close" at bounding box center [1387, 18] width 61 height 18
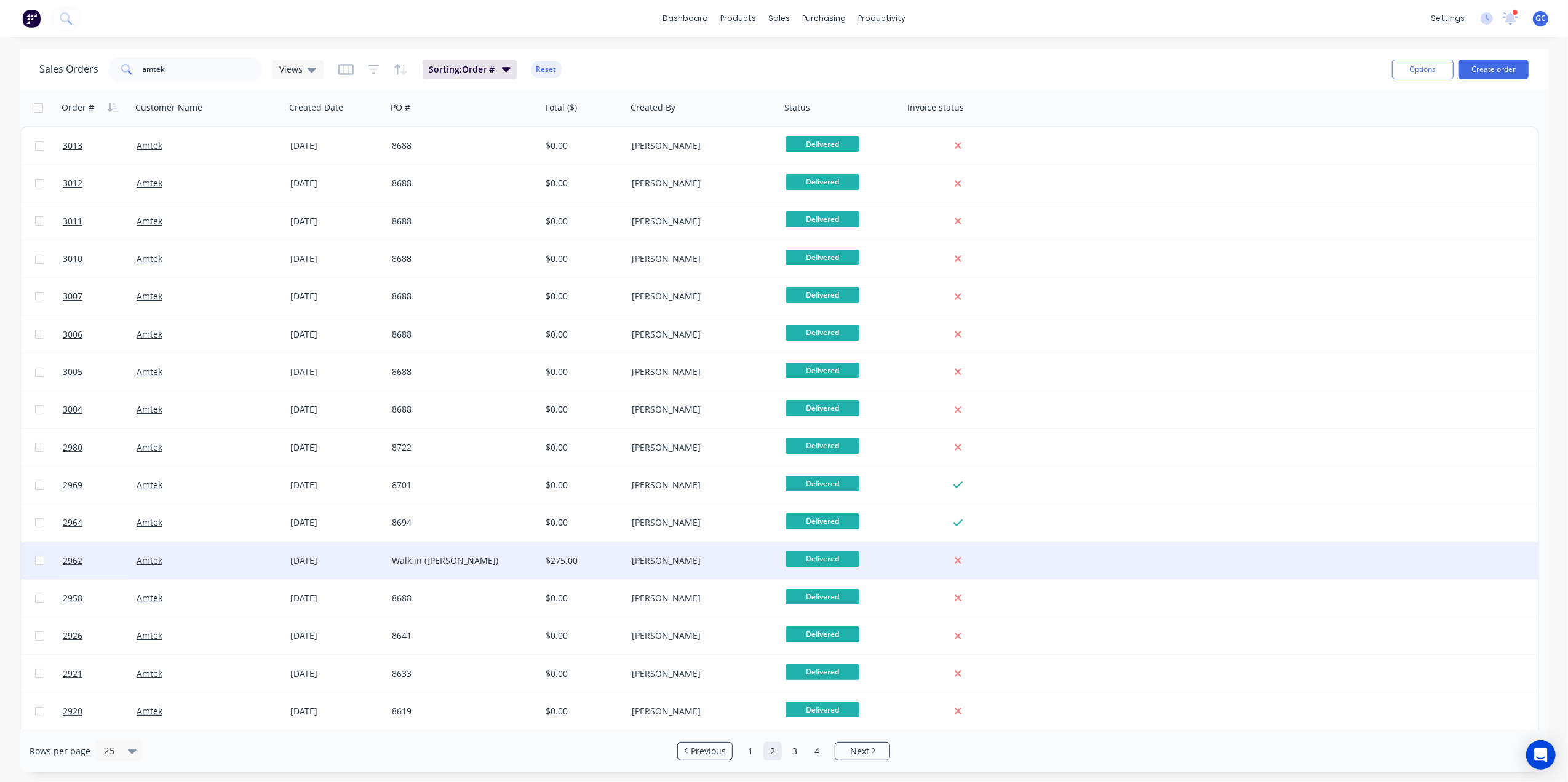
click at [458, 563] on div "Walk in (Robert)" at bounding box center [460, 561] width 137 height 12
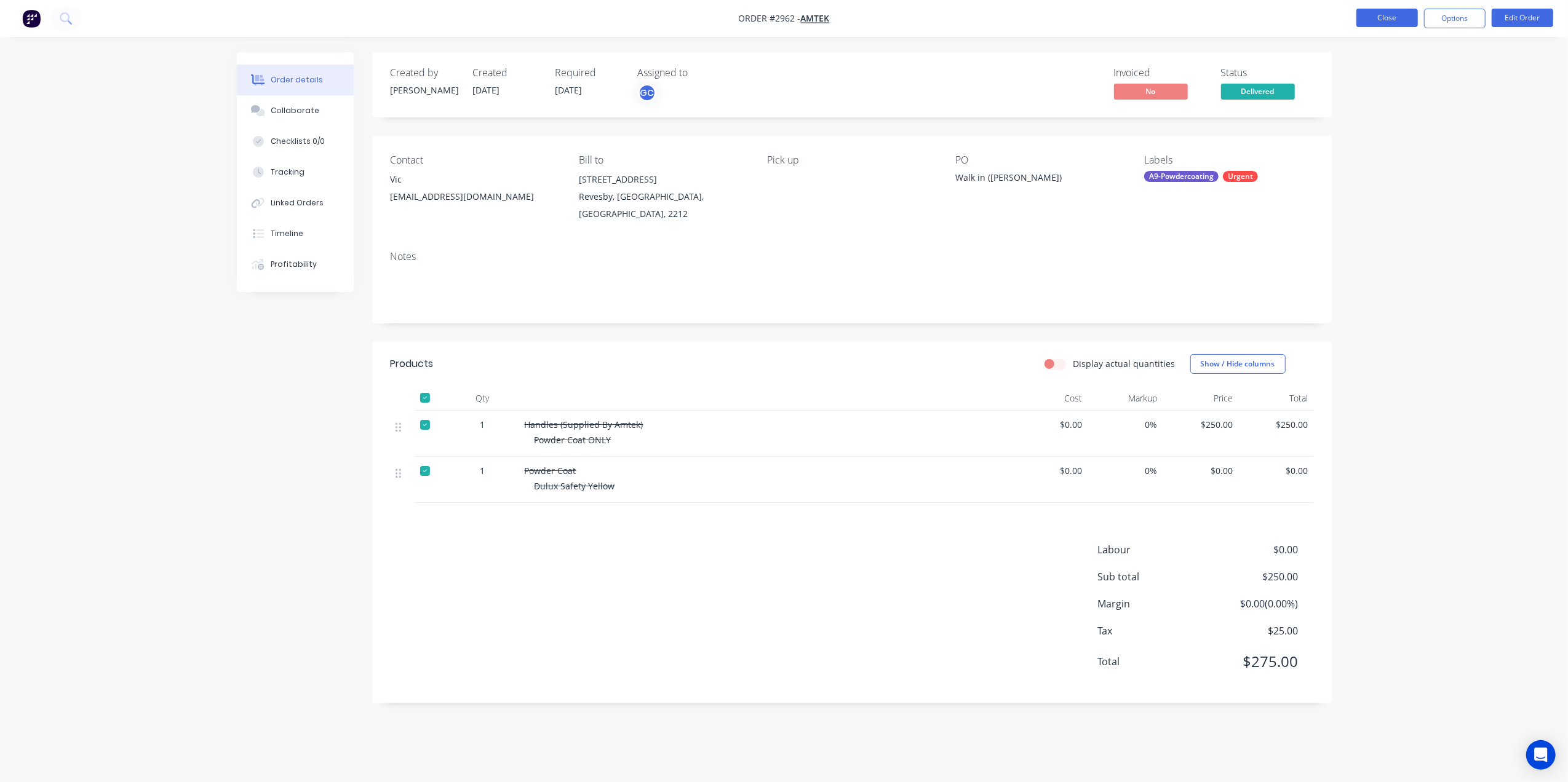
click at [1382, 15] on button "Close" at bounding box center [1387, 18] width 61 height 18
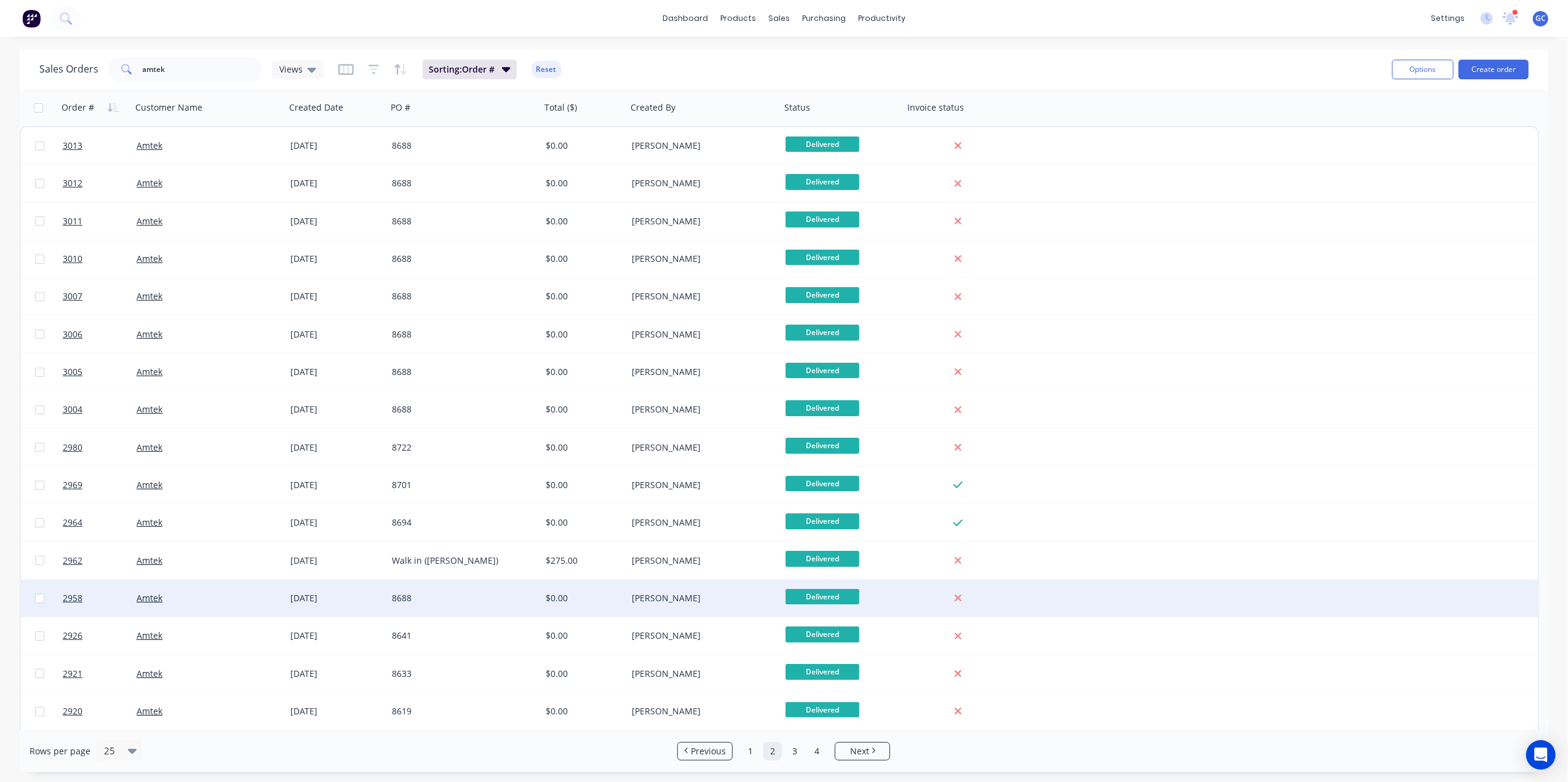
click at [490, 591] on div "8688" at bounding box center [464, 599] width 154 height 37
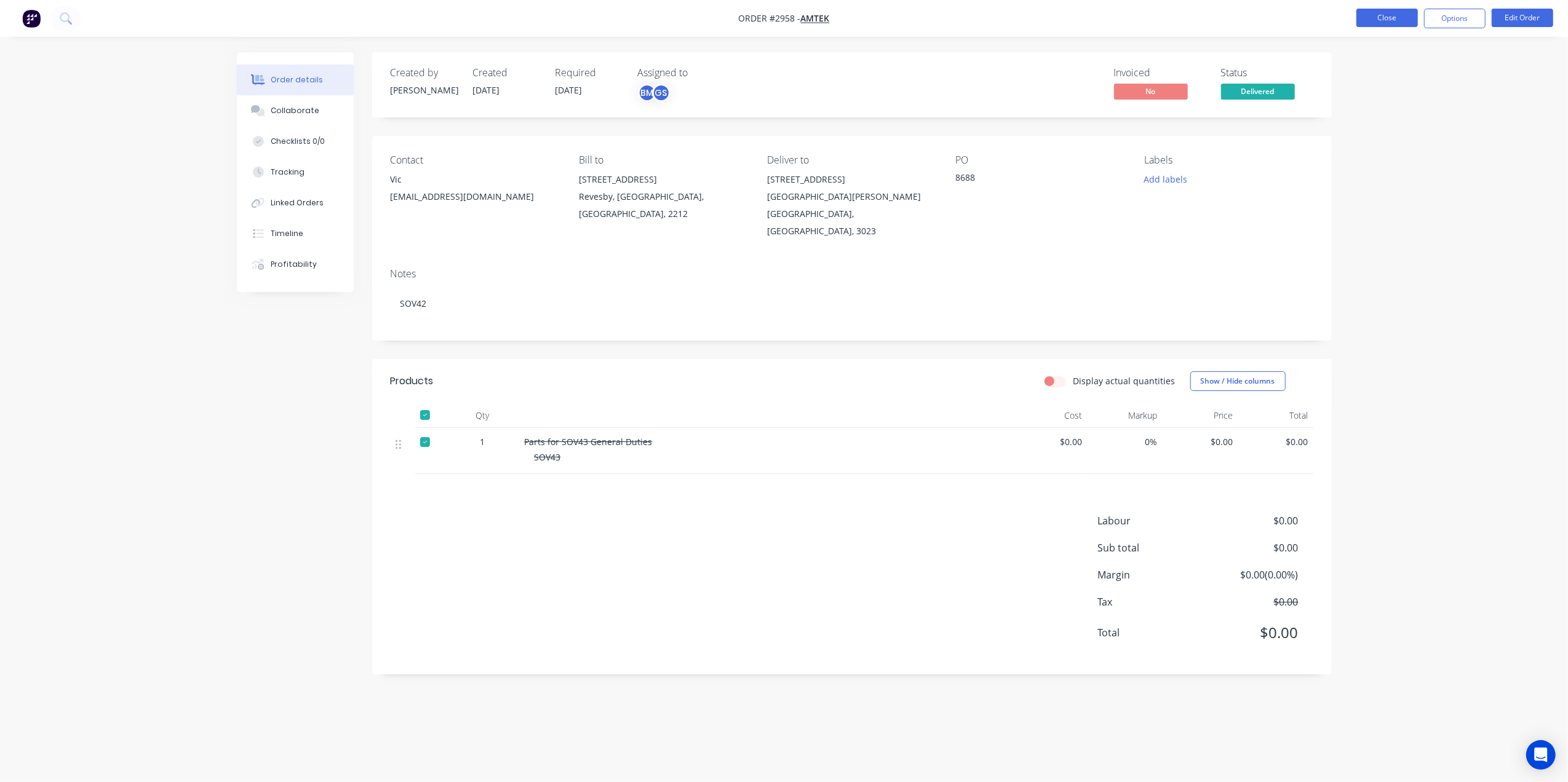
click at [1366, 21] on button "Close" at bounding box center [1387, 18] width 61 height 18
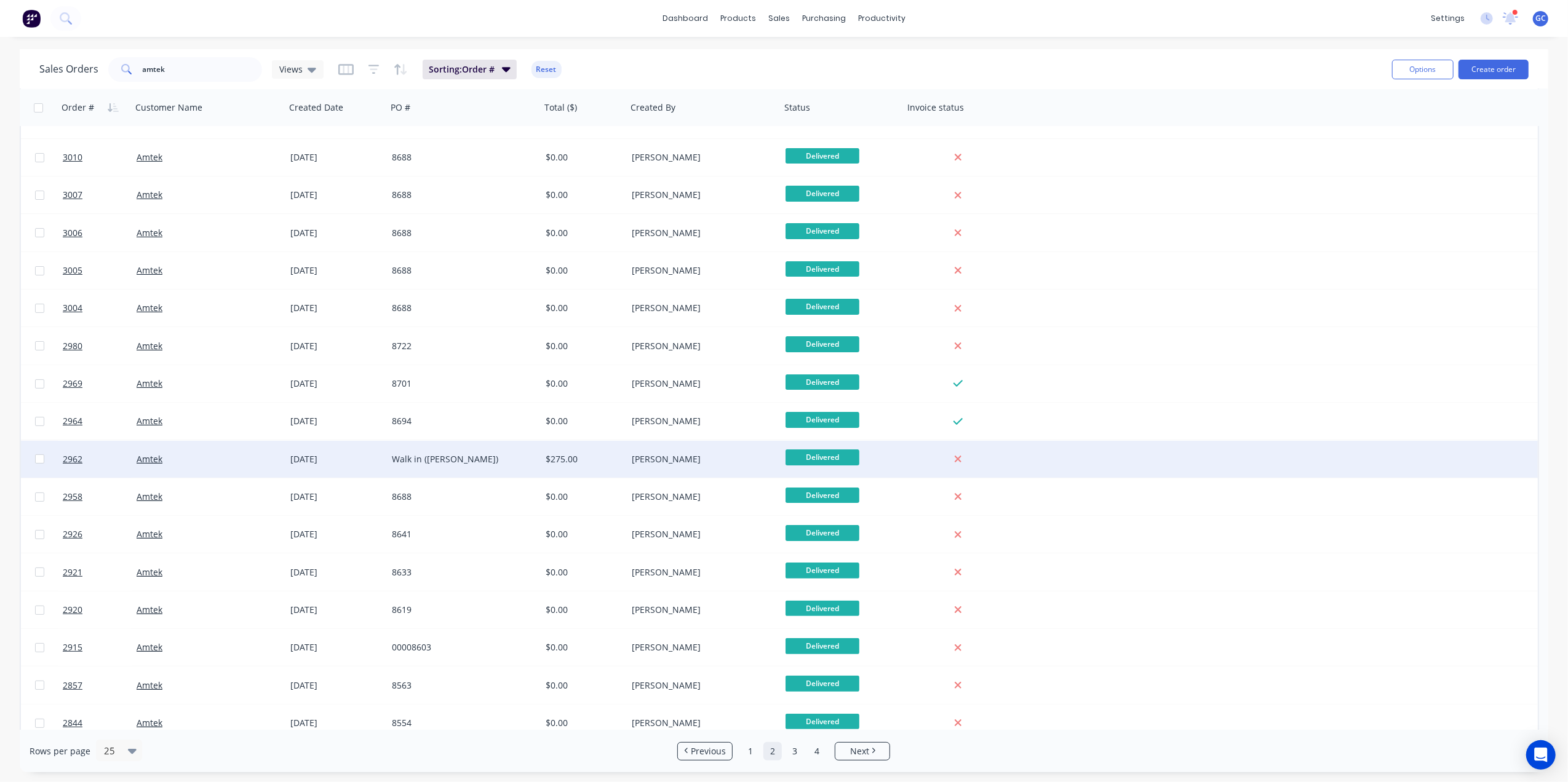
scroll to position [164, 0]
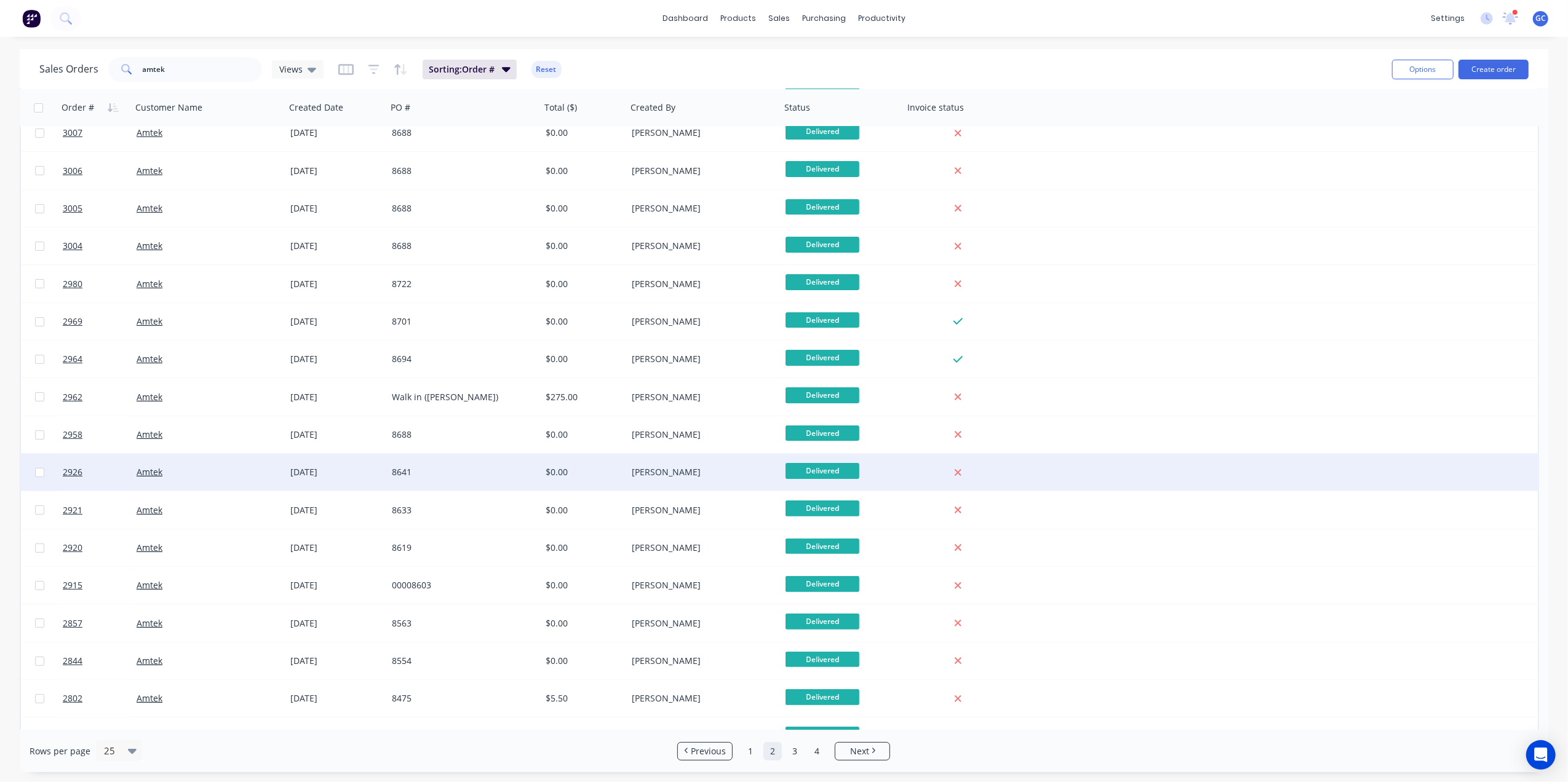
click at [460, 483] on div "8641" at bounding box center [464, 472] width 154 height 37
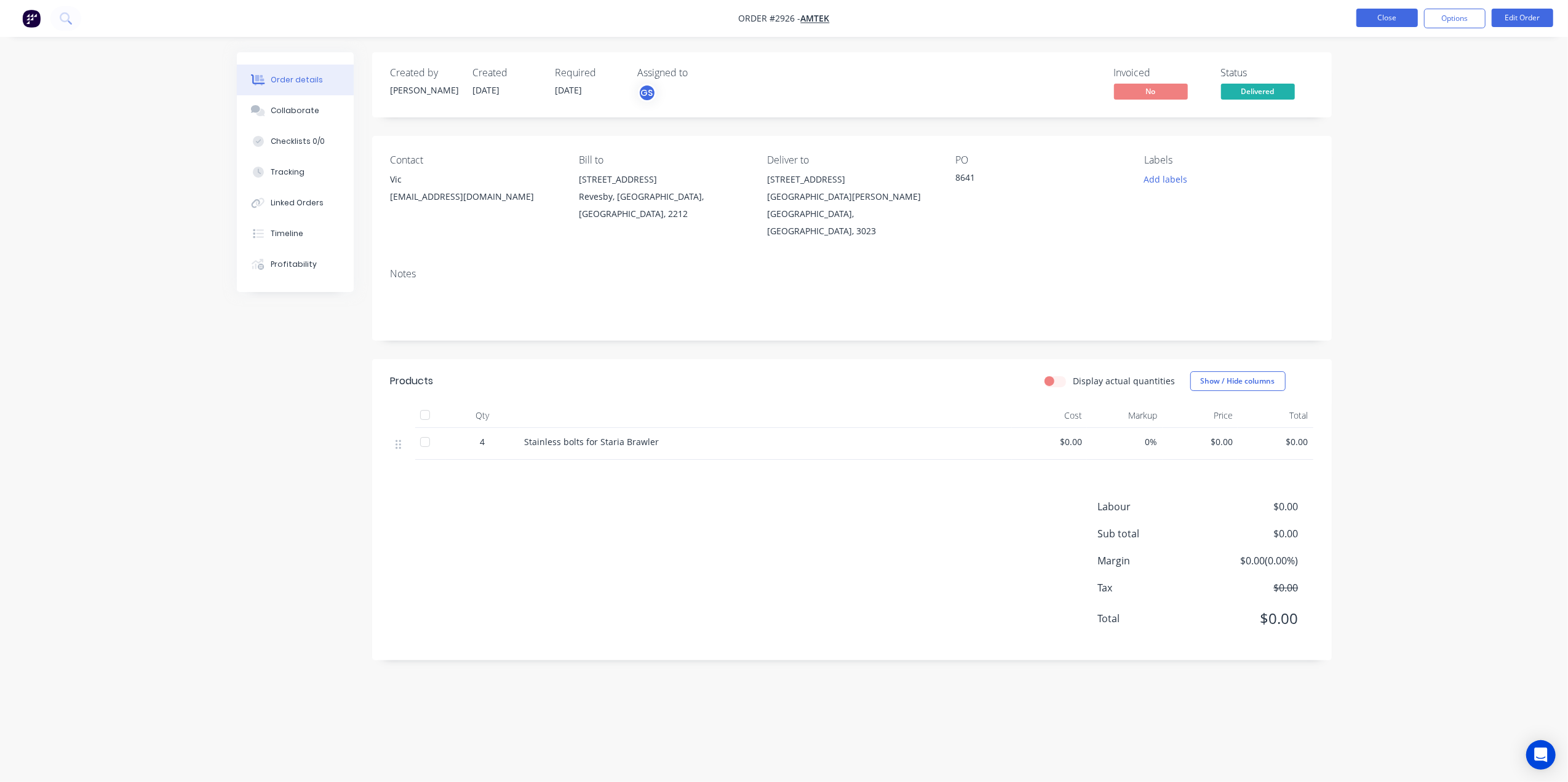
click at [1372, 18] on button "Close" at bounding box center [1387, 18] width 61 height 18
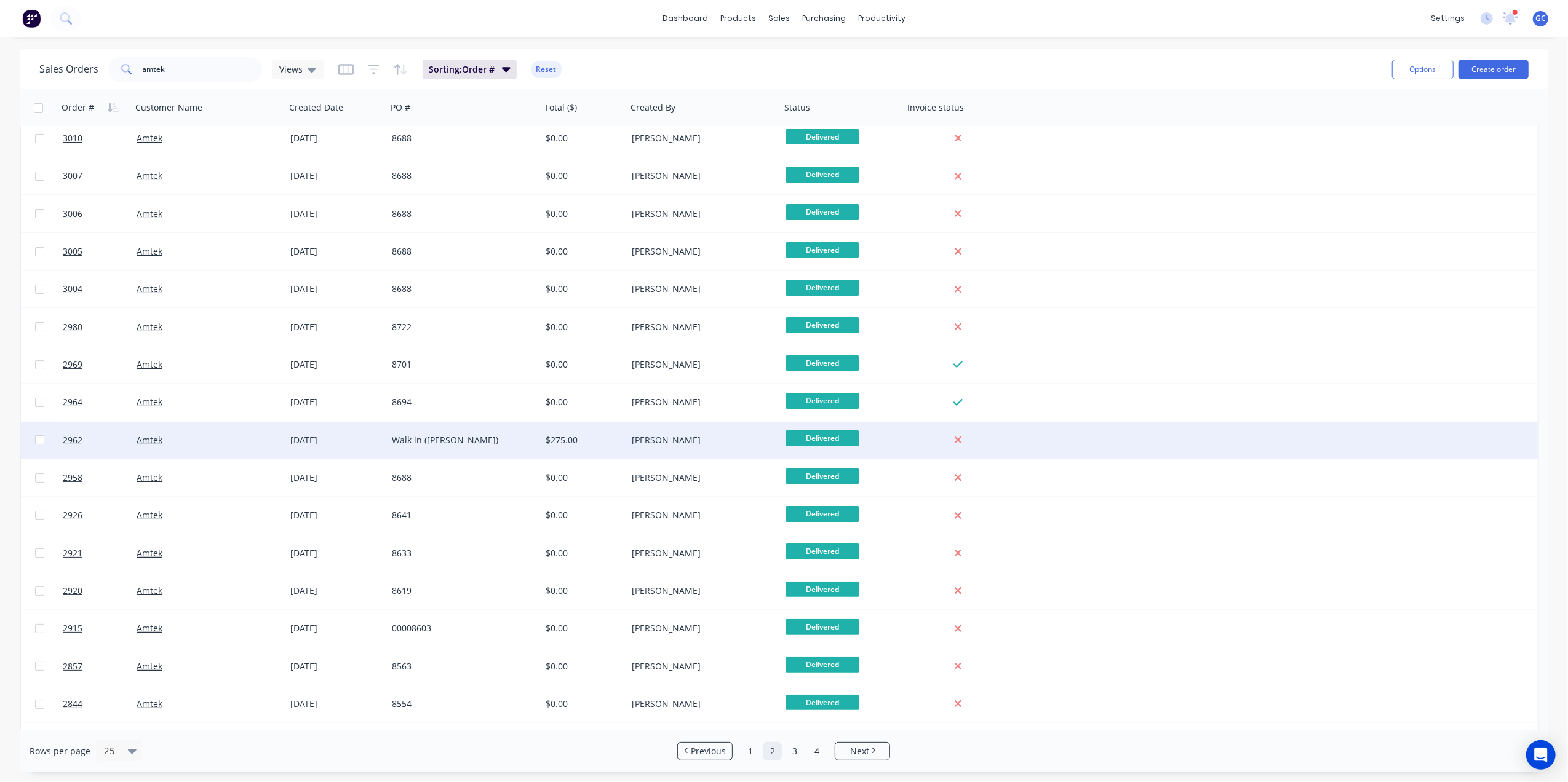
scroll to position [246, 0]
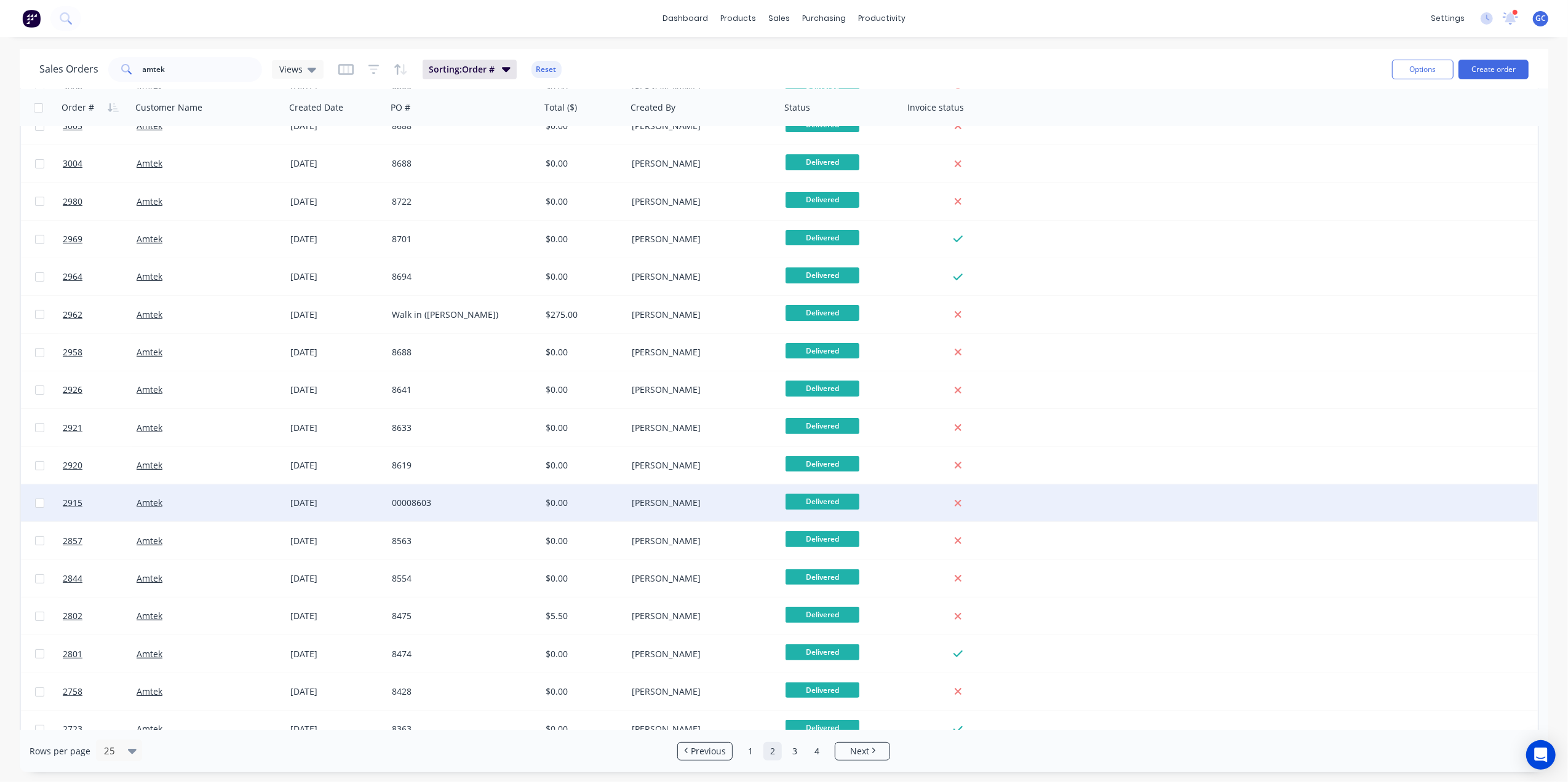
click at [467, 503] on div "00008603" at bounding box center [460, 503] width 137 height 12
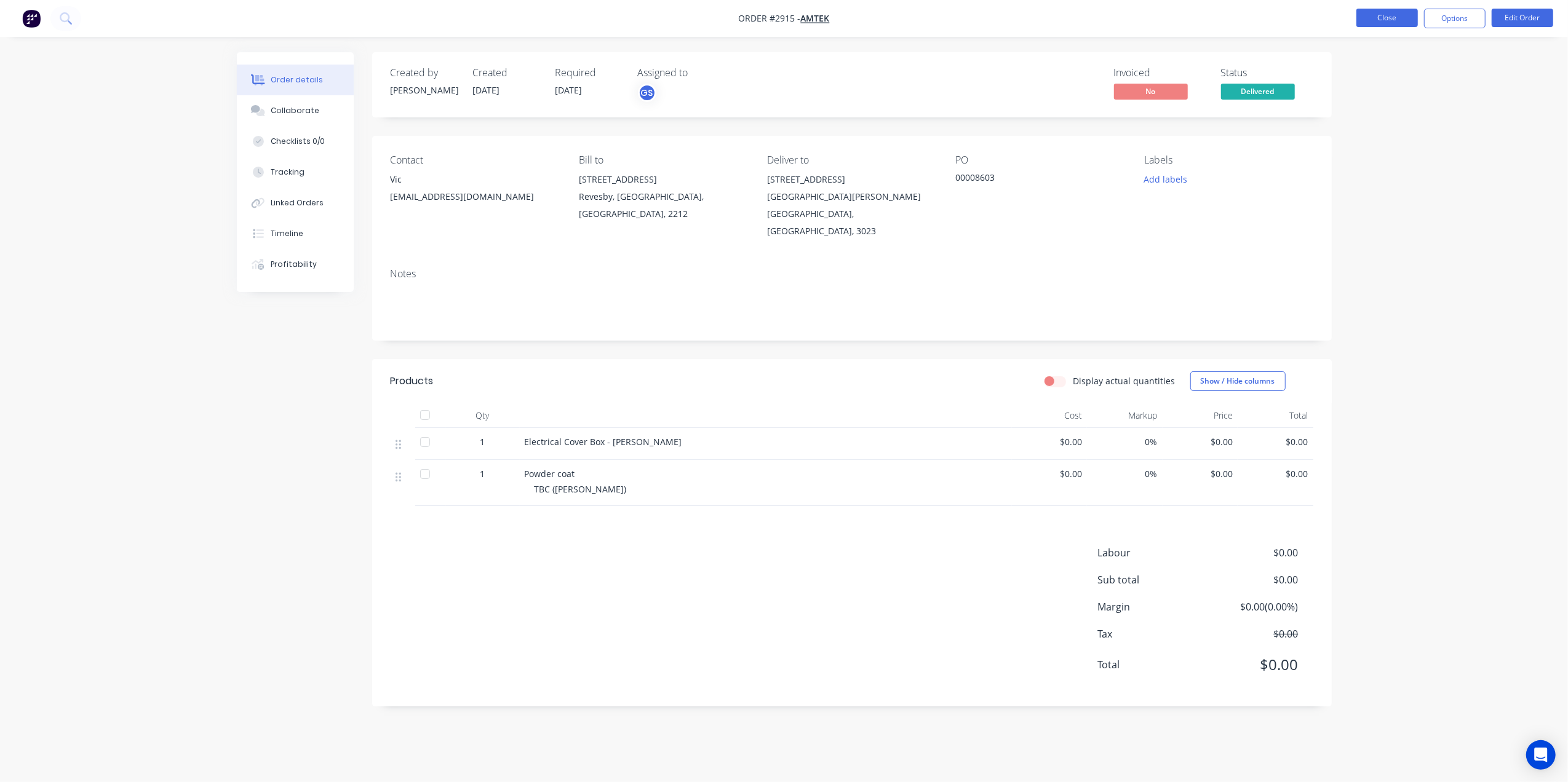
click at [1417, 11] on button "Close" at bounding box center [1387, 18] width 61 height 18
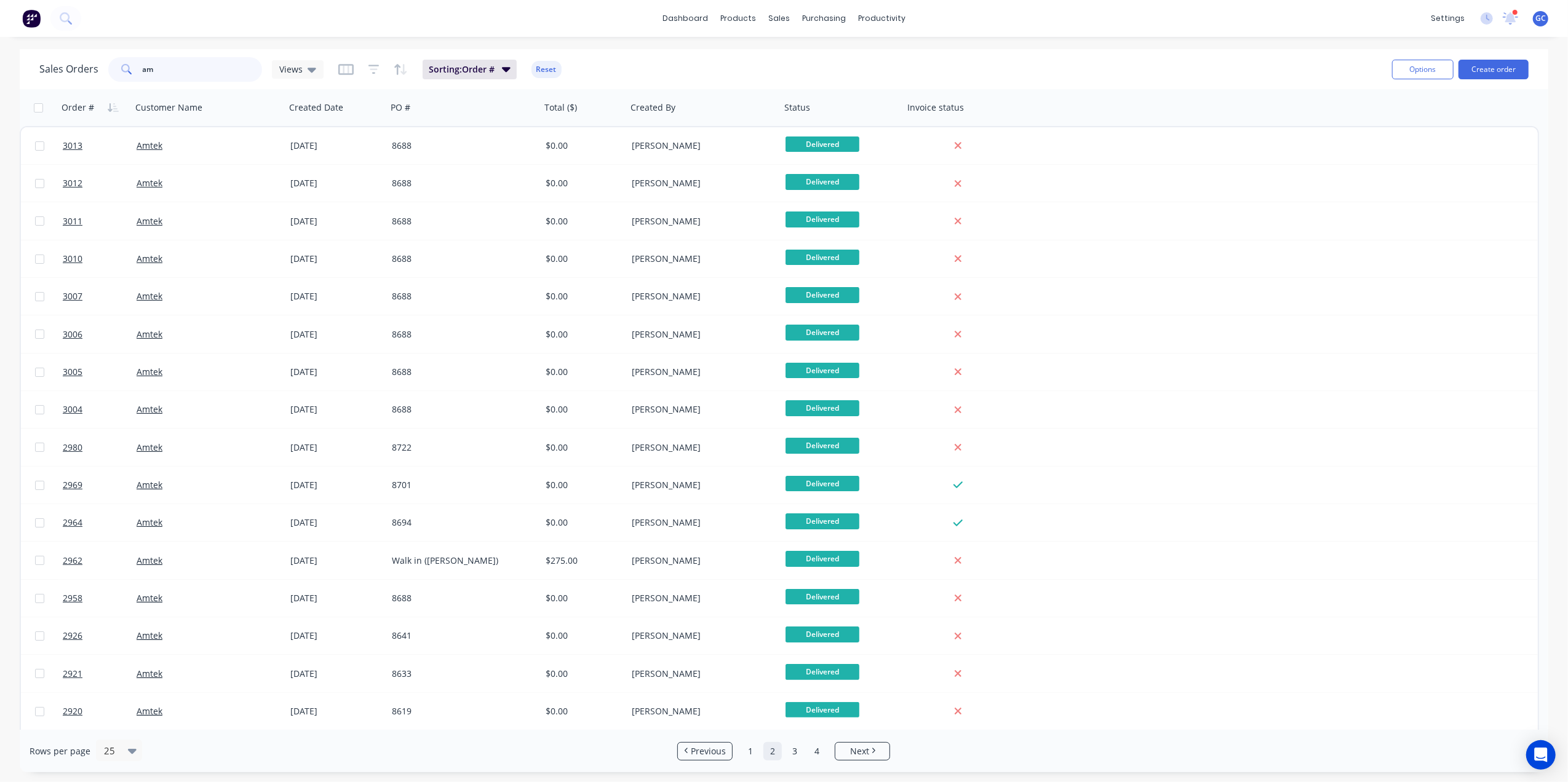
type input "a"
